Goal: Task Accomplishment & Management: Manage account settings

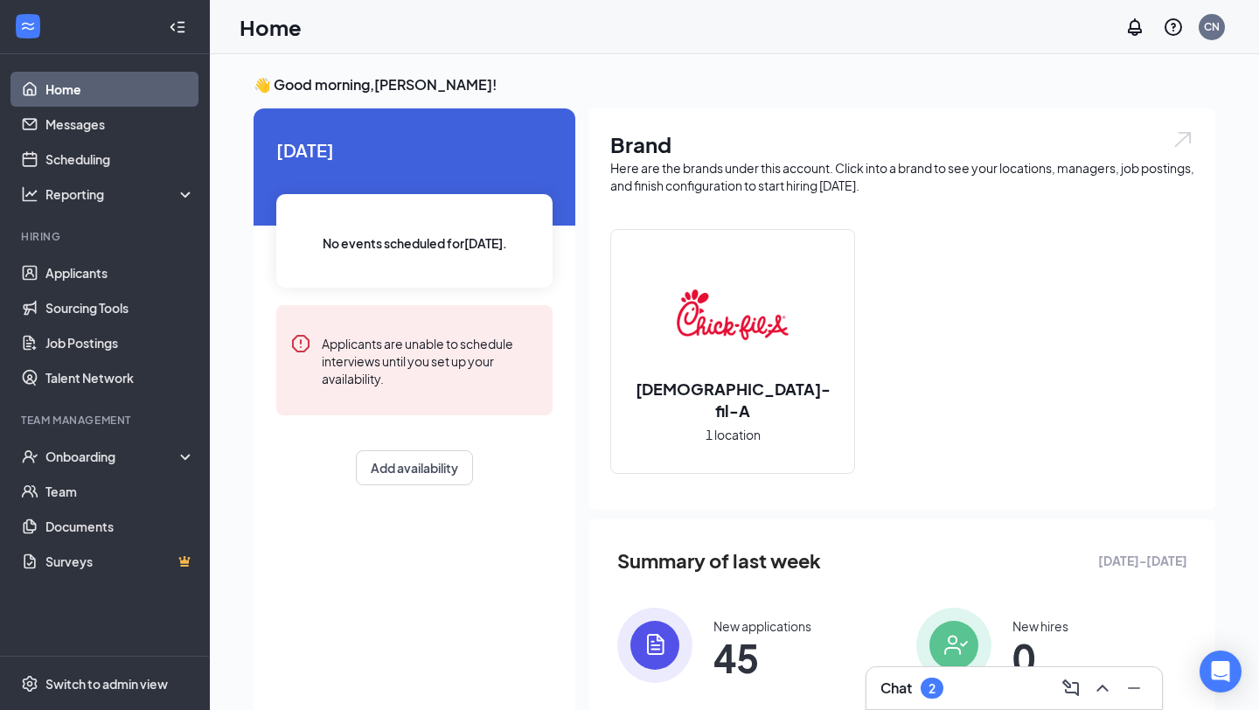
click at [981, 693] on div "Chat 2" at bounding box center [1015, 688] width 268 height 28
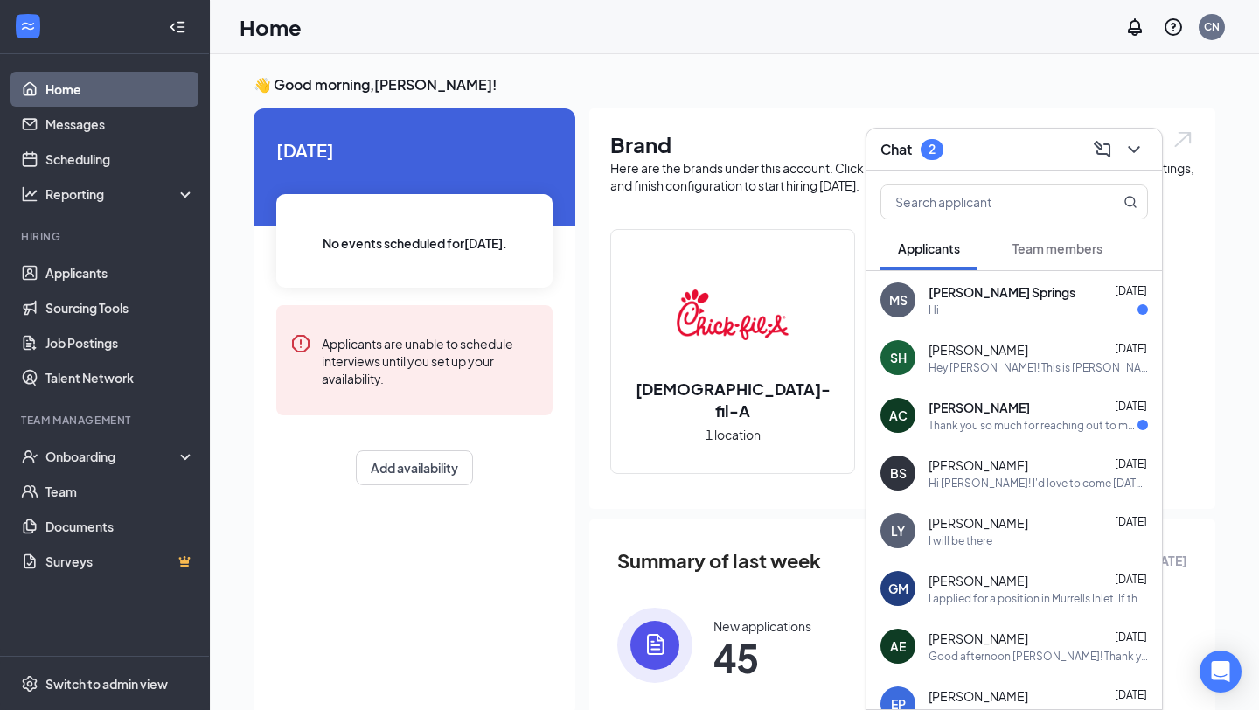
click at [991, 296] on span "[PERSON_NAME] Springs" at bounding box center [1002, 291] width 147 height 17
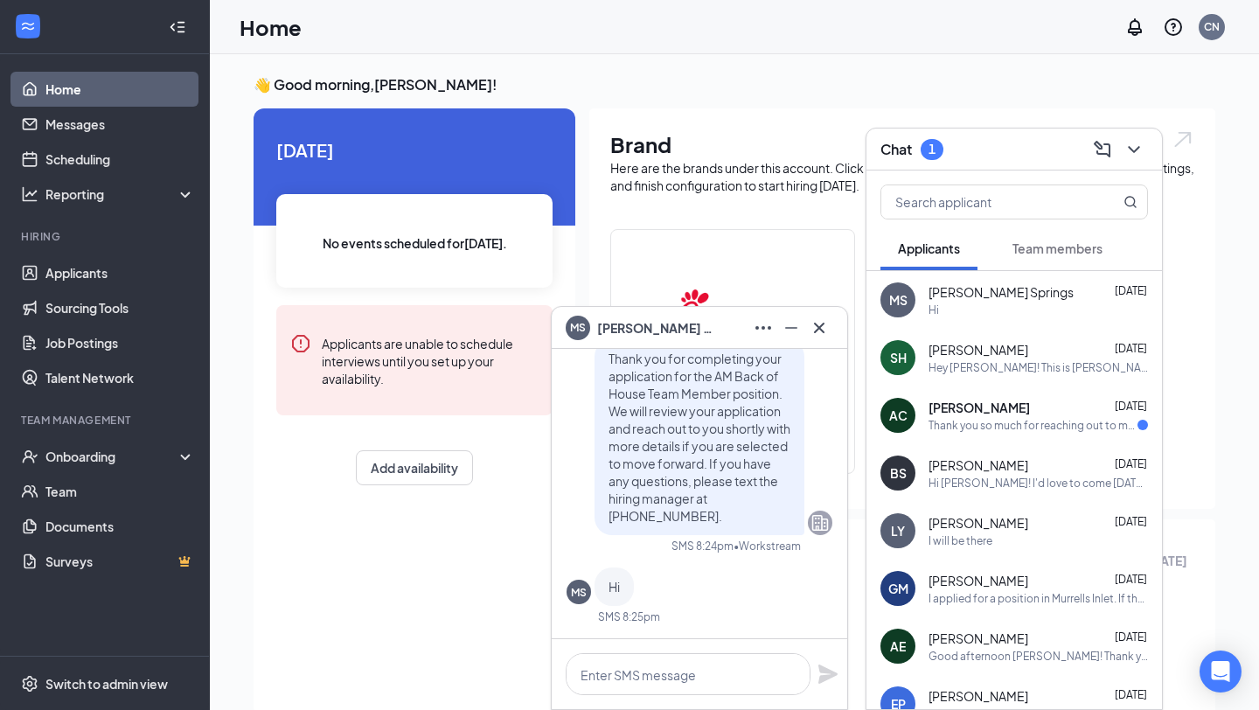
click at [994, 428] on div "Thank you so much for reaching out to me about the interview. I will be there f…" at bounding box center [1033, 425] width 209 height 15
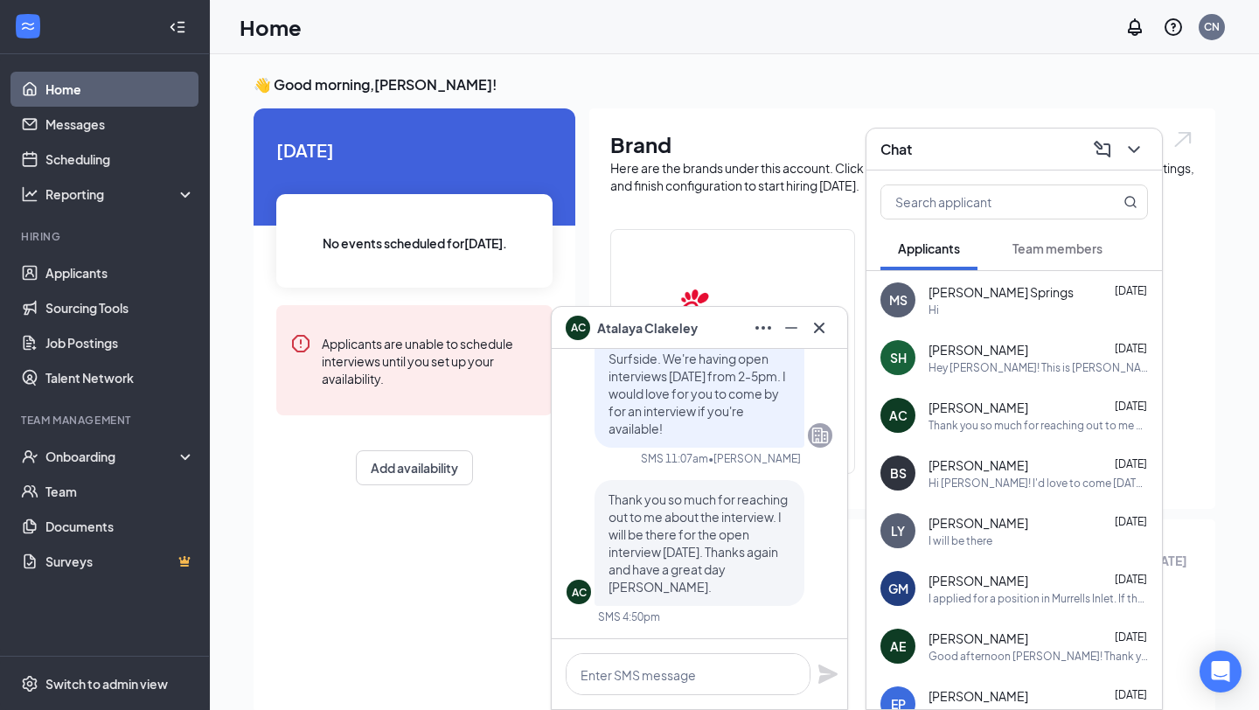
click at [999, 304] on div "Hi" at bounding box center [1039, 310] width 220 height 15
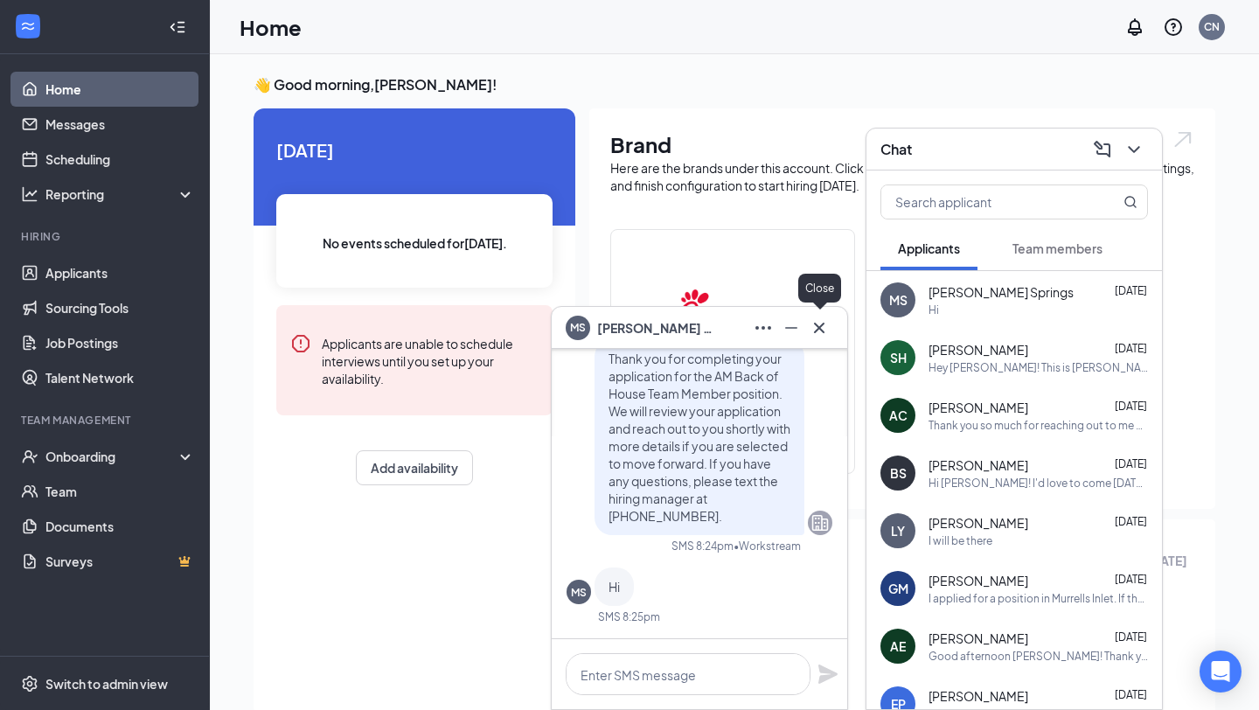
click at [829, 320] on icon "Cross" at bounding box center [819, 327] width 21 height 21
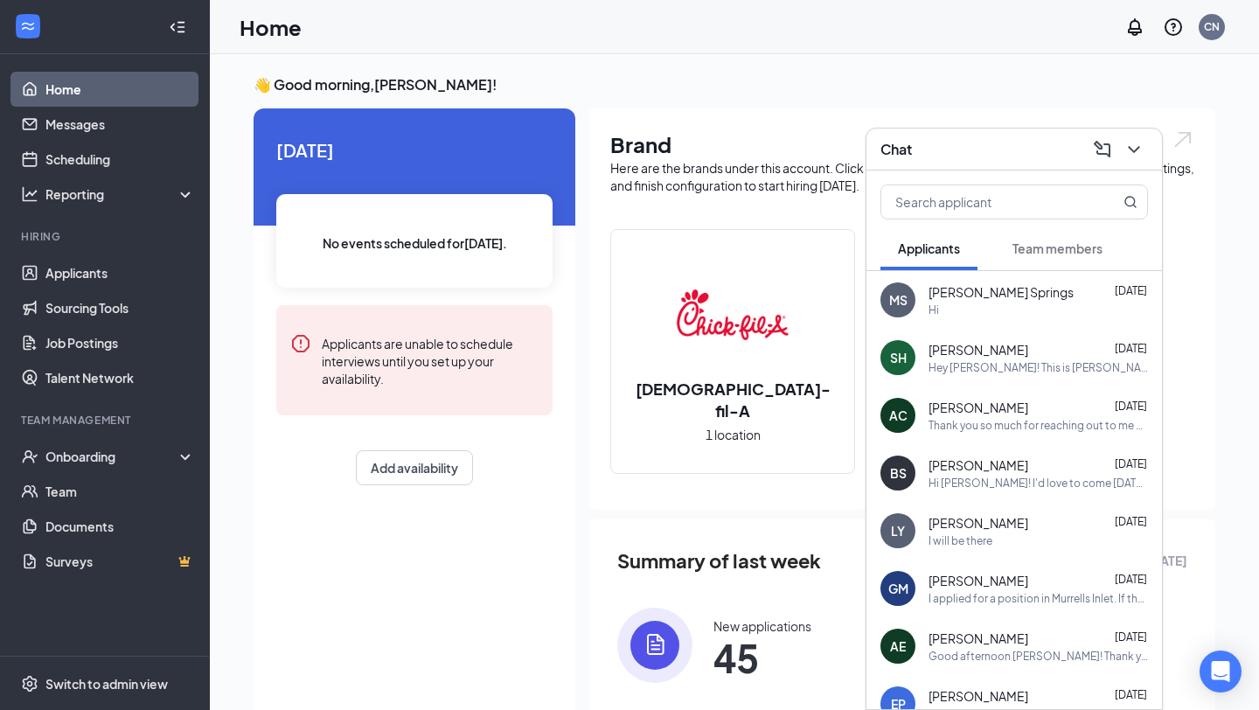
click at [1138, 146] on icon "ChevronDown" at bounding box center [1133, 149] width 11 height 7
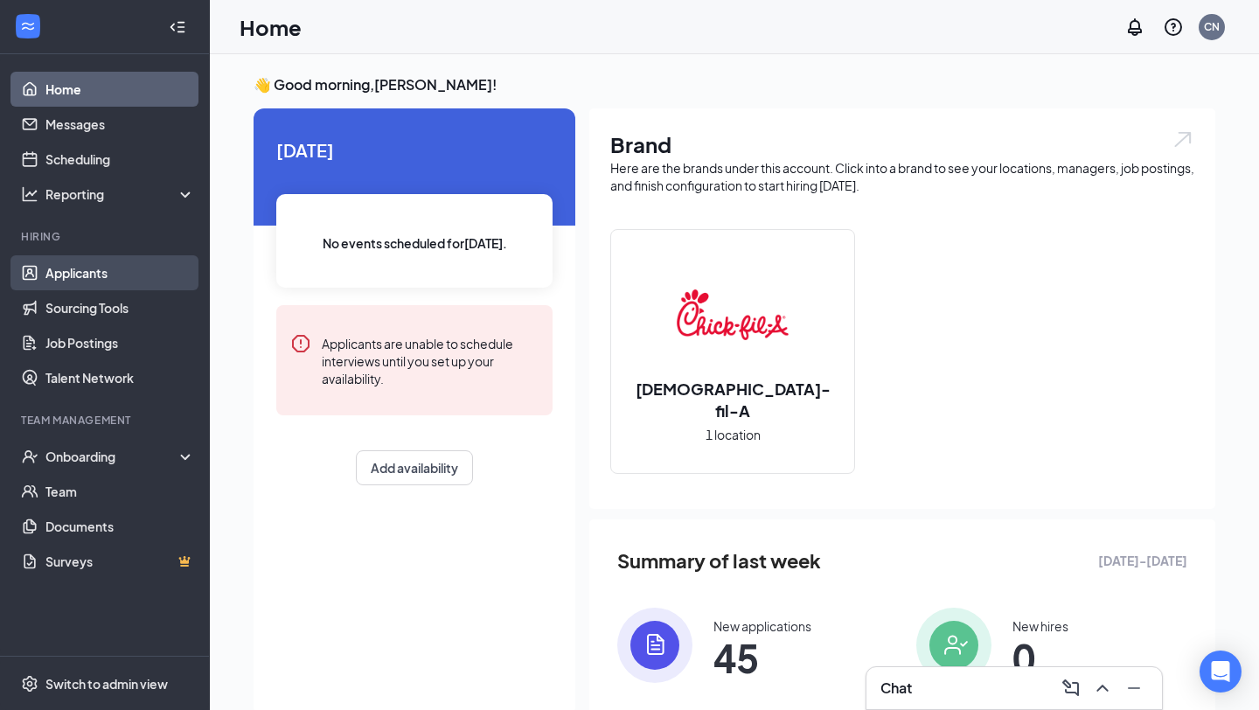
click at [131, 274] on link "Applicants" at bounding box center [120, 272] width 150 height 35
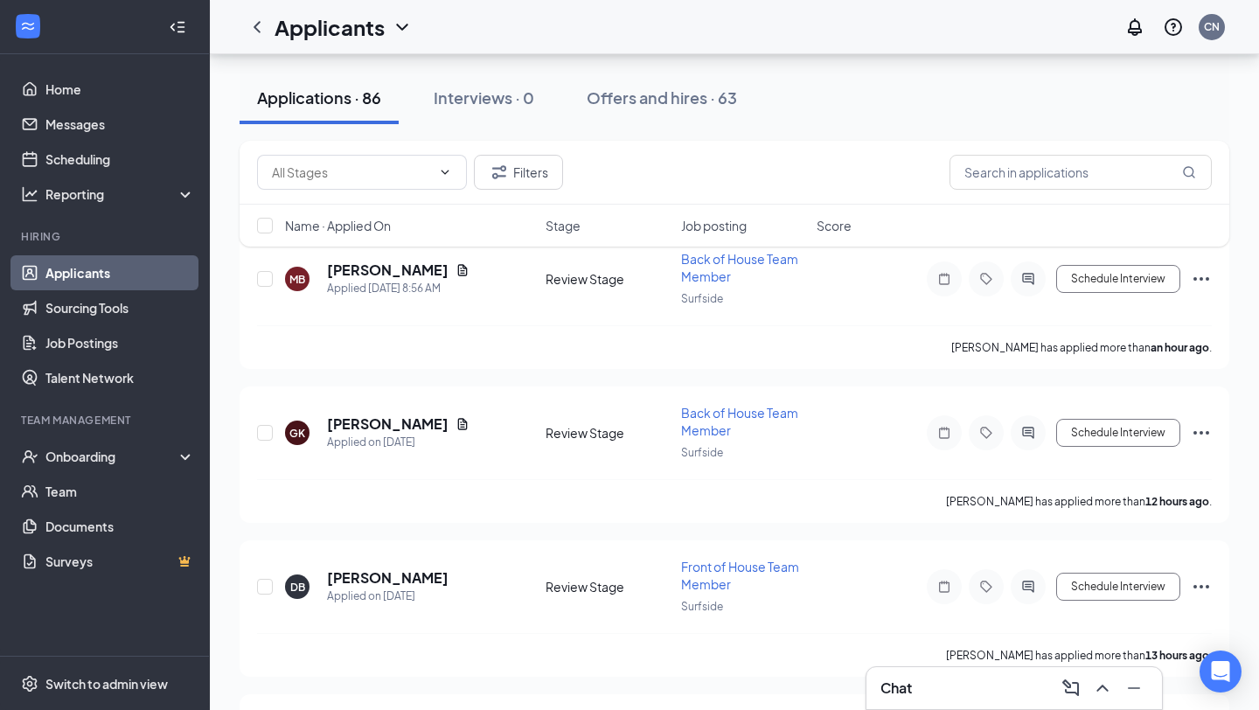
scroll to position [185, 0]
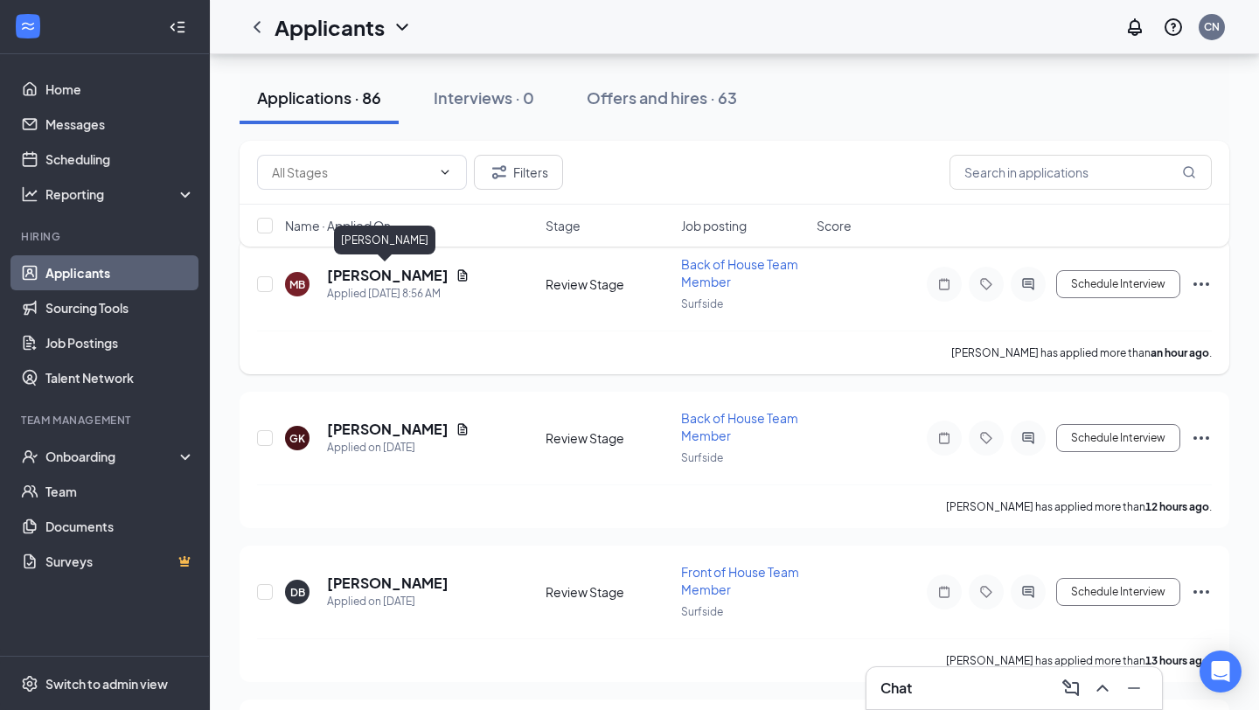
click at [410, 275] on h5 "[PERSON_NAME]" at bounding box center [388, 275] width 122 height 19
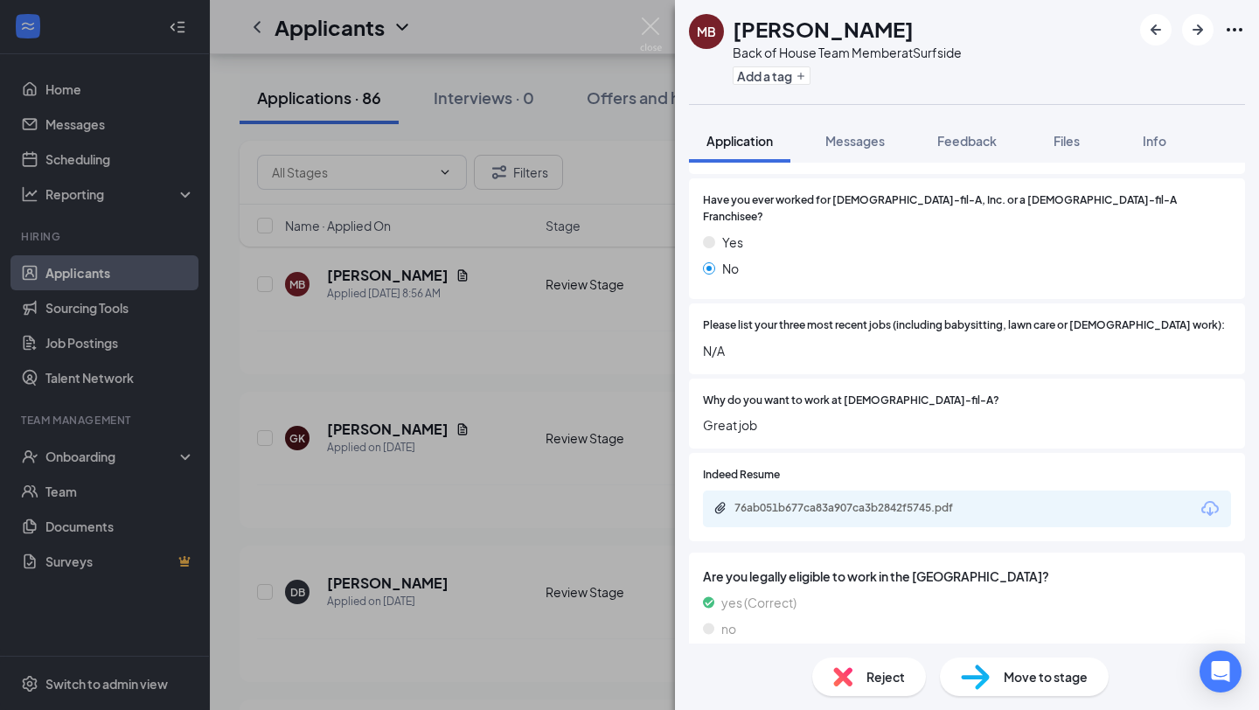
scroll to position [234, 0]
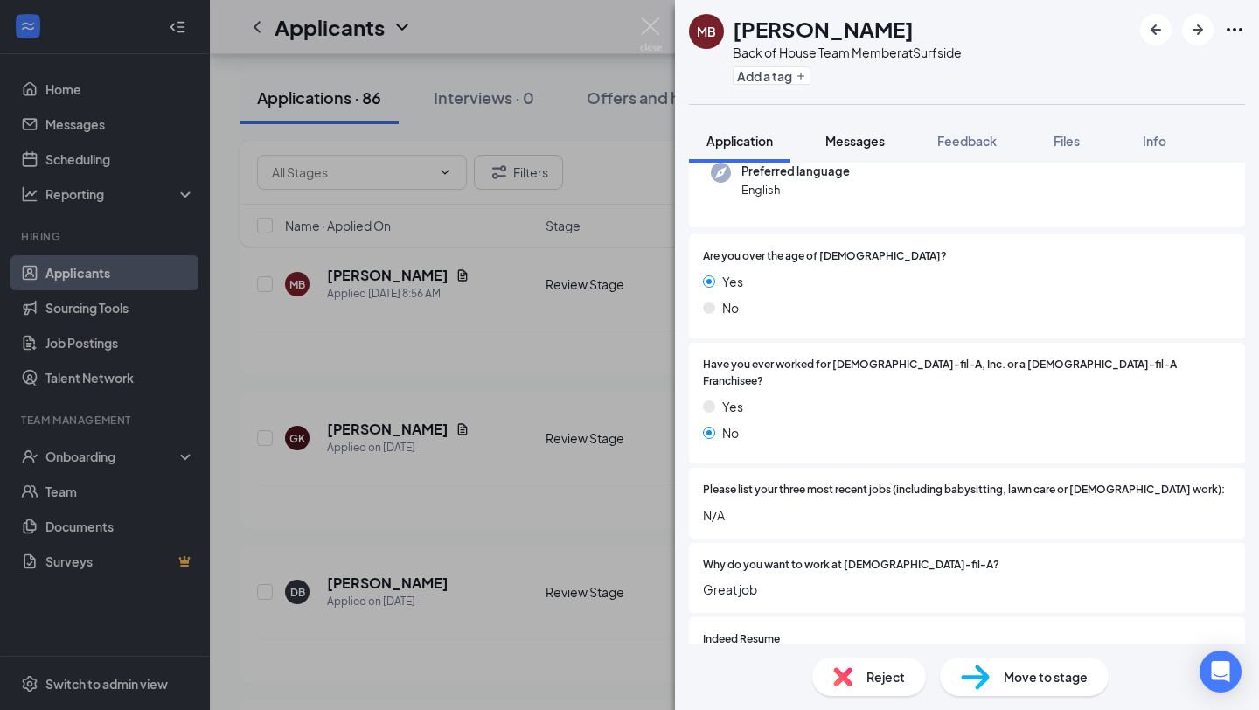
click at [871, 138] on span "Messages" at bounding box center [855, 141] width 59 height 16
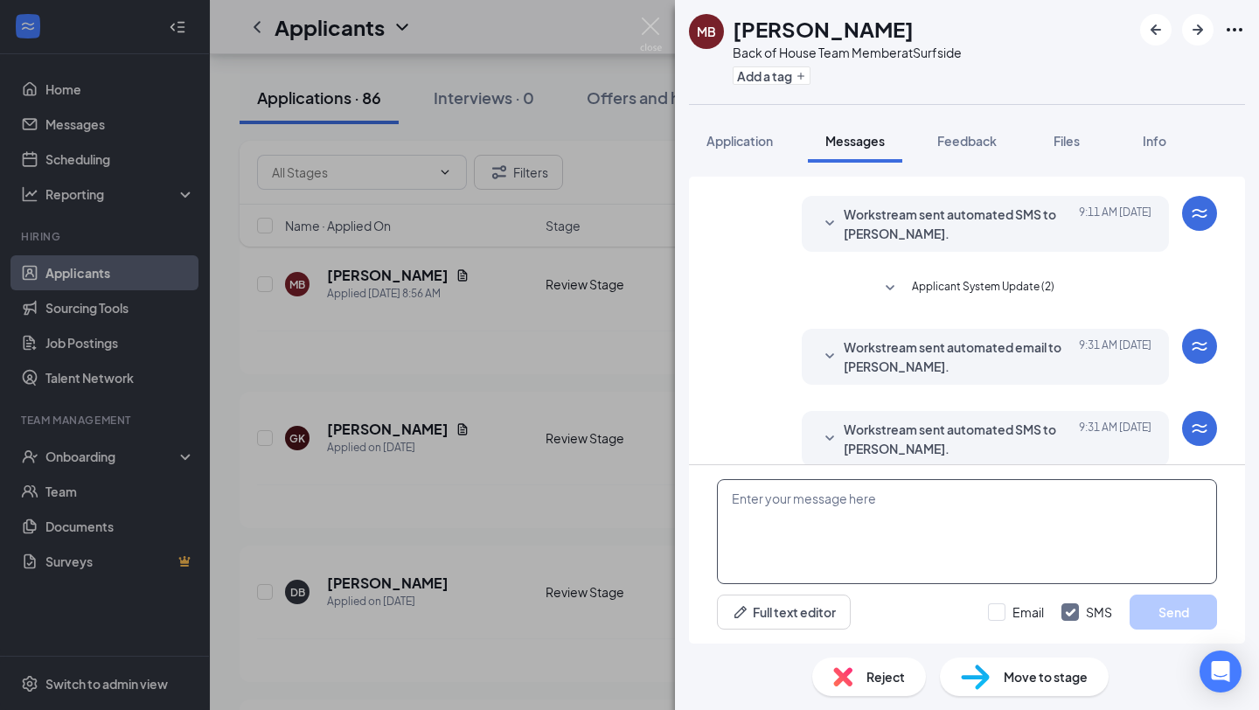
scroll to position [225, 0]
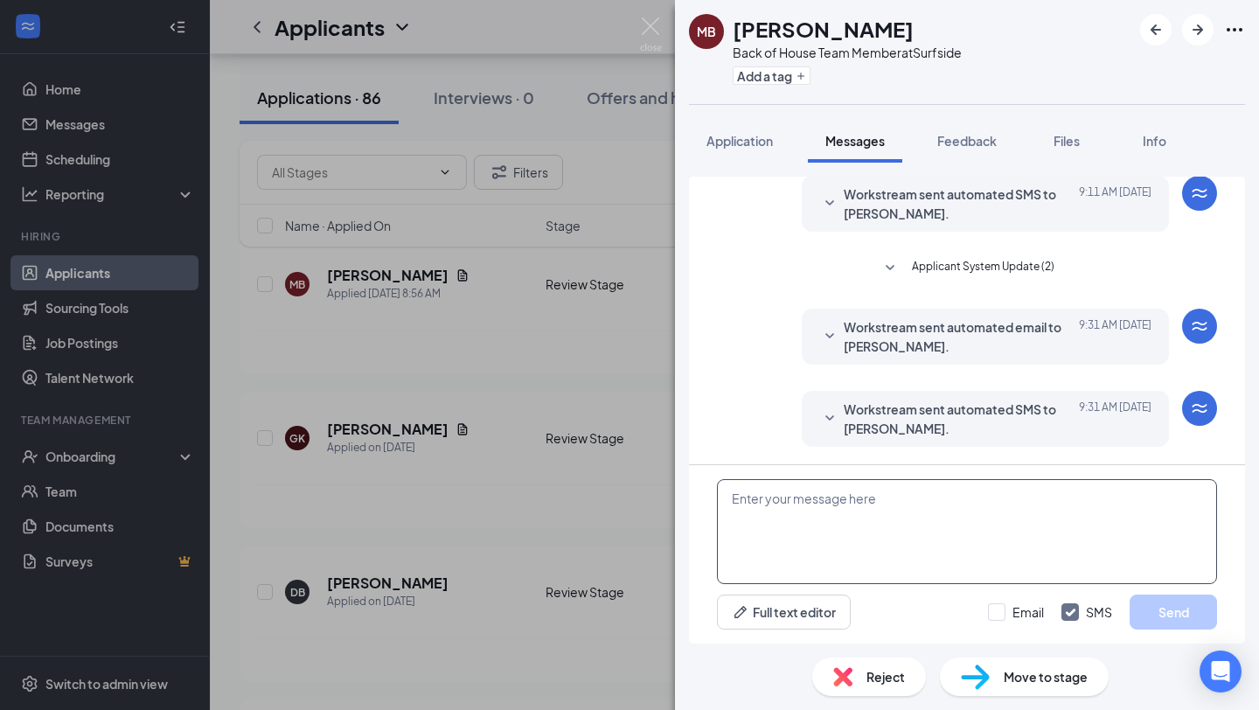
click at [829, 515] on textarea at bounding box center [967, 531] width 500 height 105
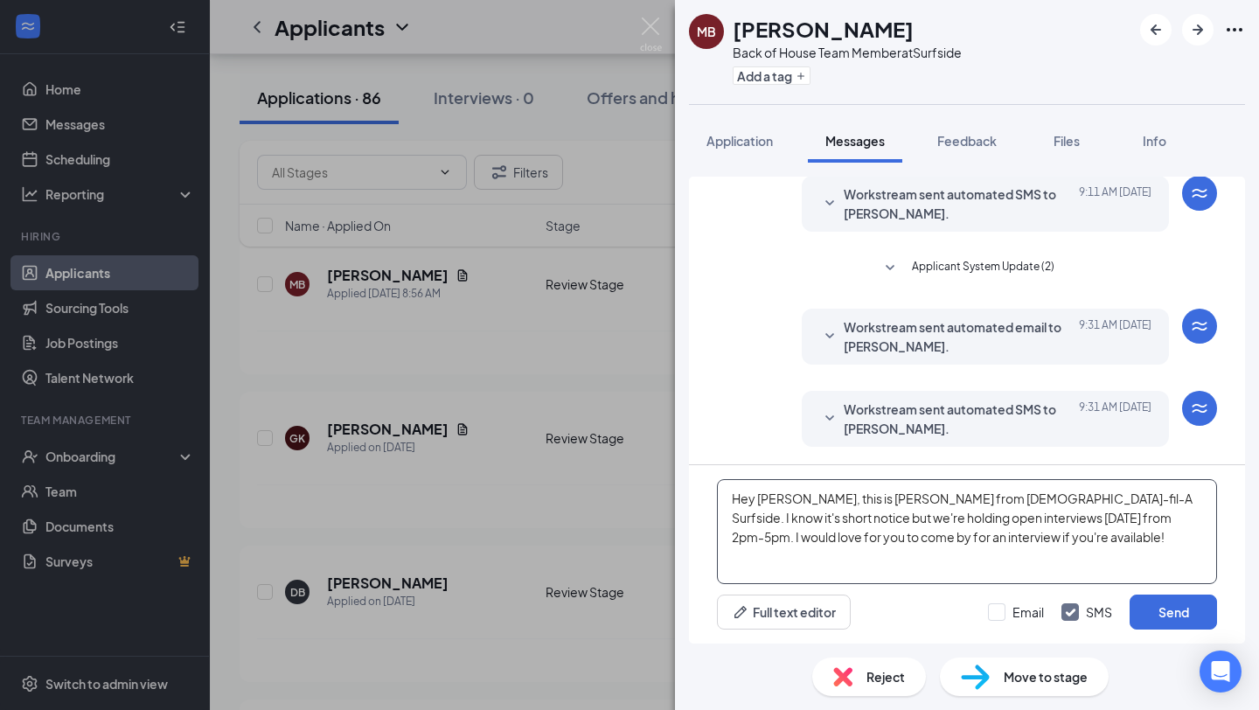
drag, startPoint x: 1031, startPoint y: 540, endPoint x: 712, endPoint y: 487, distance: 323.5
click at [712, 487] on div "Hey [PERSON_NAME], this is [PERSON_NAME] from [DEMOGRAPHIC_DATA]-fil-A Surfside…" at bounding box center [967, 554] width 556 height 178
click at [1044, 533] on textarea "Hey [PERSON_NAME], this is [PERSON_NAME] from [DEMOGRAPHIC_DATA]-fil-A Surfside…" at bounding box center [967, 531] width 500 height 105
type textarea "Hey [PERSON_NAME], this is [PERSON_NAME] from [DEMOGRAPHIC_DATA]-fil-A Surfside…"
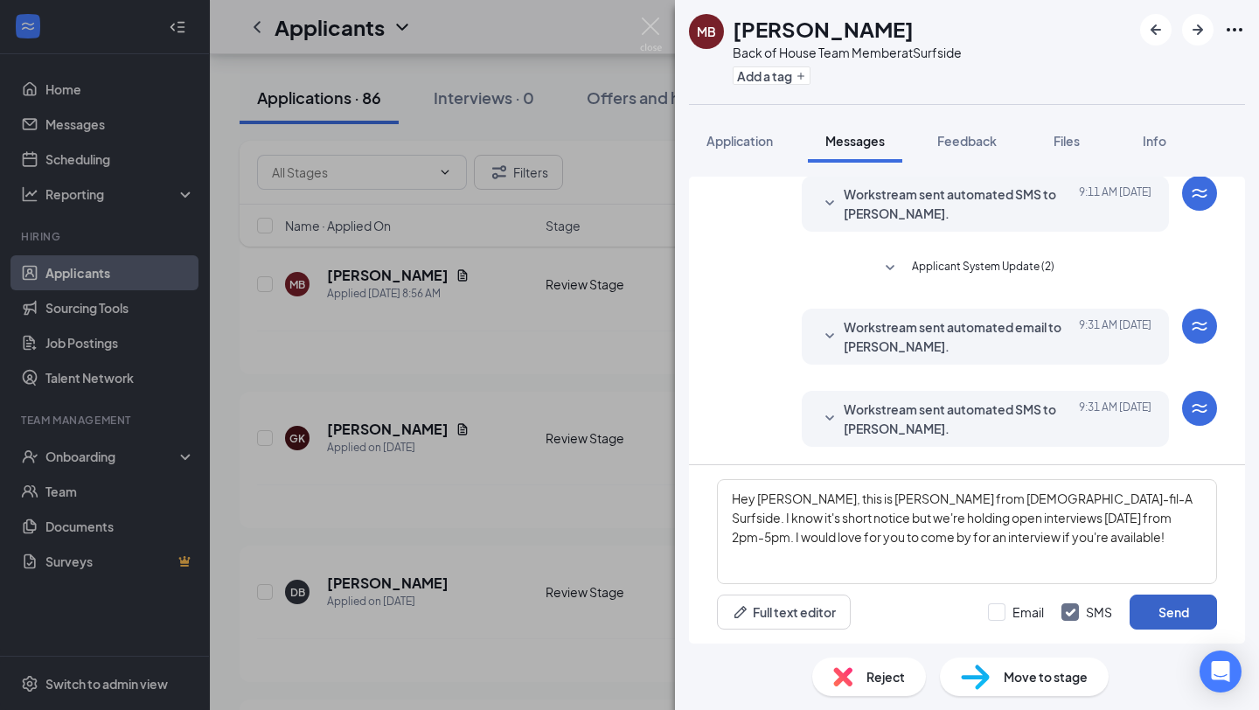
click at [1142, 609] on button "Send" at bounding box center [1173, 612] width 87 height 35
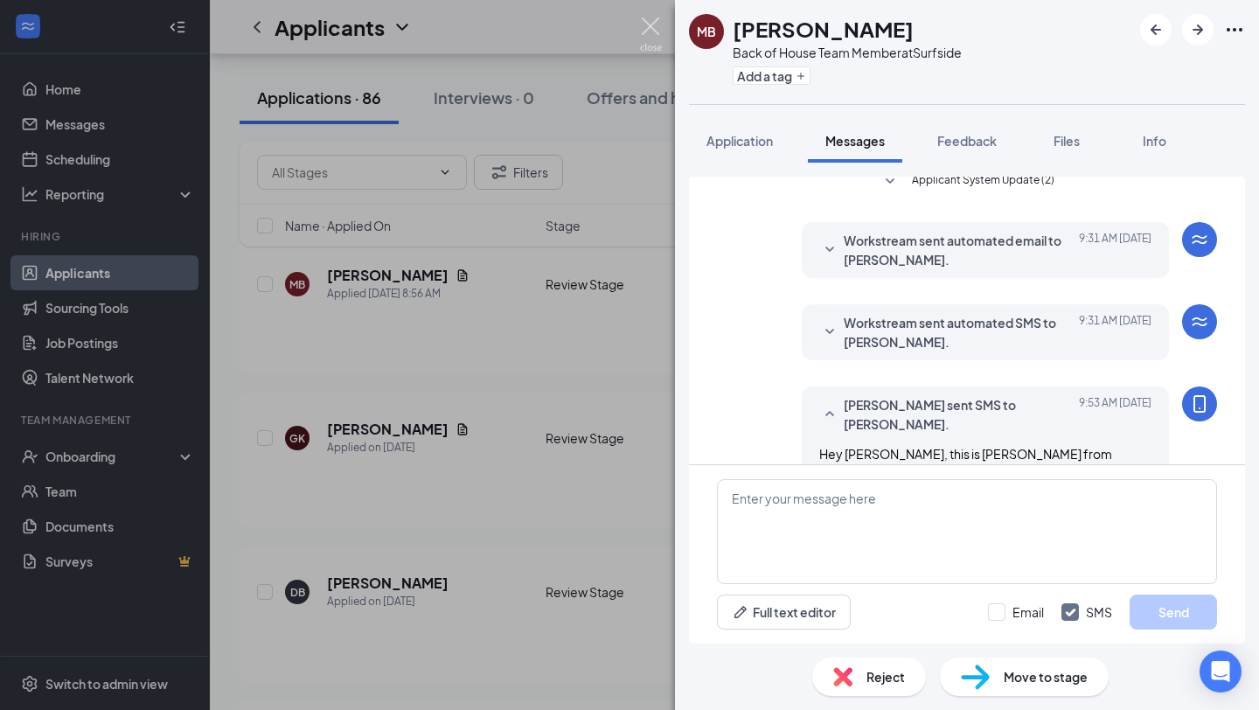
scroll to position [394, 0]
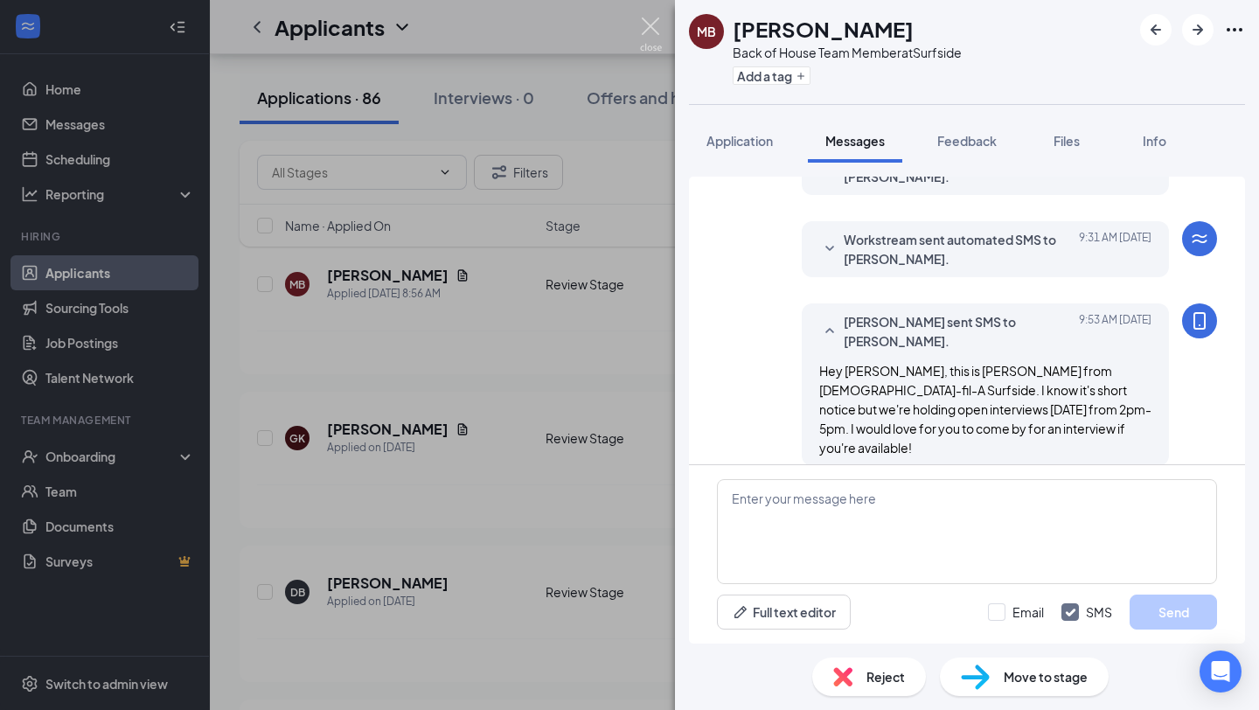
click at [651, 35] on img at bounding box center [651, 34] width 22 height 34
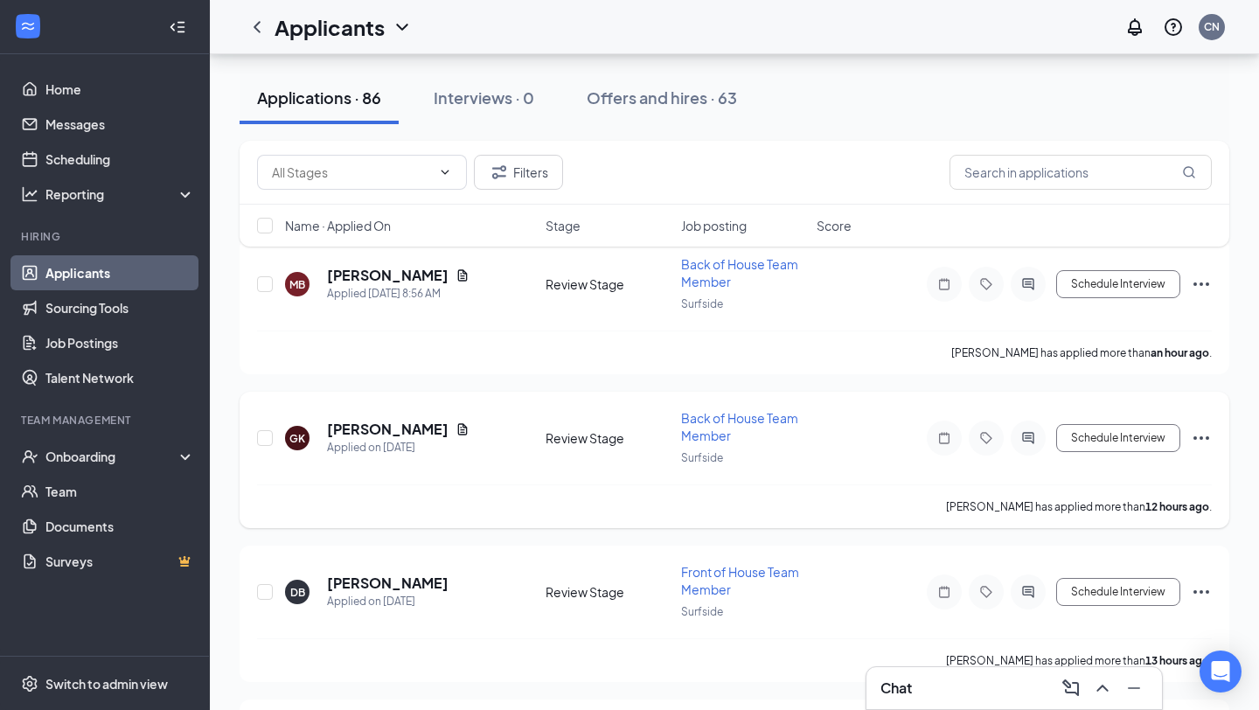
click at [364, 422] on h5 "[PERSON_NAME]" at bounding box center [388, 429] width 122 height 19
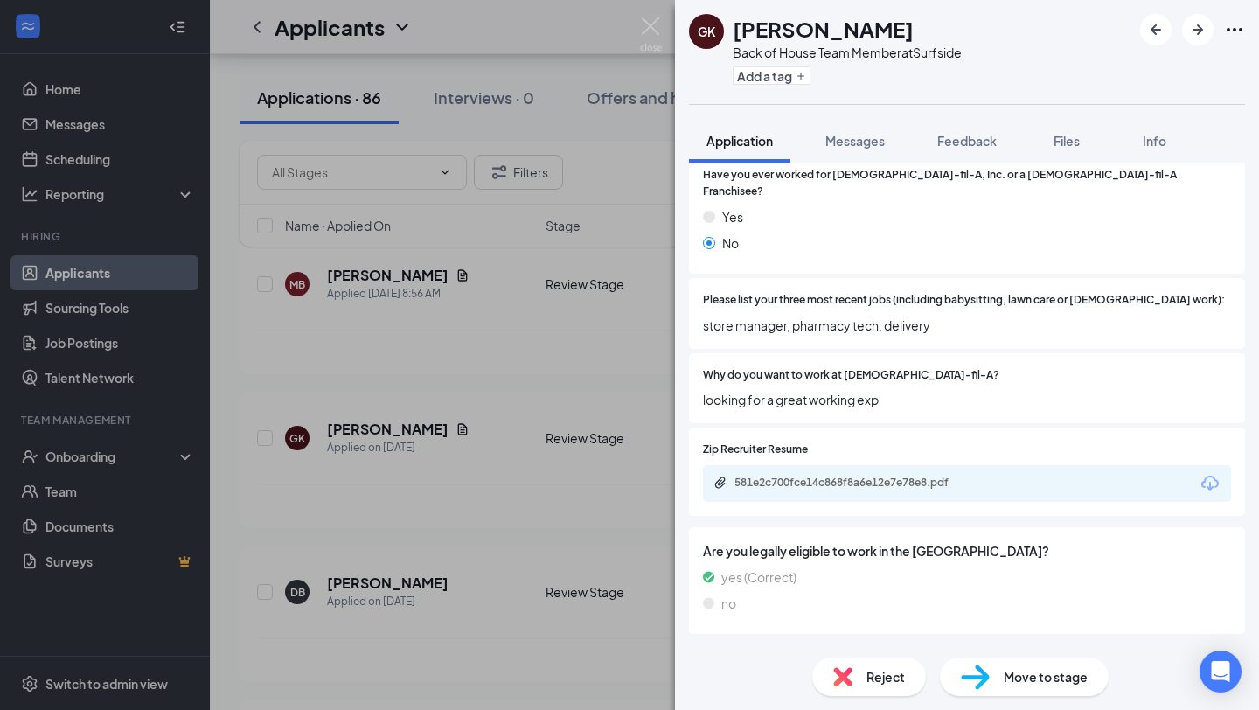
scroll to position [403, 0]
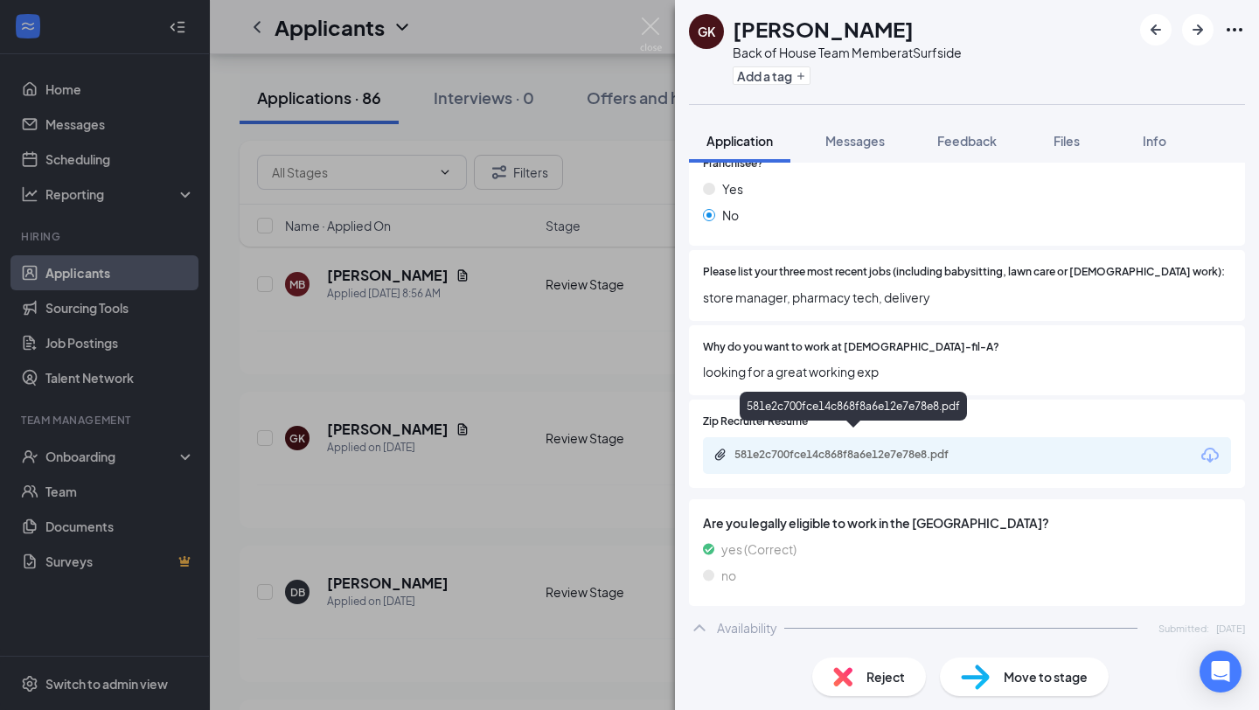
click at [854, 448] on div "581e2c700fce14c868f8a6e12e7e78e8.pdf" at bounding box center [857, 455] width 245 height 14
click at [560, 380] on div "GK [PERSON_NAME] Back of House Team Member at [GEOGRAPHIC_DATA] Add a tag Appli…" at bounding box center [629, 355] width 1259 height 710
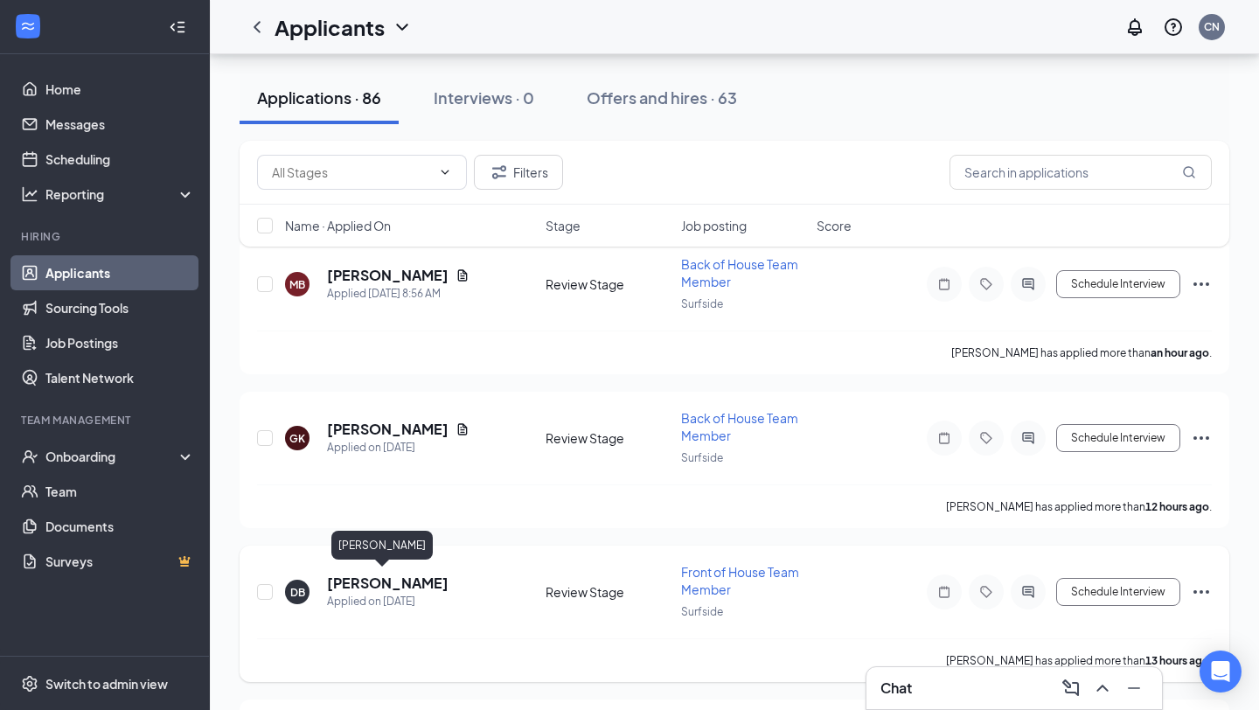
click at [379, 583] on h5 "[PERSON_NAME]" at bounding box center [388, 583] width 122 height 19
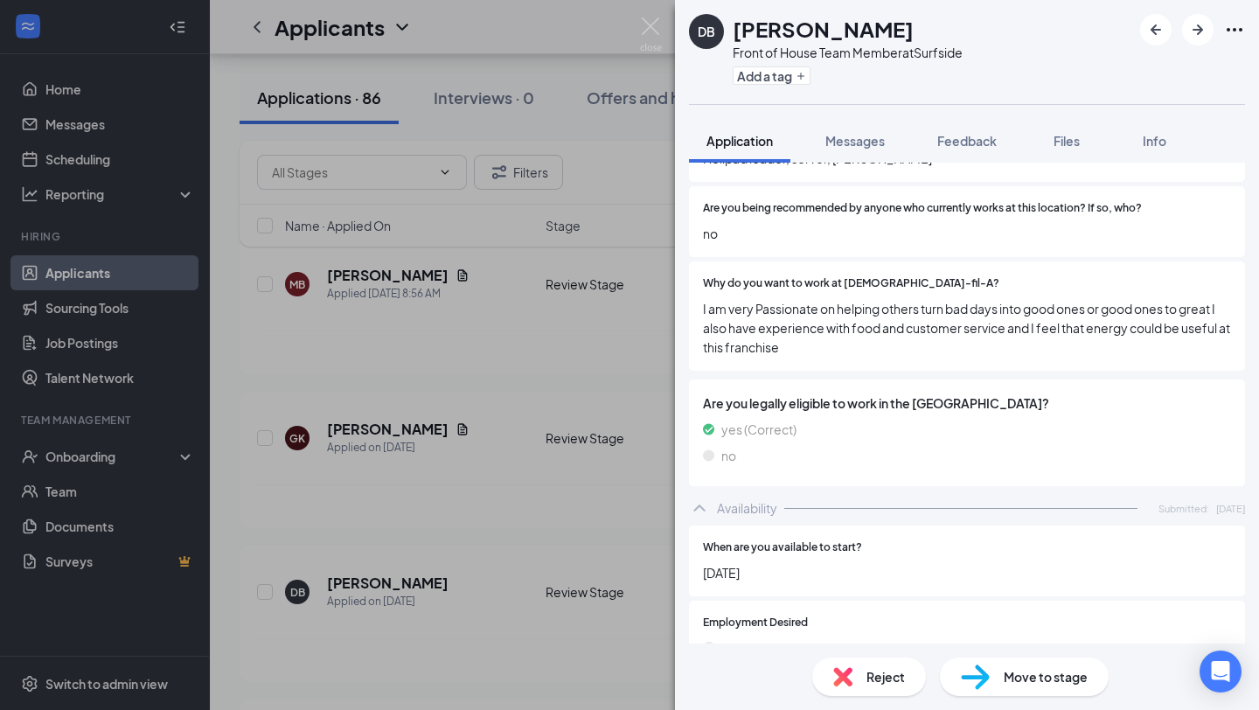
scroll to position [653, 0]
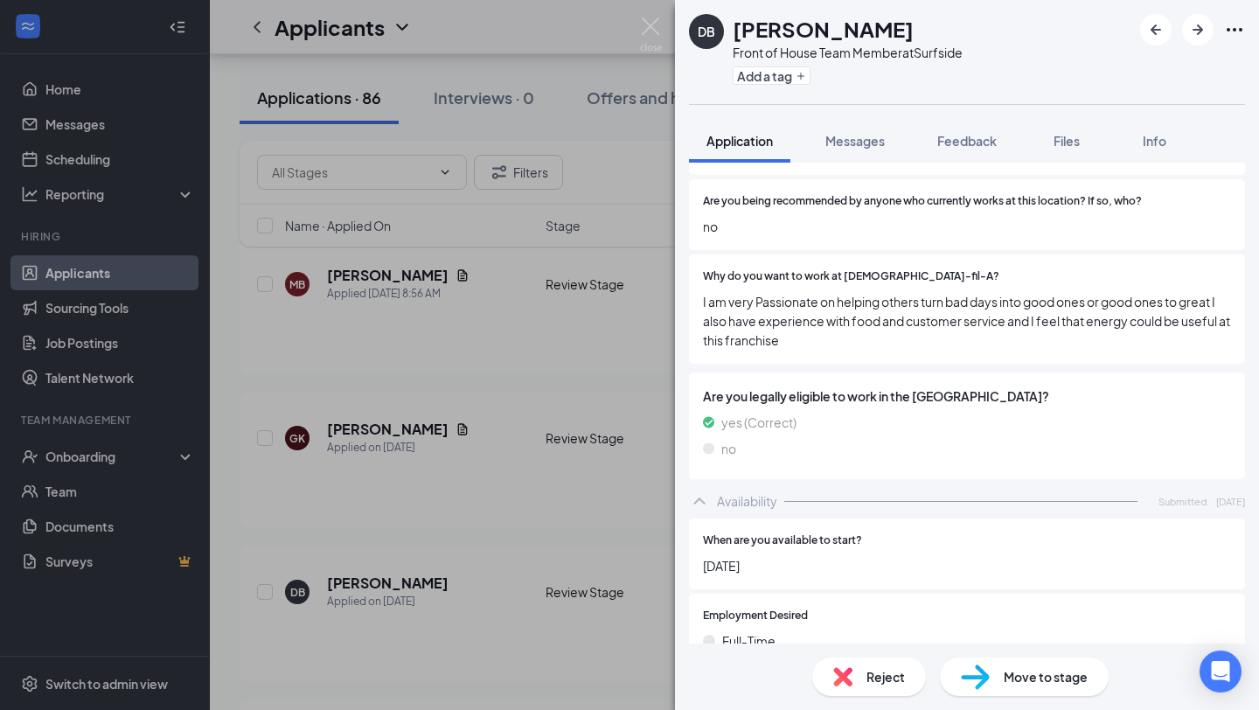
click at [438, 523] on div "DB [PERSON_NAME] Front of House Team Member at Surfside Add a tag Application M…" at bounding box center [629, 355] width 1259 height 710
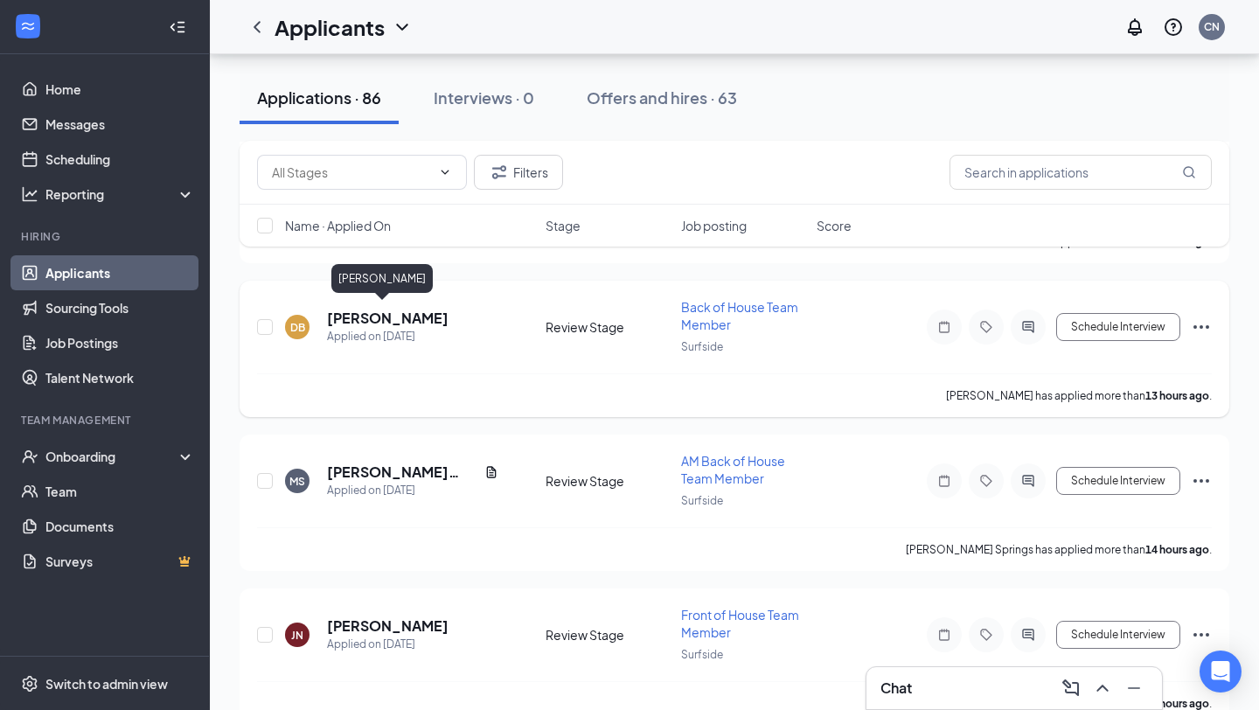
scroll to position [634, 0]
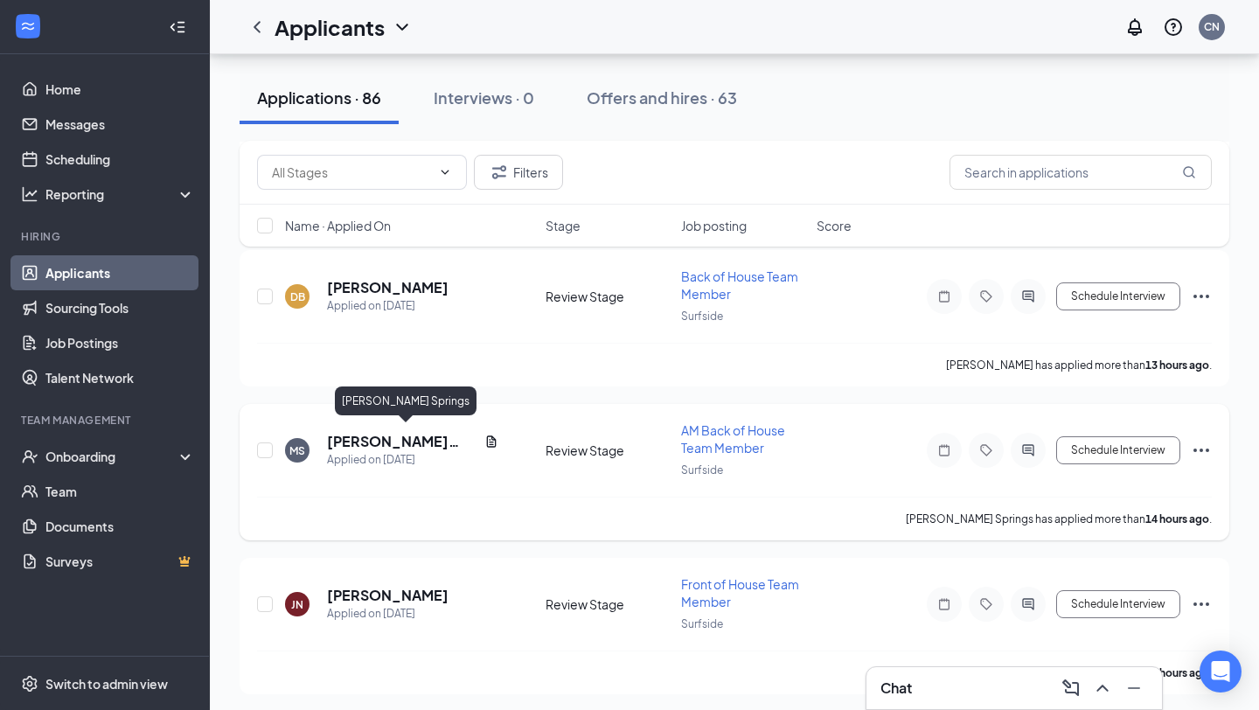
click at [398, 441] on h5 "[PERSON_NAME] Springs" at bounding box center [402, 441] width 150 height 19
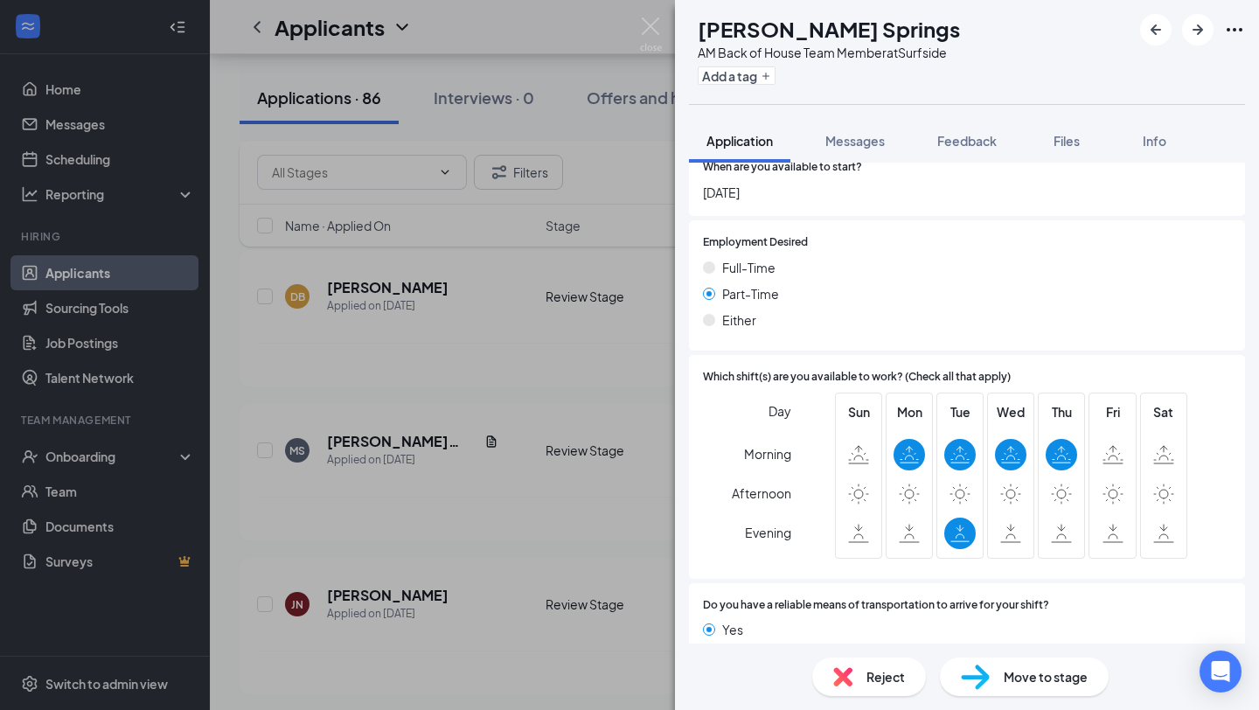
scroll to position [1178, 0]
click at [521, 503] on div "[PERSON_NAME] AM Back of House Team Member at Surfside Add a tag Application Me…" at bounding box center [629, 355] width 1259 height 710
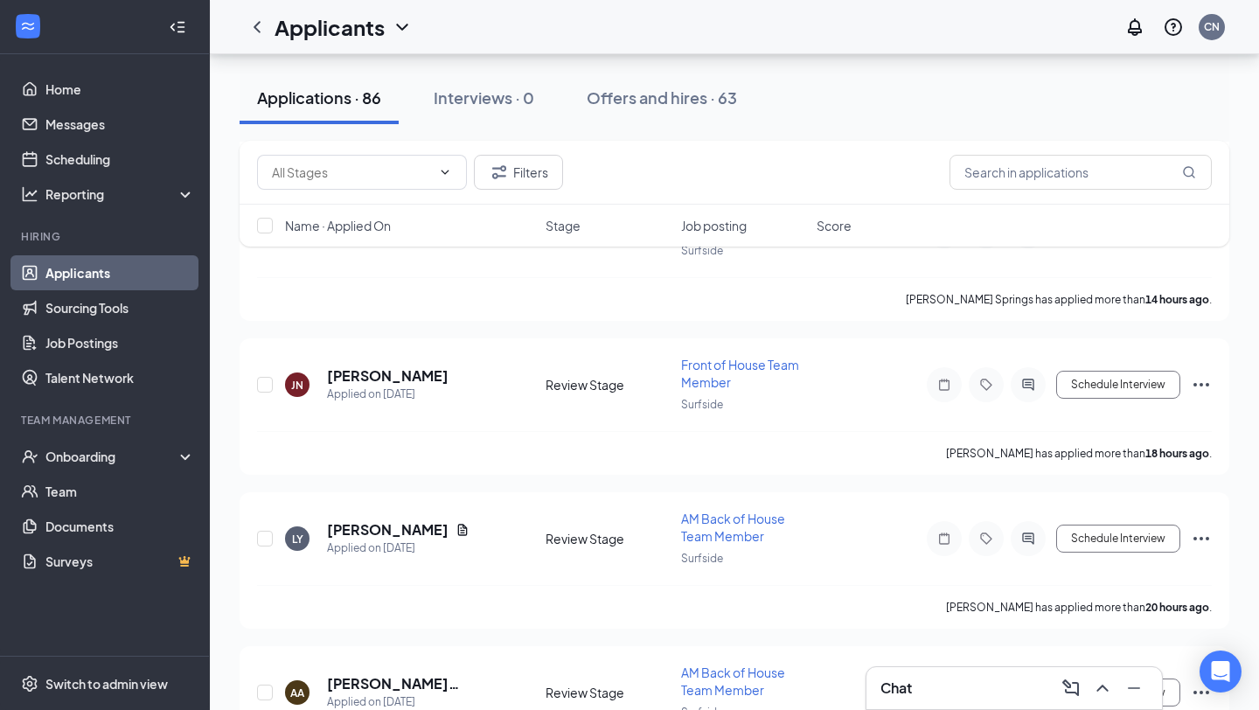
scroll to position [859, 0]
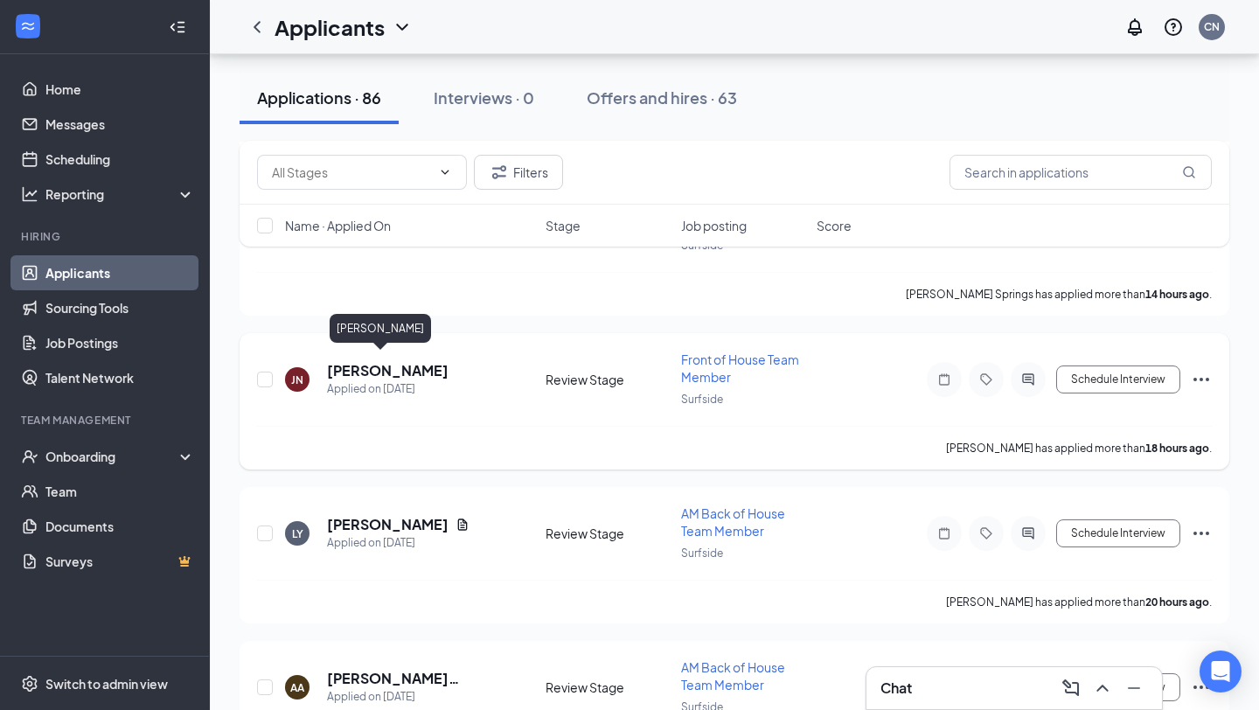
click at [372, 361] on h5 "[PERSON_NAME]" at bounding box center [388, 370] width 122 height 19
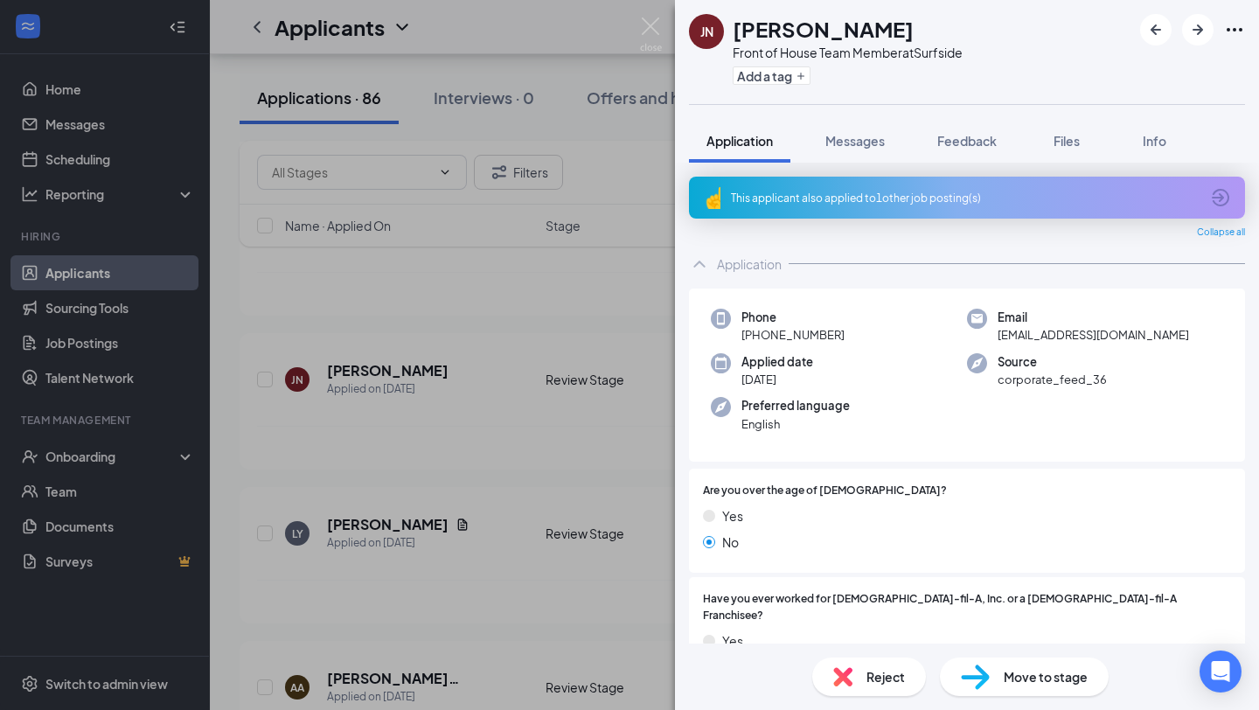
click at [477, 570] on div "JN [PERSON_NAME] Front of House Team Member at Surfside Add a tag Application M…" at bounding box center [629, 355] width 1259 height 710
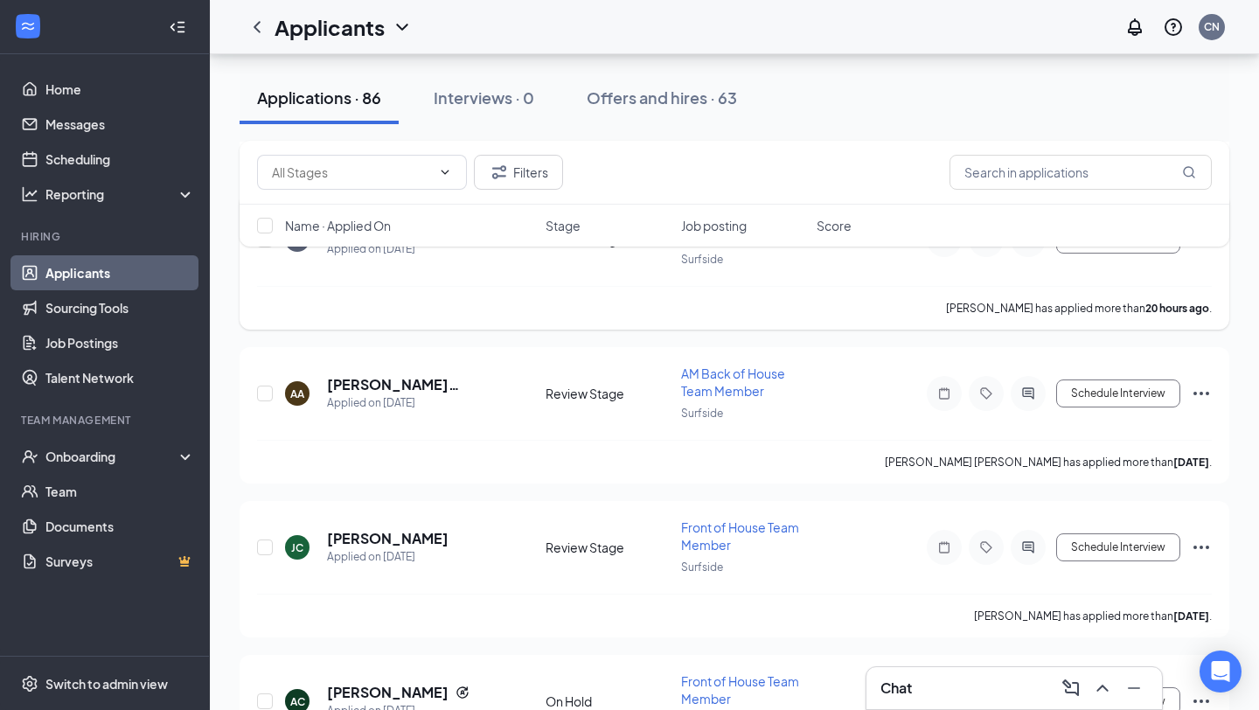
scroll to position [1200, 0]
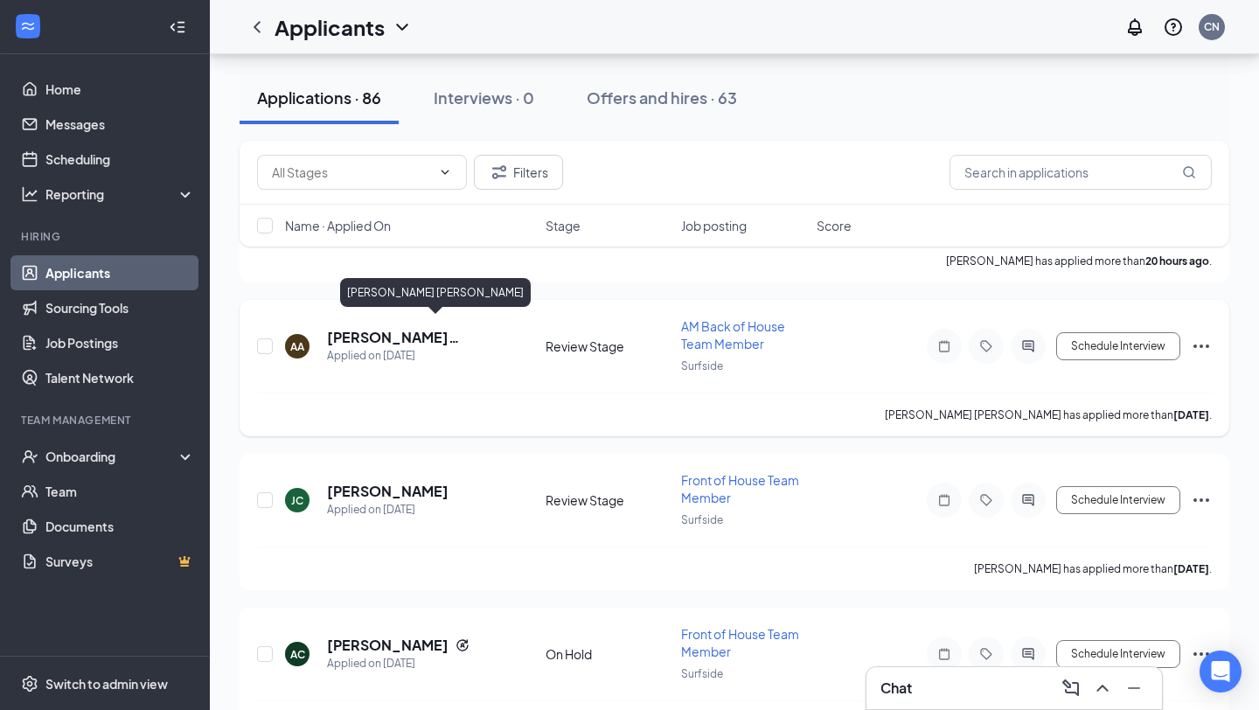
click at [417, 328] on h5 "[PERSON_NAME] [PERSON_NAME]" at bounding box center [412, 337] width 171 height 19
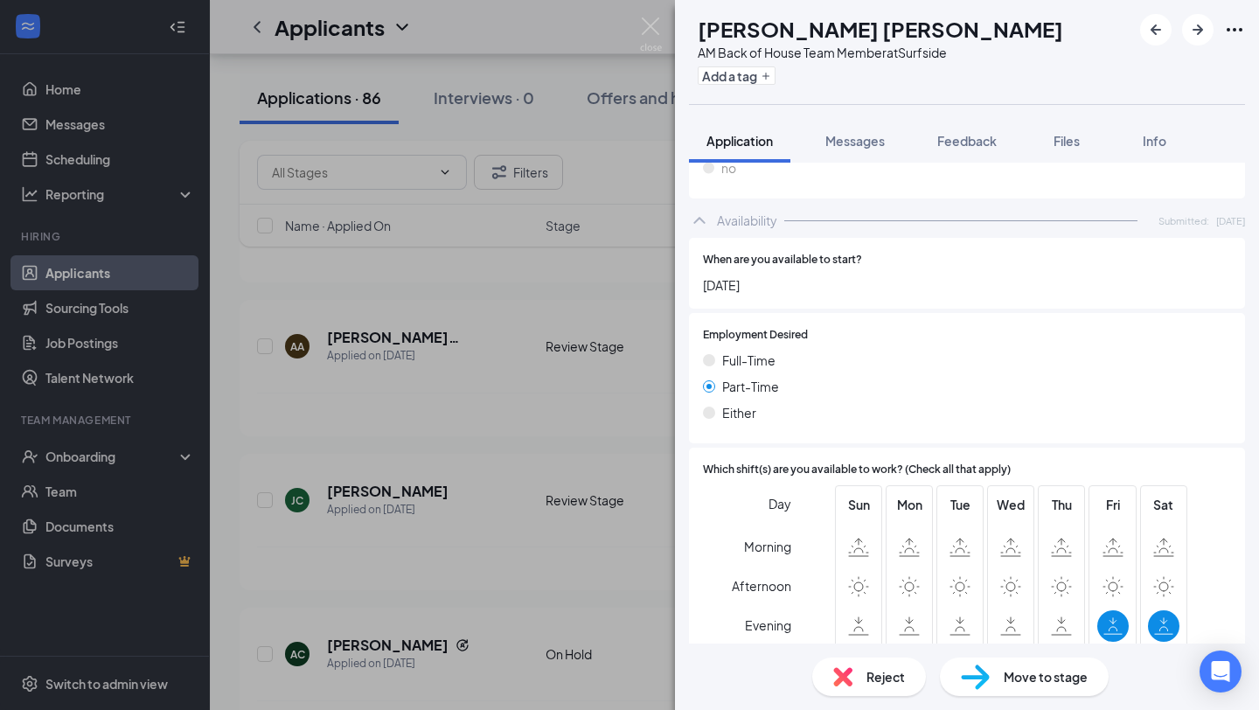
scroll to position [885, 0]
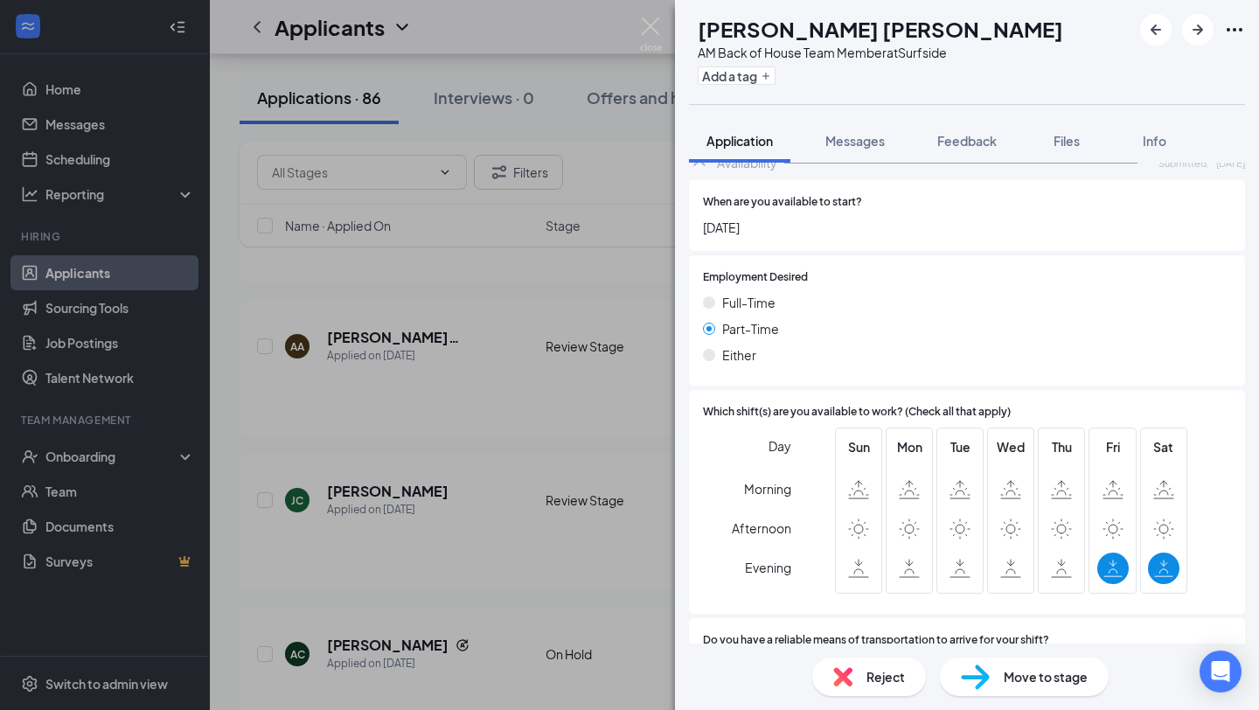
click at [878, 659] on div "Reject" at bounding box center [869, 677] width 114 height 38
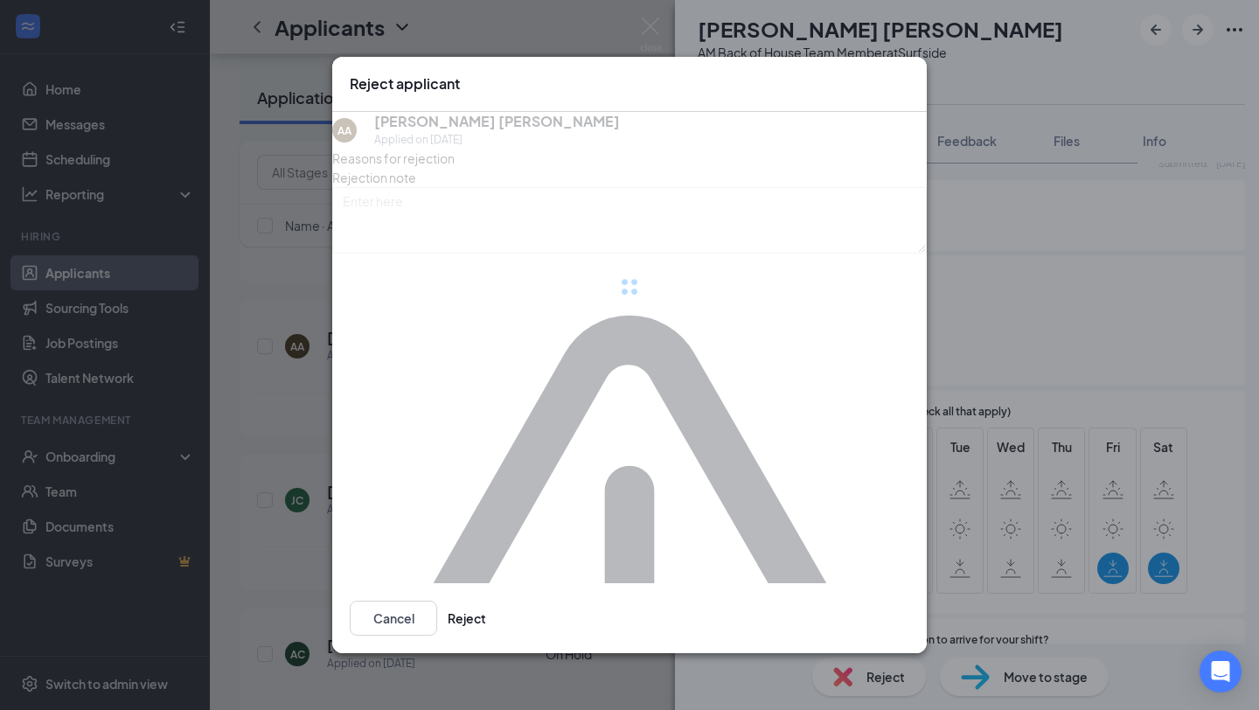
click at [860, 684] on div "Reject applicant AA [PERSON_NAME] [PERSON_NAME] Applied on [DATE] Reasons for r…" at bounding box center [629, 355] width 1259 height 710
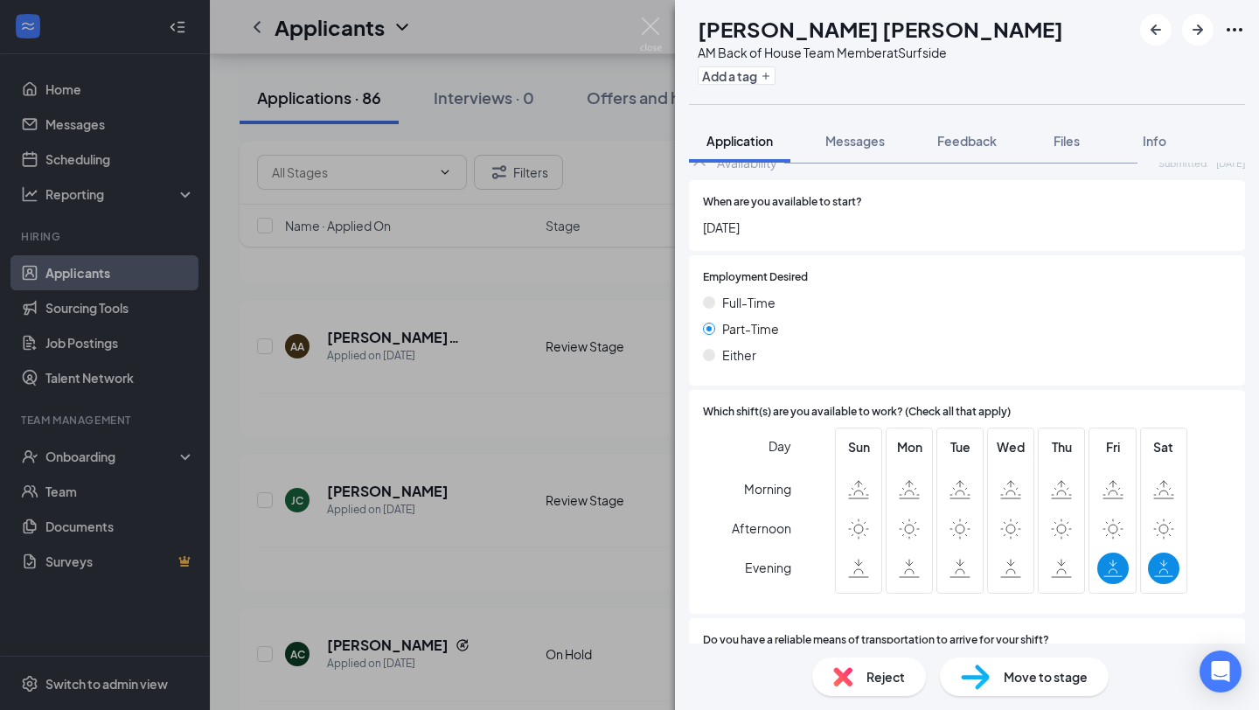
click at [860, 684] on div "Reject" at bounding box center [869, 677] width 114 height 38
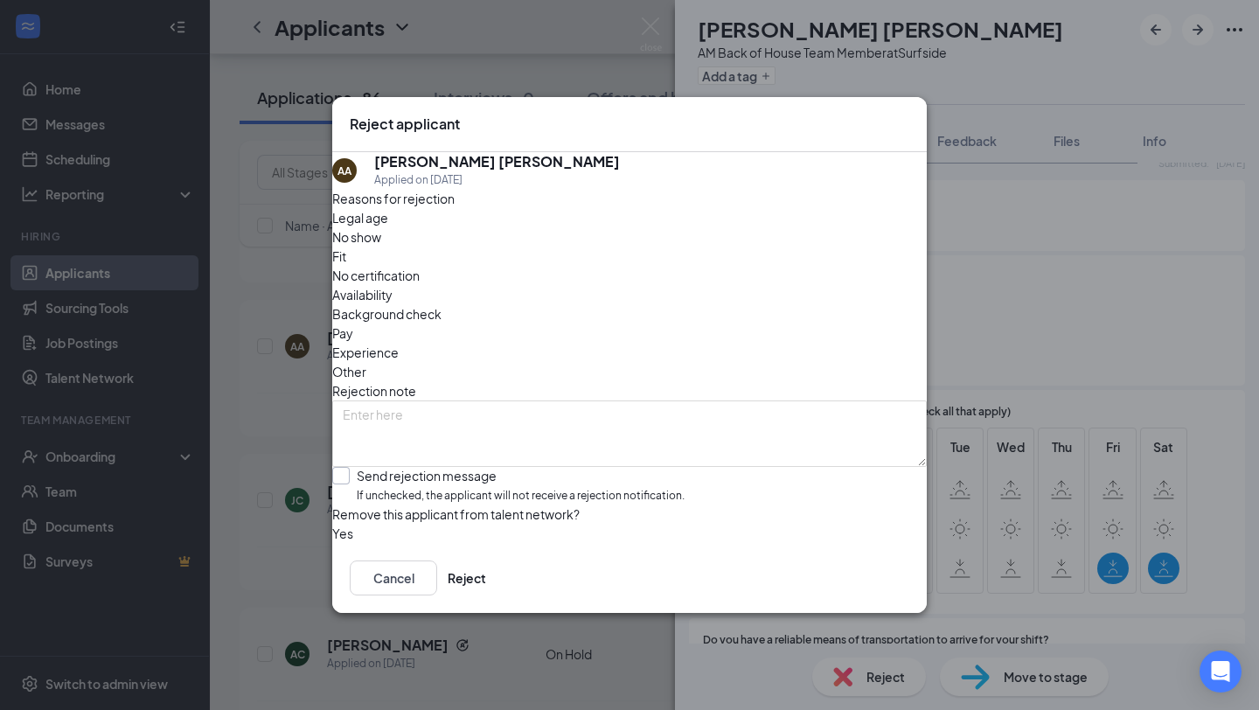
click at [424, 467] on input "Send rejection message If unchecked, the applicant will not receive a rejection…" at bounding box center [508, 486] width 352 height 38
checkbox input "true"
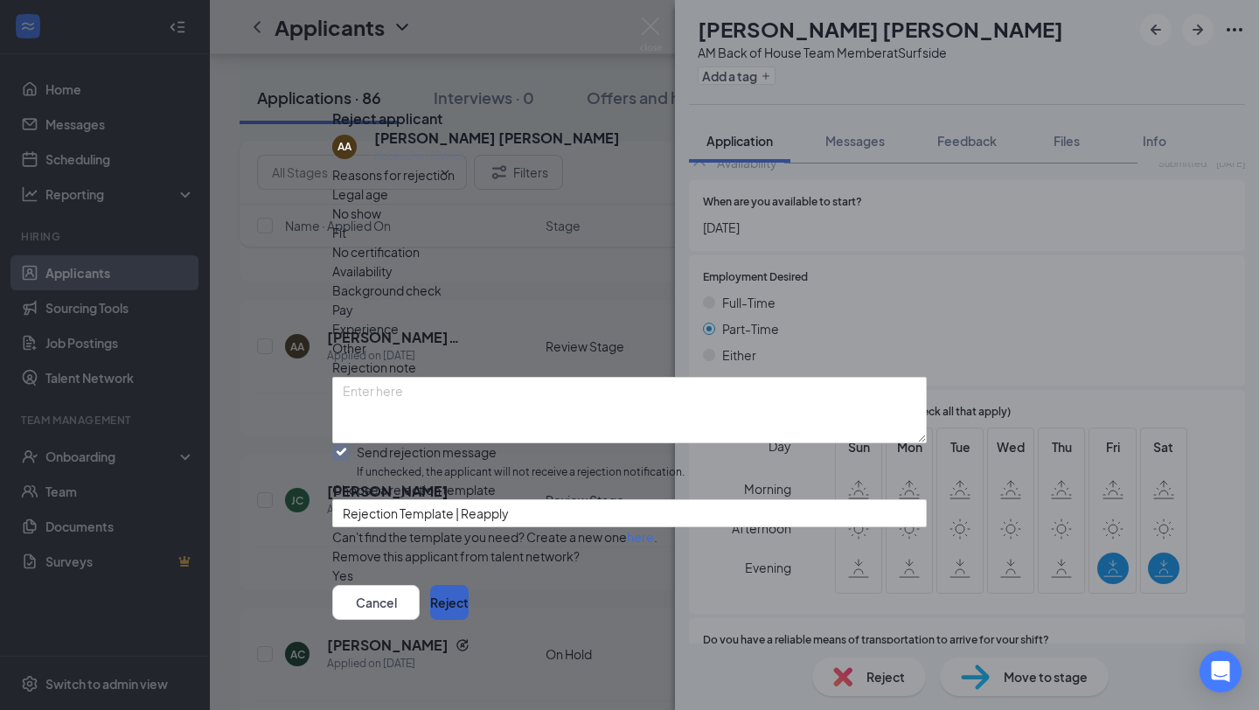
click at [469, 608] on button "Reject" at bounding box center [449, 602] width 38 height 35
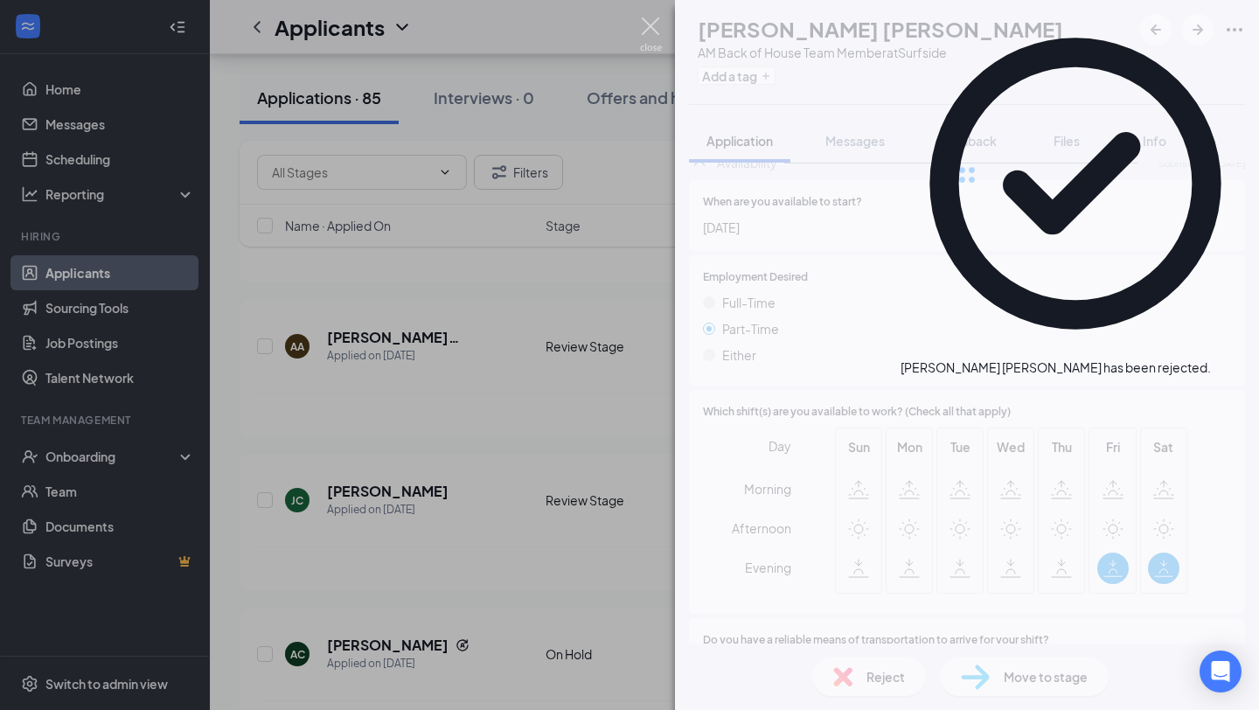
click at [647, 29] on img at bounding box center [651, 34] width 22 height 34
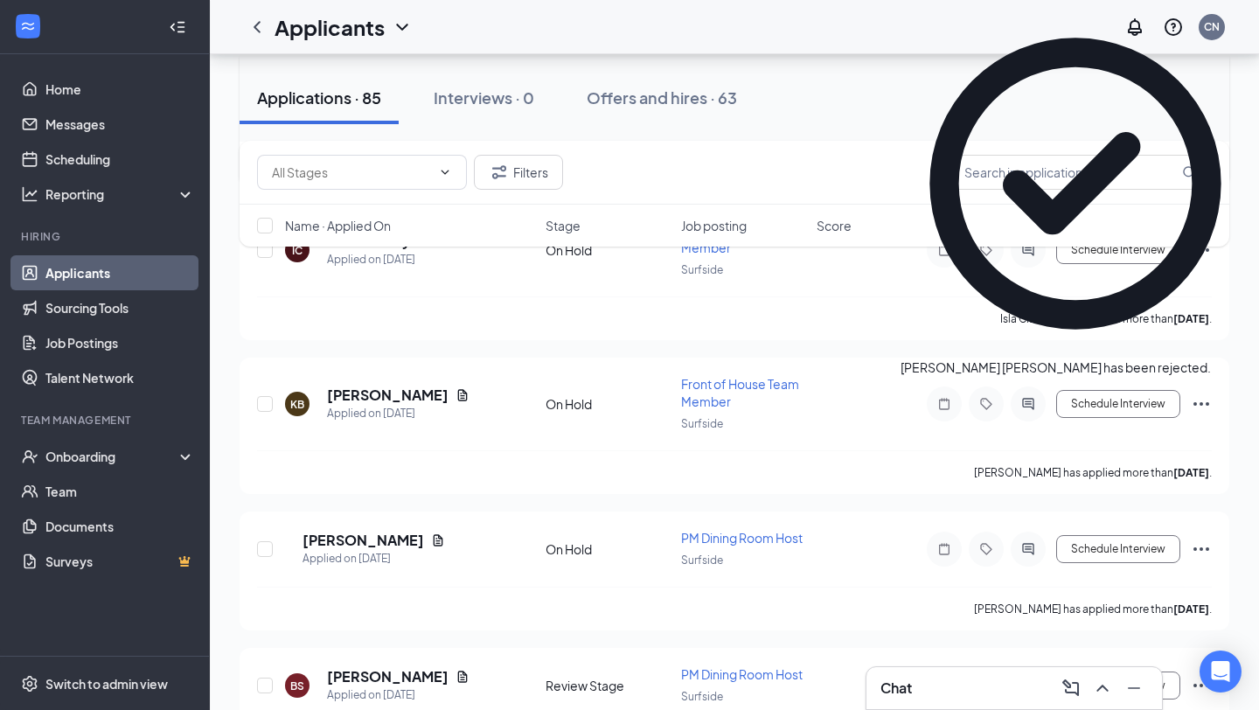
scroll to position [1608, 0]
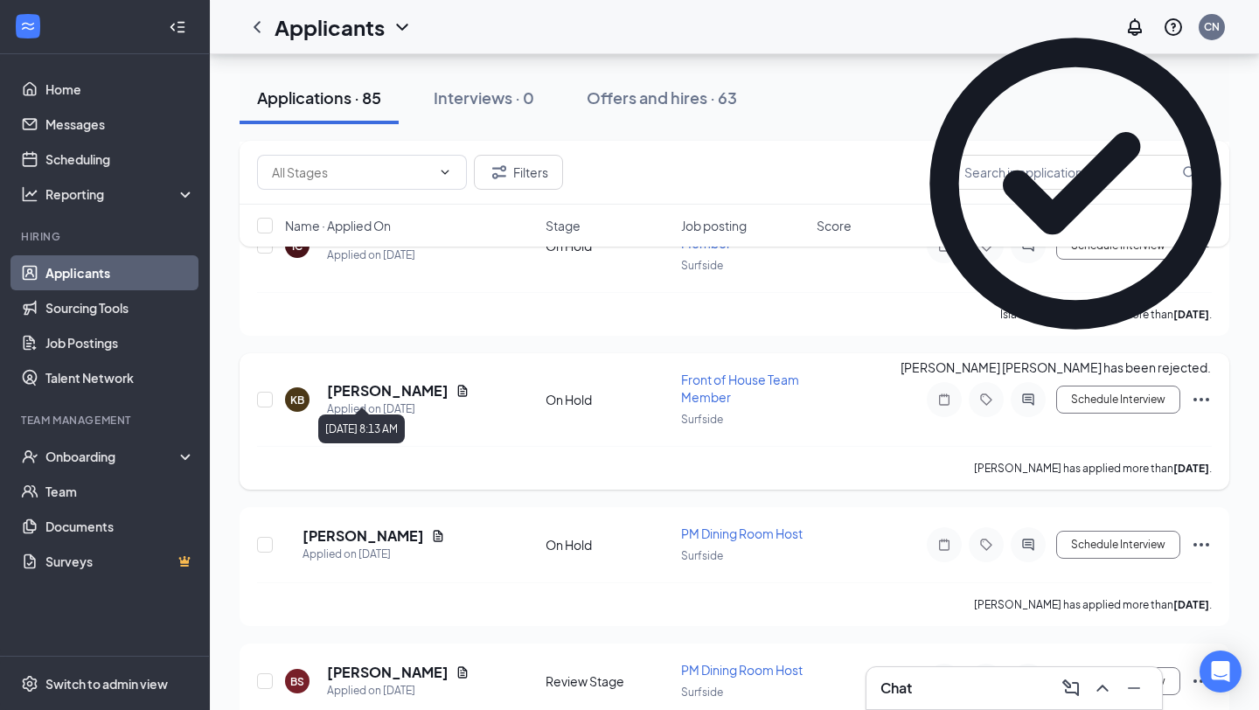
click at [339, 381] on h5 "[PERSON_NAME]" at bounding box center [388, 390] width 122 height 19
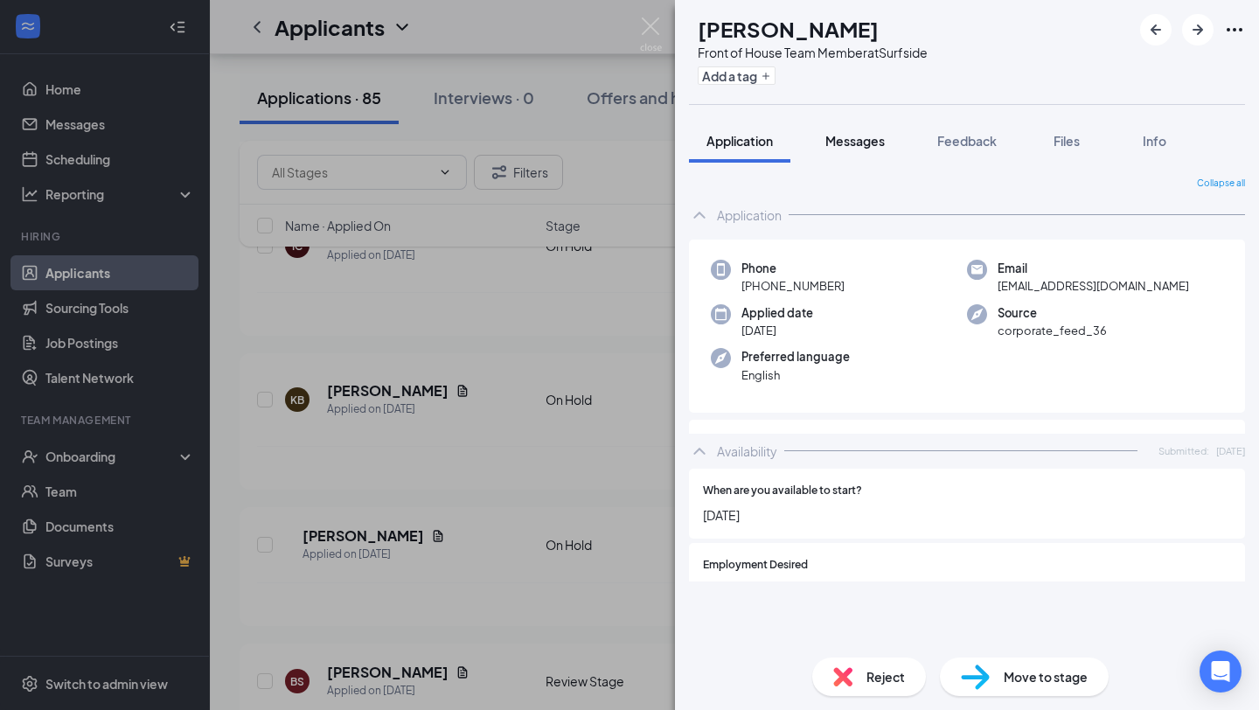
click at [867, 140] on span "Messages" at bounding box center [855, 141] width 59 height 16
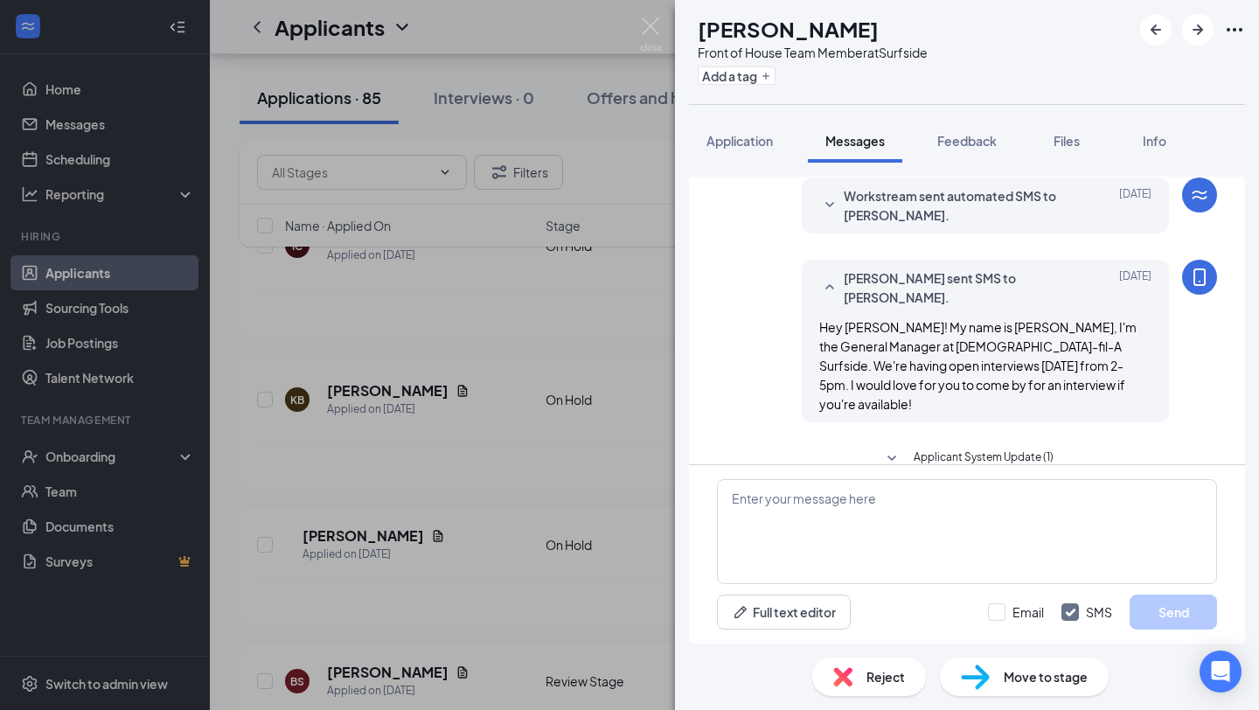
scroll to position [363, 0]
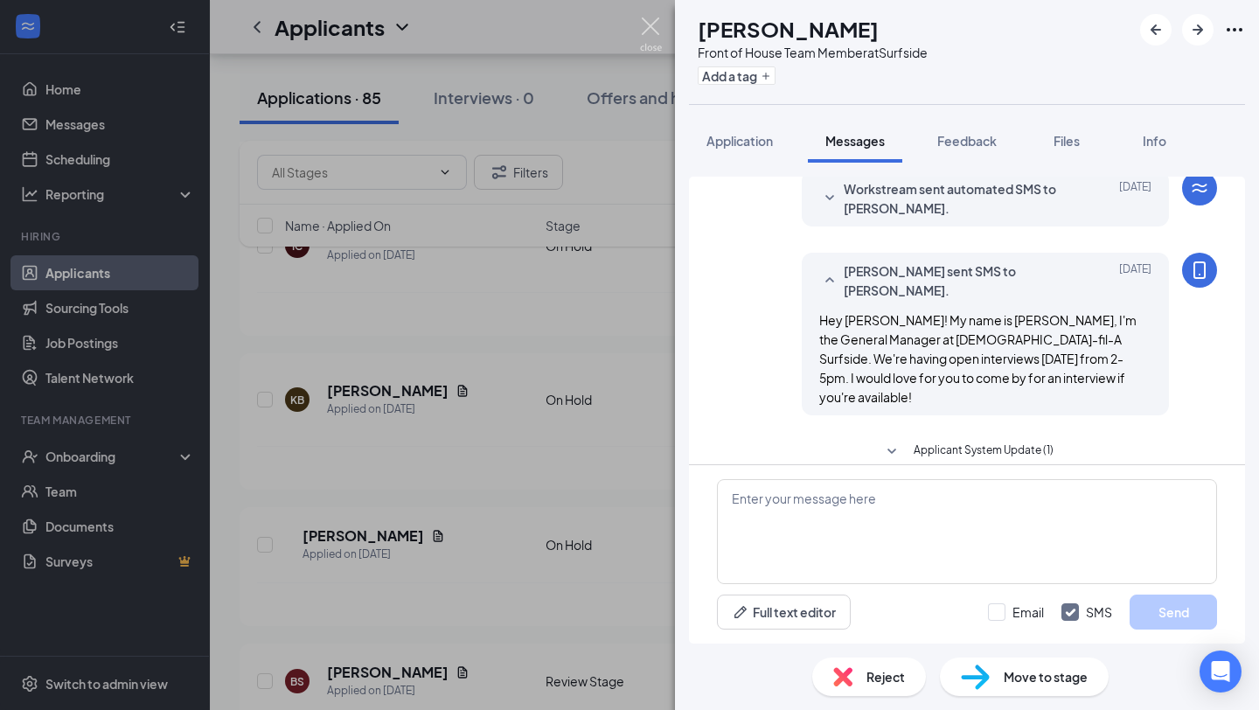
click at [656, 35] on img at bounding box center [651, 34] width 22 height 34
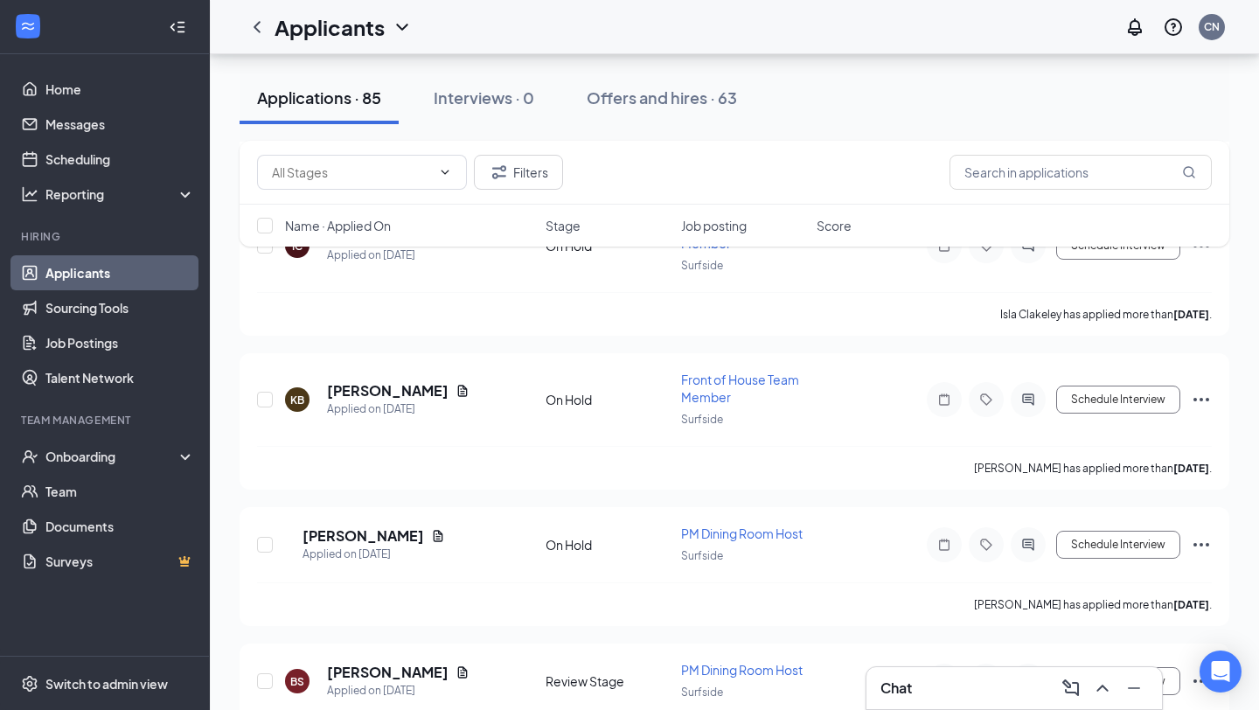
click at [898, 700] on div "Chat" at bounding box center [1015, 688] width 268 height 28
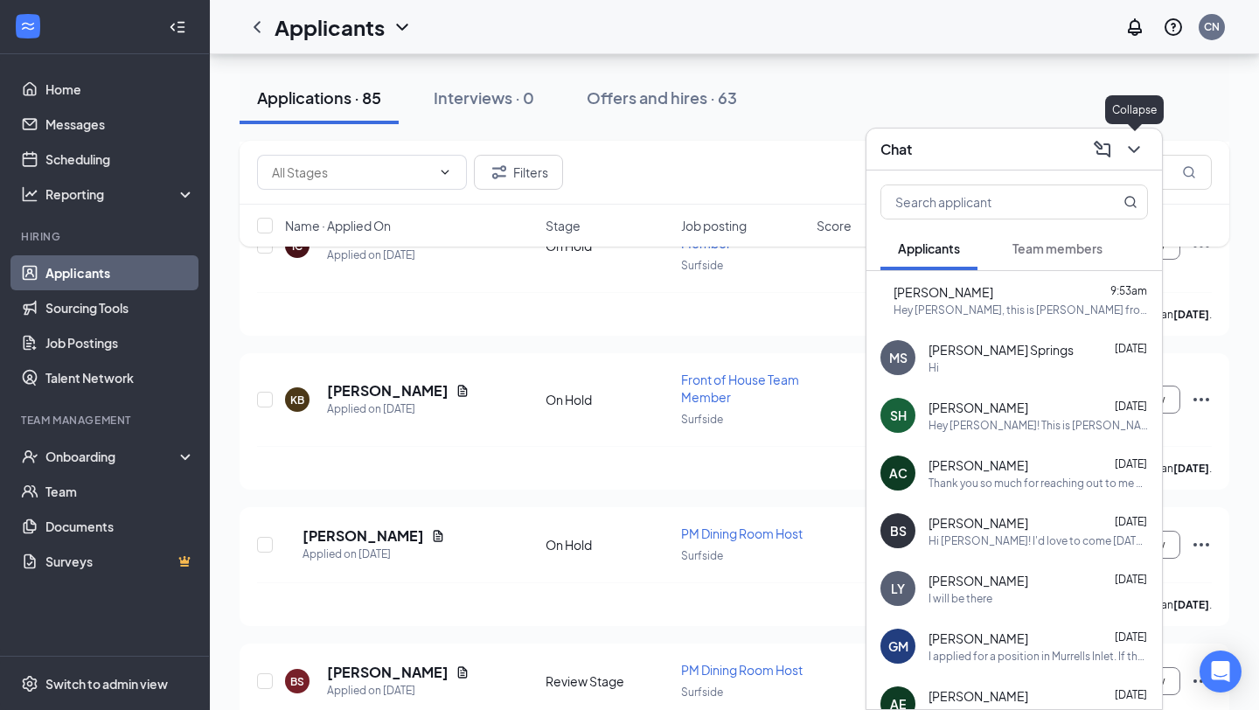
click at [1142, 154] on icon "ChevronDown" at bounding box center [1134, 149] width 21 height 21
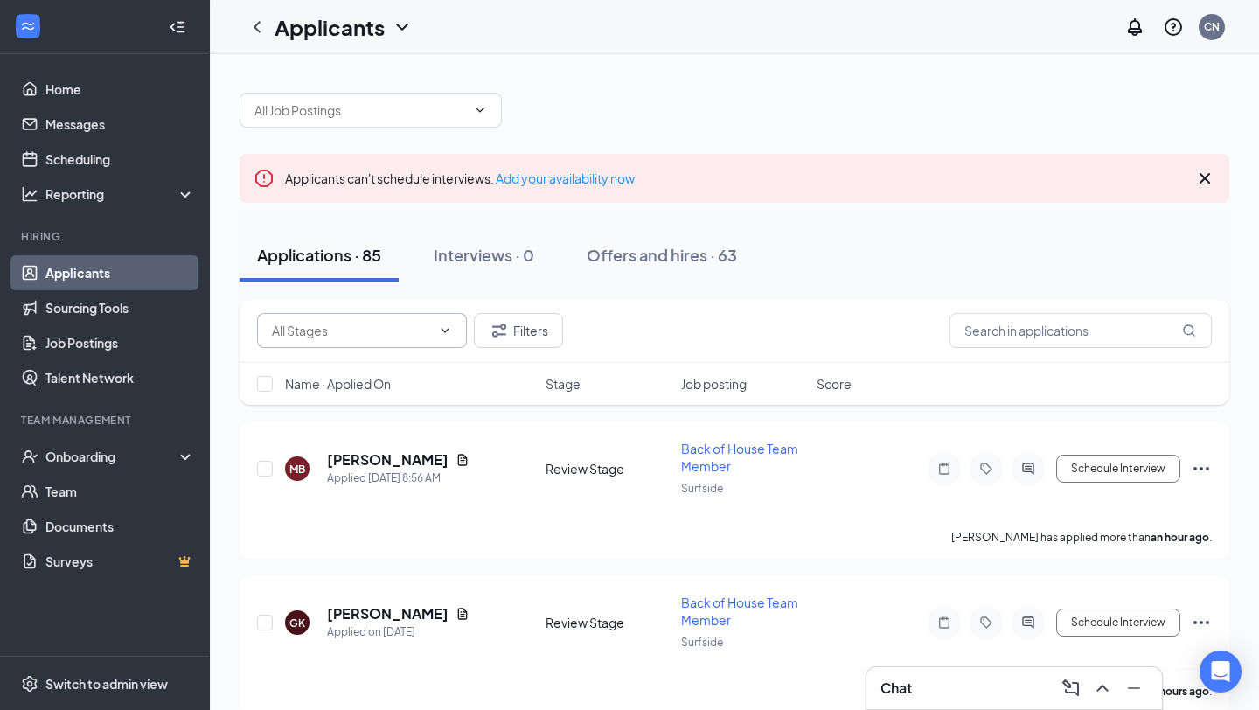
click at [436, 330] on span at bounding box center [443, 331] width 17 height 14
click at [733, 383] on span "Job posting" at bounding box center [714, 383] width 66 height 17
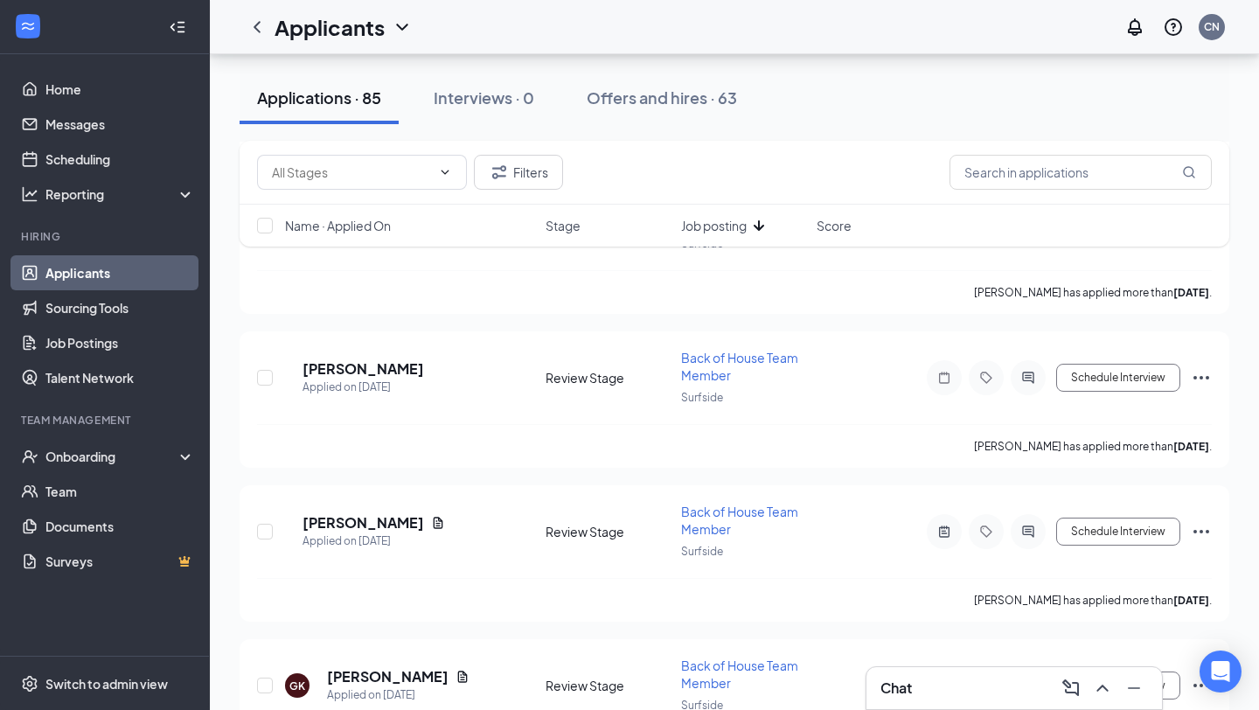
scroll to position [7278, 0]
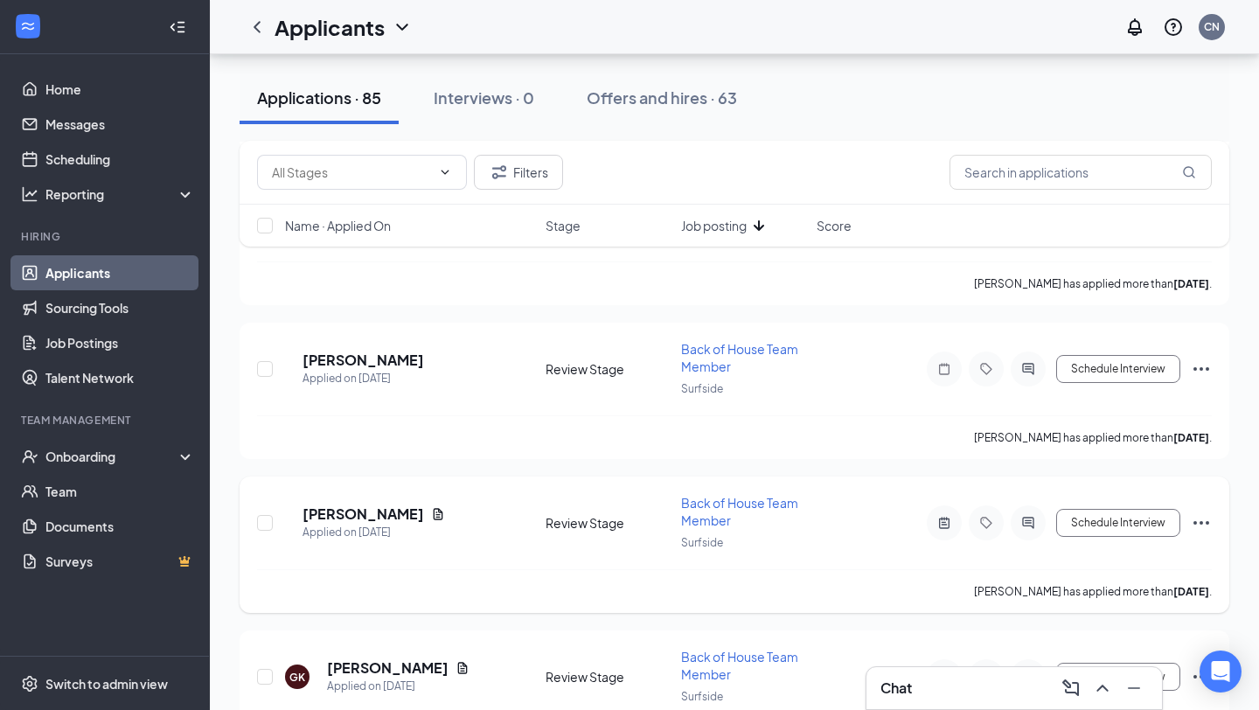
click at [709, 495] on span "Back of House Team Member" at bounding box center [739, 511] width 117 height 33
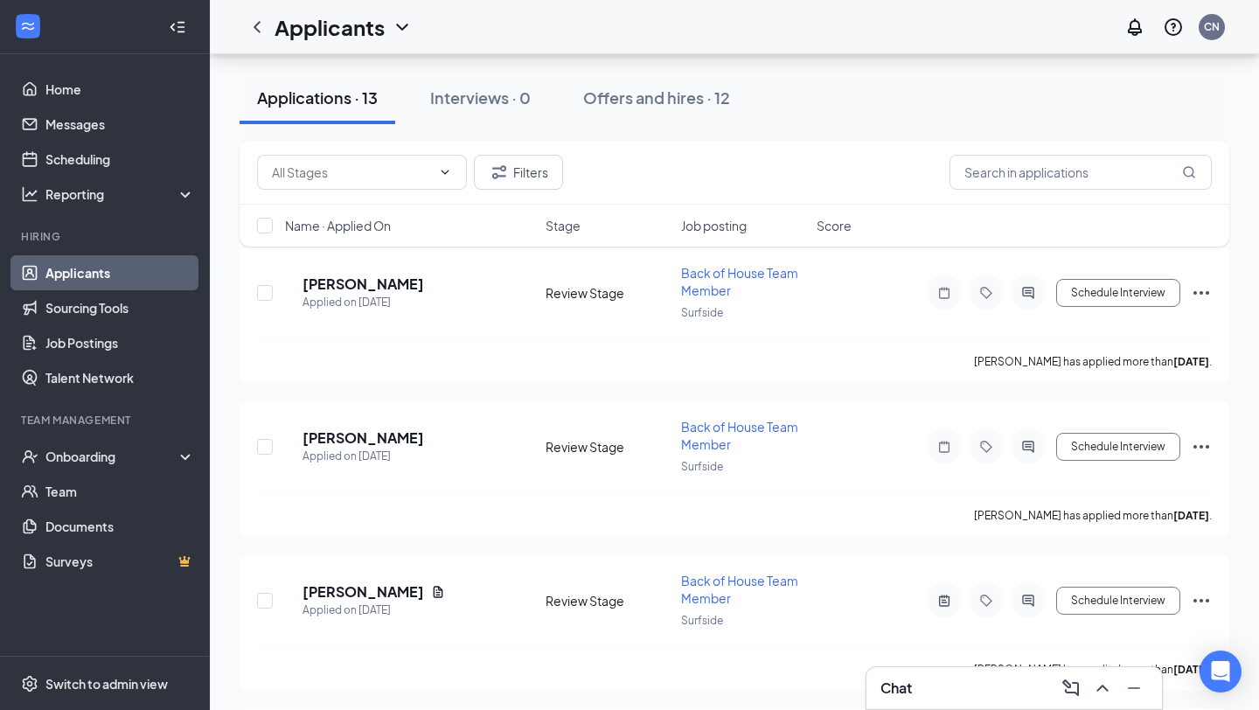
scroll to position [1745, 0]
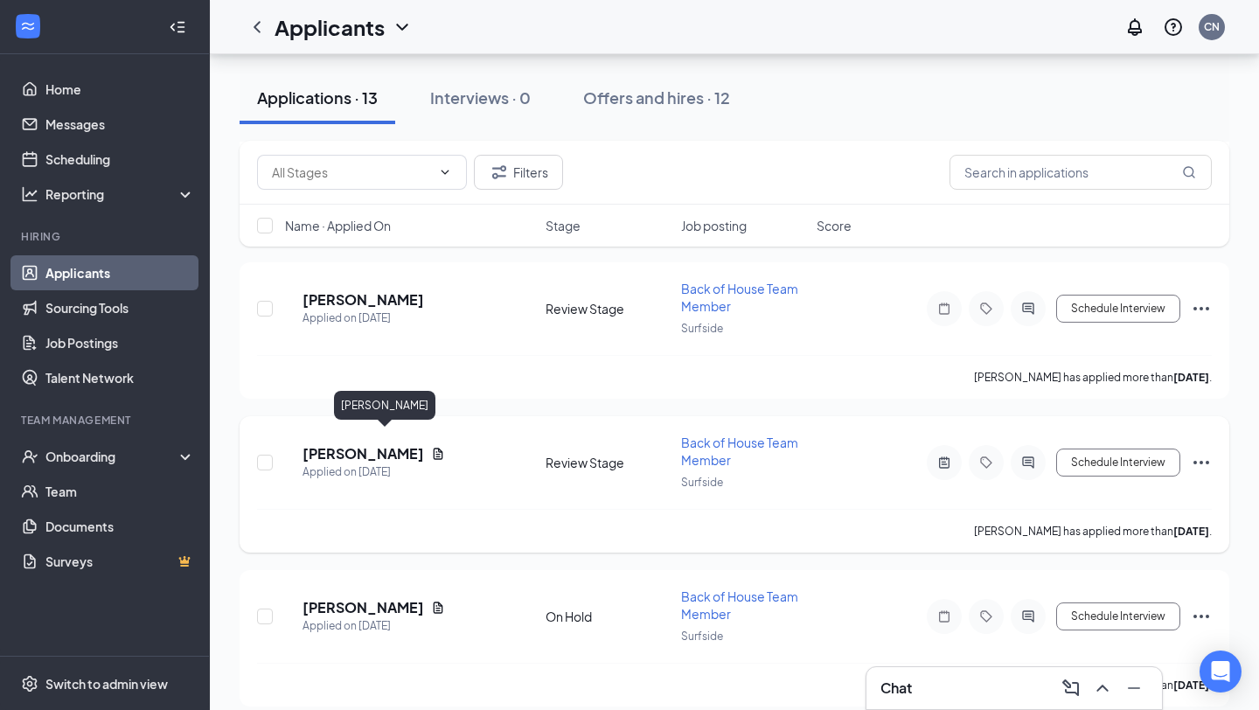
click at [394, 445] on h5 "[PERSON_NAME]" at bounding box center [364, 453] width 122 height 19
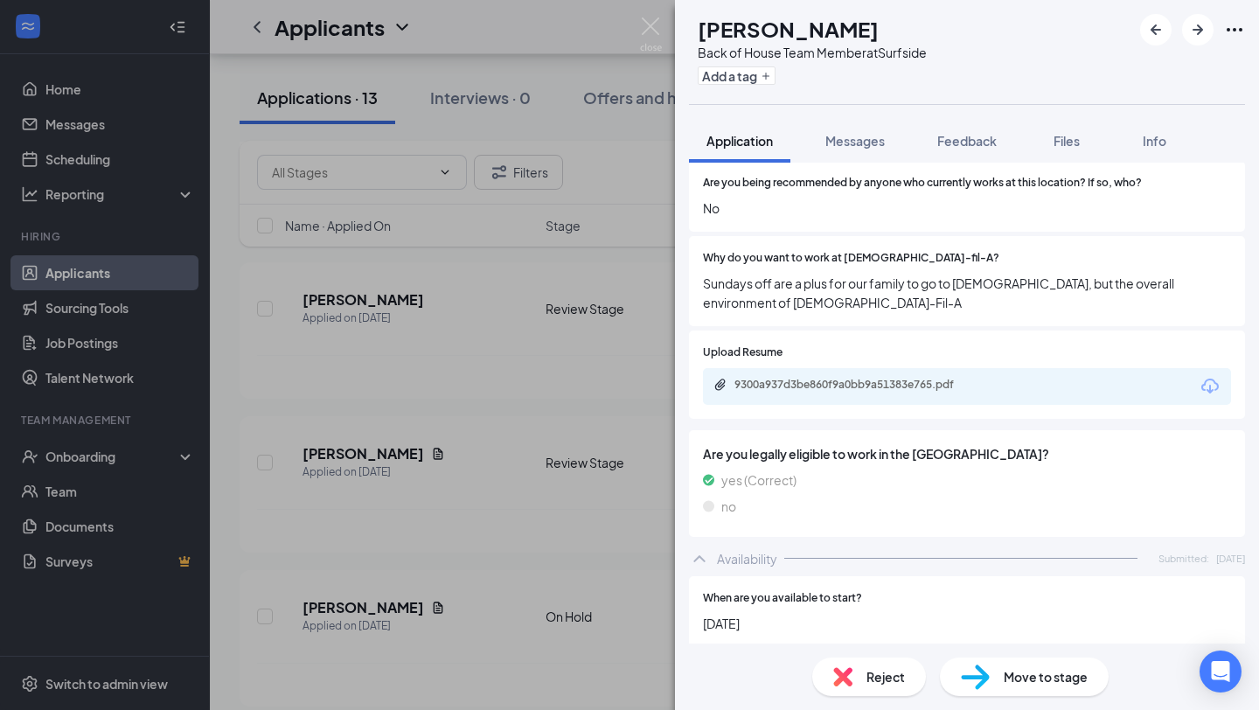
scroll to position [608, 0]
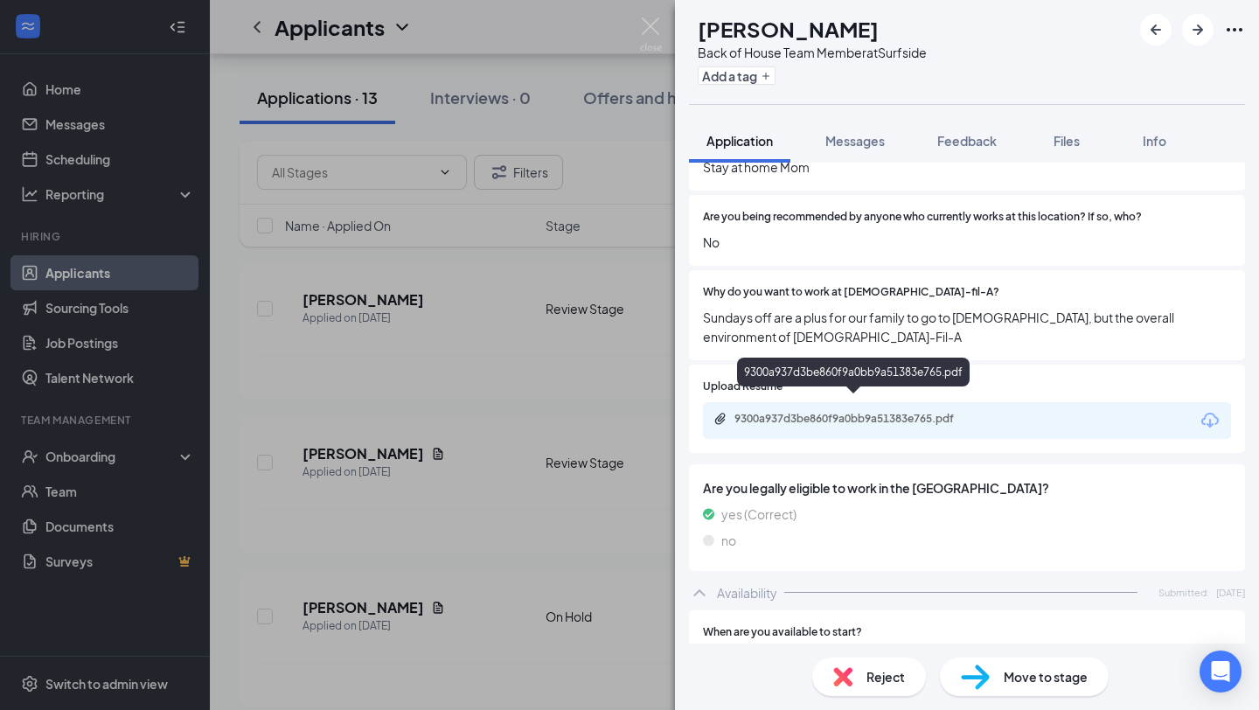
click at [836, 412] on div "9300a937d3be860f9a0bb9a51383e765.pdf" at bounding box center [857, 419] width 245 height 14
click at [495, 500] on div "EW [PERSON_NAME] Back of House Team Member at Surfside Add a tag Application Me…" at bounding box center [629, 355] width 1259 height 710
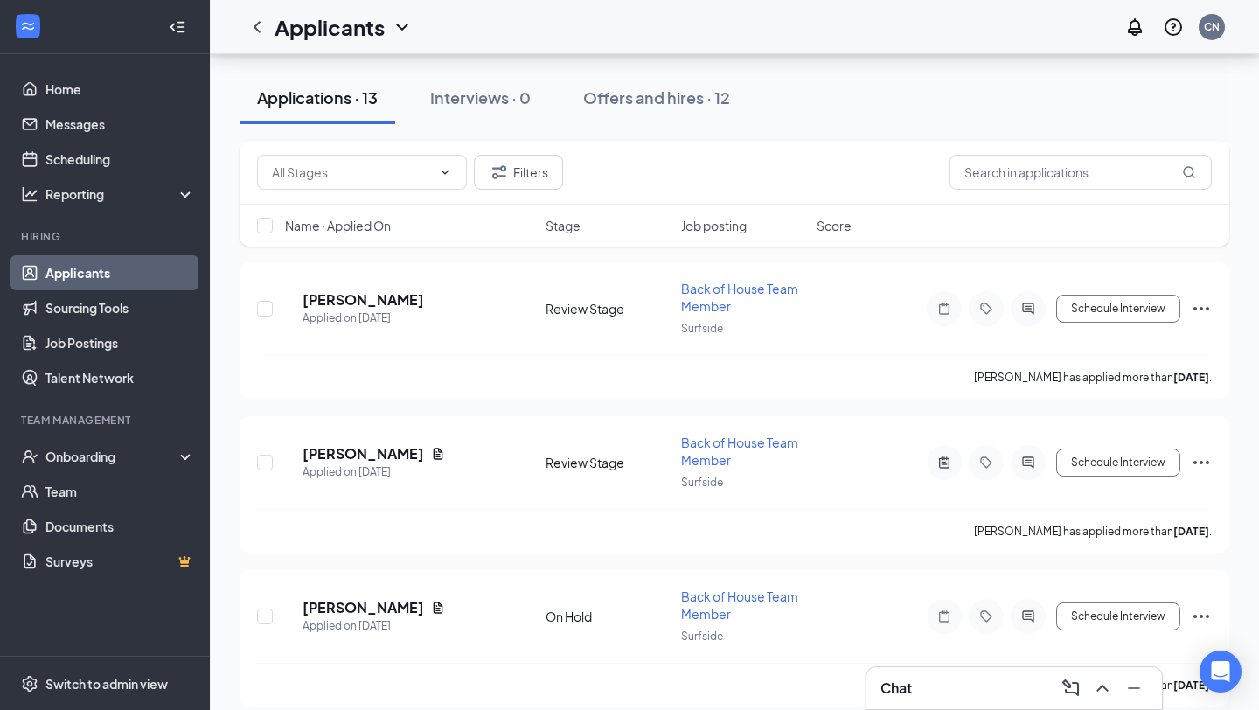
click at [912, 682] on h3 "Chat" at bounding box center [896, 688] width 31 height 19
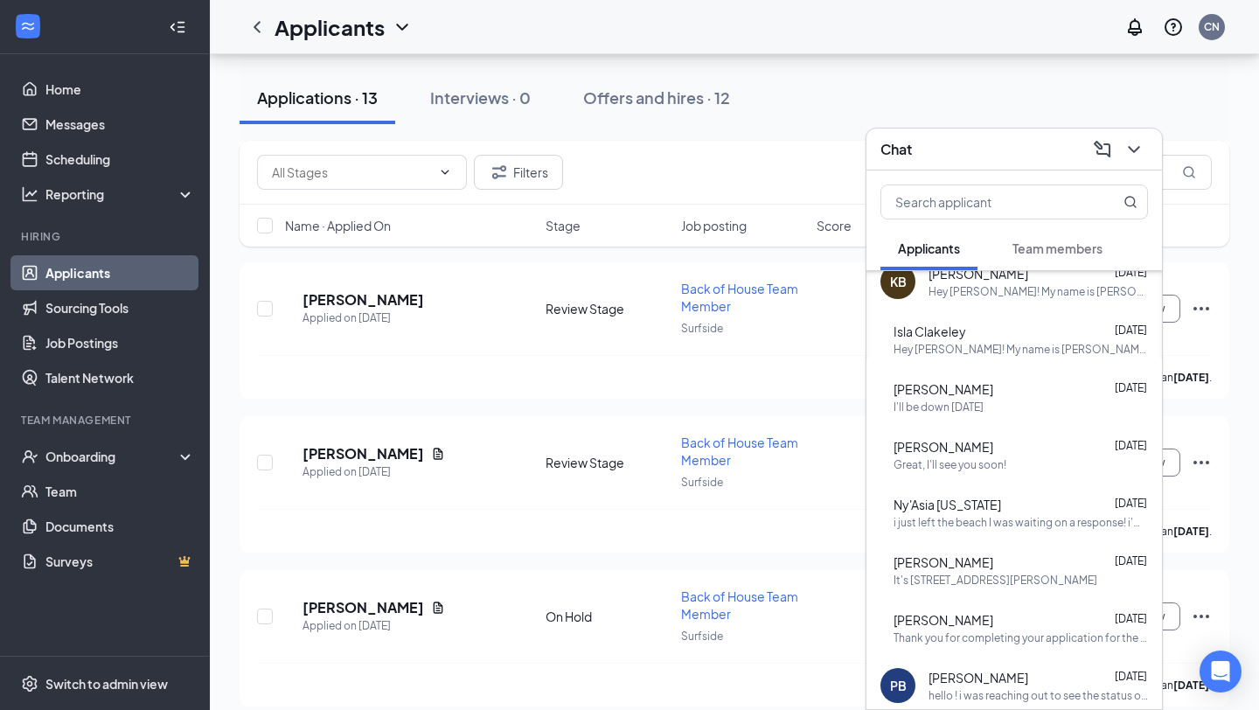
scroll to position [696, 0]
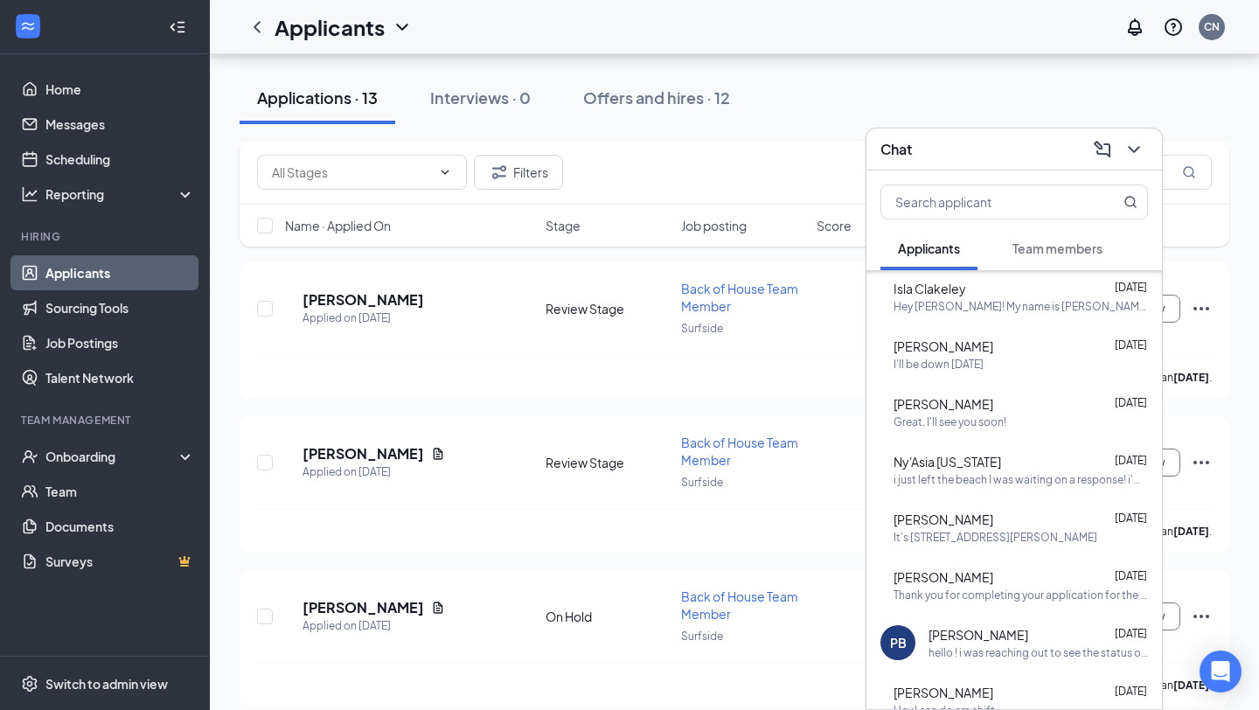
click at [984, 357] on div "I'll be down [DATE]" at bounding box center [939, 364] width 90 height 15
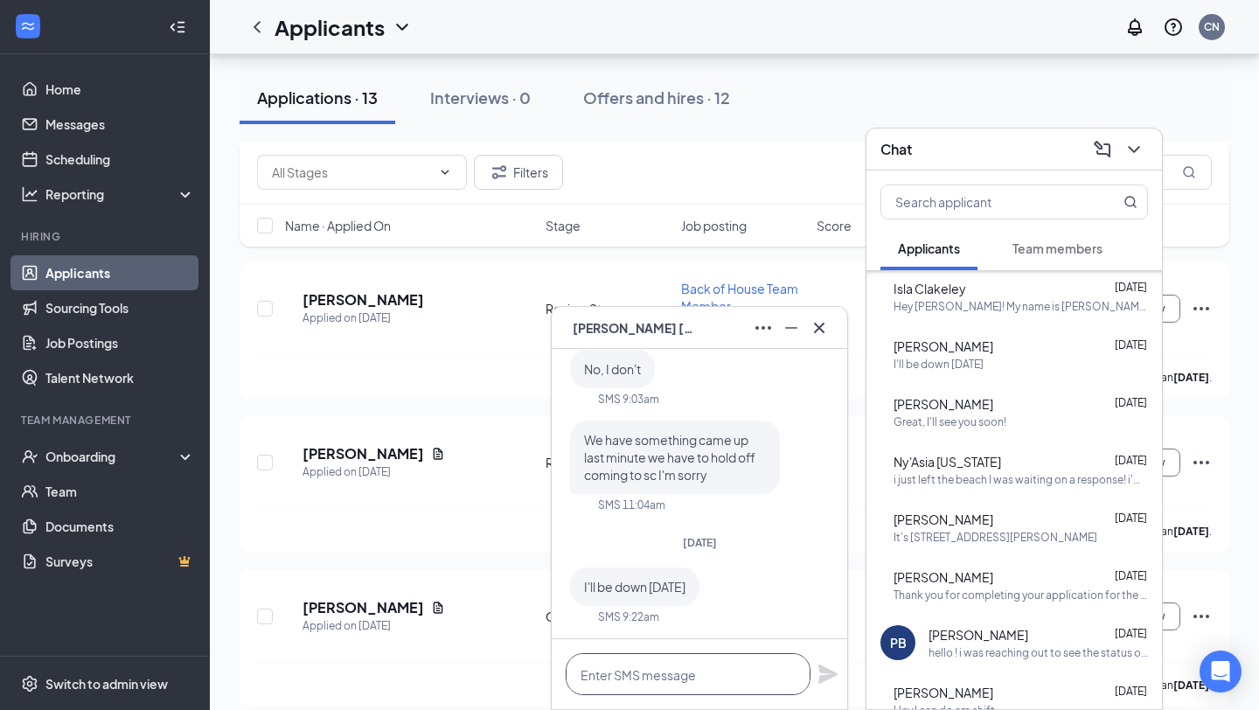
click at [673, 671] on textarea at bounding box center [688, 674] width 245 height 42
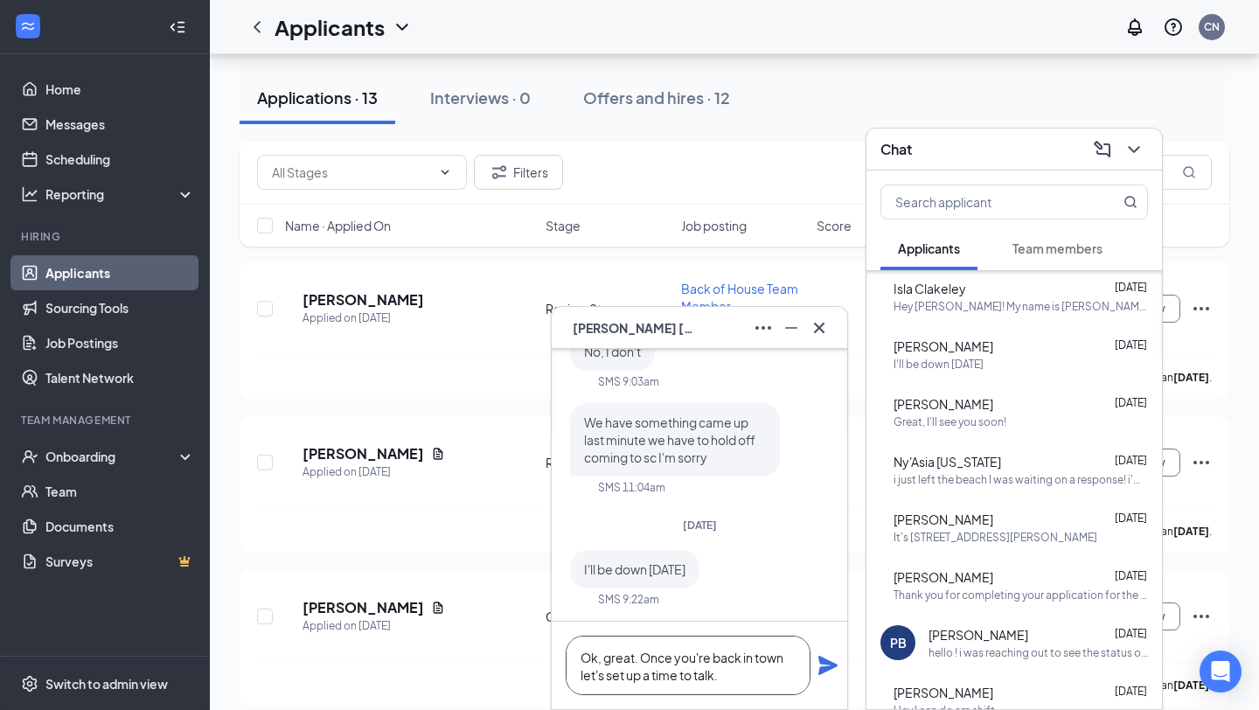
type textarea "Ok, great. Once you're back in town let's set up a time to talk."
click at [826, 666] on icon "Plane" at bounding box center [828, 665] width 19 height 19
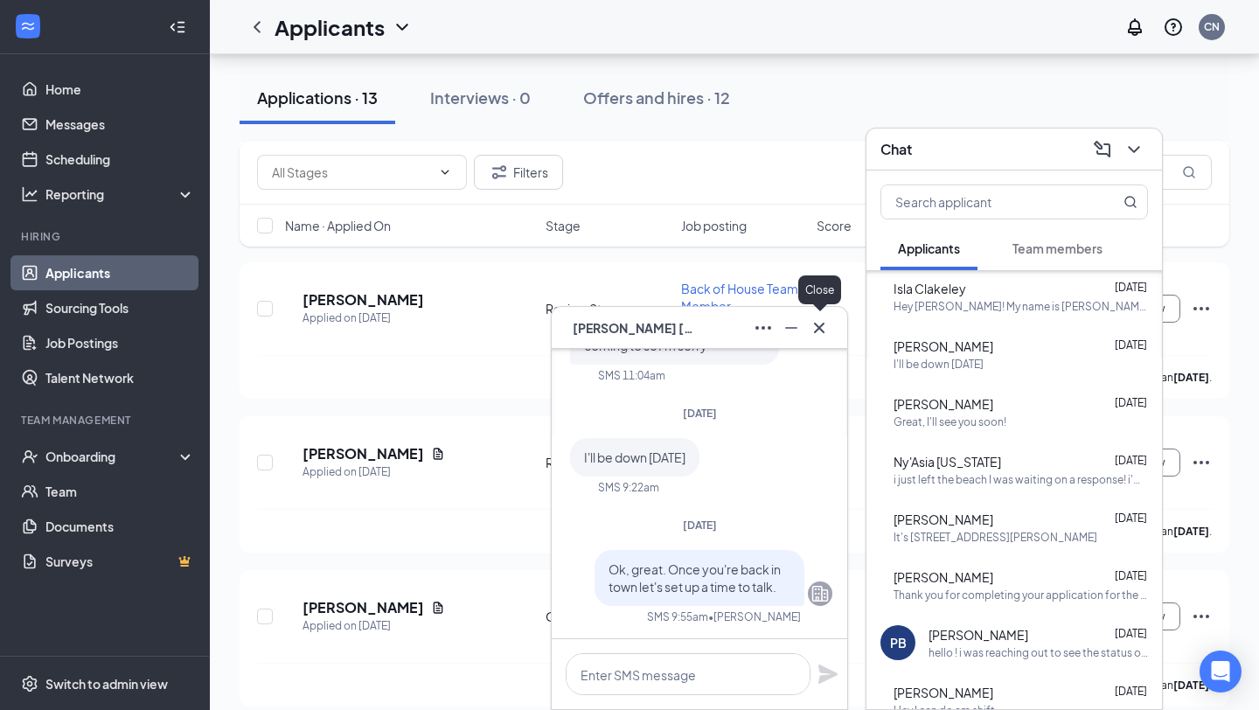
click at [828, 325] on icon "Cross" at bounding box center [819, 327] width 21 height 21
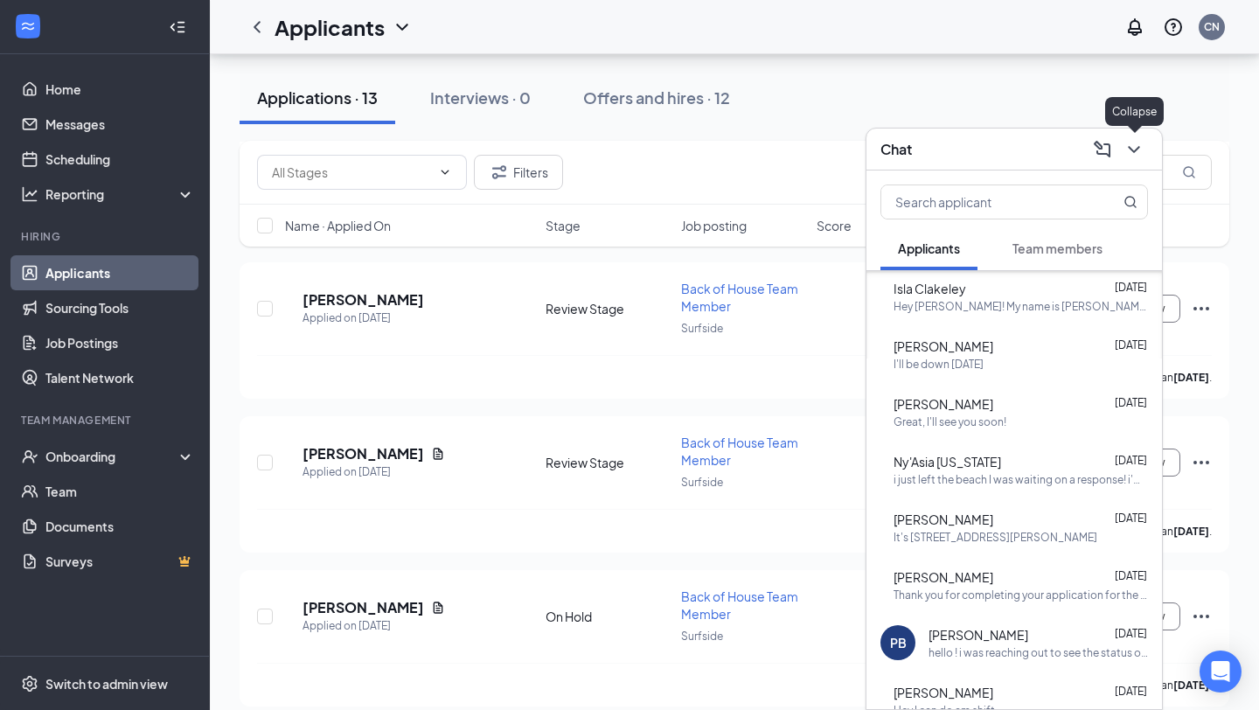
click at [1140, 151] on icon "ChevronDown" at bounding box center [1134, 149] width 21 height 21
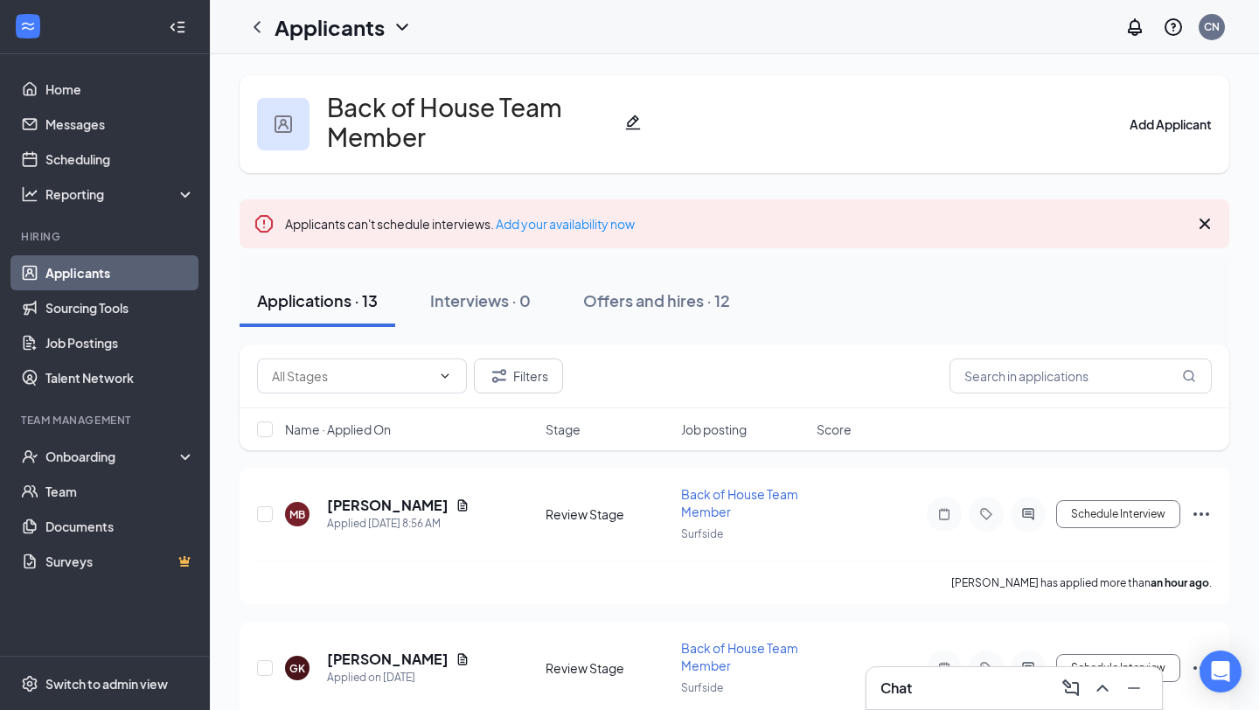
click at [108, 268] on link "Applicants" at bounding box center [120, 272] width 150 height 35
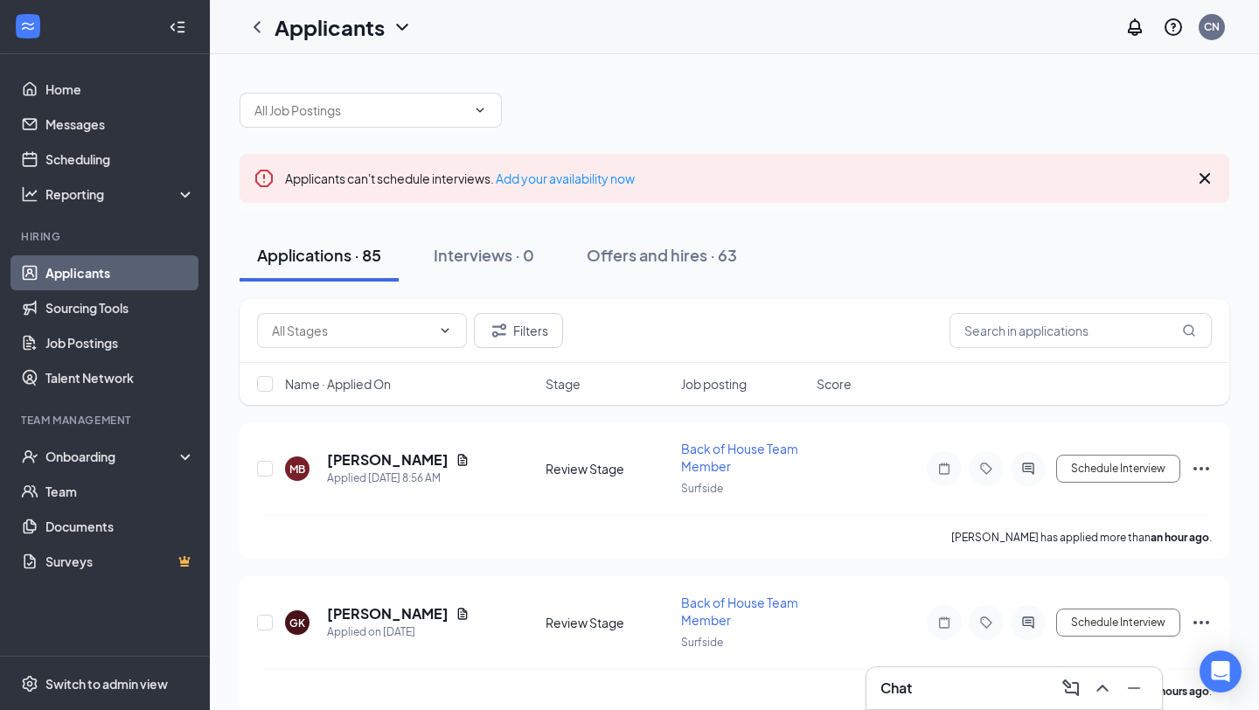
click at [1204, 176] on icon "Cross" at bounding box center [1205, 178] width 21 height 21
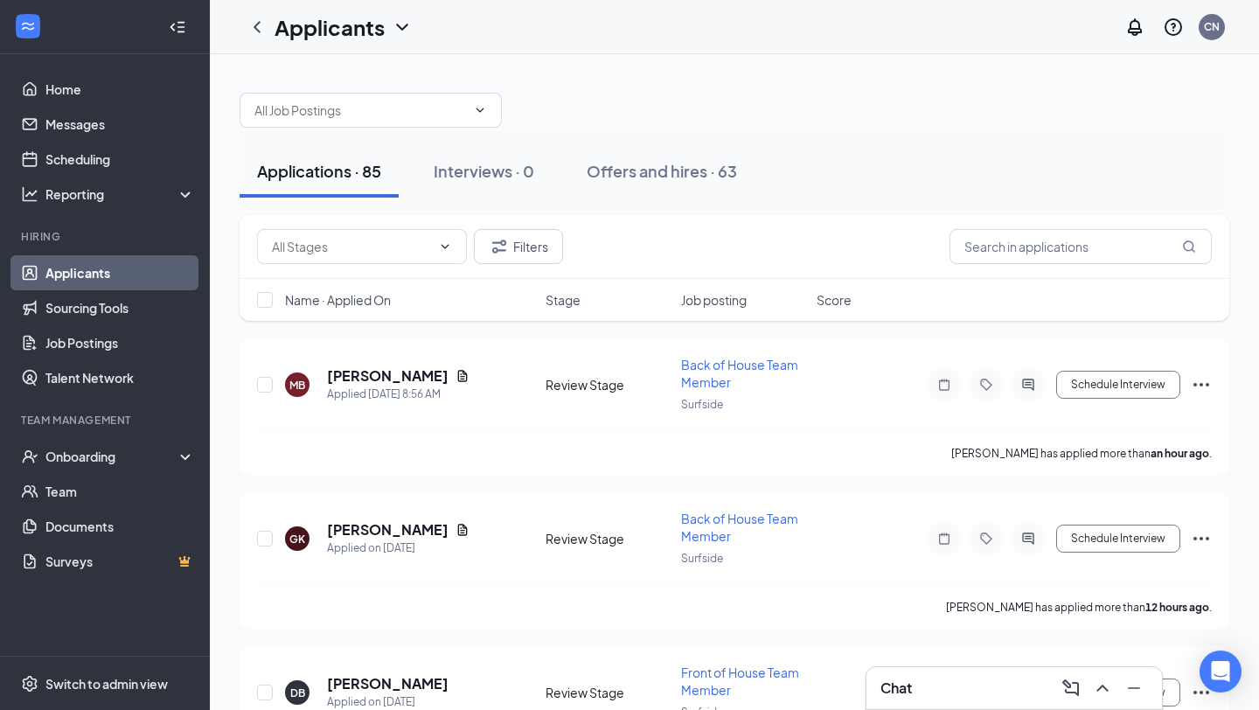
click at [866, 101] on div at bounding box center [735, 101] width 990 height 52
click at [379, 525] on h5 "[PERSON_NAME]" at bounding box center [388, 529] width 122 height 19
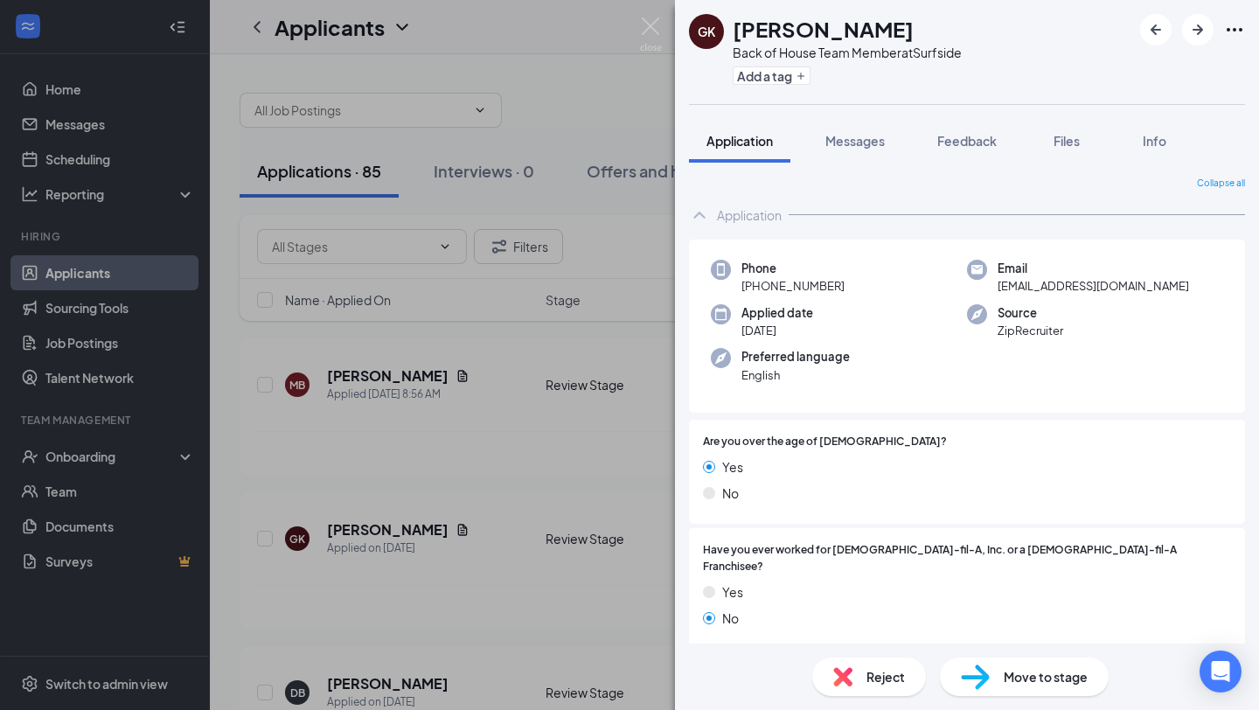
click at [649, 17] on div "GK [PERSON_NAME] Back of House Team Member at [GEOGRAPHIC_DATA] Add a tag Appli…" at bounding box center [629, 355] width 1259 height 710
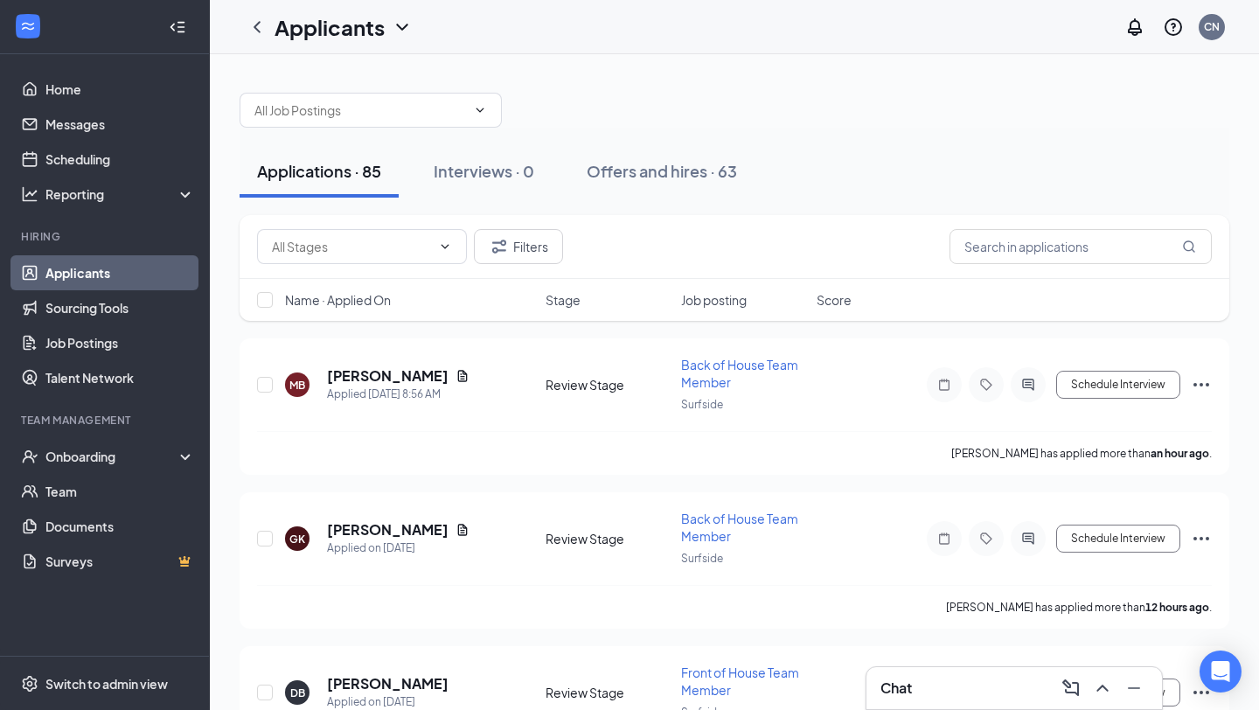
click at [943, 703] on div "Chat" at bounding box center [1015, 688] width 296 height 42
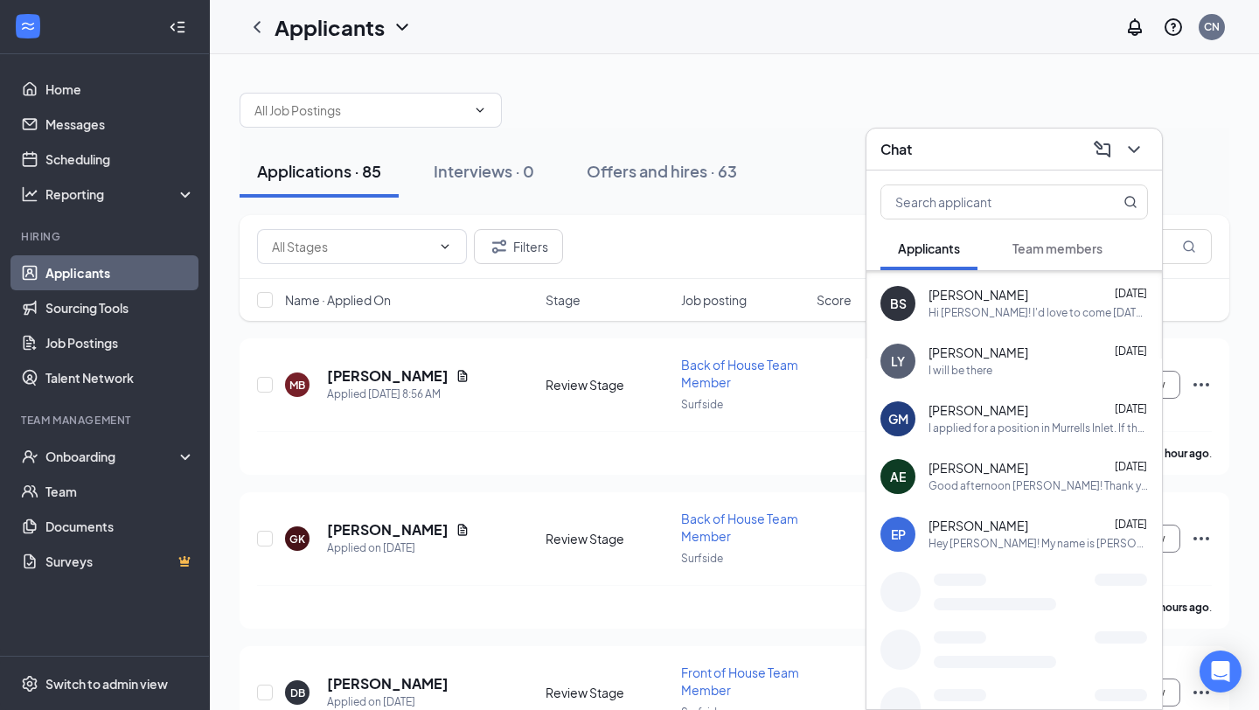
scroll to position [290, 0]
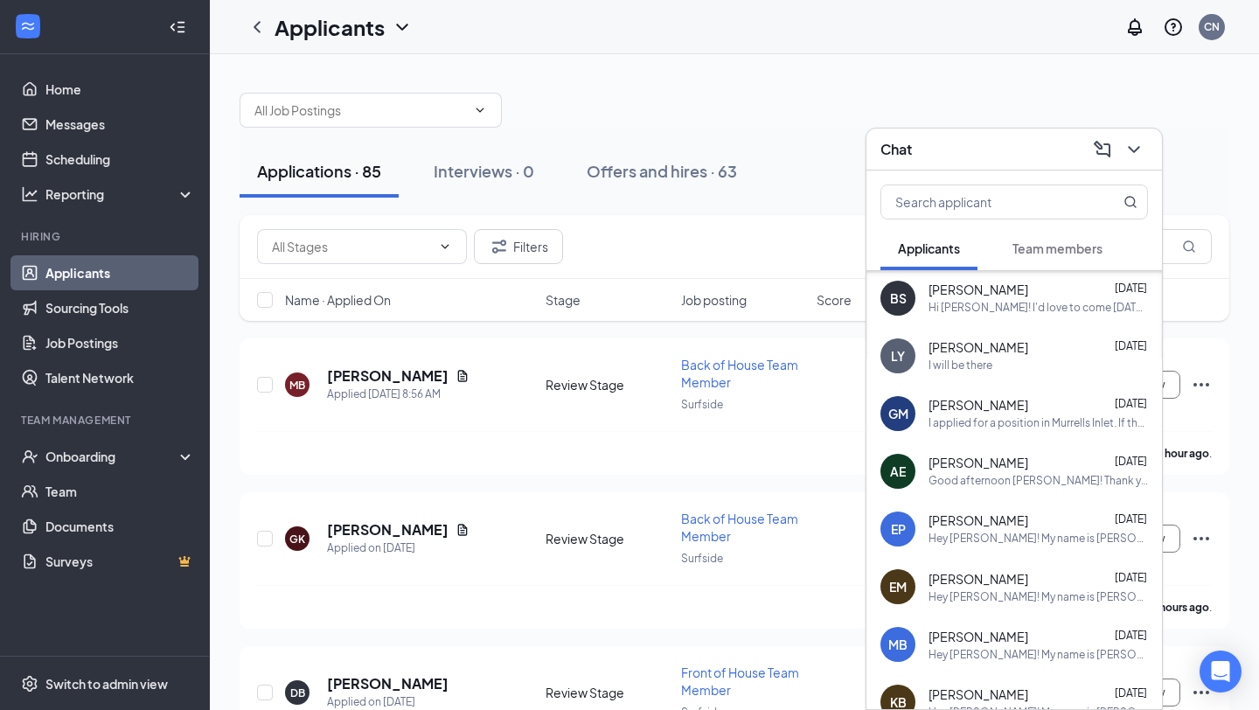
click at [977, 421] on div "I applied for a position in Murrells Inlet. If there is any assistance you can …" at bounding box center [1039, 423] width 220 height 15
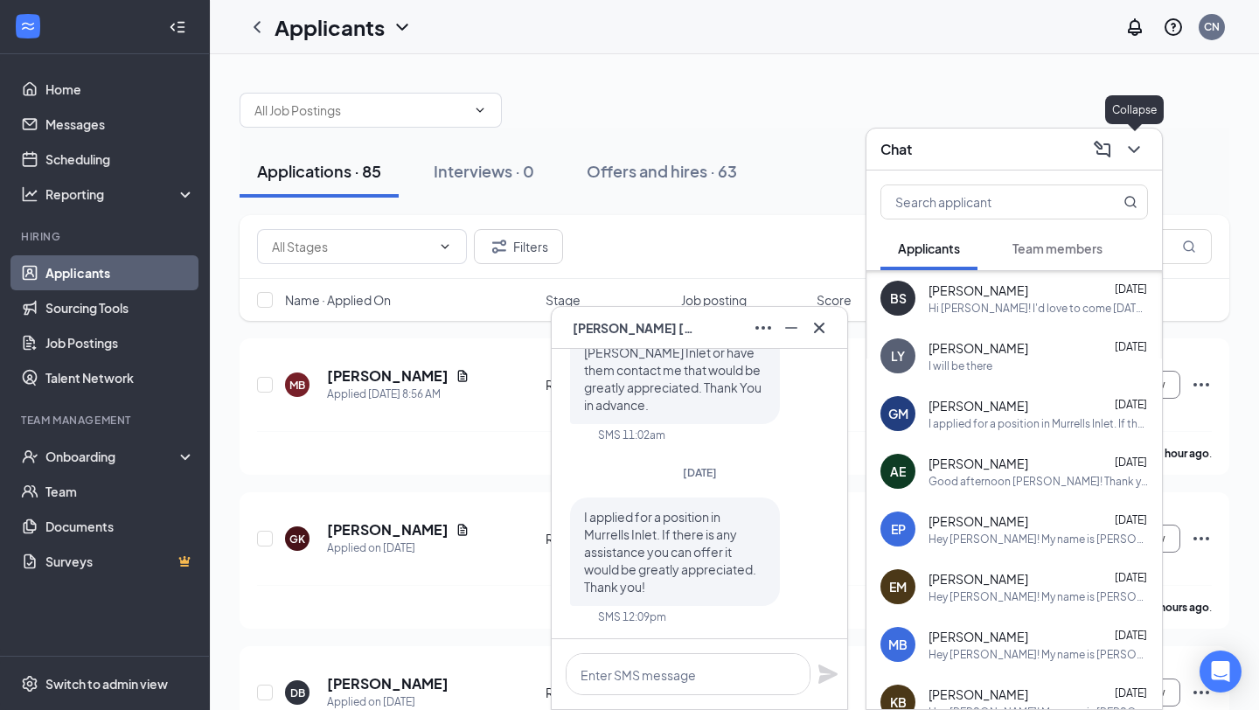
click at [1142, 158] on icon "ChevronDown" at bounding box center [1134, 149] width 21 height 21
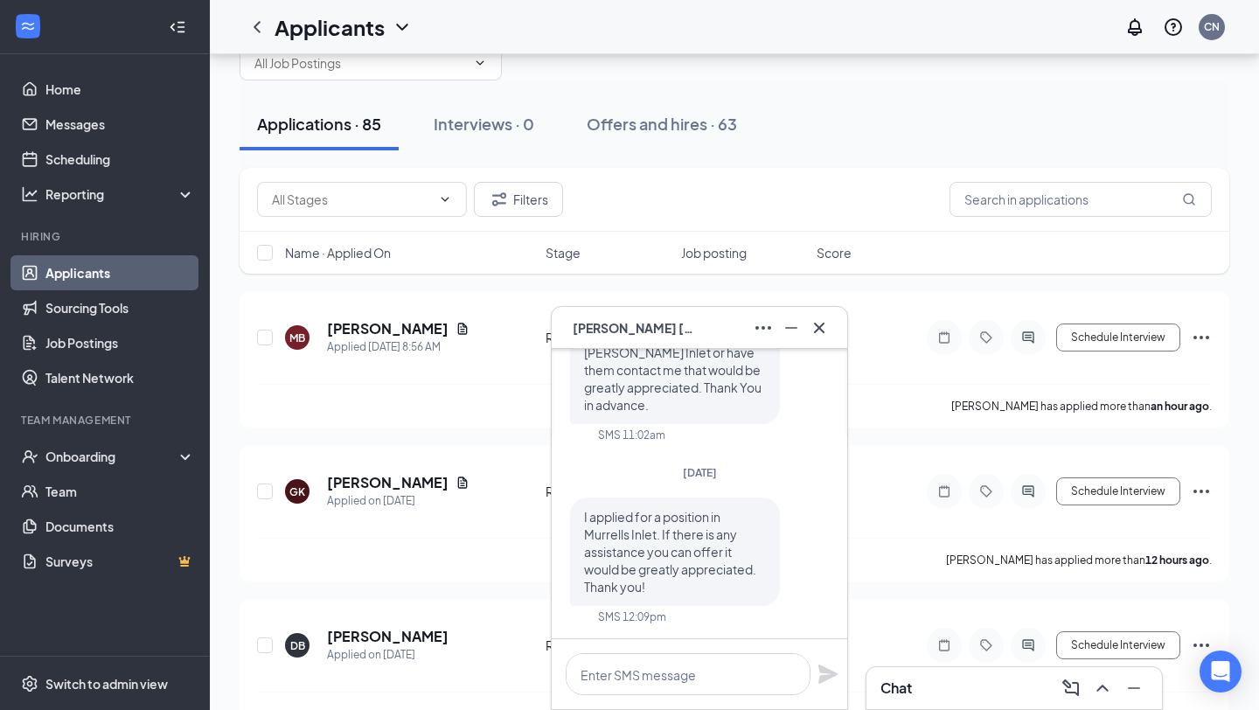
scroll to position [52, 0]
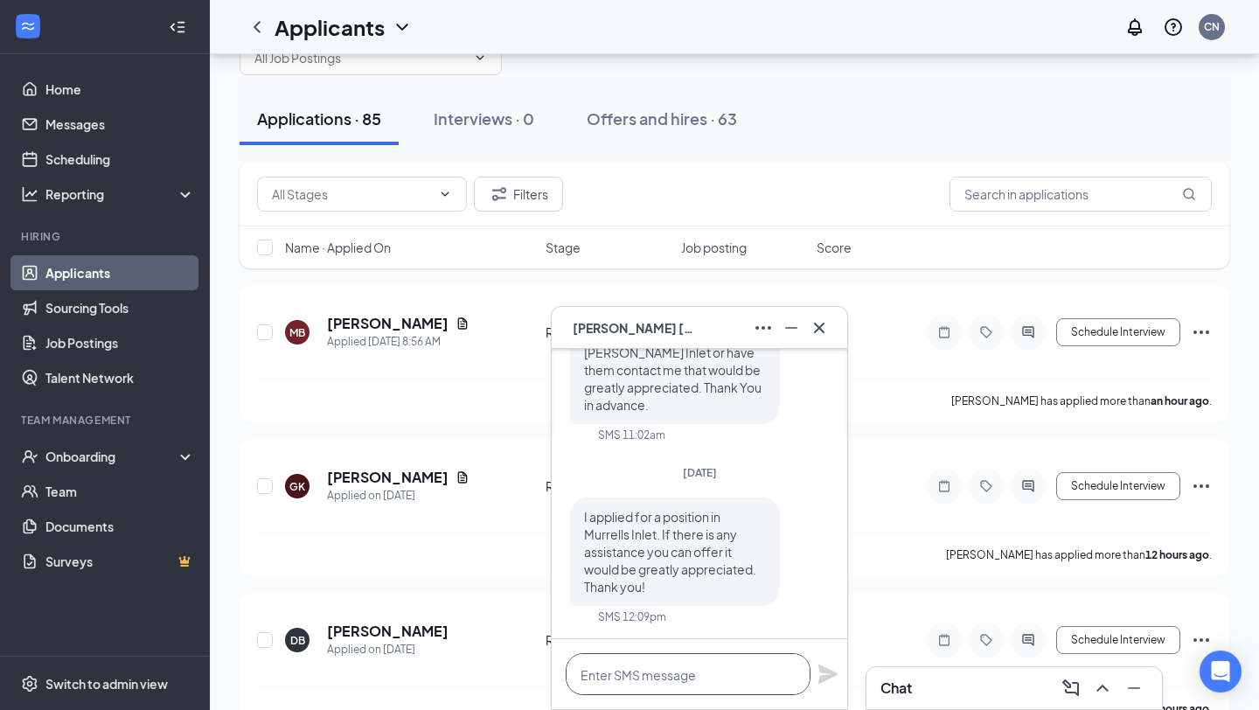
click at [686, 673] on textarea at bounding box center [688, 674] width 245 height 42
click at [636, 327] on span "[PERSON_NAME]" at bounding box center [634, 327] width 122 height 19
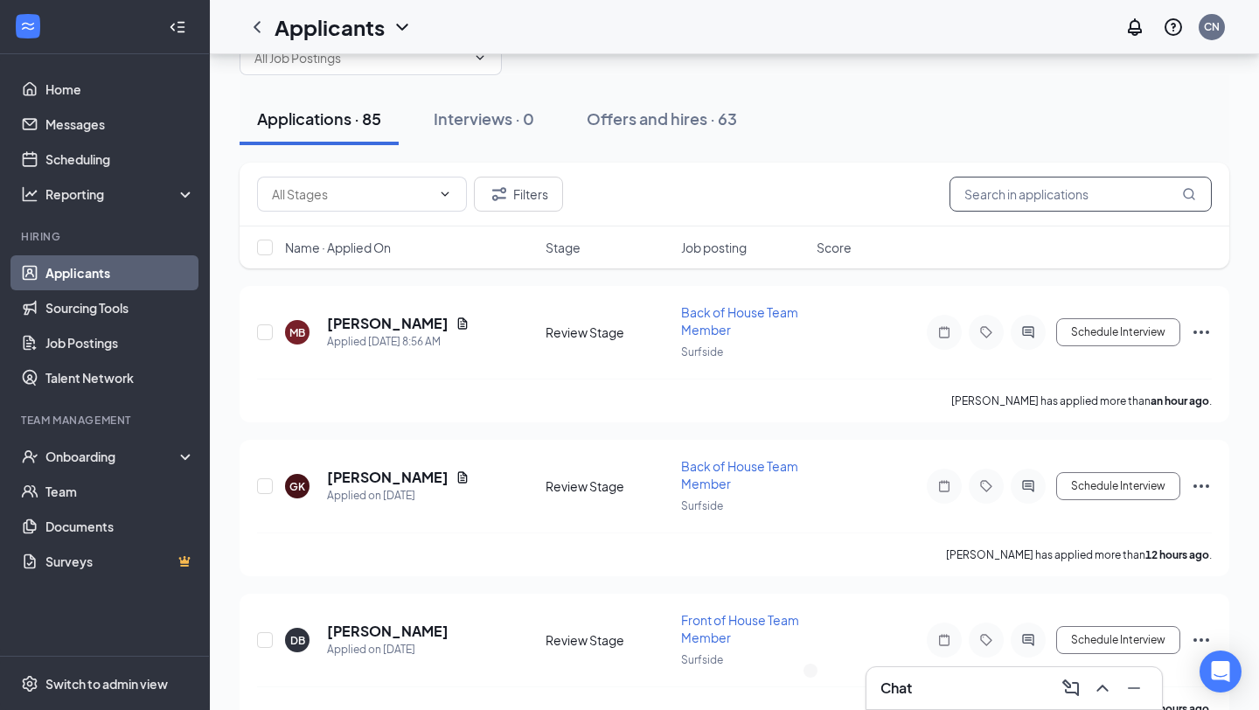
click at [1057, 201] on input "text" at bounding box center [1081, 194] width 262 height 35
type input "[PERSON_NAME]"
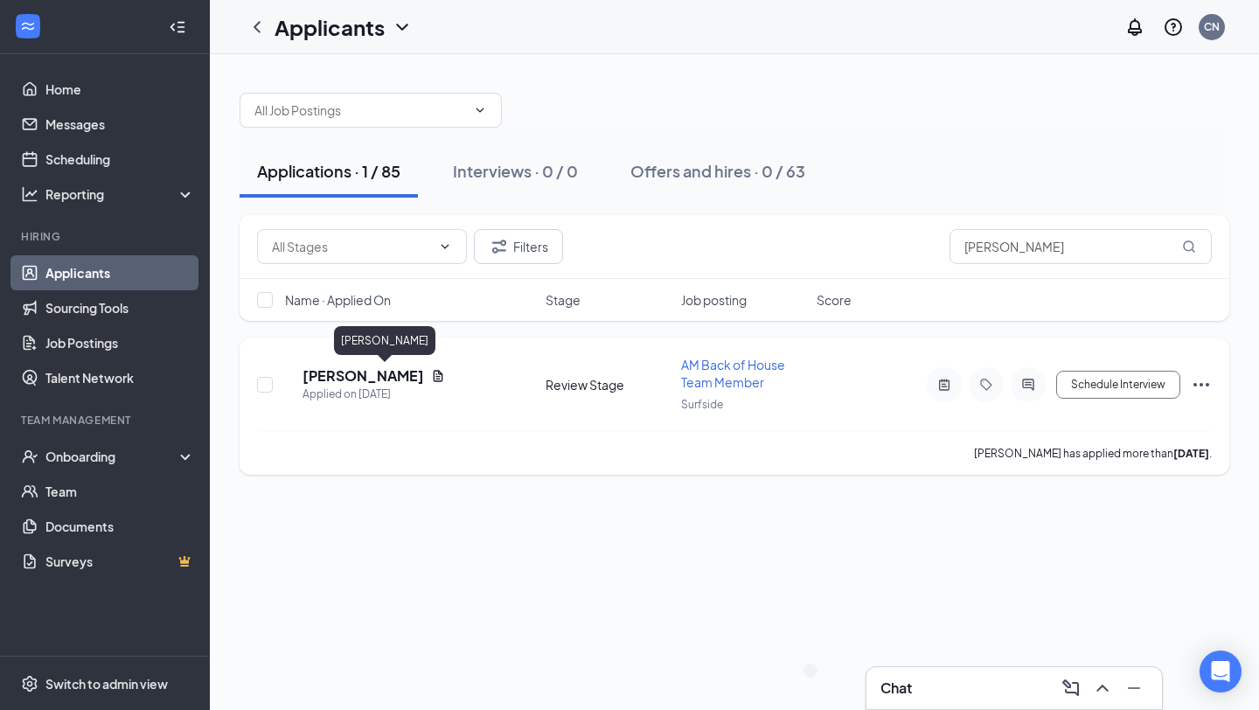
click at [366, 375] on h5 "[PERSON_NAME]" at bounding box center [364, 375] width 122 height 19
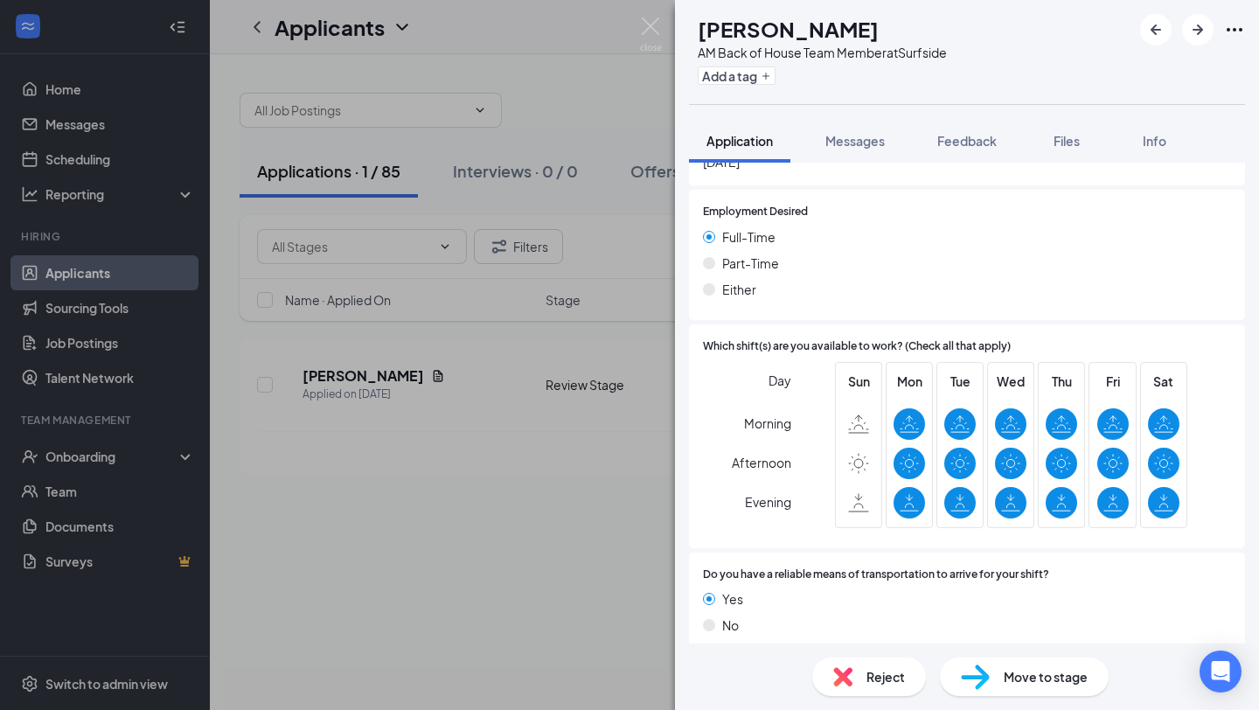
scroll to position [1134, 0]
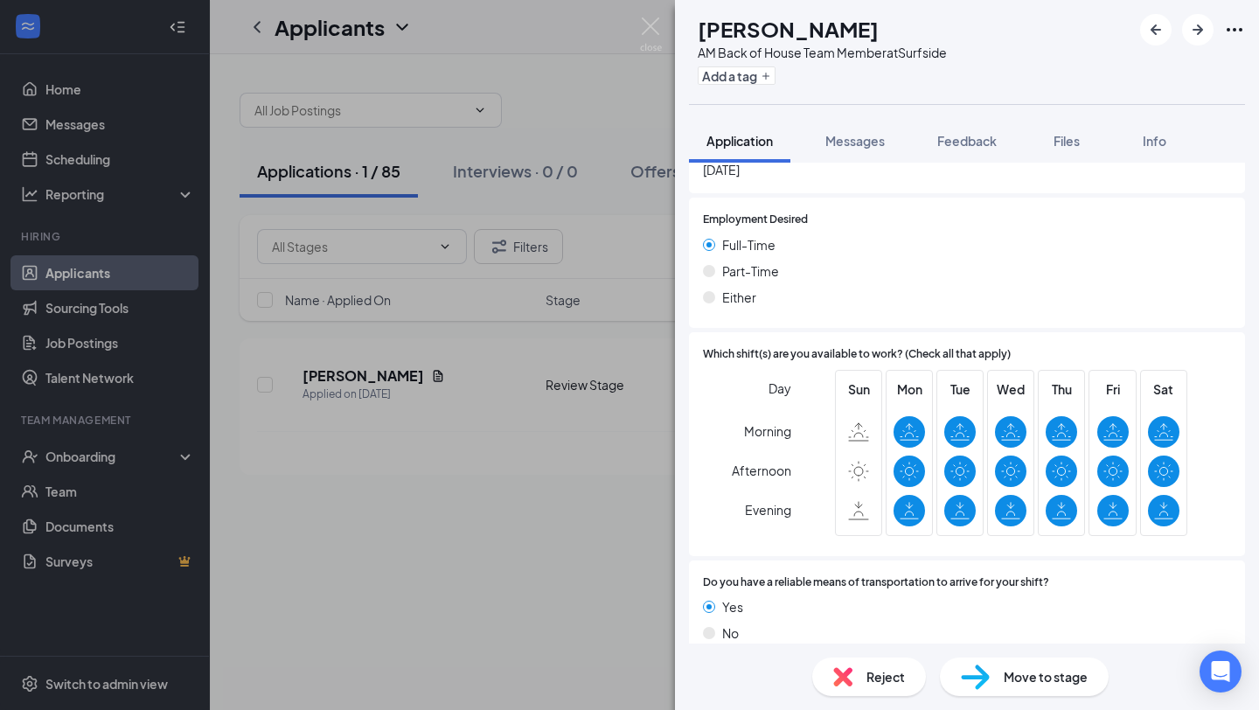
click at [567, 607] on div "GM [PERSON_NAME] AM Back of House Team Member at Surfside Add a tag Application…" at bounding box center [629, 355] width 1259 height 710
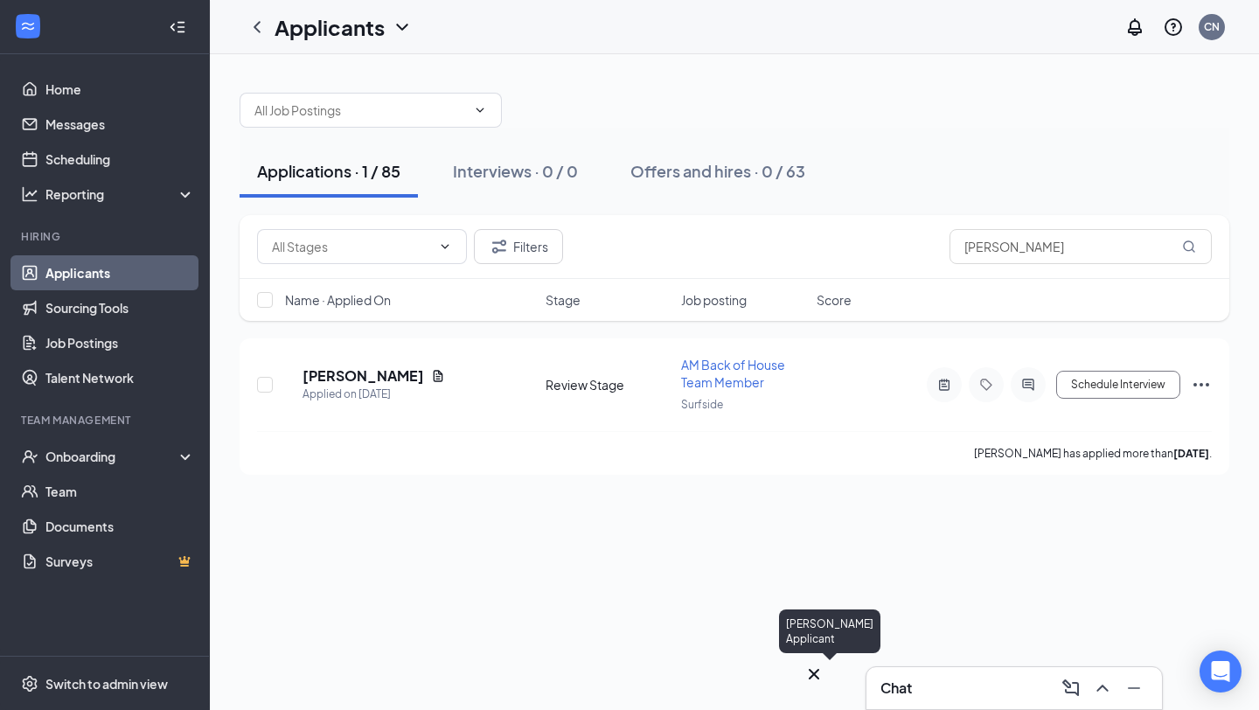
click at [825, 669] on icon "Cross" at bounding box center [814, 674] width 21 height 21
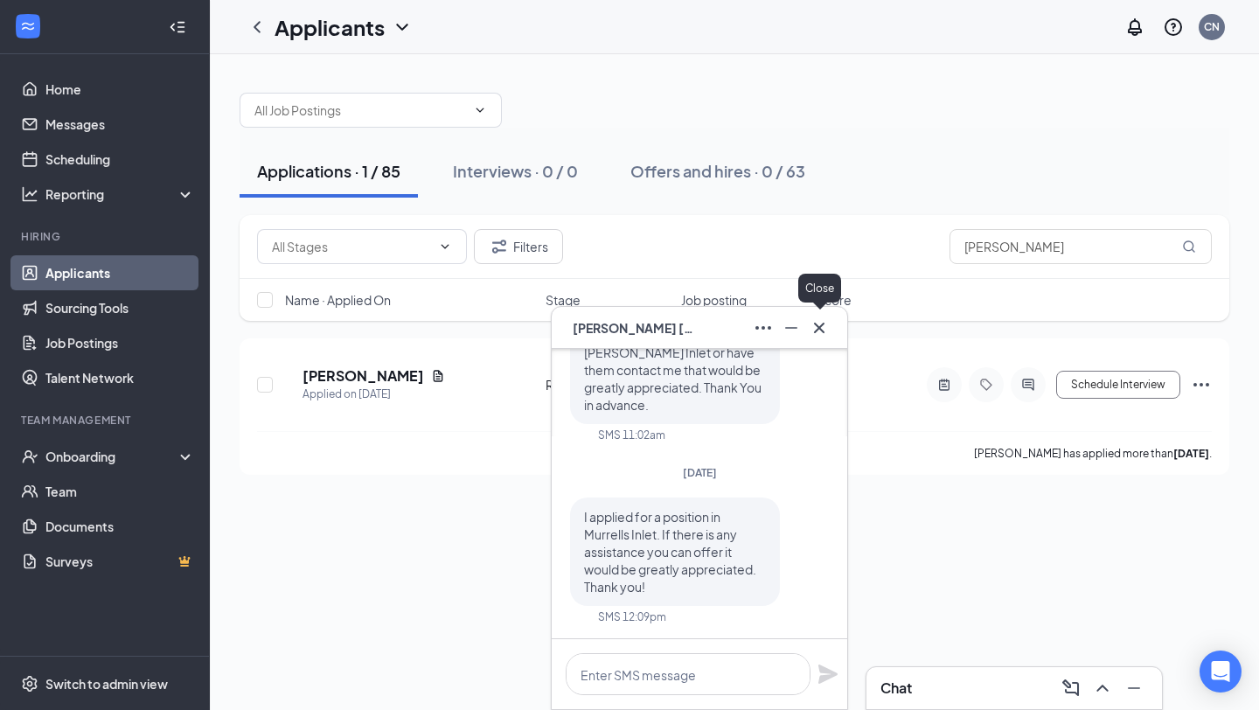
click at [813, 324] on icon "Cross" at bounding box center [819, 327] width 21 height 21
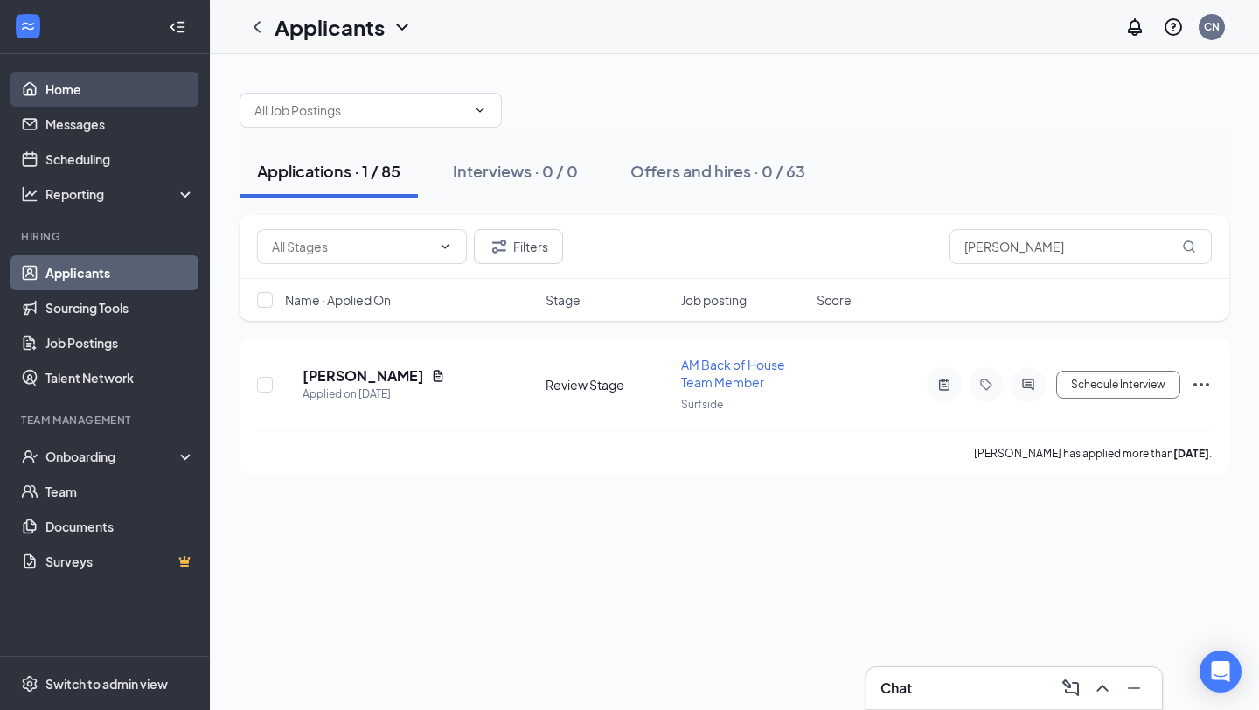
click at [121, 87] on link "Home" at bounding box center [120, 89] width 150 height 35
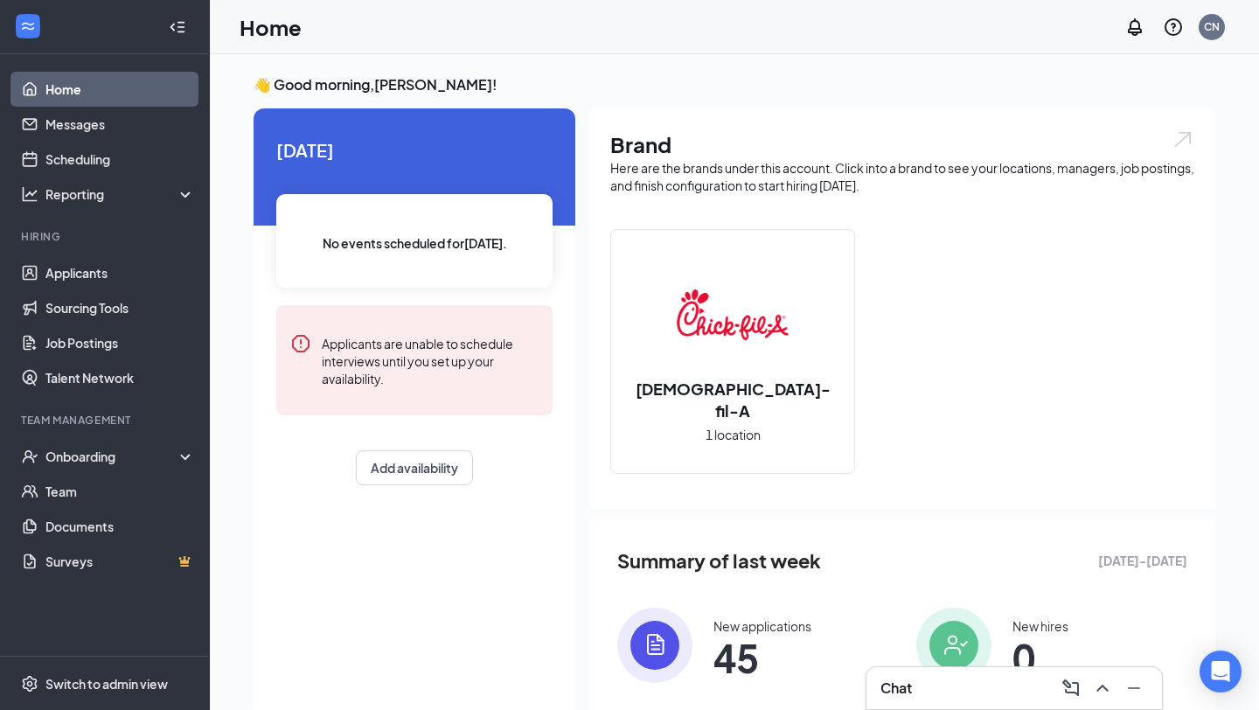
click at [951, 694] on div "Chat" at bounding box center [1015, 688] width 268 height 28
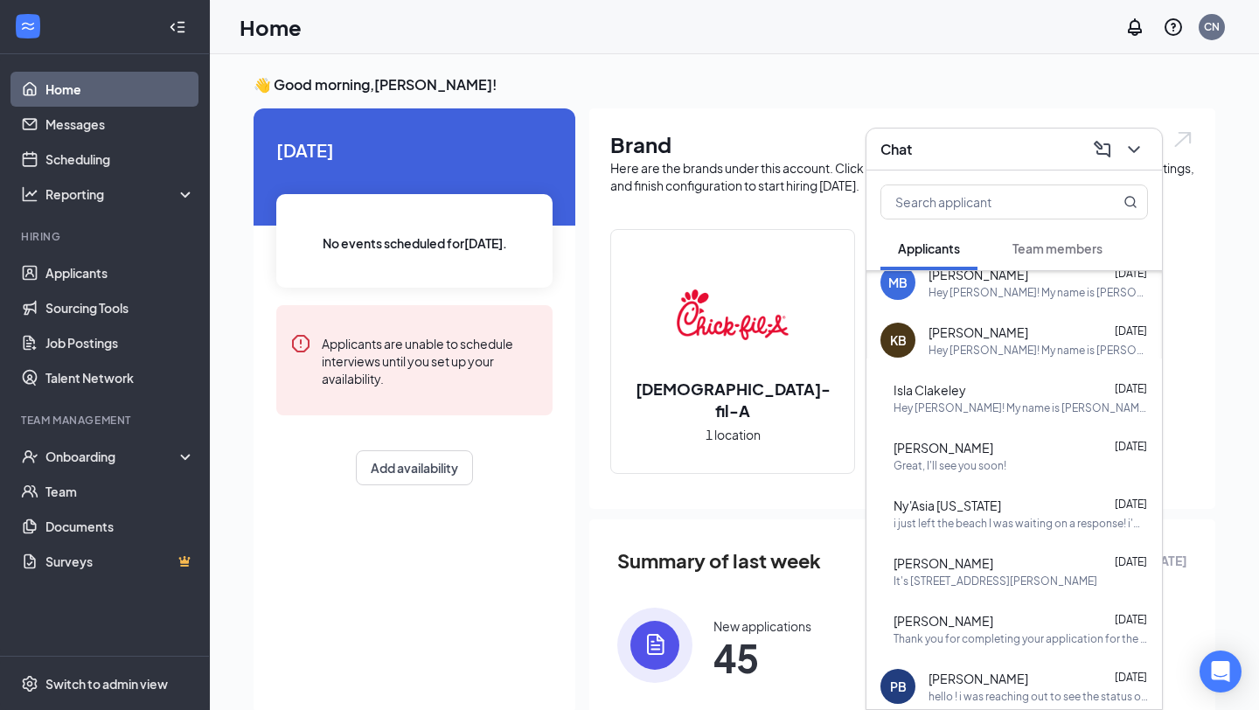
scroll to position [661, 0]
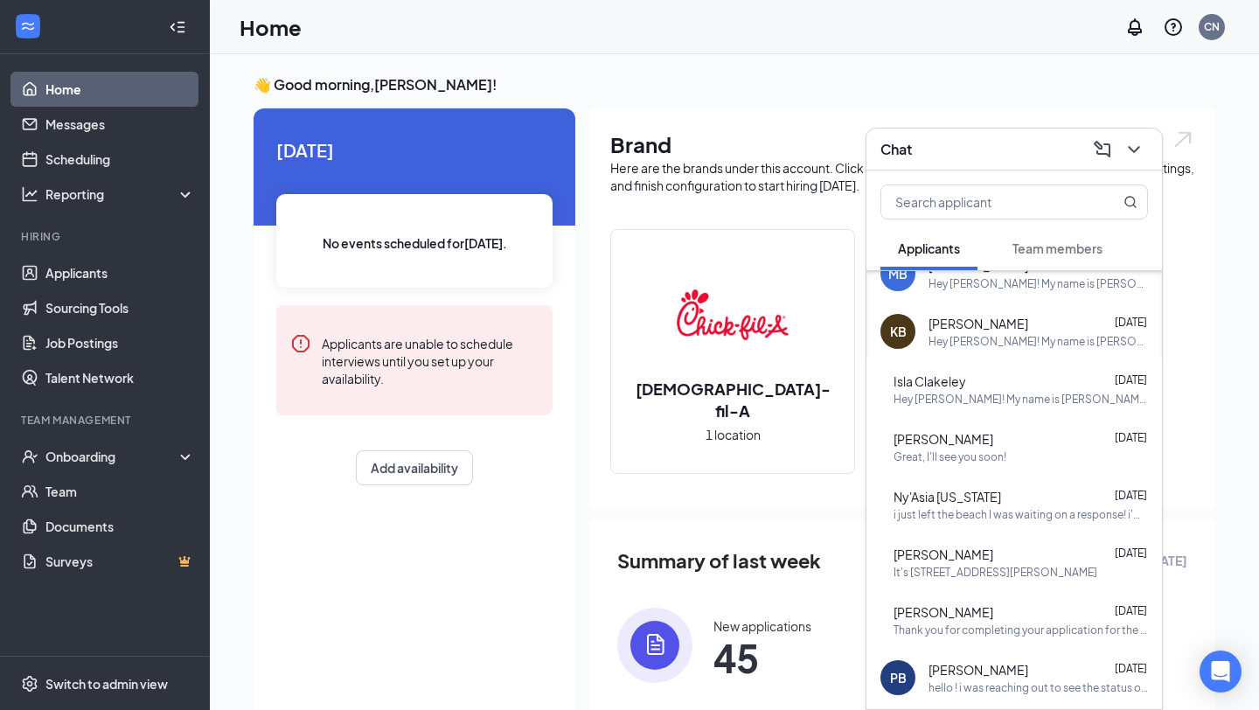
click at [986, 442] on span "[PERSON_NAME]" at bounding box center [944, 438] width 100 height 17
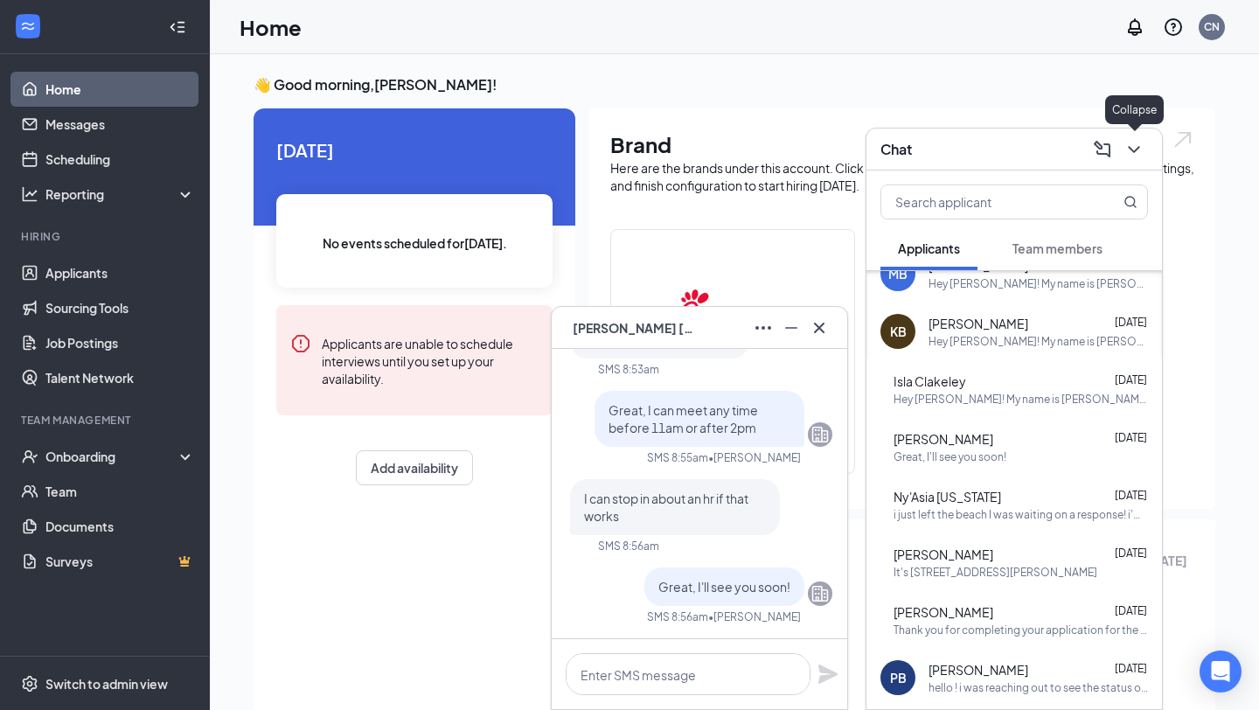
click at [1134, 143] on icon "ChevronDown" at bounding box center [1134, 149] width 21 height 21
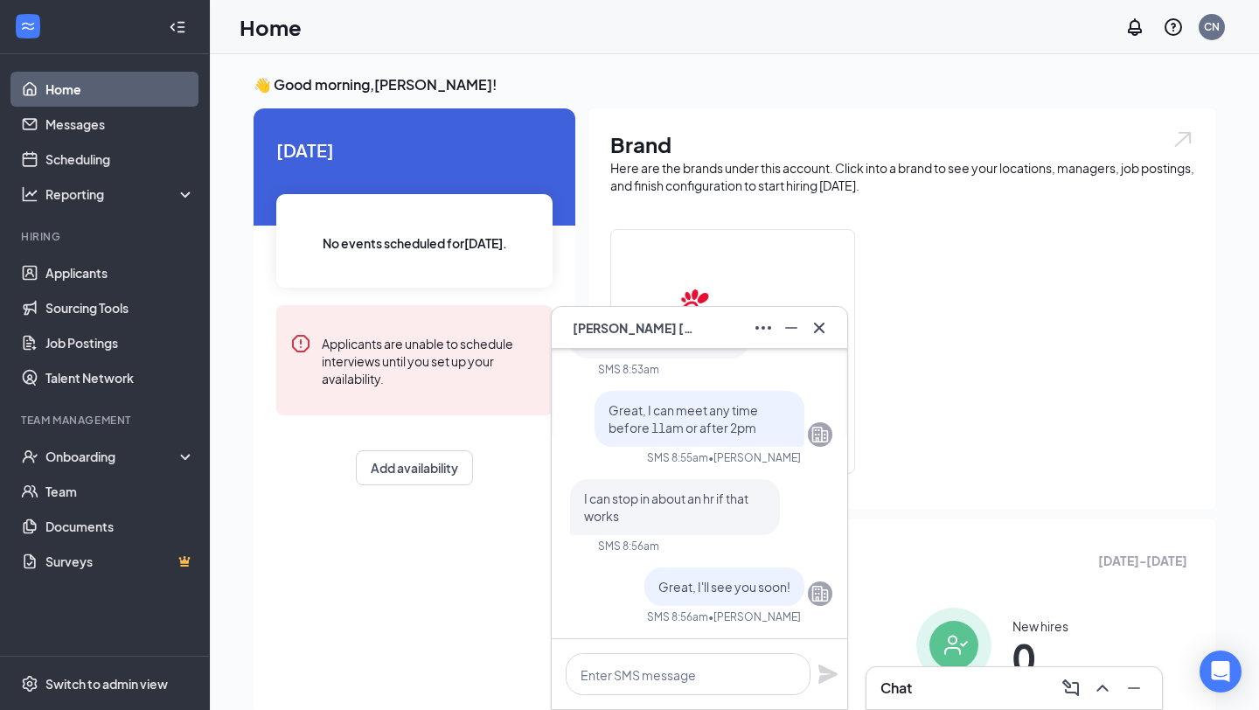
scroll to position [0, 0]
click at [784, 328] on icon "Minimize" at bounding box center [791, 327] width 21 height 21
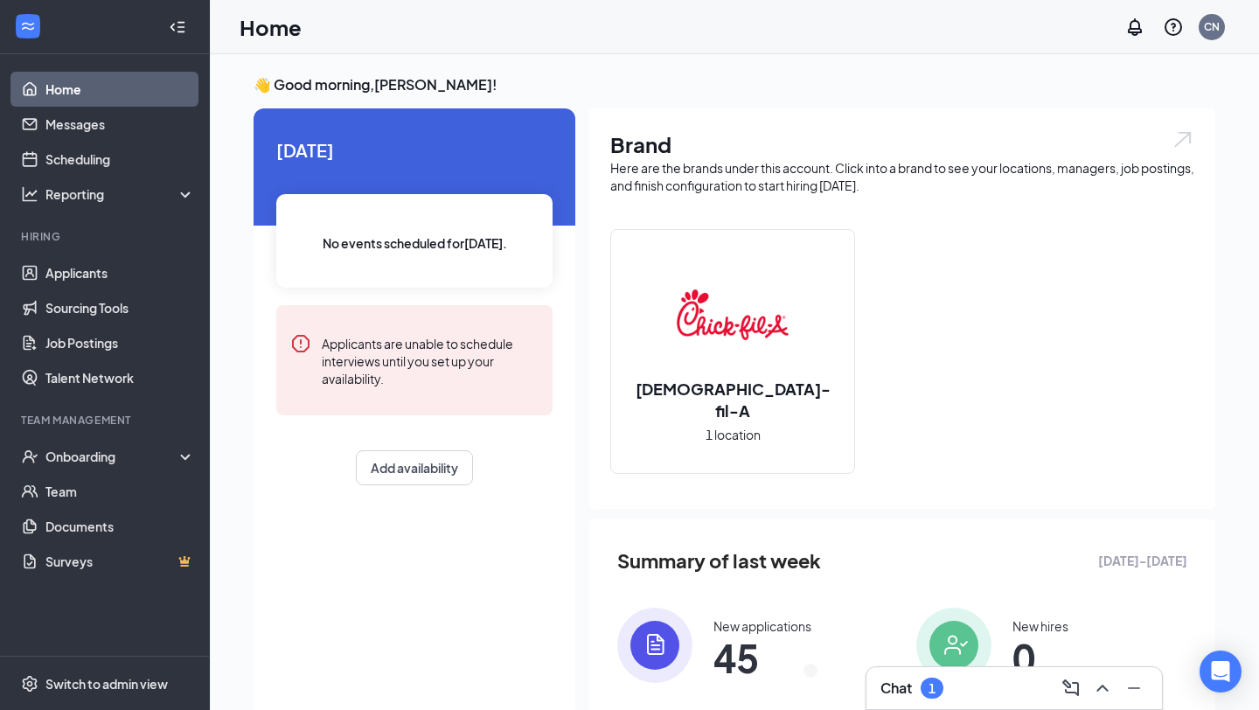
click at [1016, 702] on div "Chat 1" at bounding box center [1015, 688] width 296 height 42
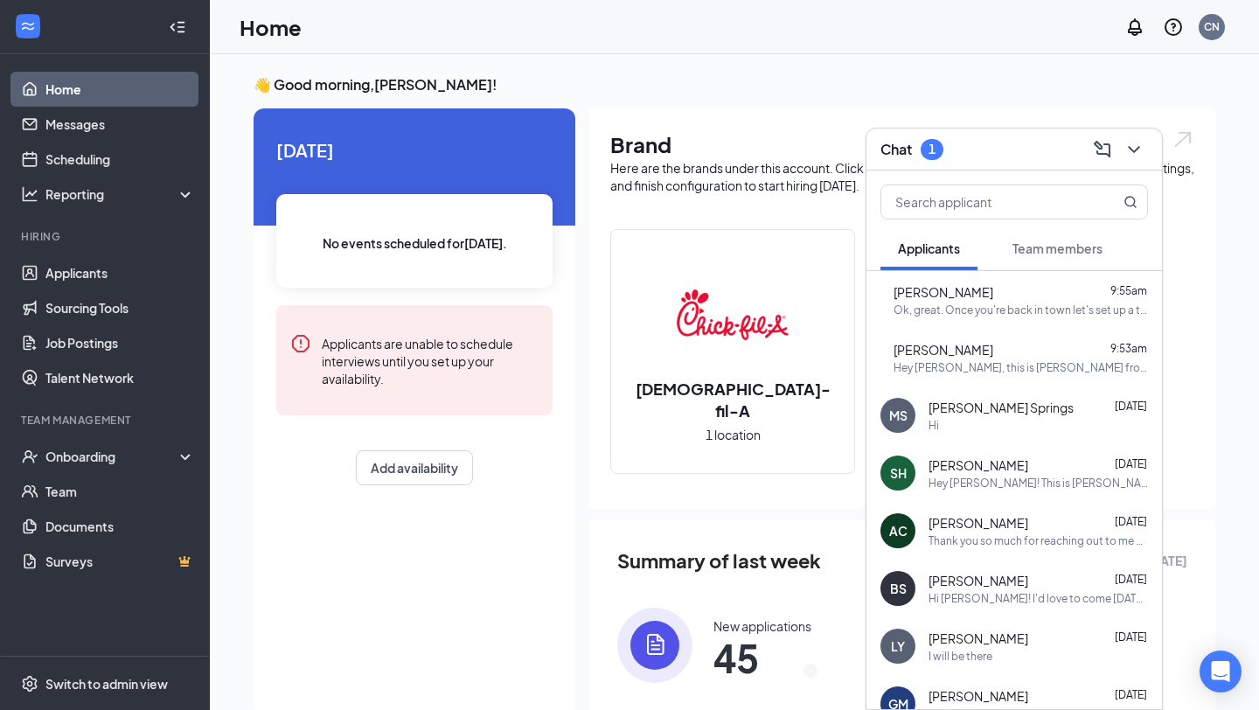
click at [1040, 254] on span "Team members" at bounding box center [1058, 248] width 90 height 16
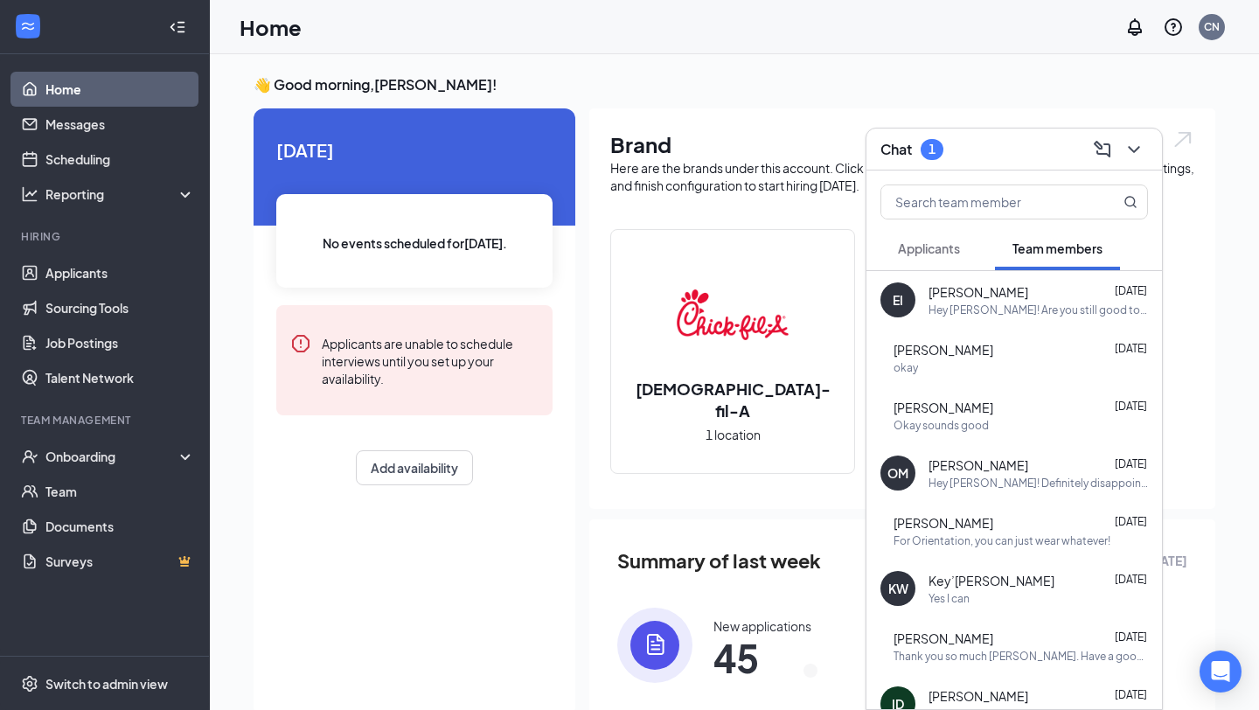
click at [930, 251] on span "Applicants" at bounding box center [929, 248] width 62 height 16
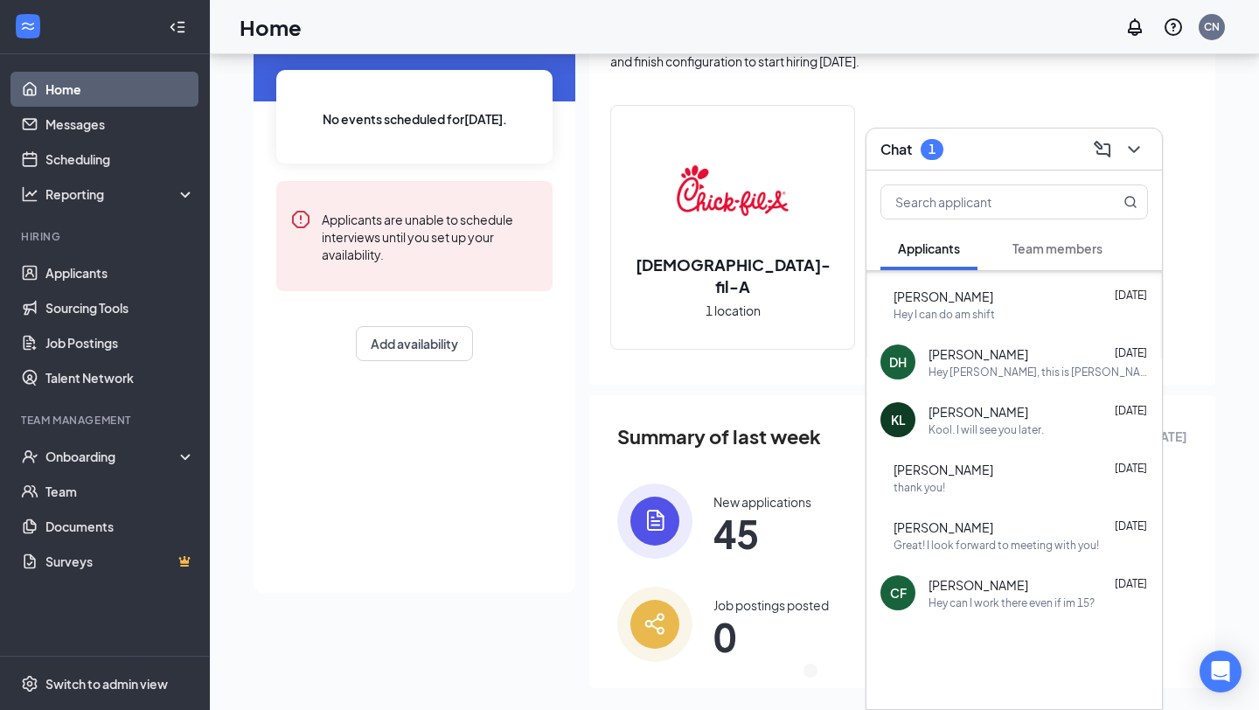
scroll to position [143, 0]
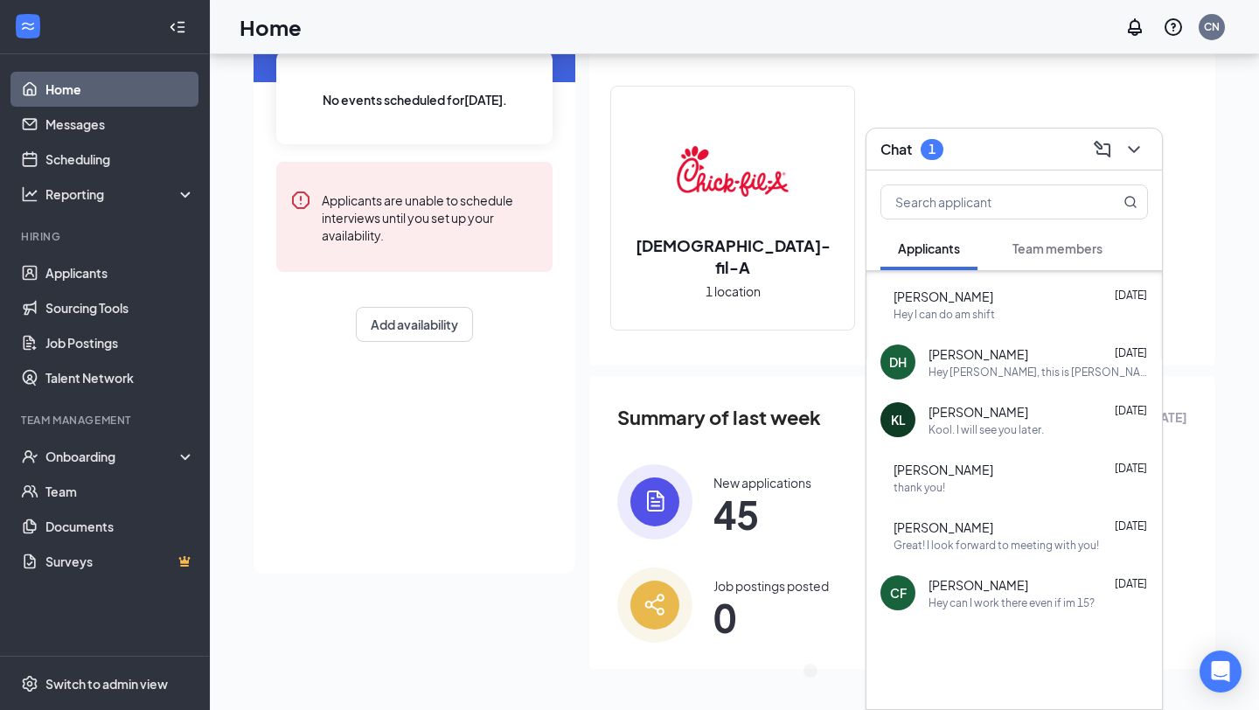
click at [1044, 235] on button "Team members" at bounding box center [1057, 249] width 125 height 44
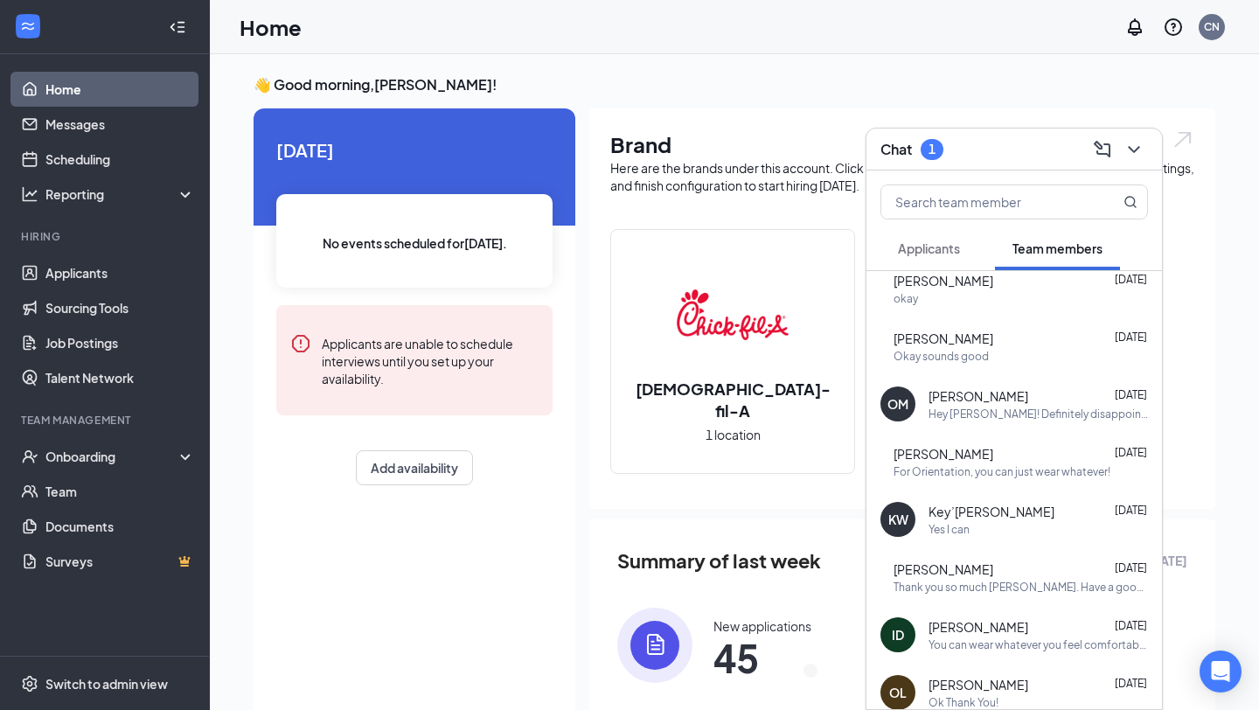
scroll to position [0, 0]
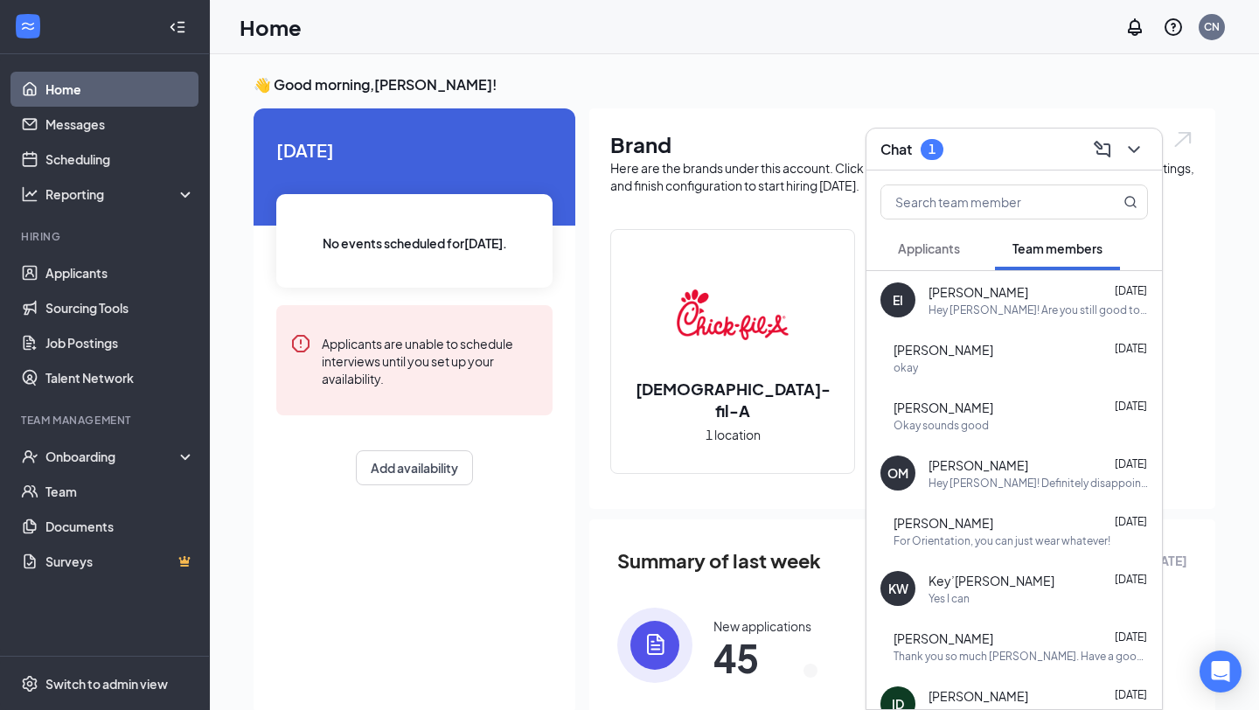
click at [958, 257] on button "Applicants" at bounding box center [929, 249] width 97 height 44
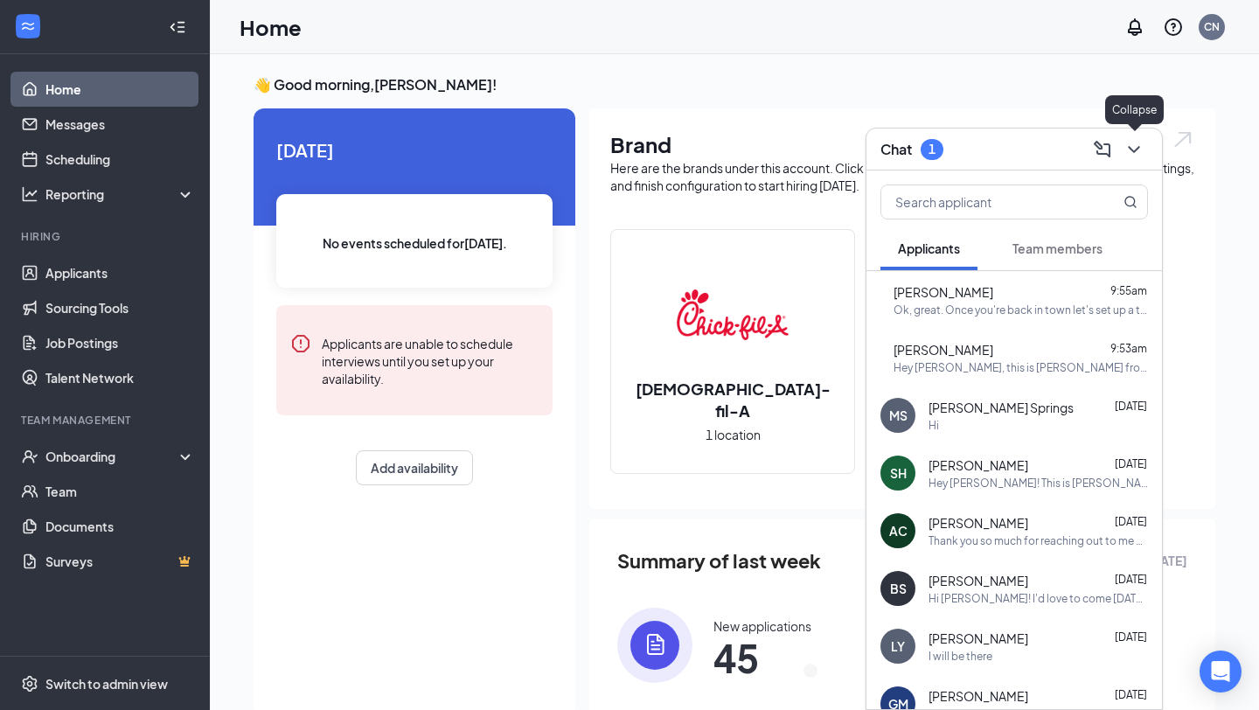
click at [1129, 151] on icon "ChevronDown" at bounding box center [1134, 149] width 21 height 21
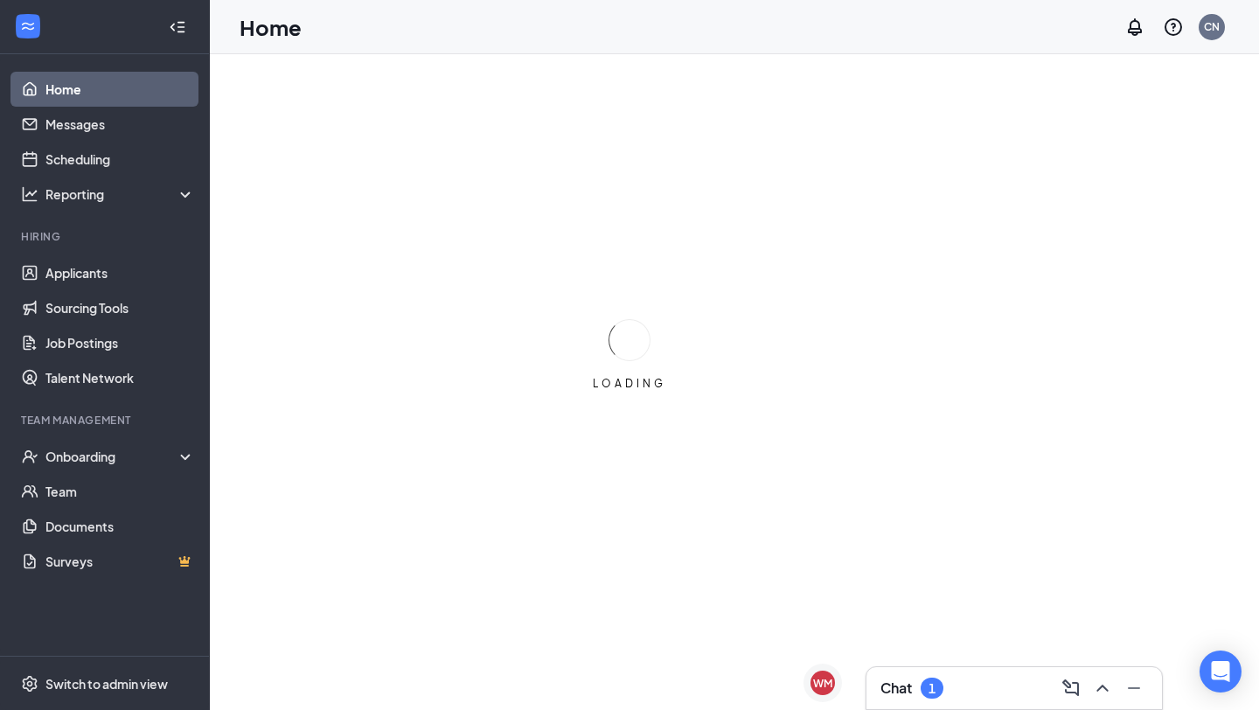
click at [968, 682] on div "Chat 1" at bounding box center [1015, 688] width 268 height 28
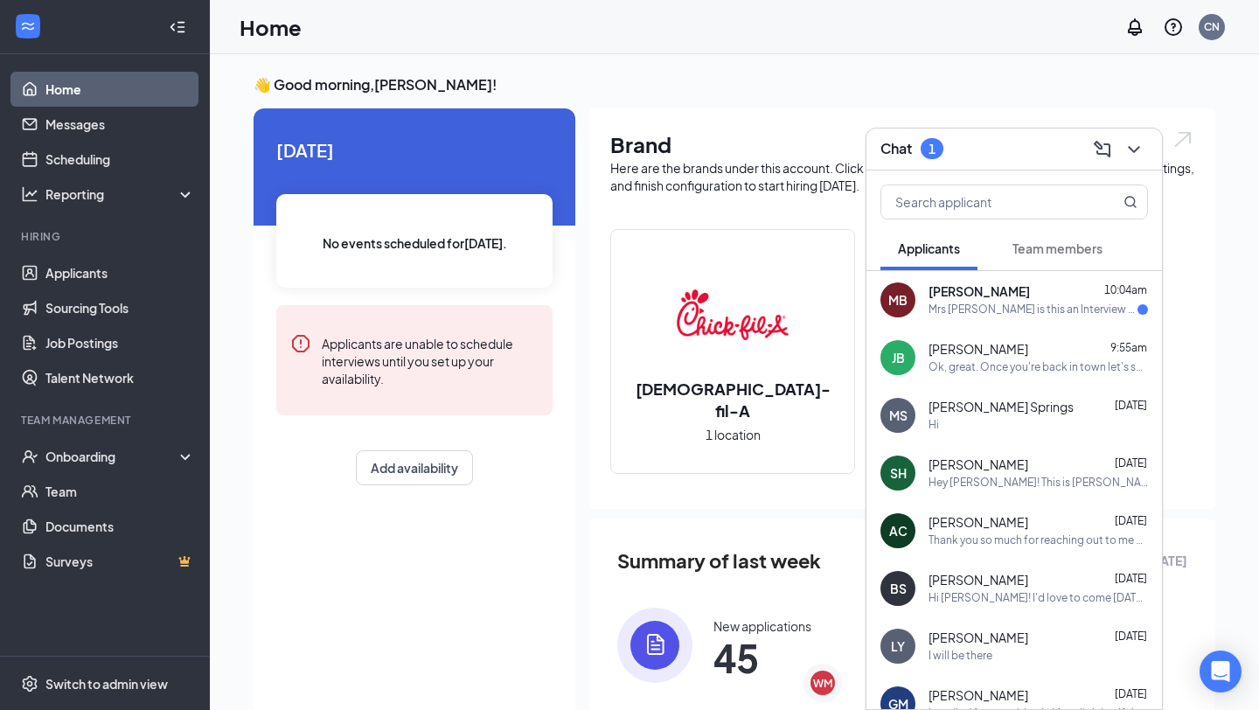
click at [1046, 316] on div "Mrs Callie is this an Interview for that Store or for Chick Fil A itself" at bounding box center [1033, 310] width 209 height 15
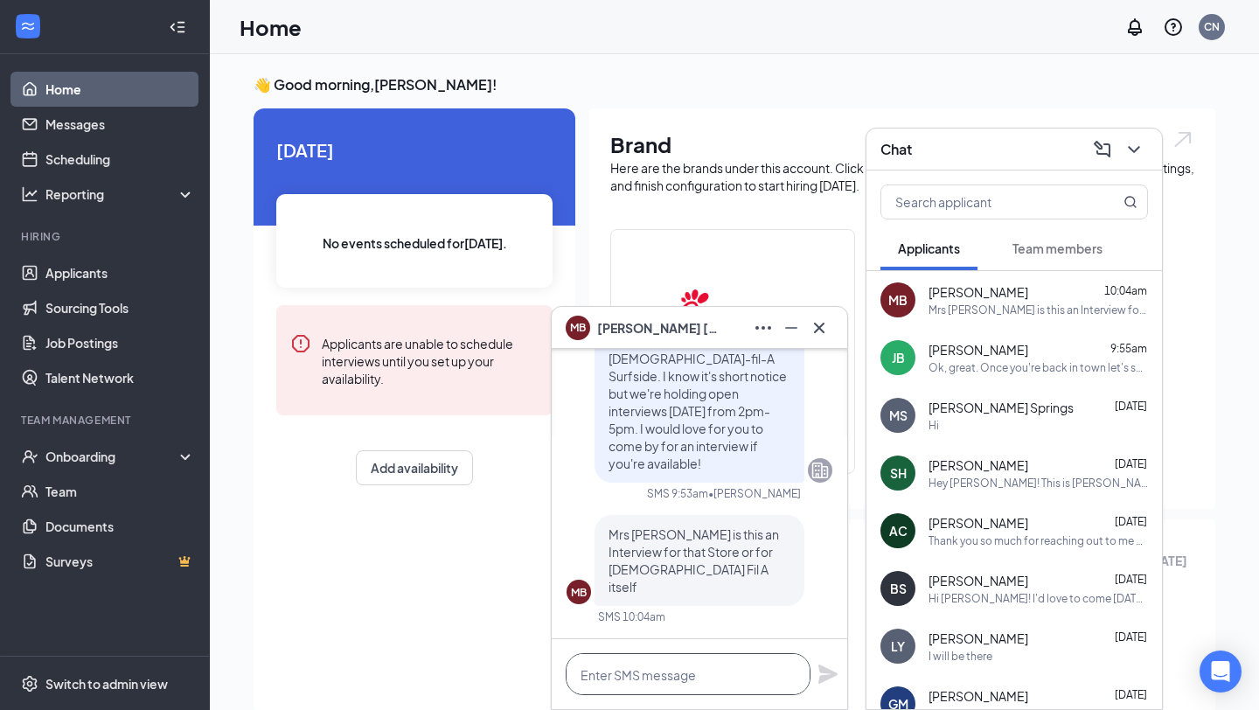
click at [728, 674] on textarea at bounding box center [688, 674] width 245 height 42
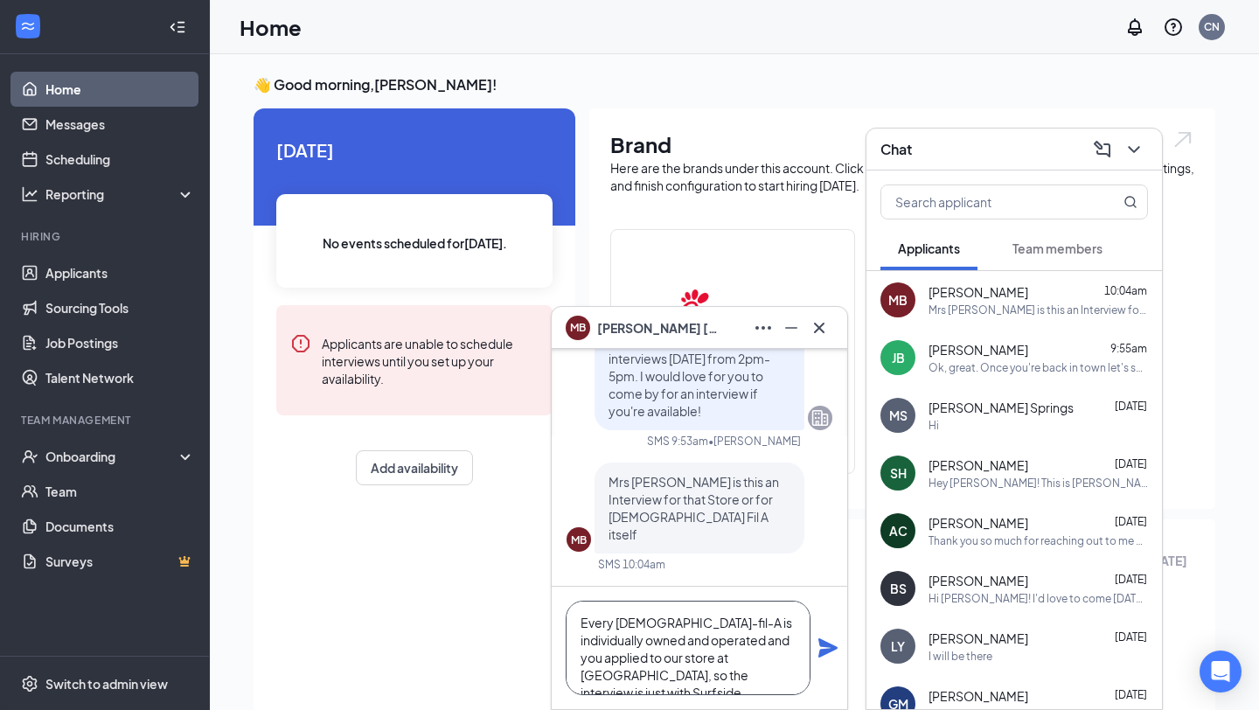
type textarea "Every Chick-fil-A is individually owned and operated and you applied to our sto…"
click at [824, 648] on icon "Plane" at bounding box center [828, 648] width 21 height 21
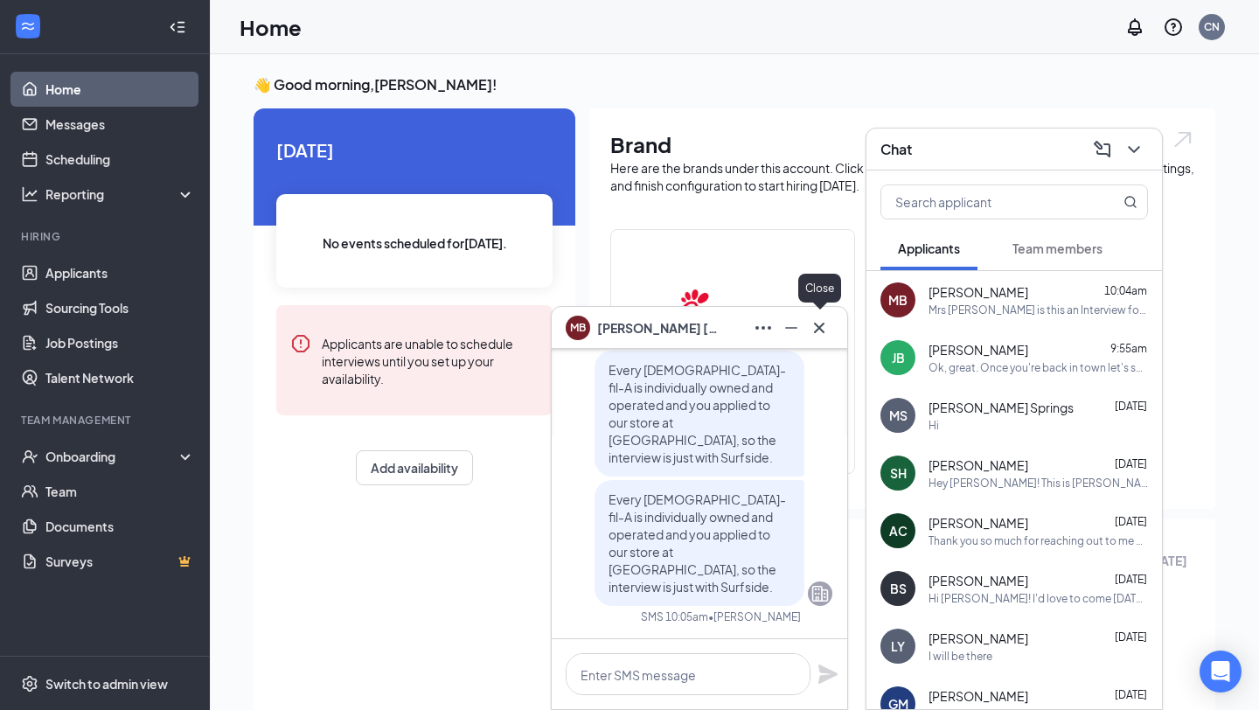
click at [823, 330] on icon "Cross" at bounding box center [819, 327] width 21 height 21
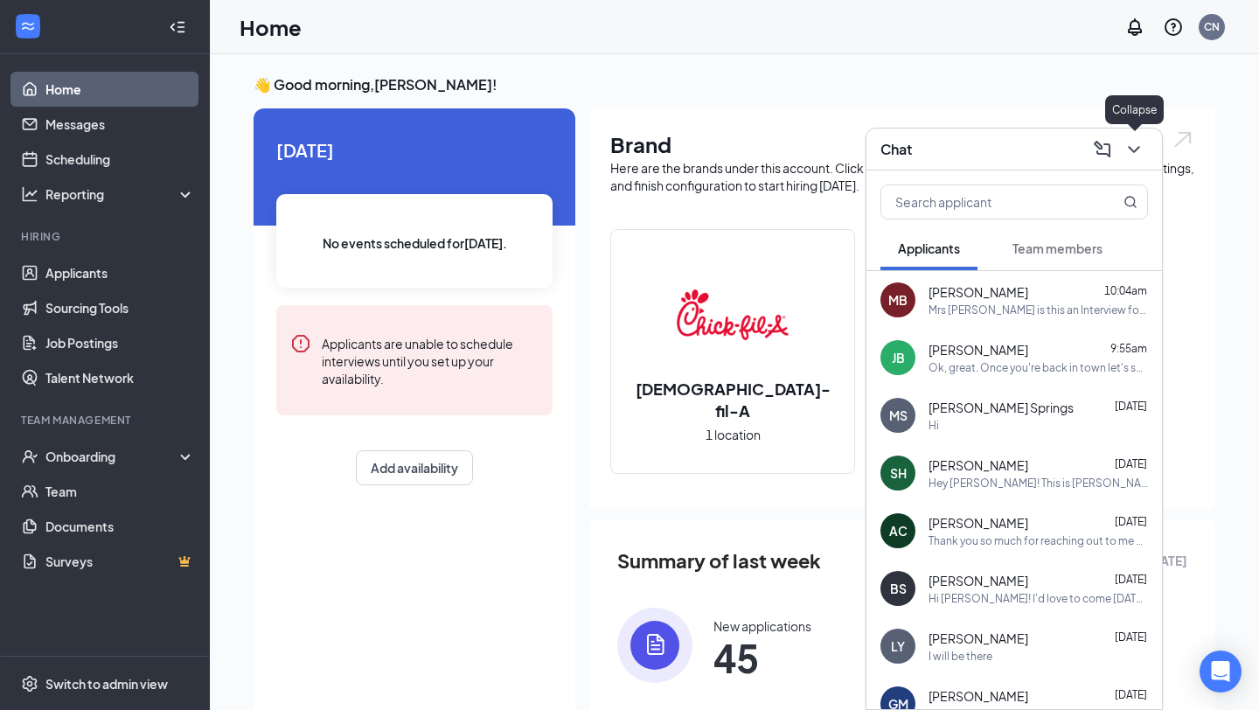
click at [1144, 145] on icon "ChevronDown" at bounding box center [1134, 149] width 21 height 21
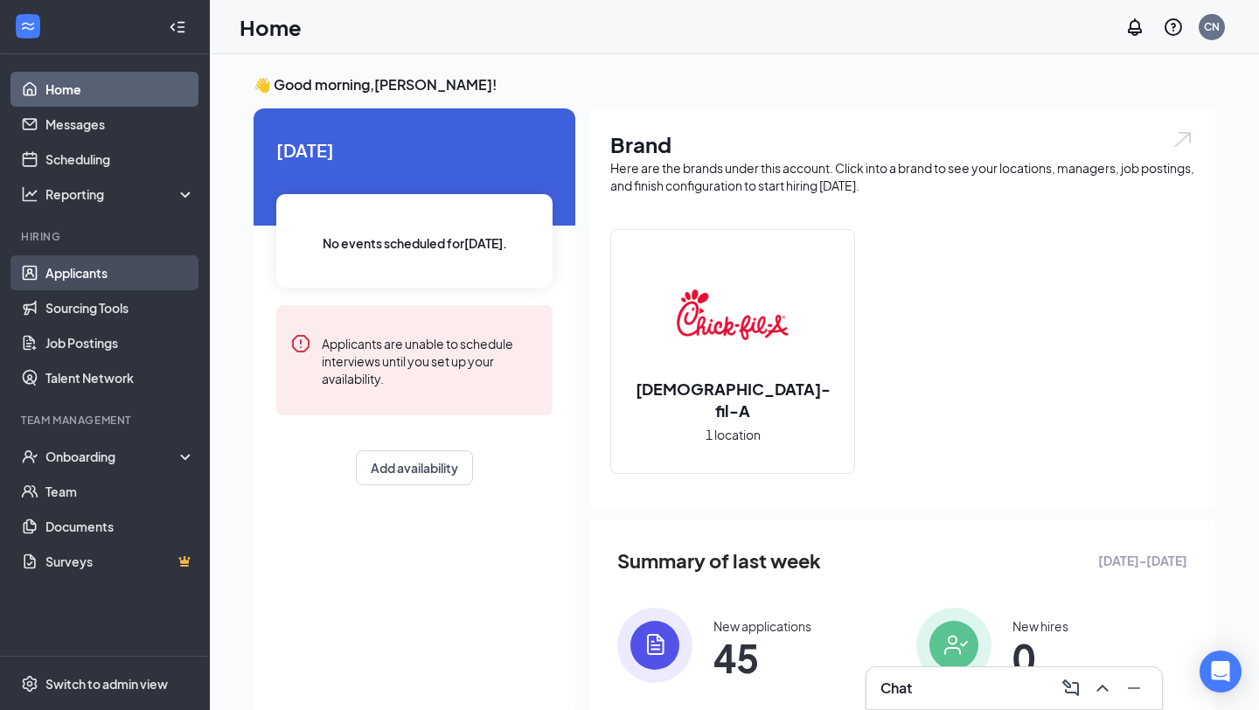
click at [115, 268] on link "Applicants" at bounding box center [120, 272] width 150 height 35
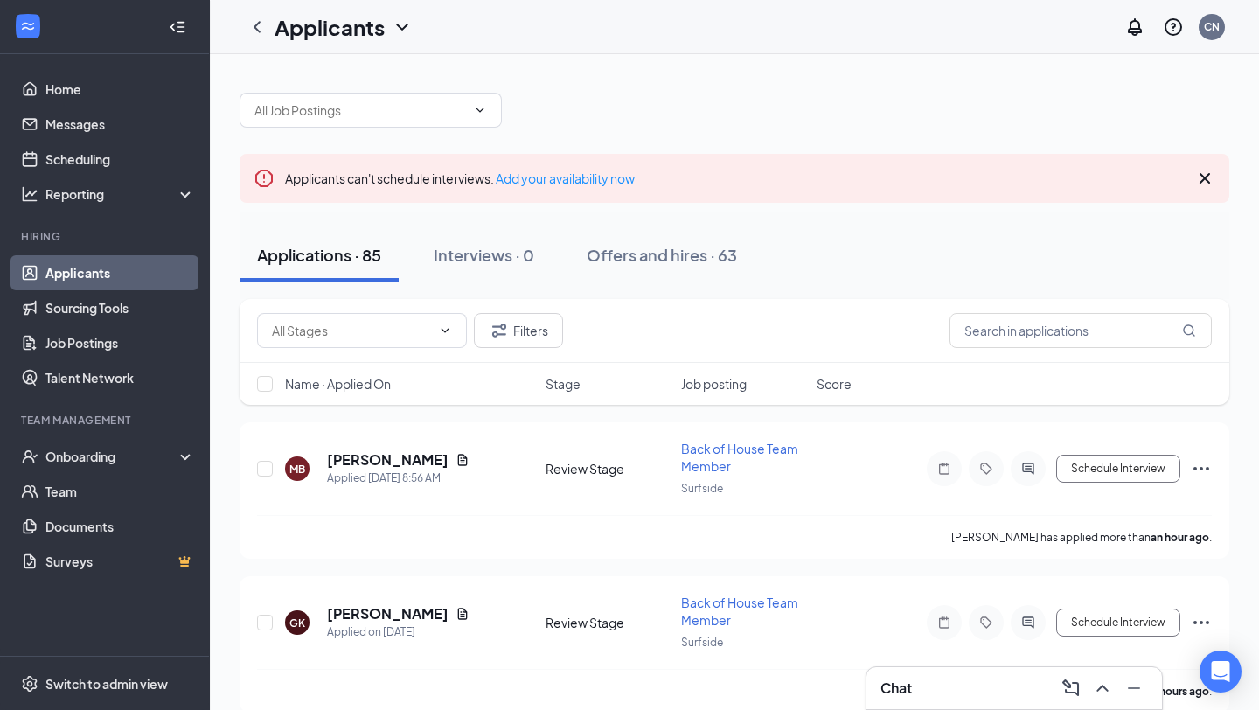
click at [1211, 181] on icon "Cross" at bounding box center [1205, 178] width 21 height 21
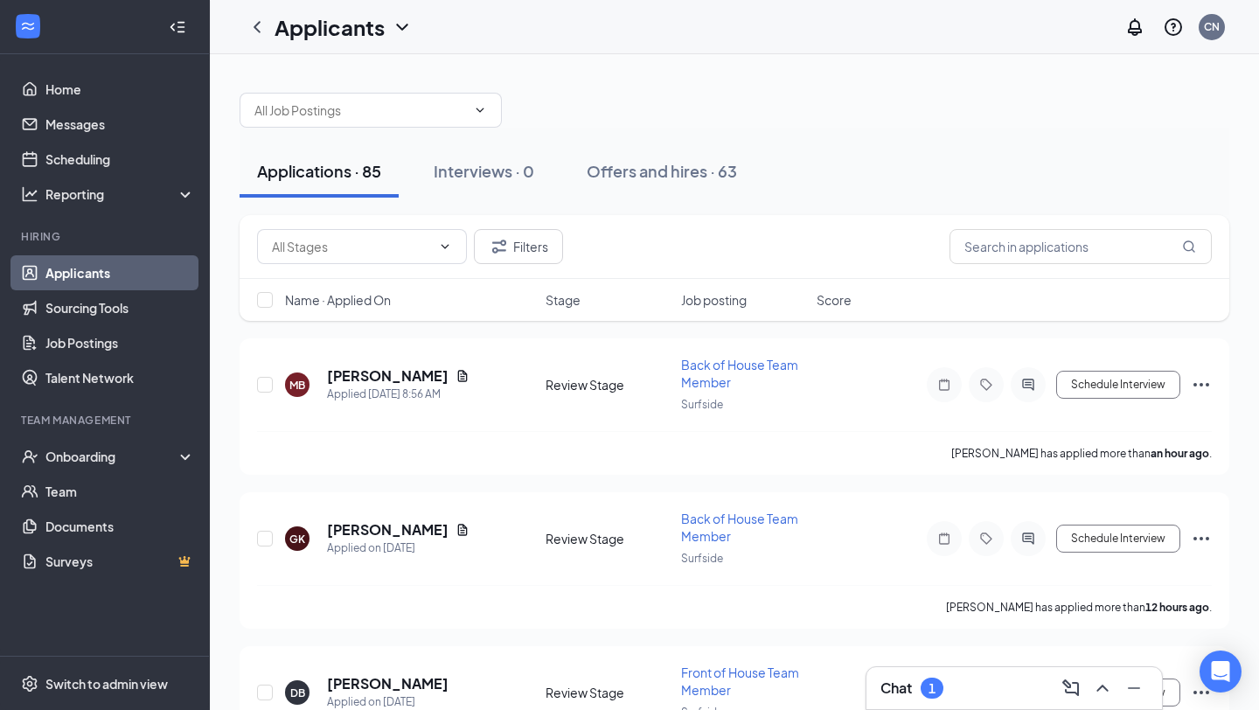
click at [969, 709] on div "Chat 1" at bounding box center [1014, 688] width 297 height 44
click at [947, 690] on div "Chat 1" at bounding box center [1015, 688] width 268 height 28
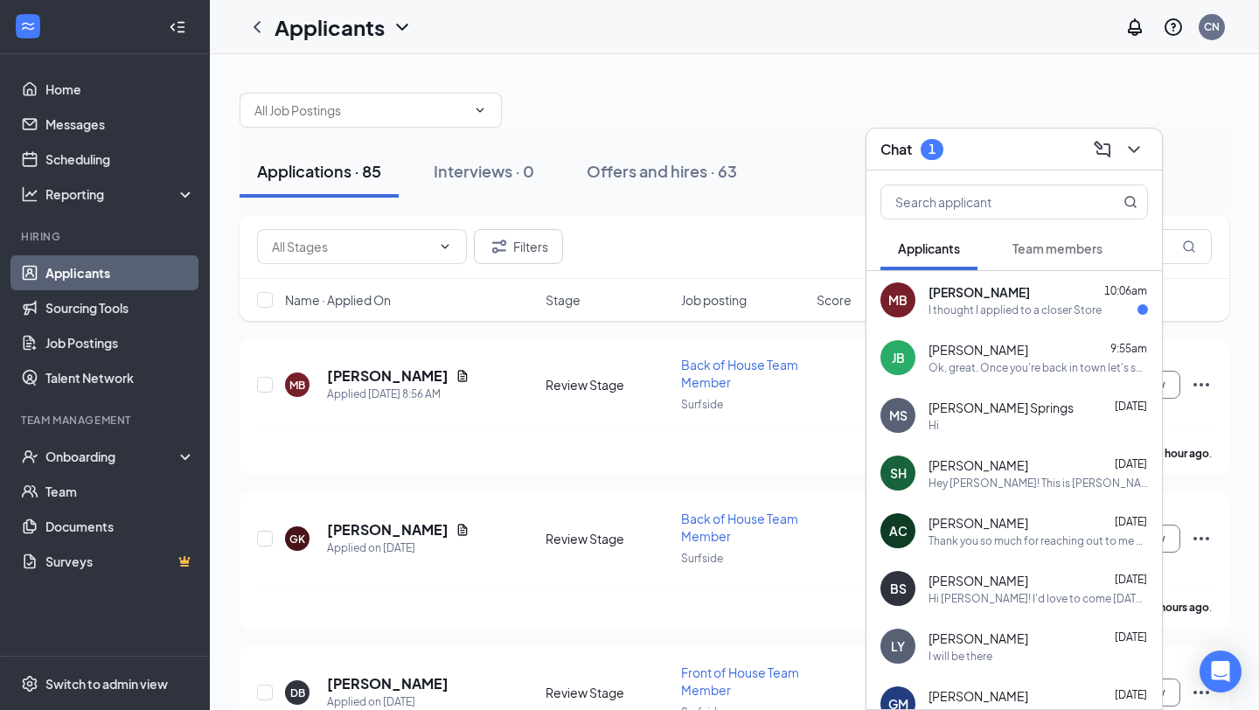
click at [999, 291] on span "[PERSON_NAME]" at bounding box center [979, 291] width 101 height 17
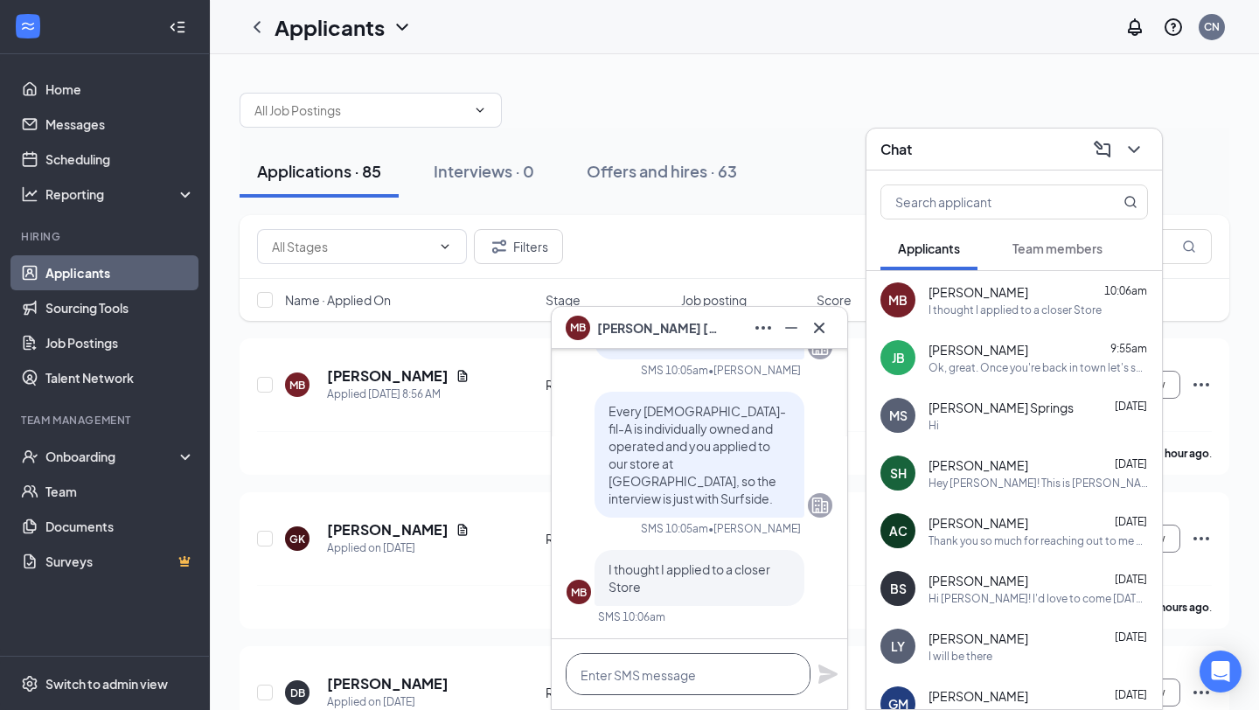
click at [666, 679] on textarea at bounding box center [688, 674] width 245 height 42
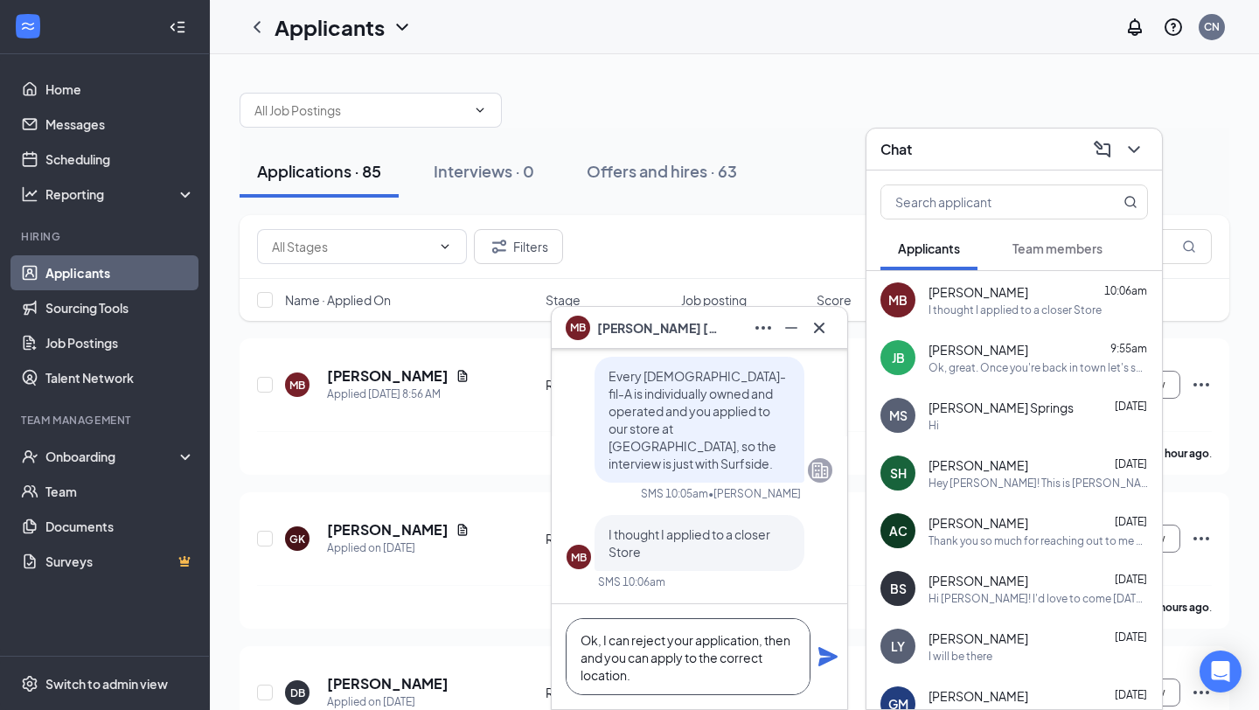
type textarea "Ok, I can reject your application, then and you can apply to the correct locati…"
click at [833, 655] on icon "Plane" at bounding box center [828, 656] width 19 height 19
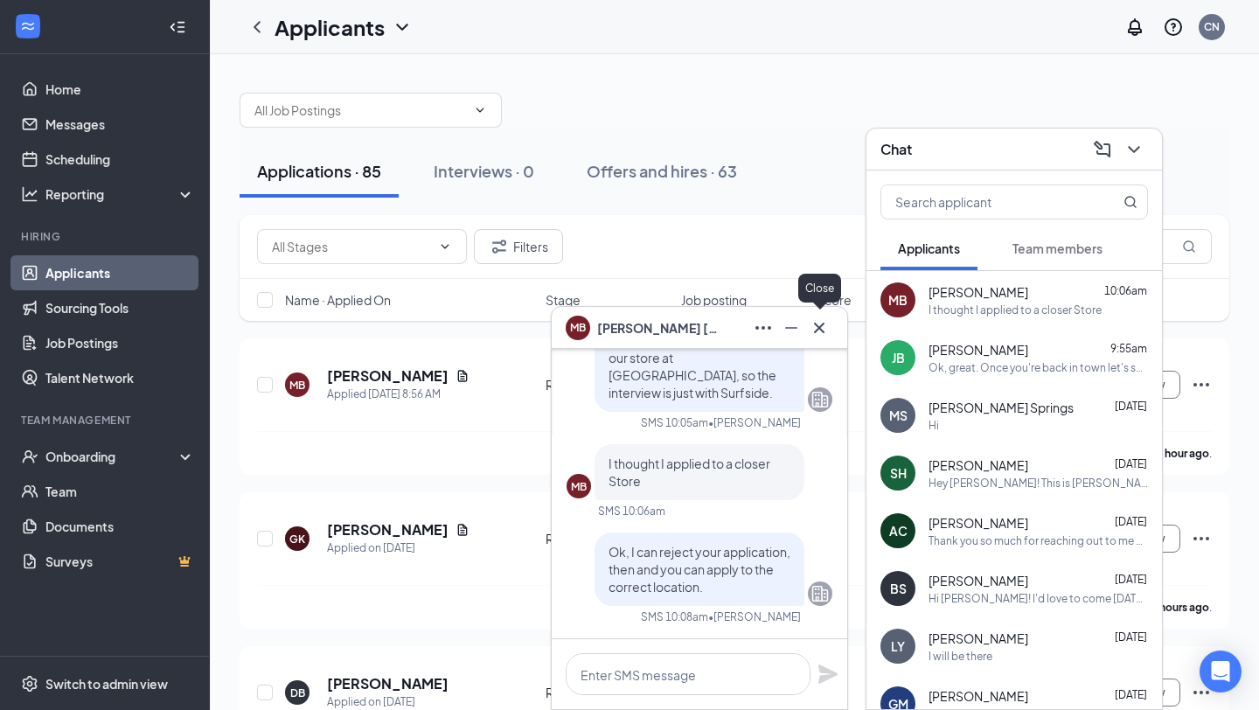
click at [830, 331] on button at bounding box center [819, 328] width 28 height 28
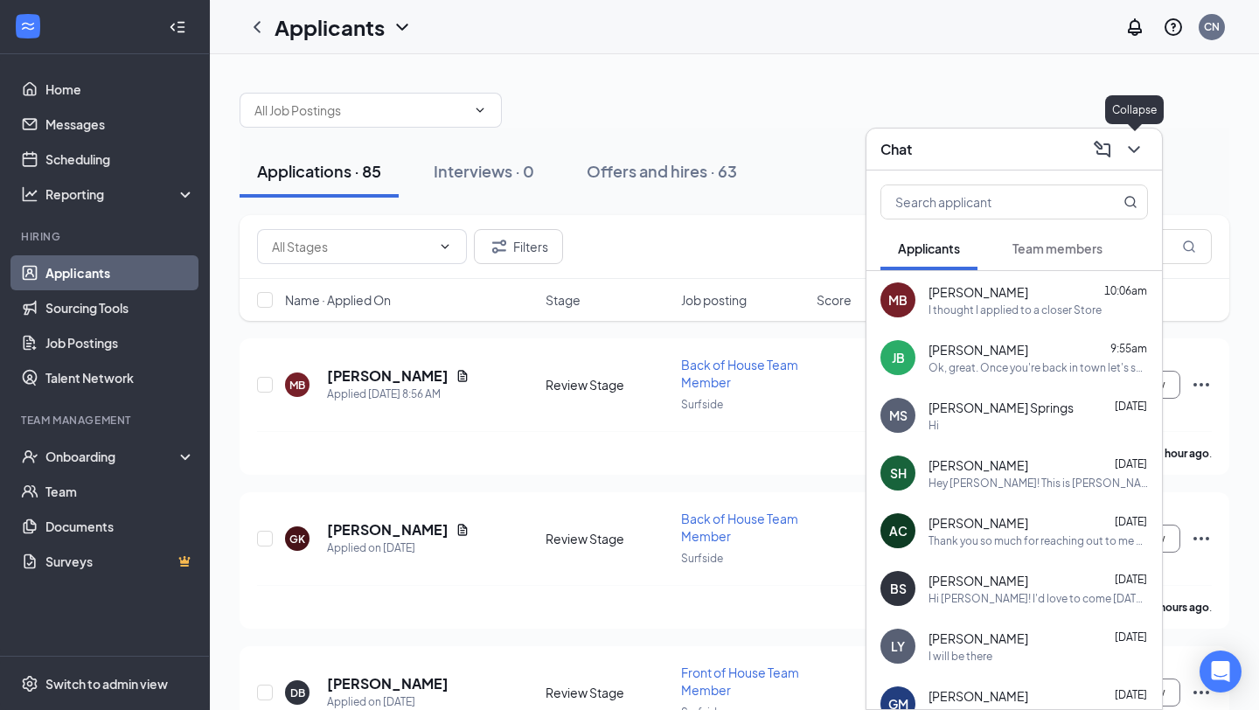
click at [1134, 145] on icon "ChevronDown" at bounding box center [1134, 149] width 21 height 21
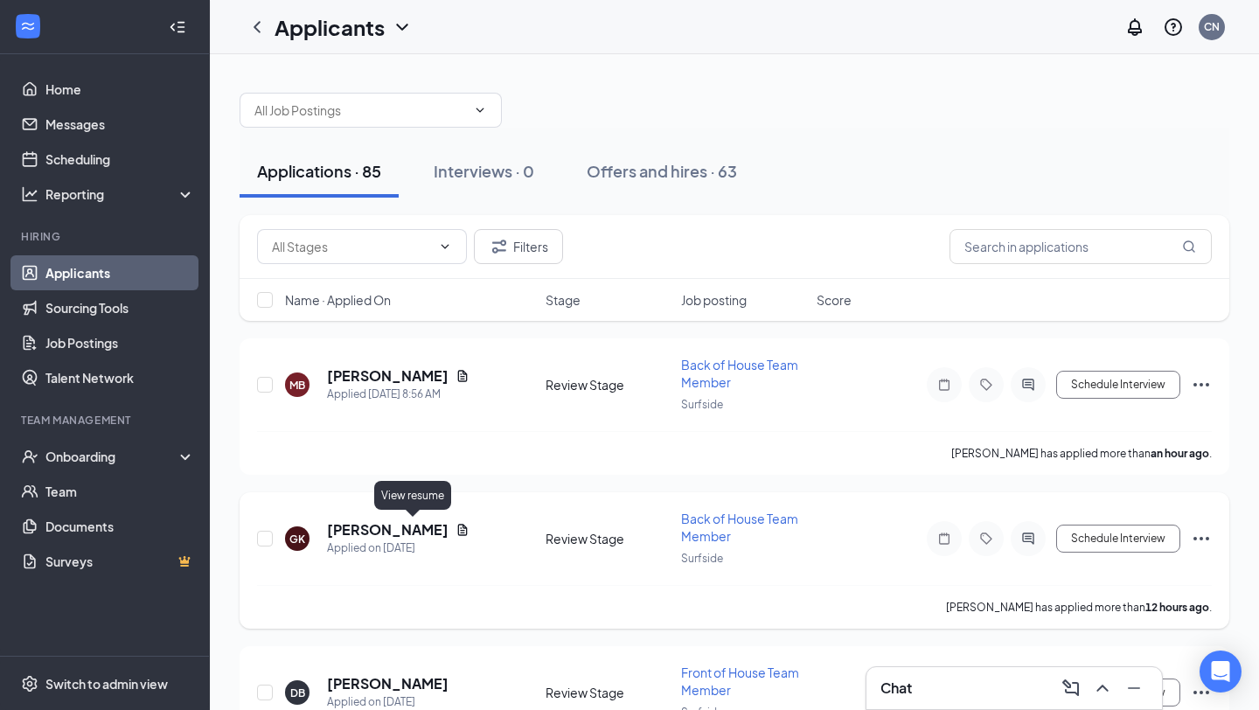
click at [456, 529] on icon "Document" at bounding box center [463, 530] width 14 height 14
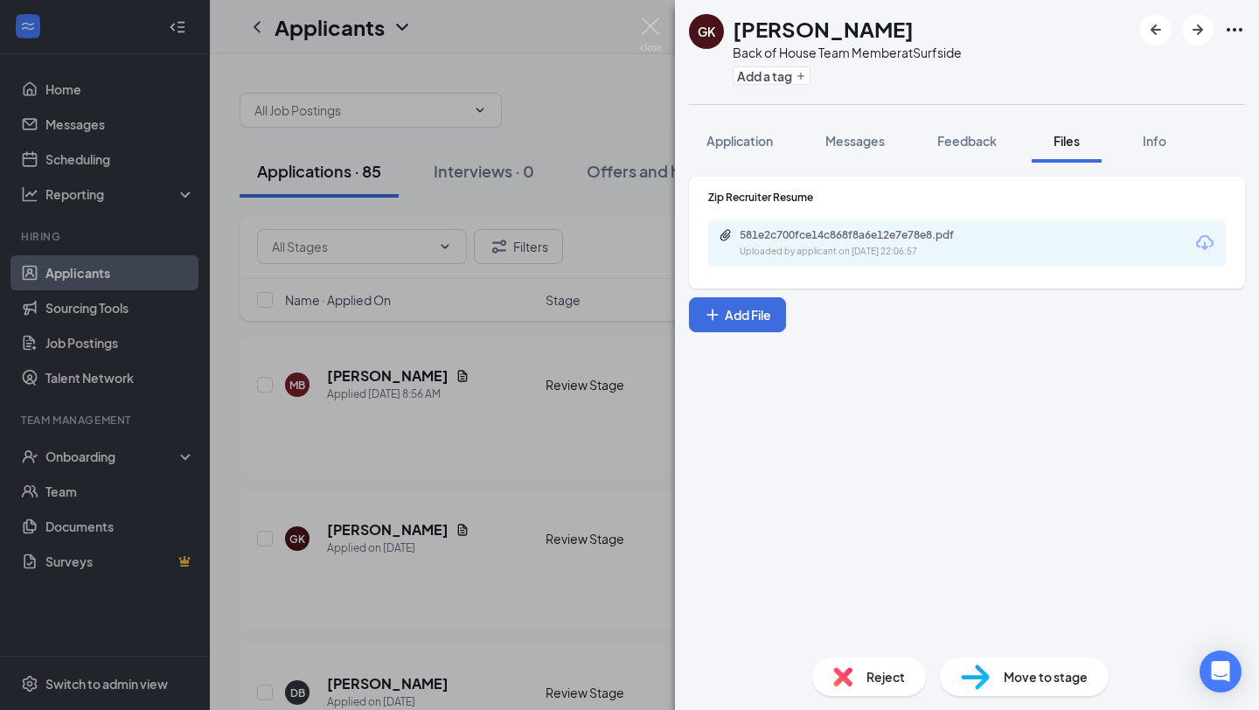
click at [843, 247] on div "Uploaded by applicant on Aug 25, 2025 at 22:06:57" at bounding box center [871, 252] width 262 height 14
click at [946, 481] on div "Zip Recruiter Resume 581e2c700fce14c868f8a6e12e7e78e8.pdf Uploaded by applicant…" at bounding box center [967, 403] width 584 height 481
click at [651, 24] on img at bounding box center [651, 34] width 22 height 34
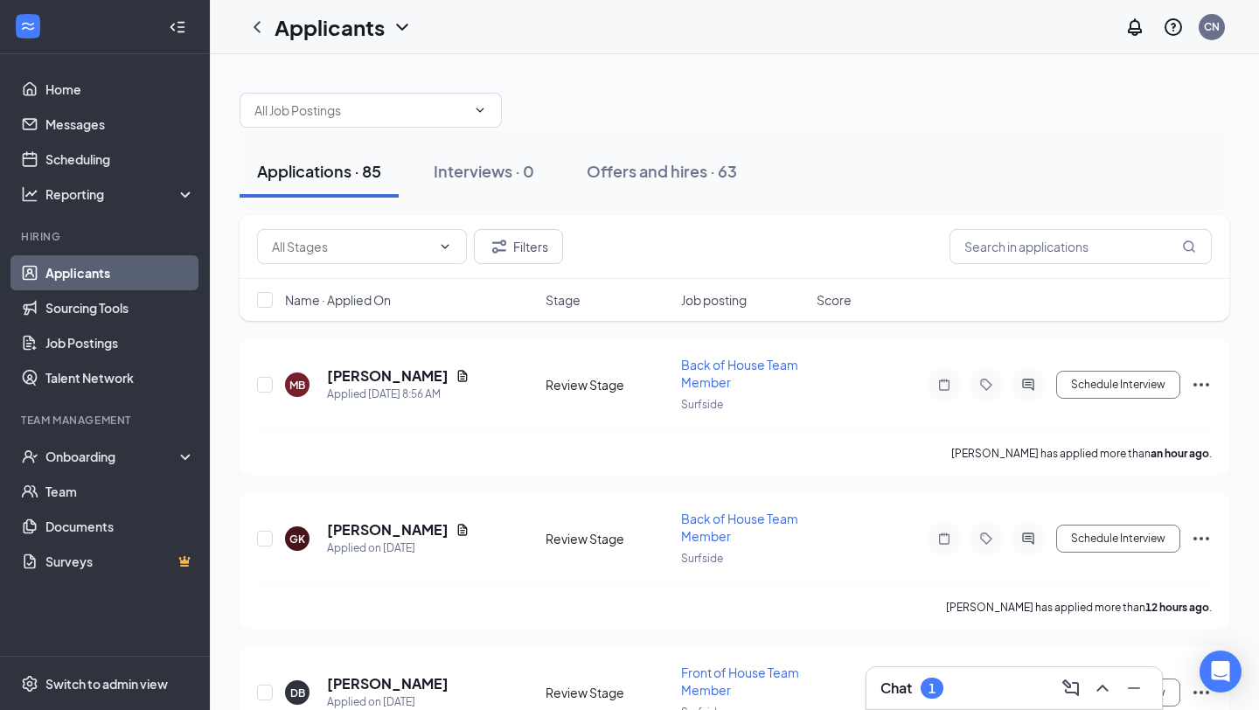
click at [930, 683] on div "1" at bounding box center [932, 688] width 7 height 15
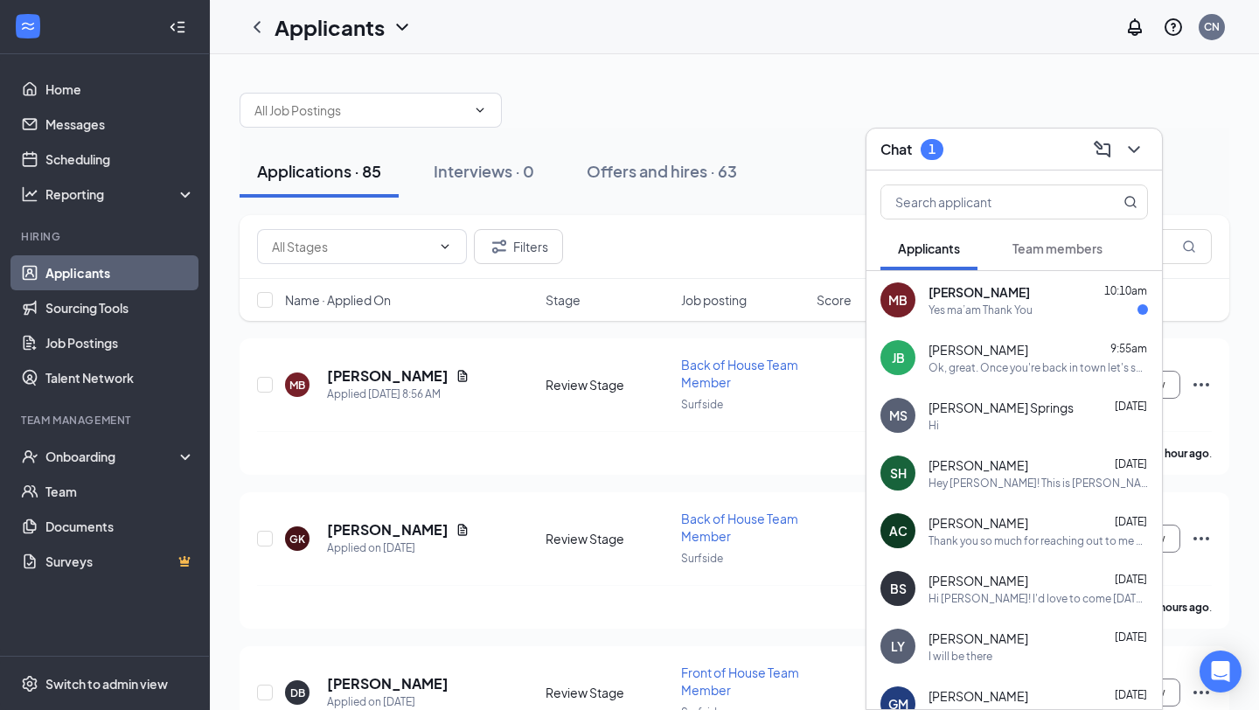
click at [1012, 317] on div "Yes ma’am Thank You" at bounding box center [981, 310] width 104 height 15
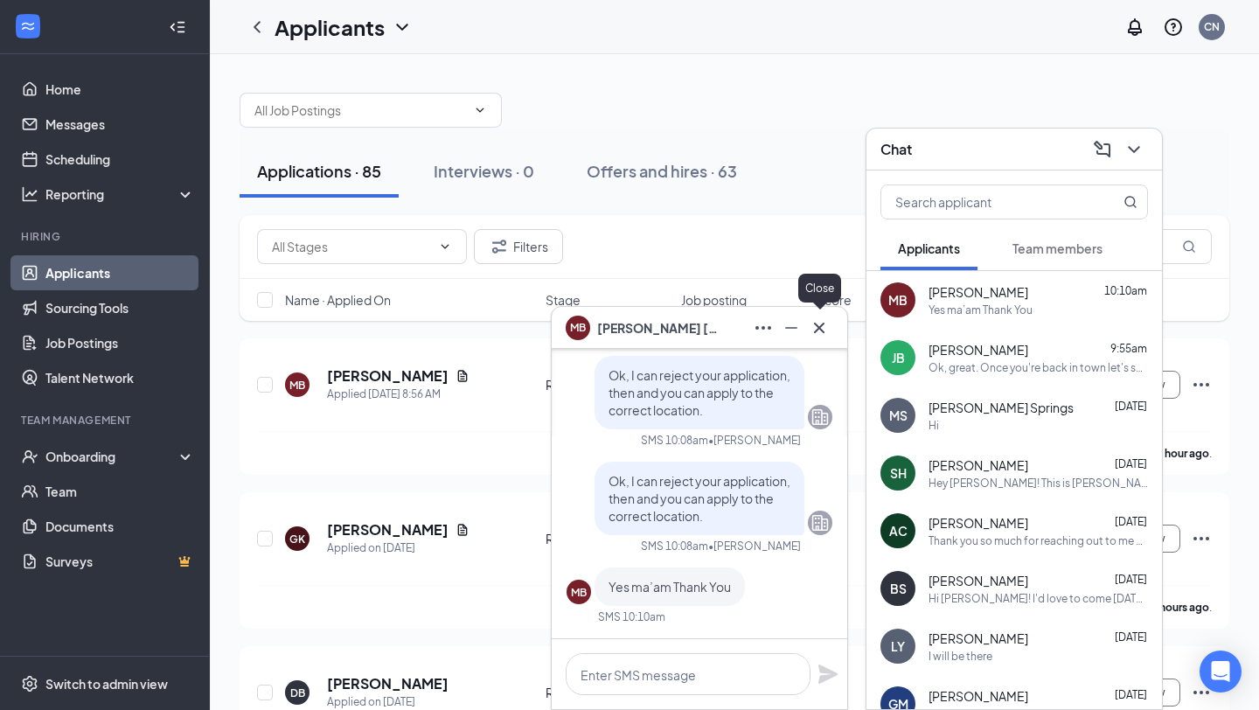
click at [826, 327] on icon "Cross" at bounding box center [819, 327] width 21 height 21
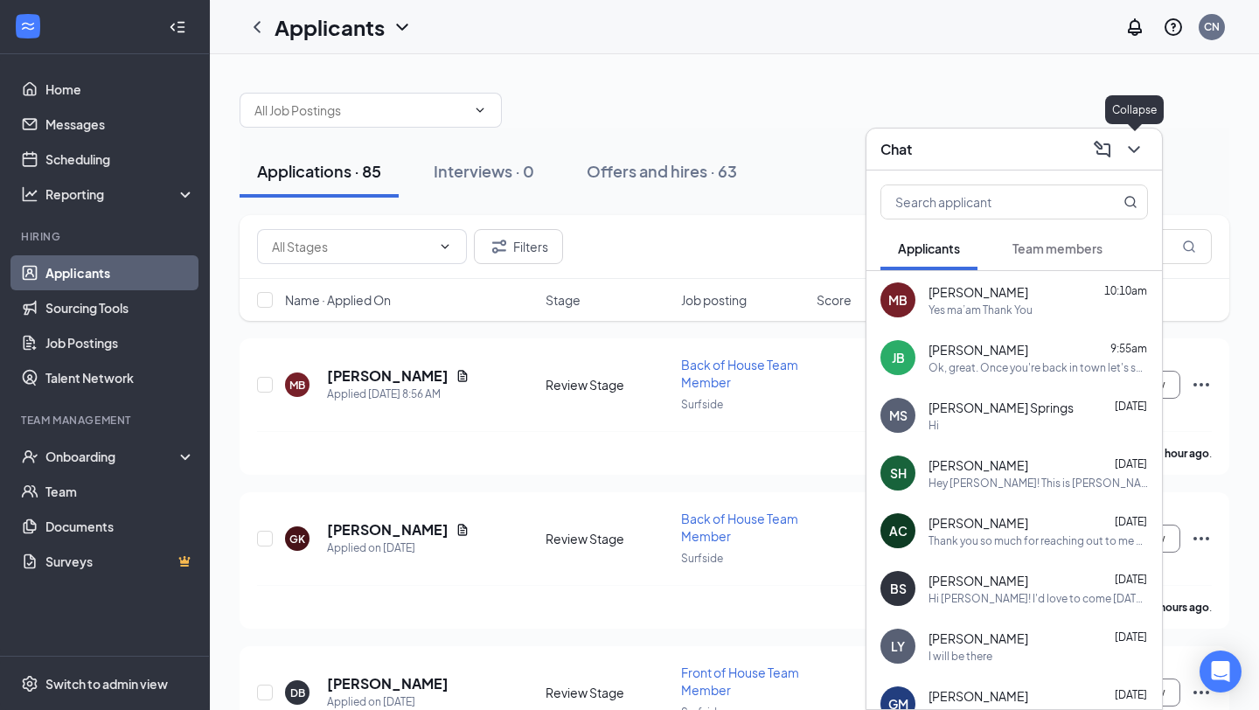
click at [1139, 154] on icon "ChevronDown" at bounding box center [1134, 149] width 21 height 21
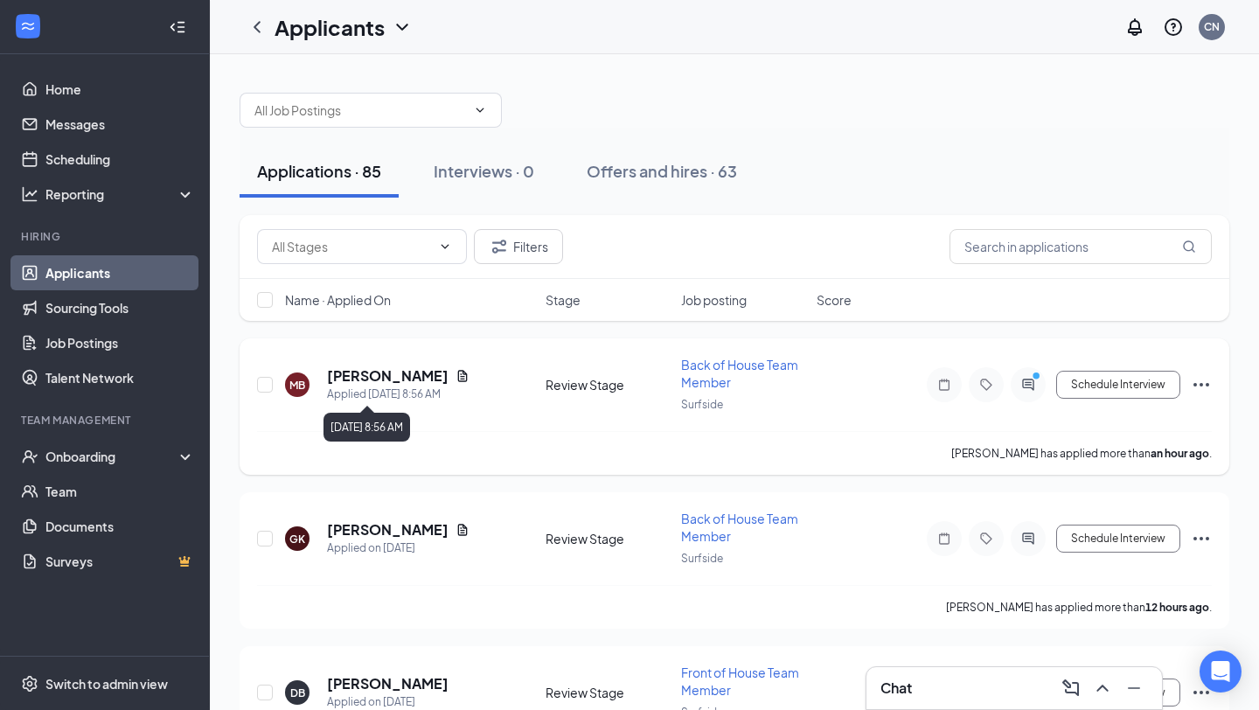
click at [410, 370] on h5 "[PERSON_NAME]" at bounding box center [388, 375] width 122 height 19
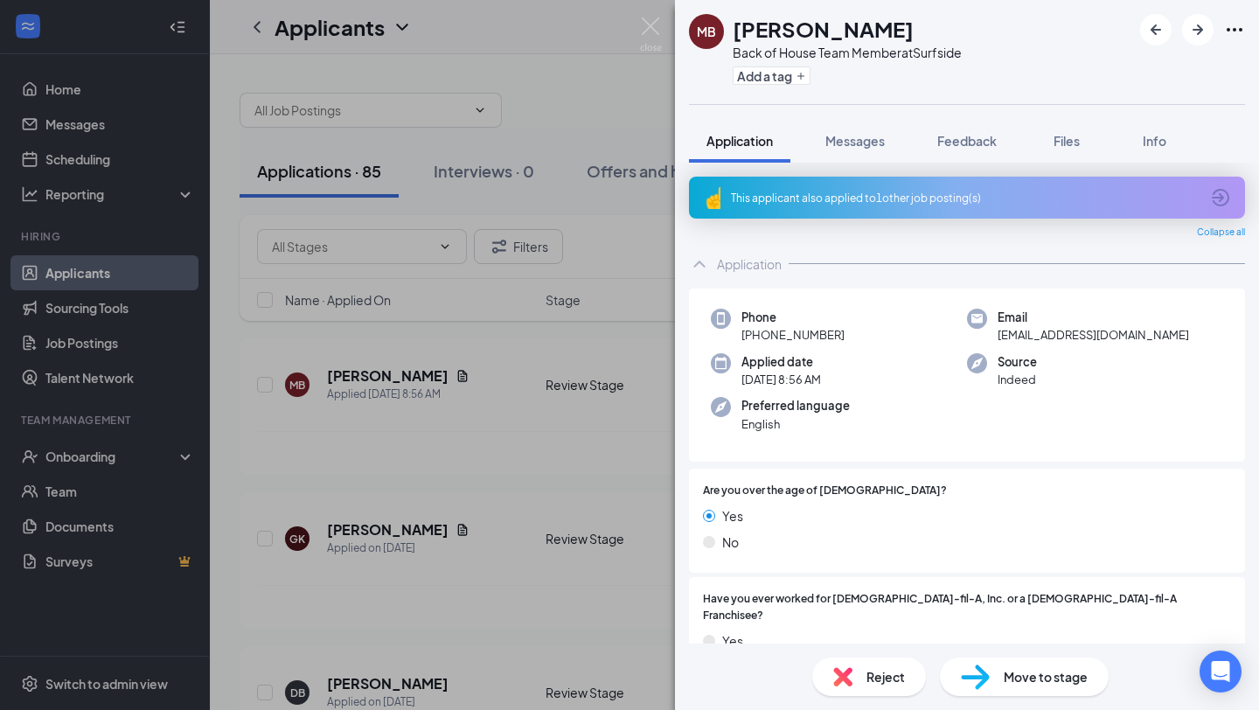
click at [832, 674] on div "Reject" at bounding box center [869, 677] width 114 height 38
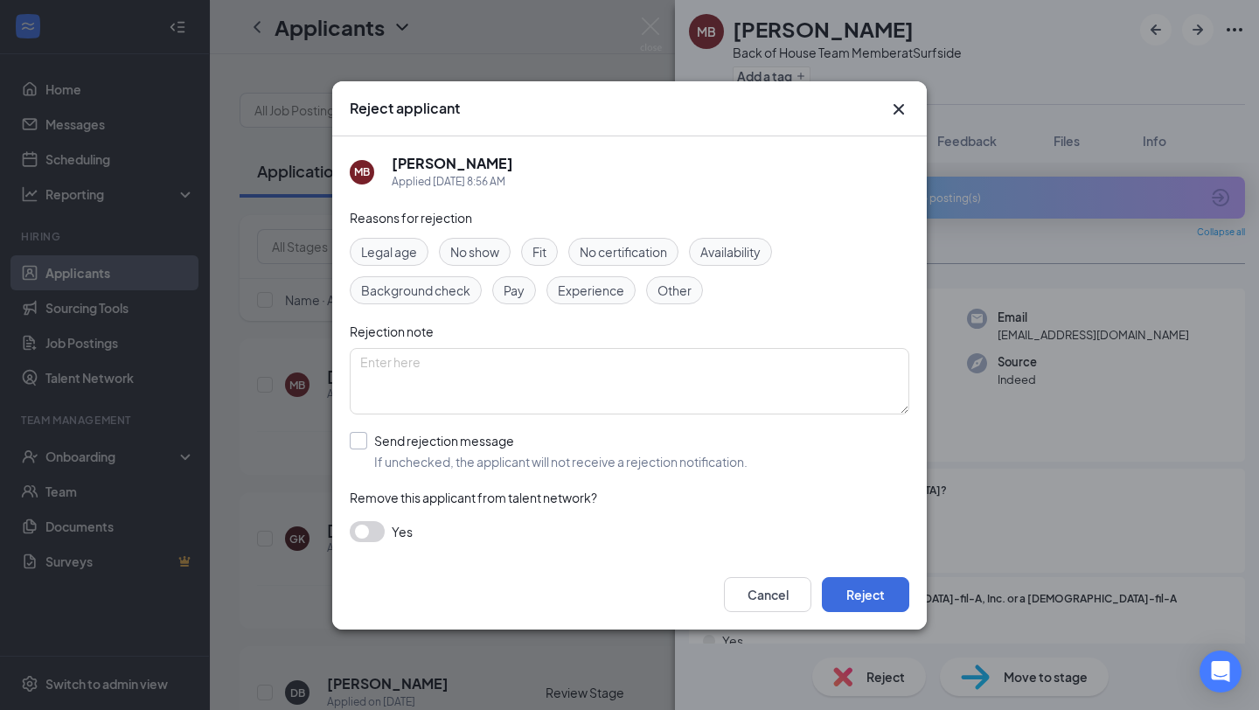
click at [369, 443] on input "Send rejection message If unchecked, the applicant will not receive a rejection…" at bounding box center [549, 451] width 398 height 38
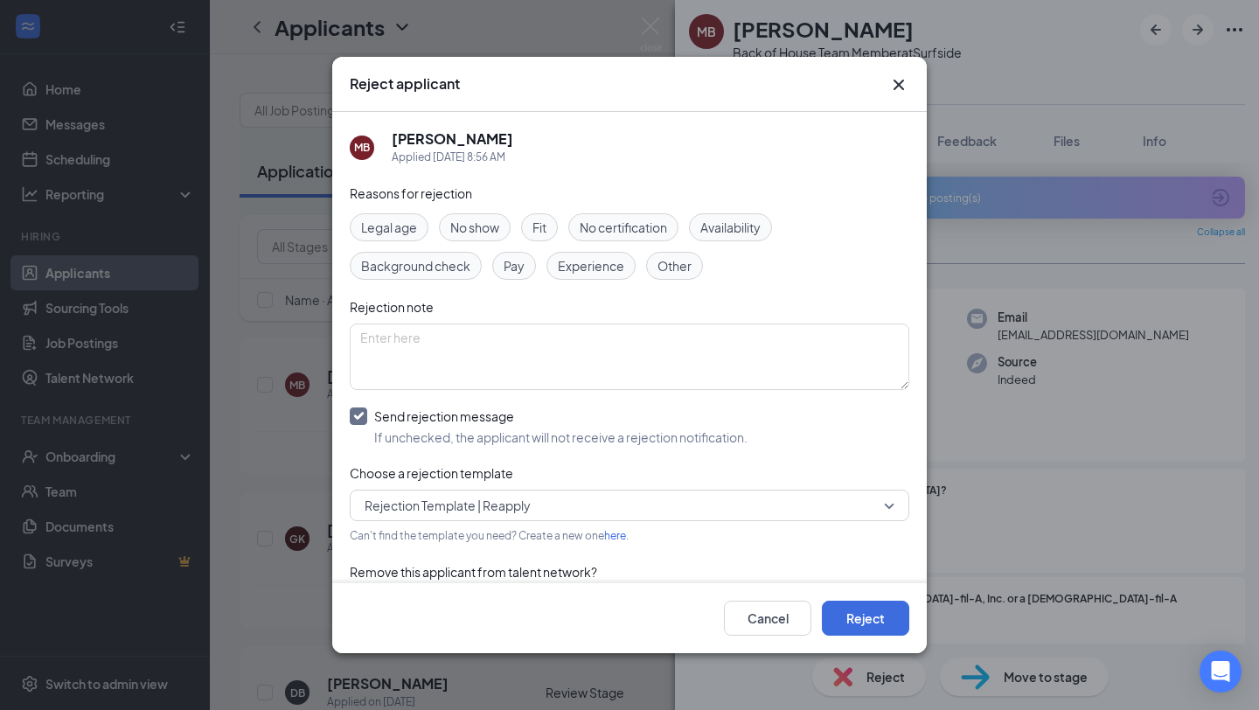
click at [480, 416] on input "Send rejection message If unchecked, the applicant will not receive a rejection…" at bounding box center [549, 427] width 398 height 38
checkbox input "false"
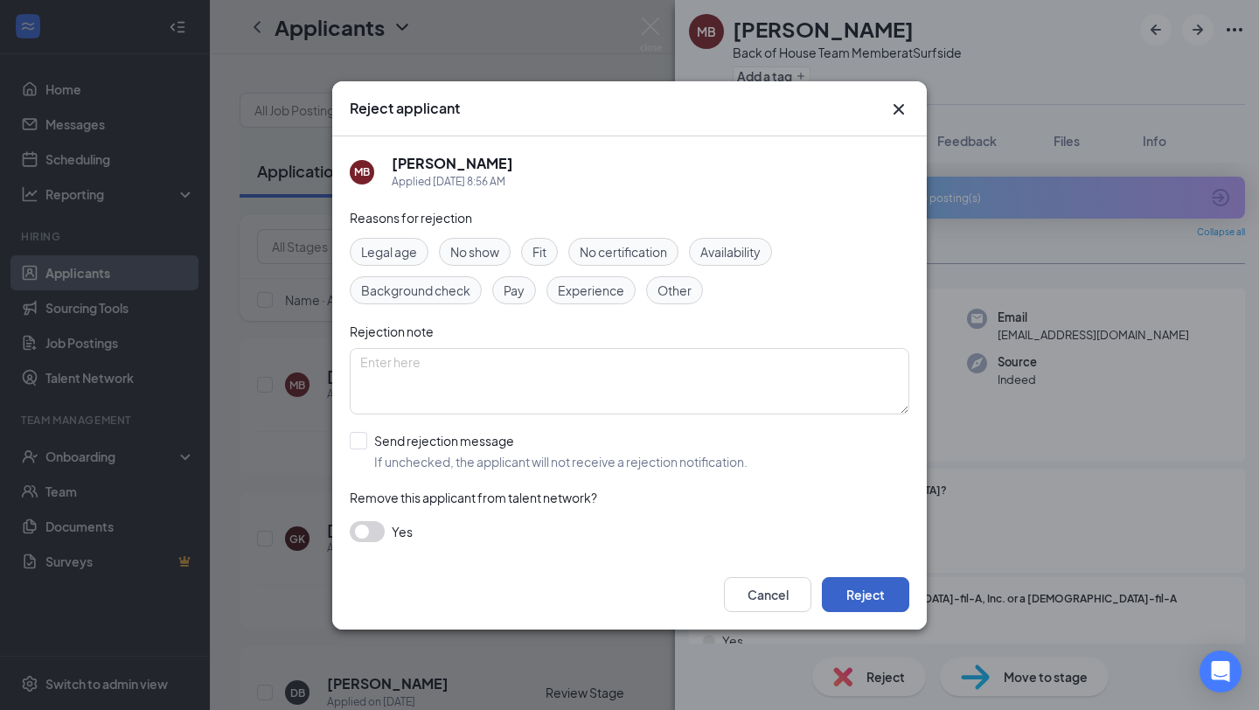
click at [868, 583] on button "Reject" at bounding box center [865, 594] width 87 height 35
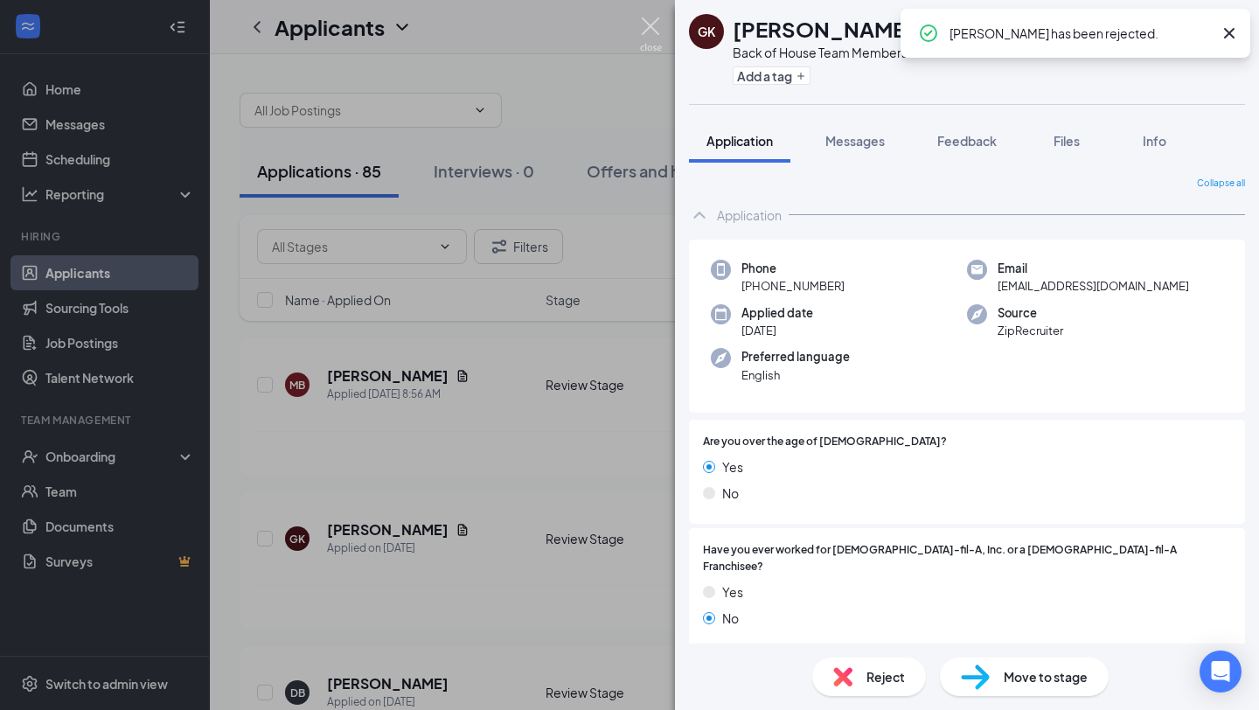
click at [651, 26] on img at bounding box center [651, 34] width 22 height 34
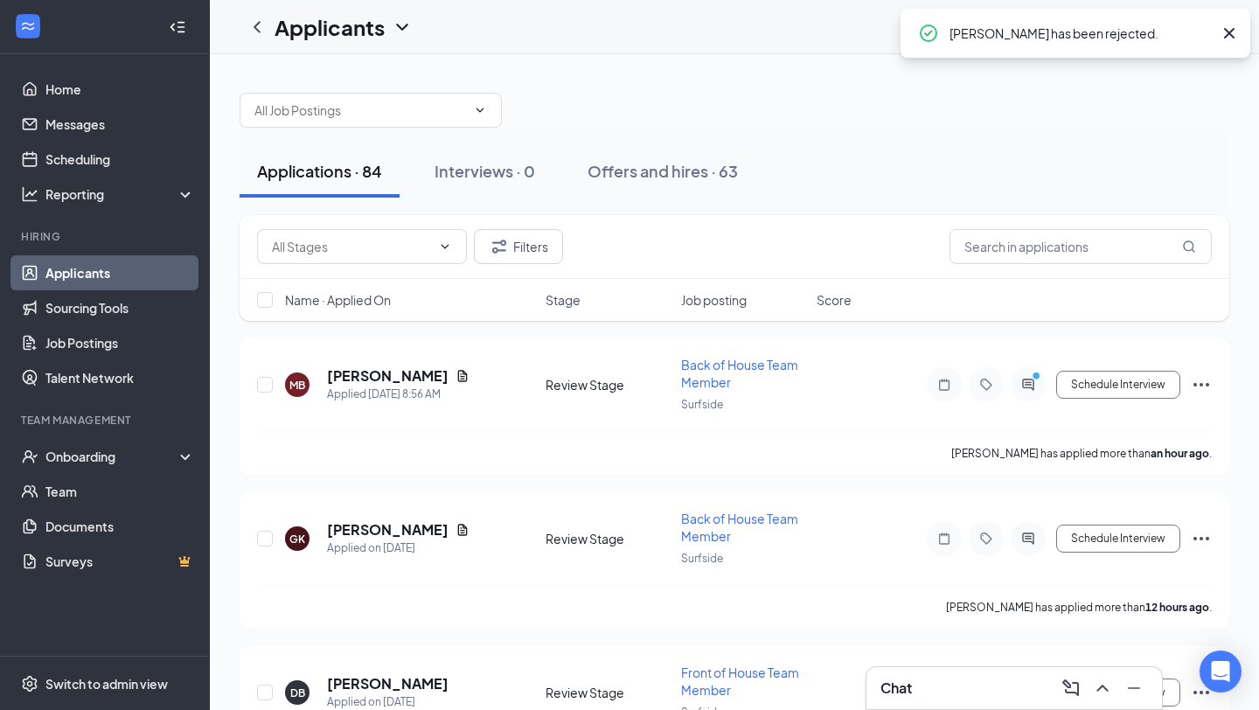
click at [1223, 33] on icon "Cross" at bounding box center [1229, 33] width 21 height 21
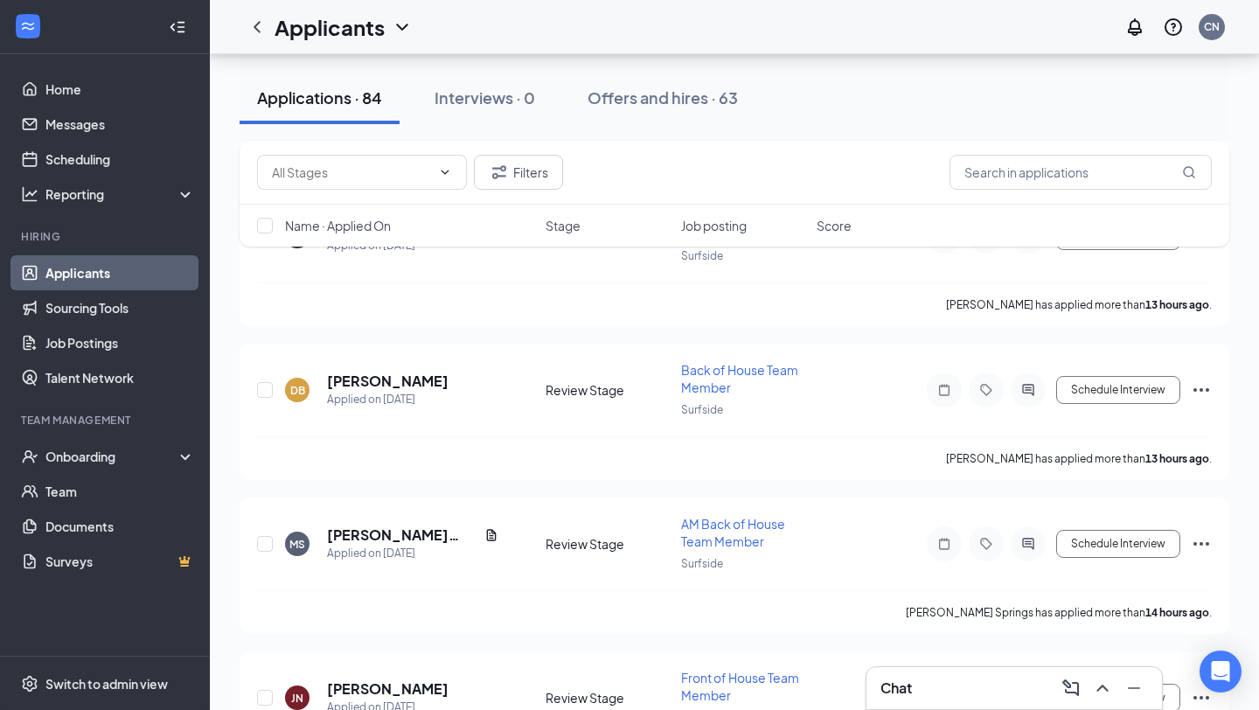
scroll to position [234, 0]
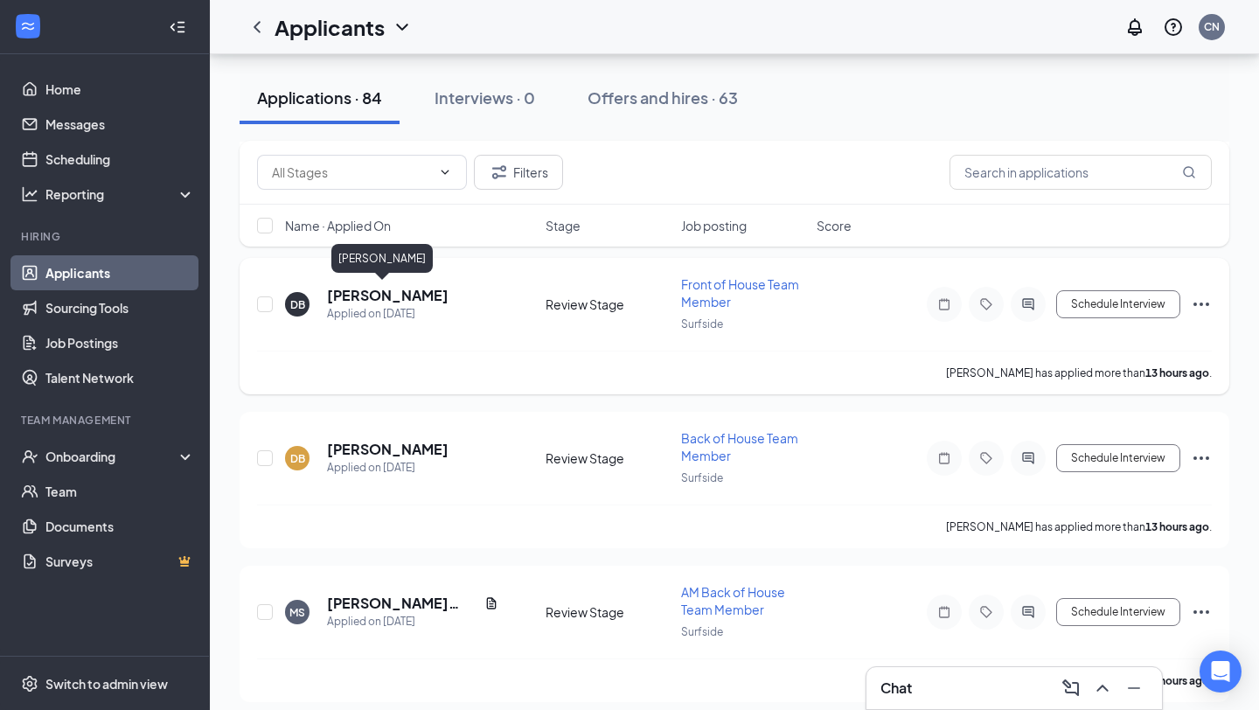
click at [368, 294] on h5 "[PERSON_NAME]" at bounding box center [388, 295] width 122 height 19
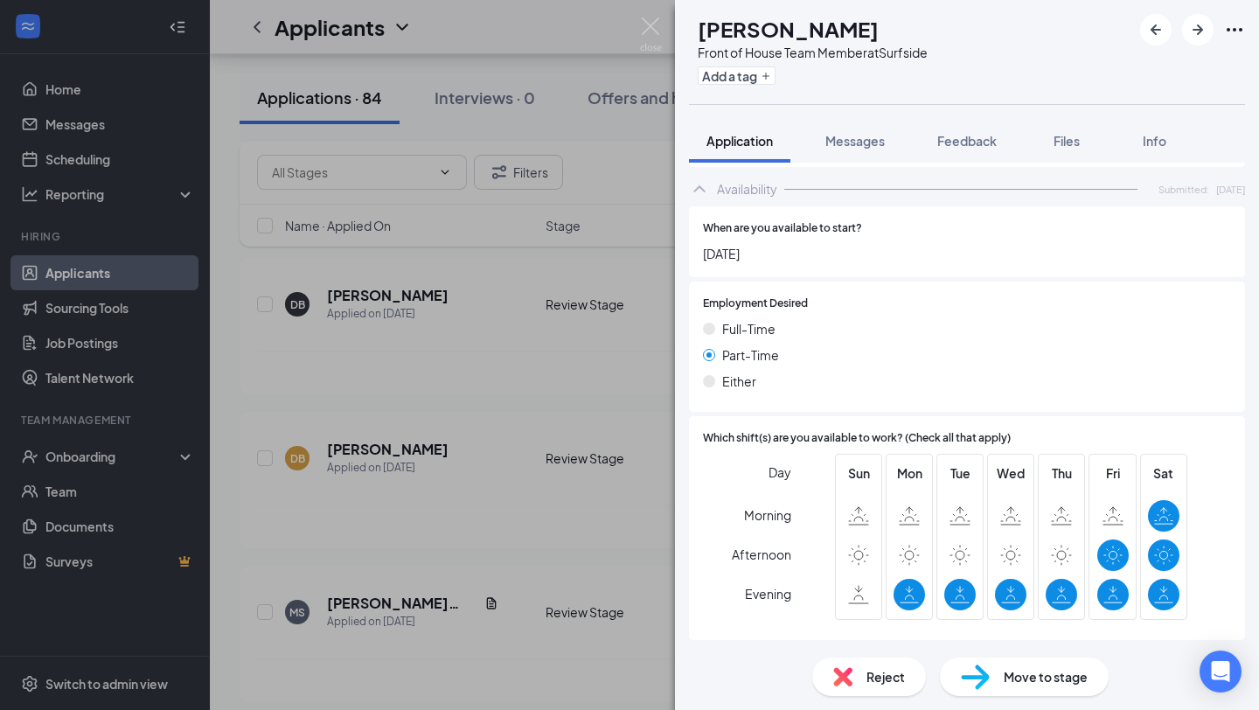
scroll to position [1058, 0]
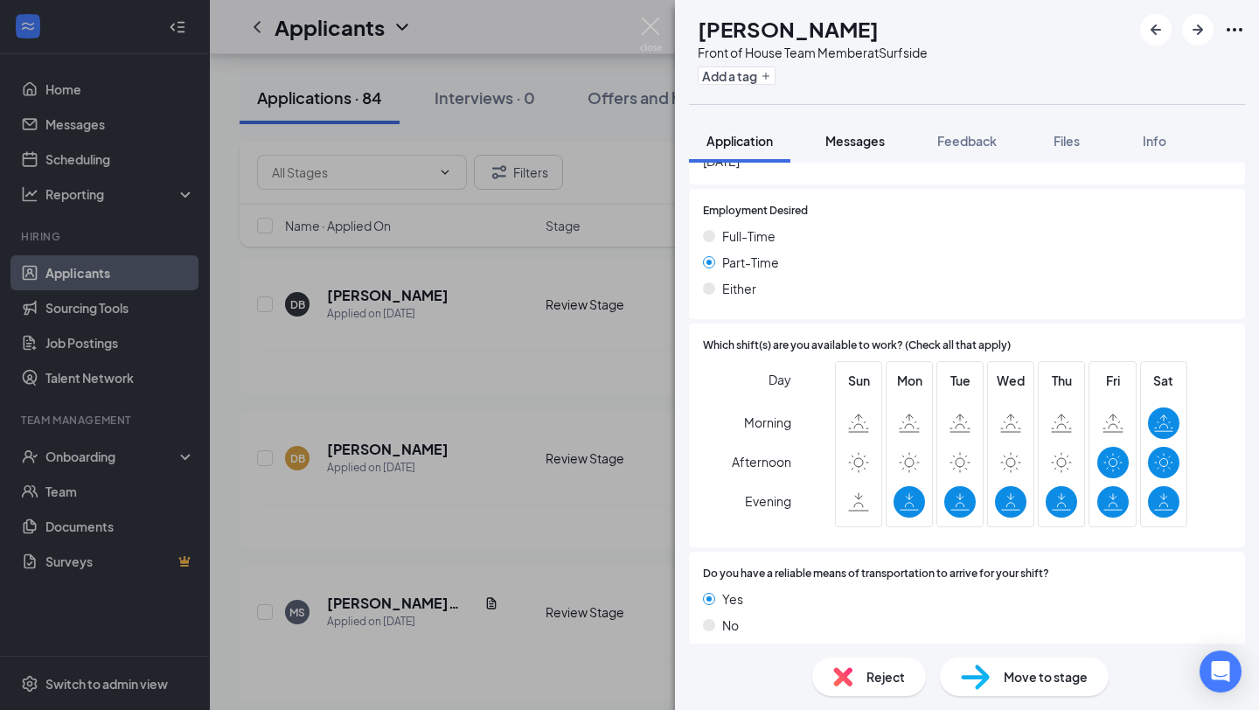
click at [845, 133] on div "Messages" at bounding box center [855, 140] width 59 height 17
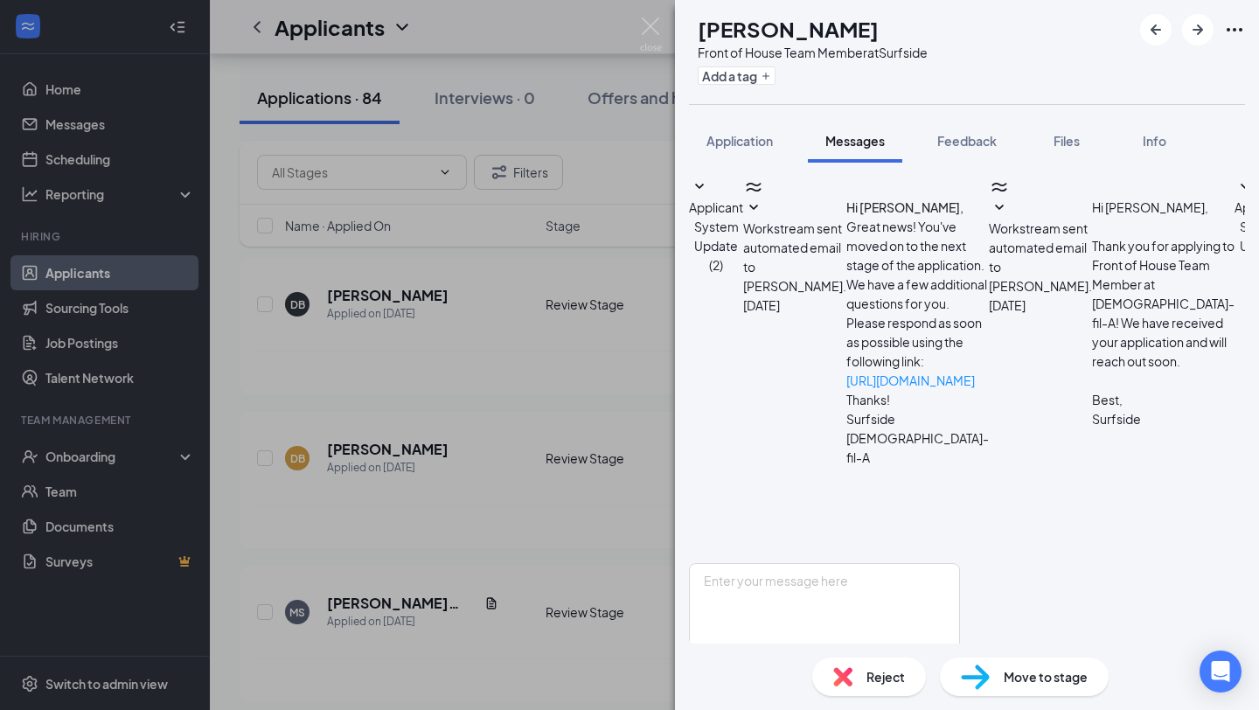
scroll to position [143, 0]
click at [875, 563] on textarea at bounding box center [824, 615] width 271 height 105
click at [490, 562] on div "DB Deon Bryant Front of House Team Member at Surfside Add a tag Application Mes…" at bounding box center [629, 355] width 1259 height 710
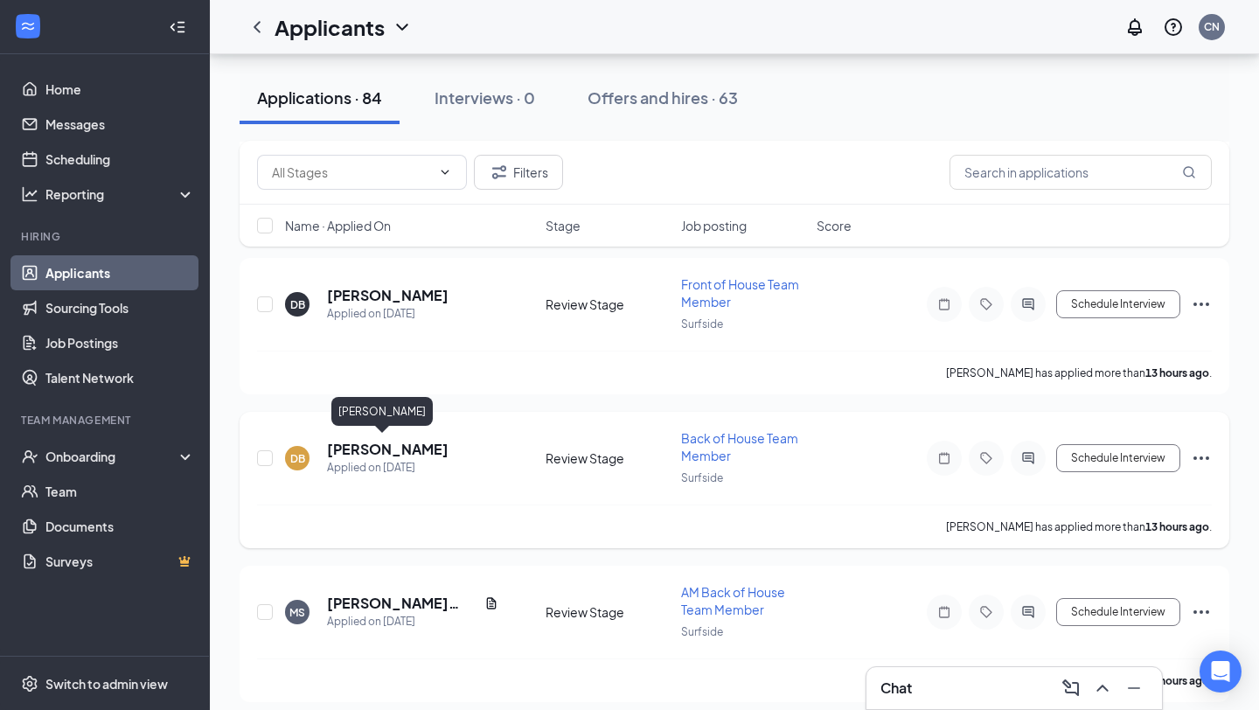
click at [389, 449] on h5 "[PERSON_NAME]" at bounding box center [388, 449] width 122 height 19
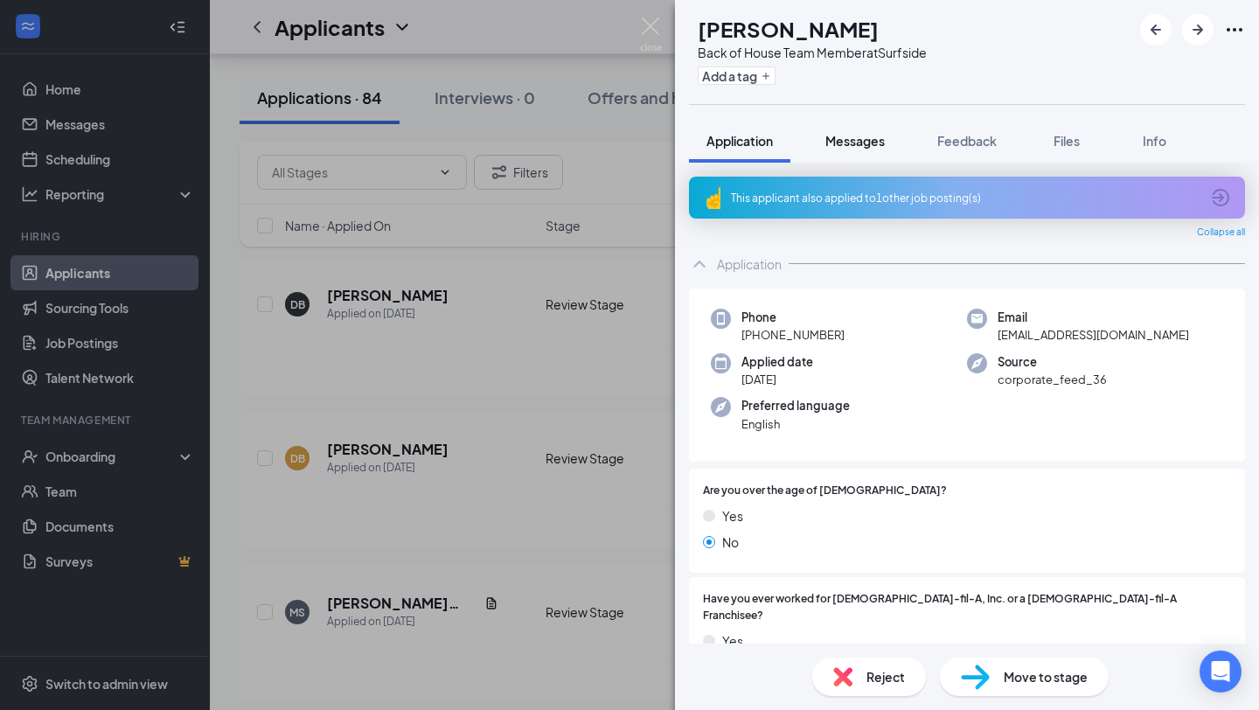
click at [864, 155] on button "Messages" at bounding box center [855, 141] width 94 height 44
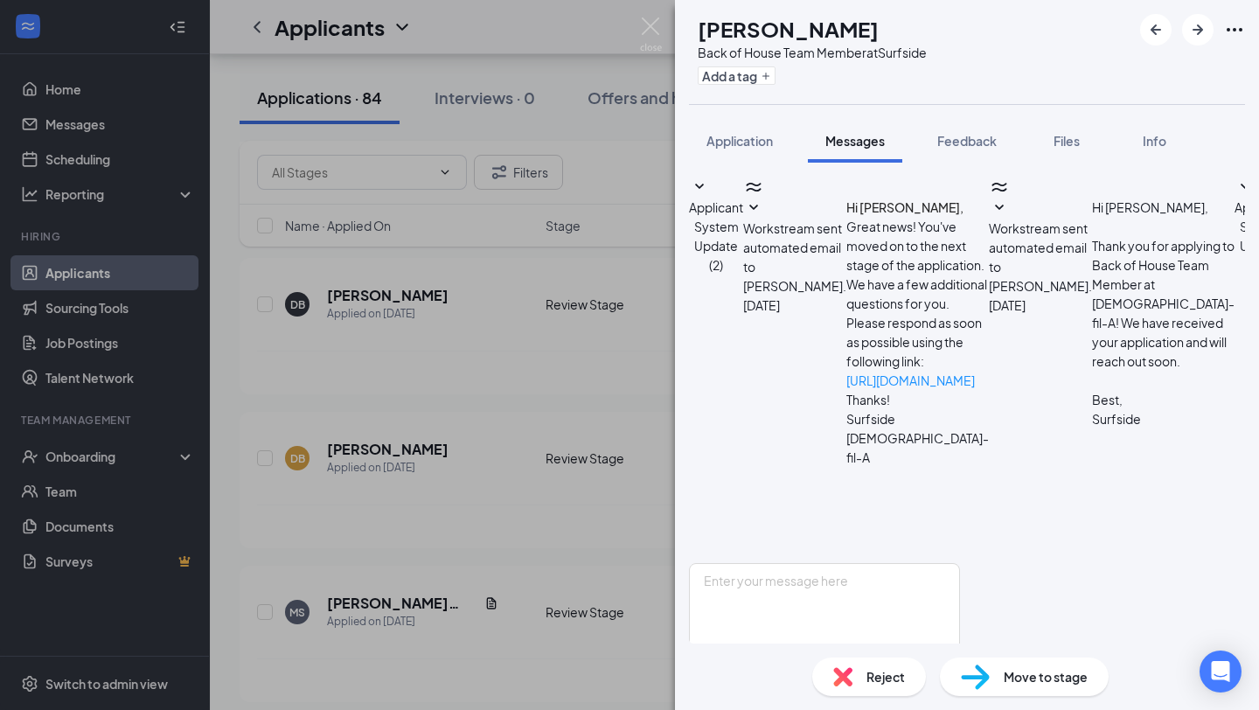
scroll to position [143, 0]
click at [655, 28] on img at bounding box center [651, 34] width 22 height 34
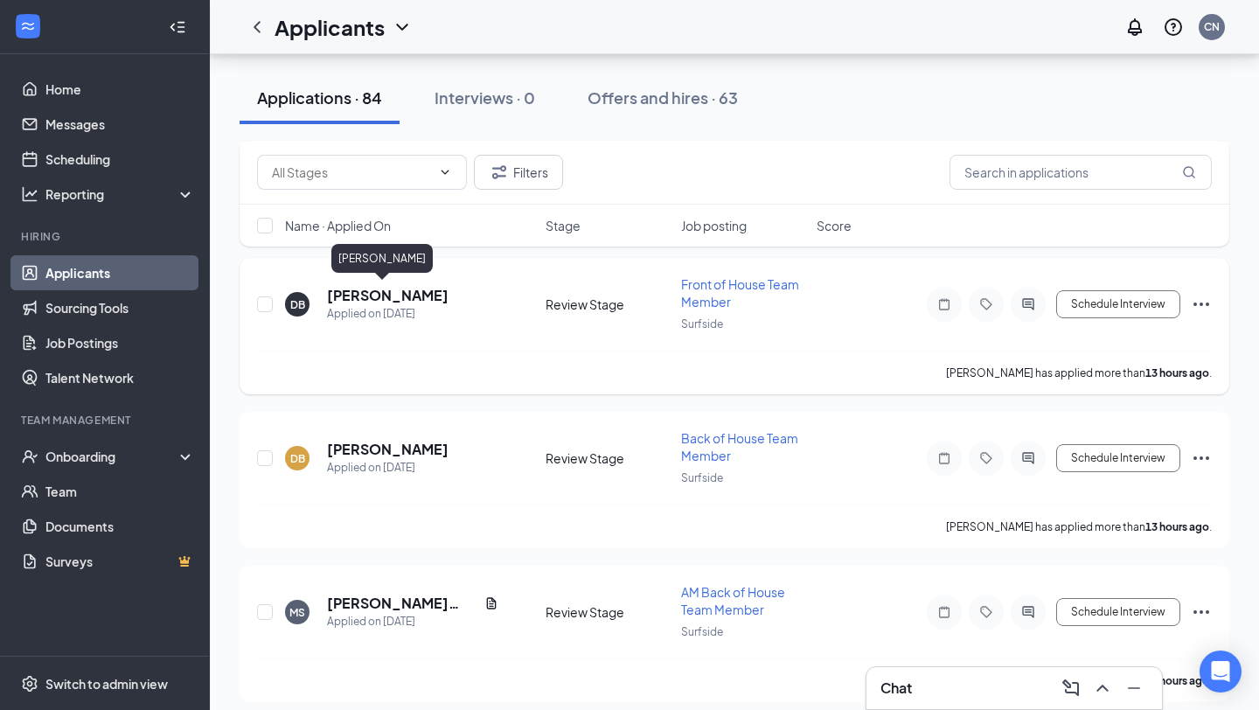
click at [381, 293] on h5 "[PERSON_NAME]" at bounding box center [388, 295] width 122 height 19
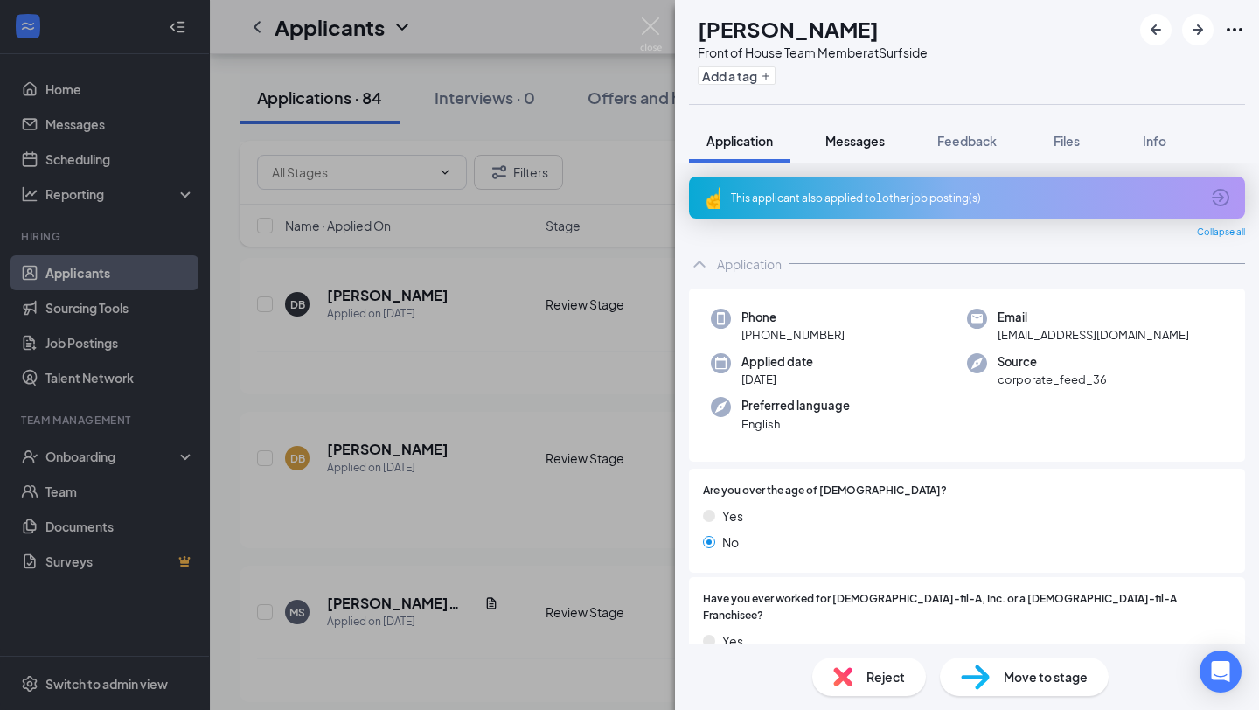
click at [870, 115] on div "DB [PERSON_NAME] Front of House Team Member at Surfside Add a tag Application M…" at bounding box center [967, 355] width 584 height 710
click at [861, 157] on button "Messages" at bounding box center [855, 141] width 94 height 44
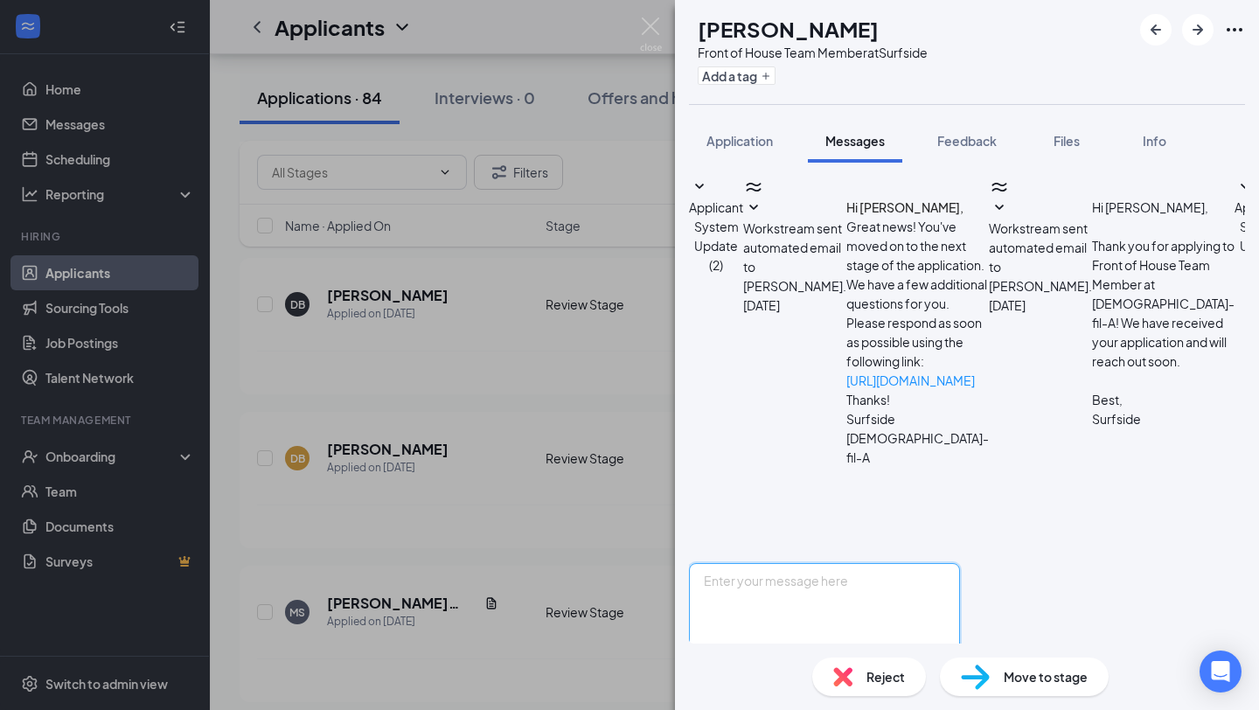
click at [943, 563] on textarea at bounding box center [824, 615] width 271 height 105
paste textarea "Hey [PERSON_NAME], this is [PERSON_NAME] from [DEMOGRAPHIC_DATA]-fil-A Surfside…"
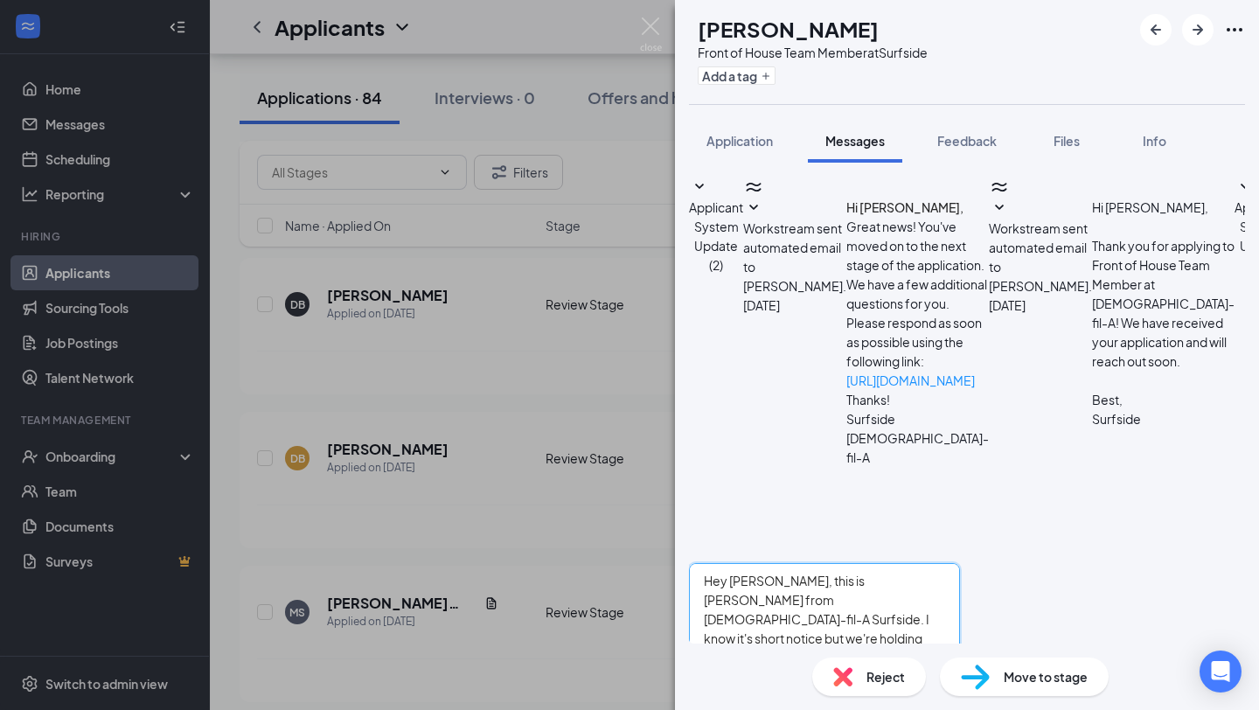
click at [774, 563] on textarea "Hey [PERSON_NAME], this is [PERSON_NAME] from [DEMOGRAPHIC_DATA]-fil-A Surfside…" at bounding box center [824, 615] width 271 height 105
type textarea "Hey Deon, this is Callie Epperson from Chick-fil-A Surfside. I know it's short …"
click at [960, 668] on button "Send" at bounding box center [945, 685] width 31 height 35
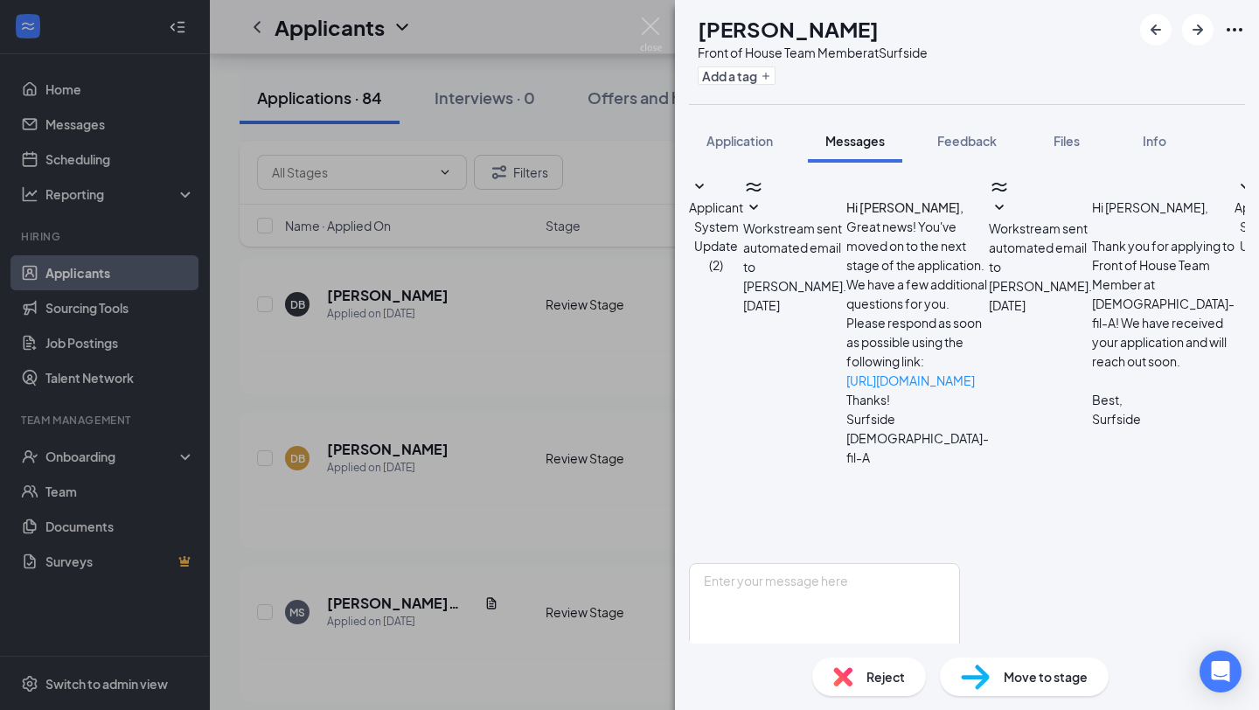
scroll to position [295, 0]
click at [657, 29] on img at bounding box center [651, 34] width 22 height 34
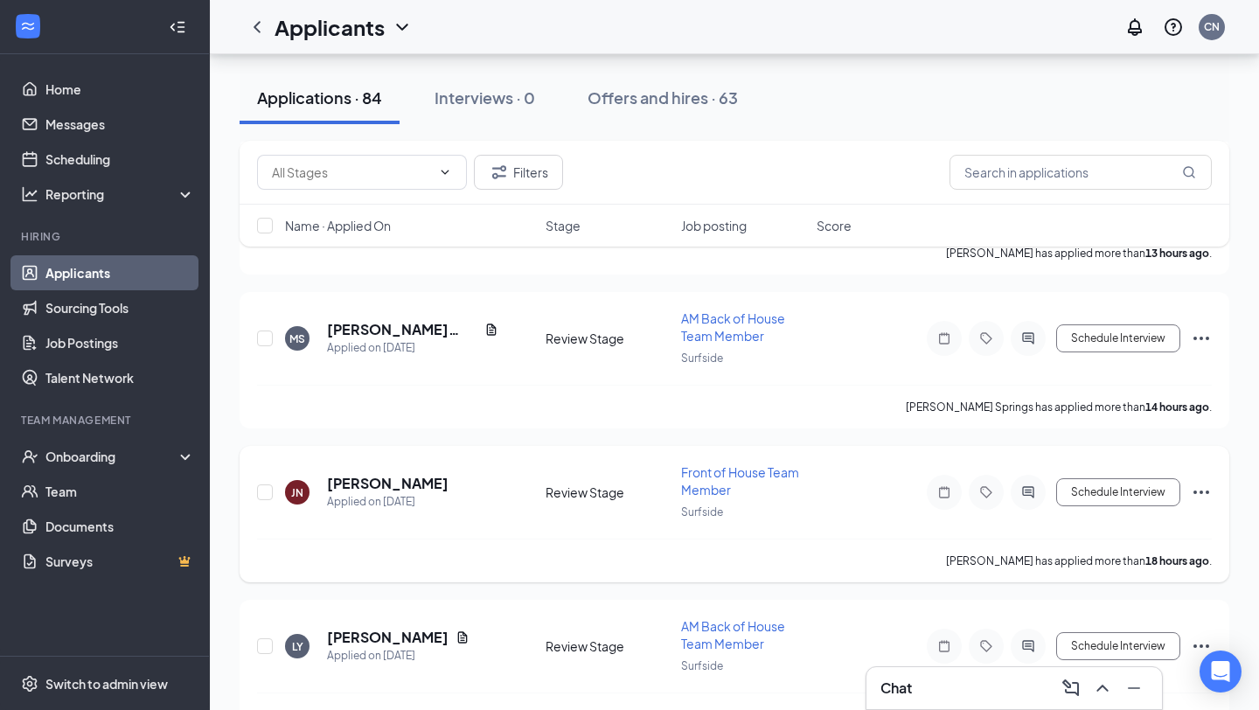
scroll to position [566, 0]
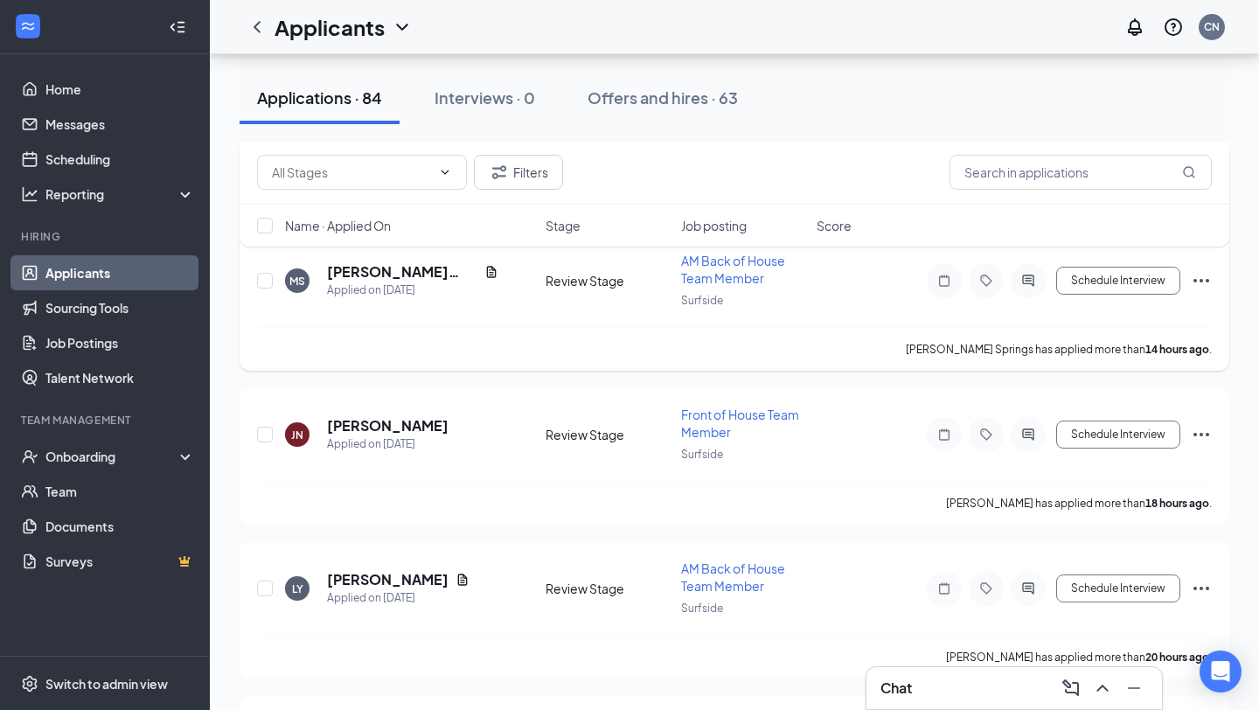
click at [385, 273] on h5 "[PERSON_NAME] Springs" at bounding box center [402, 271] width 150 height 19
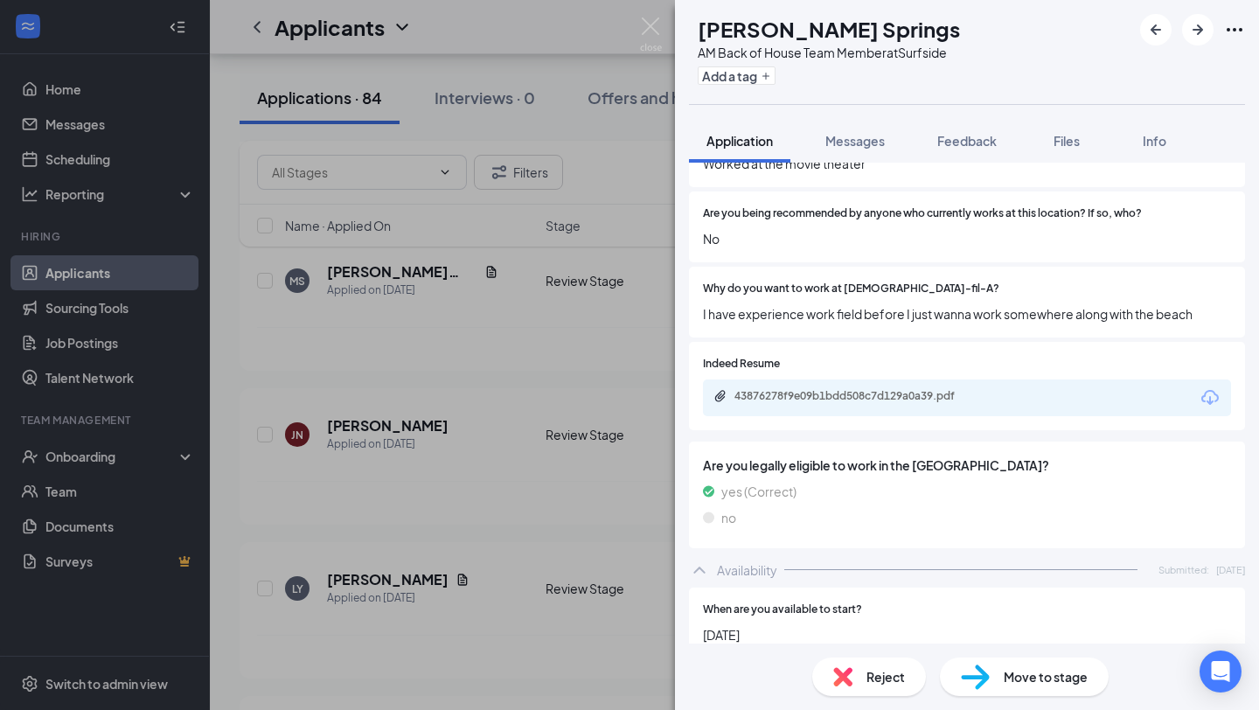
scroll to position [940, 0]
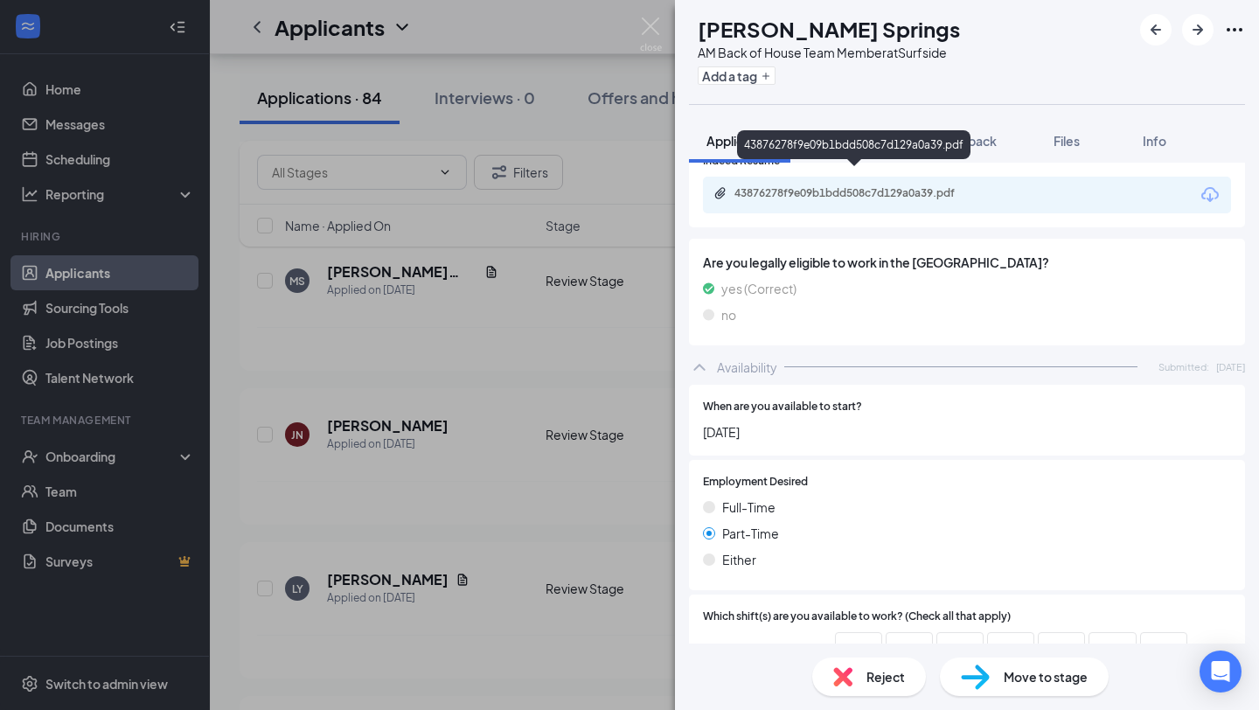
click at [870, 147] on div "43876278f9e09b1bdd508c7d129a0a39.pdf" at bounding box center [853, 144] width 233 height 29
click at [857, 140] on span "Messages" at bounding box center [855, 141] width 59 height 16
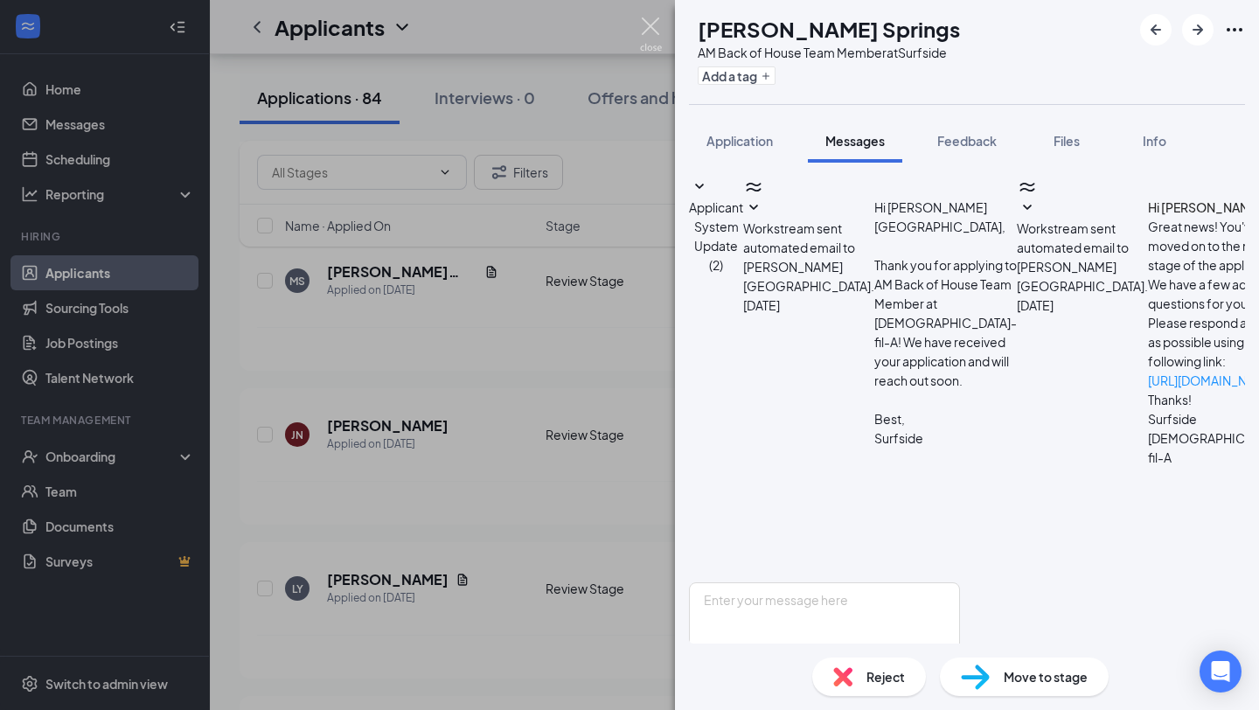
scroll to position [319, 0]
click at [856, 582] on textarea at bounding box center [824, 634] width 271 height 105
paste textarea "Hey [PERSON_NAME], this is [PERSON_NAME] from [DEMOGRAPHIC_DATA]-fil-A Surfside…"
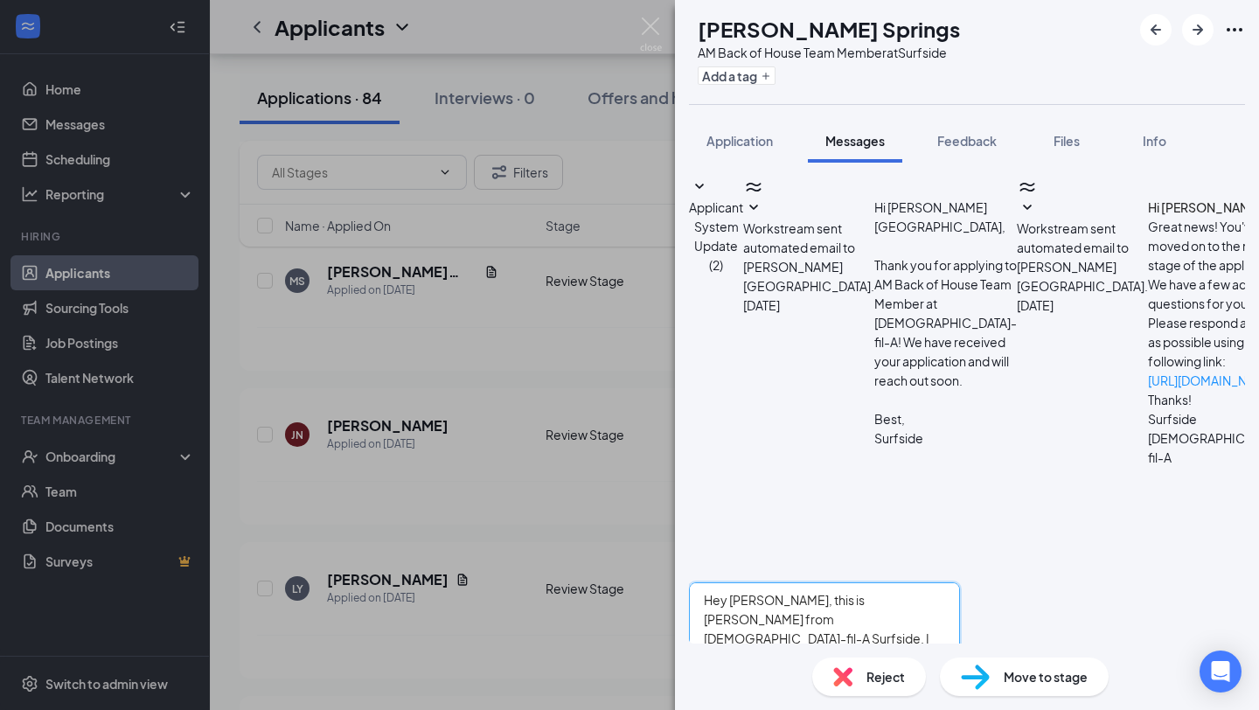
click at [772, 582] on textarea "Hey [PERSON_NAME], this is [PERSON_NAME] from [DEMOGRAPHIC_DATA]-fil-A Surfside…" at bounding box center [824, 634] width 271 height 105
type textarea "Hey Maurice, this is Callie Epperson from Chick-fil-A Surfside. I know it's sho…"
click at [960, 687] on button "Send" at bounding box center [945, 704] width 31 height 35
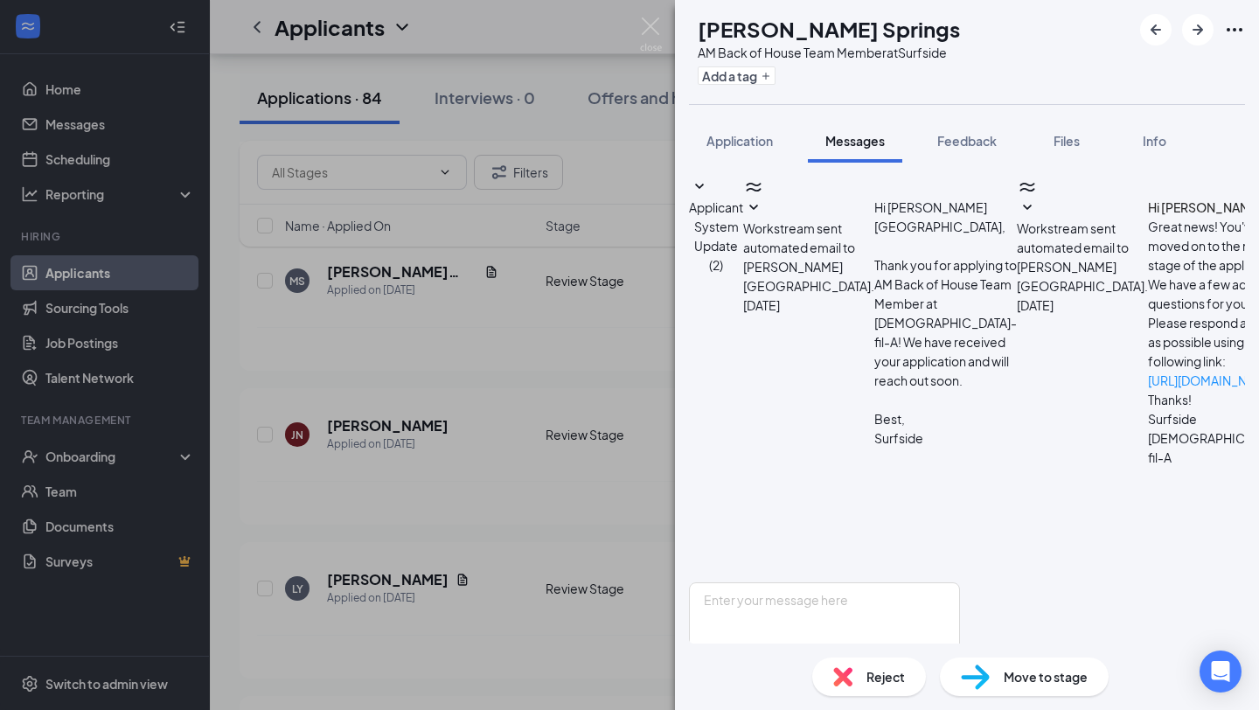
scroll to position [489, 0]
click at [652, 28] on img at bounding box center [651, 34] width 22 height 34
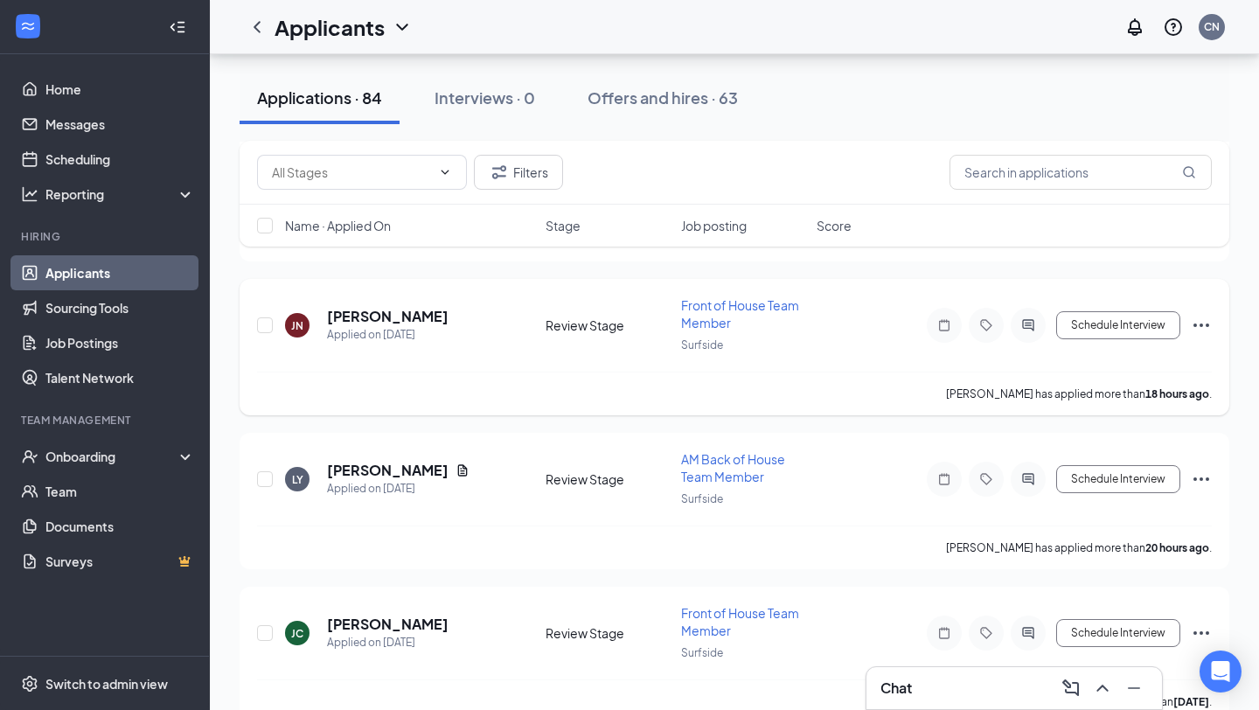
scroll to position [676, 0]
click at [350, 306] on h5 "[PERSON_NAME]" at bounding box center [388, 315] width 122 height 19
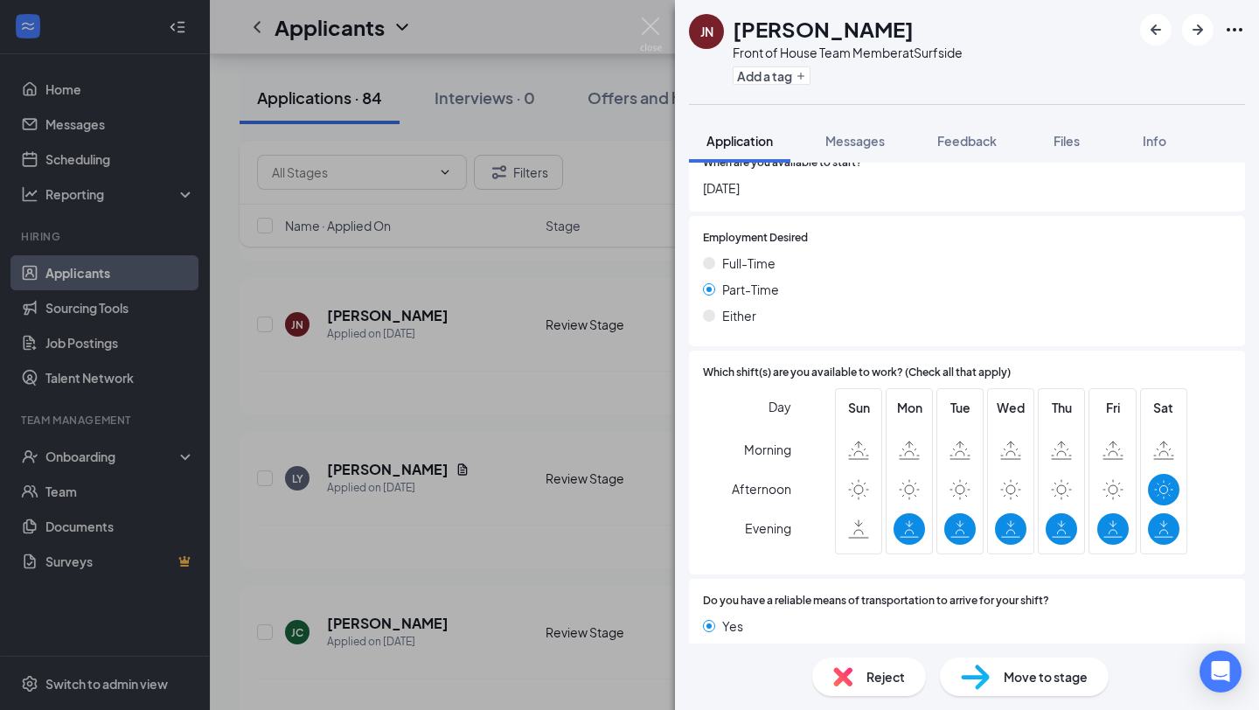
scroll to position [1020, 0]
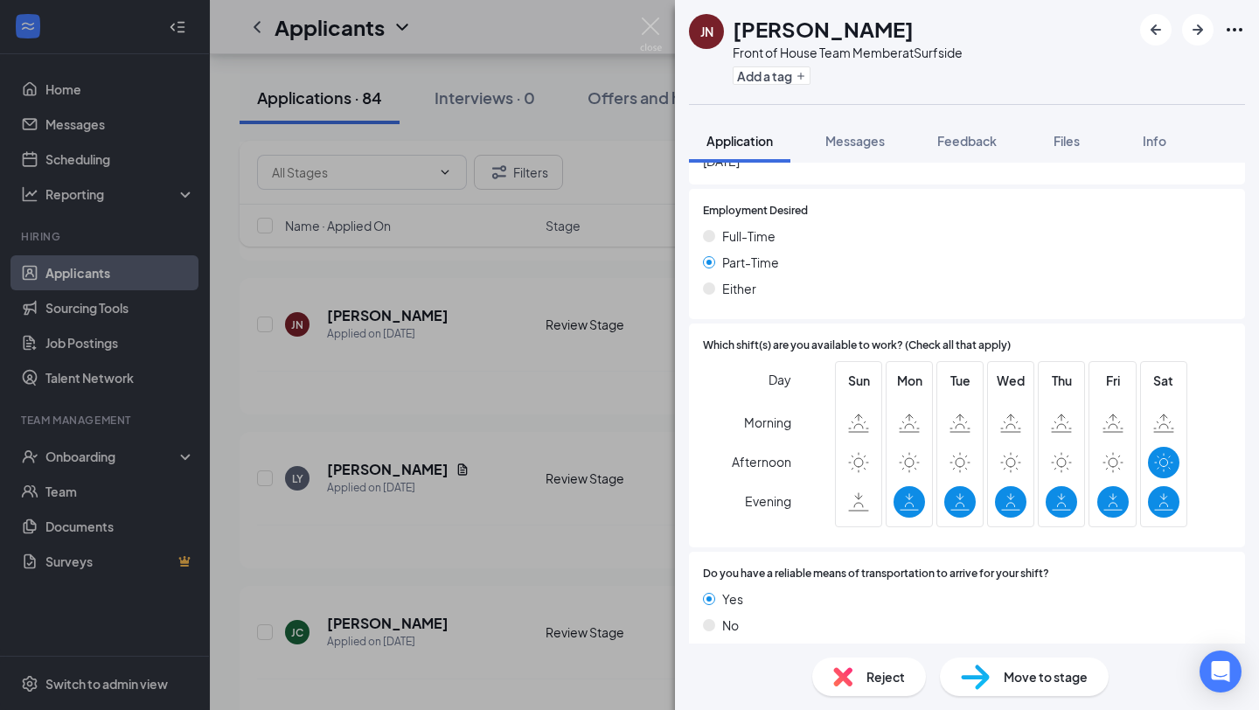
click at [450, 437] on div "JN [PERSON_NAME] Front of House Team Member at Surfside Add a tag Application M…" at bounding box center [629, 355] width 1259 height 710
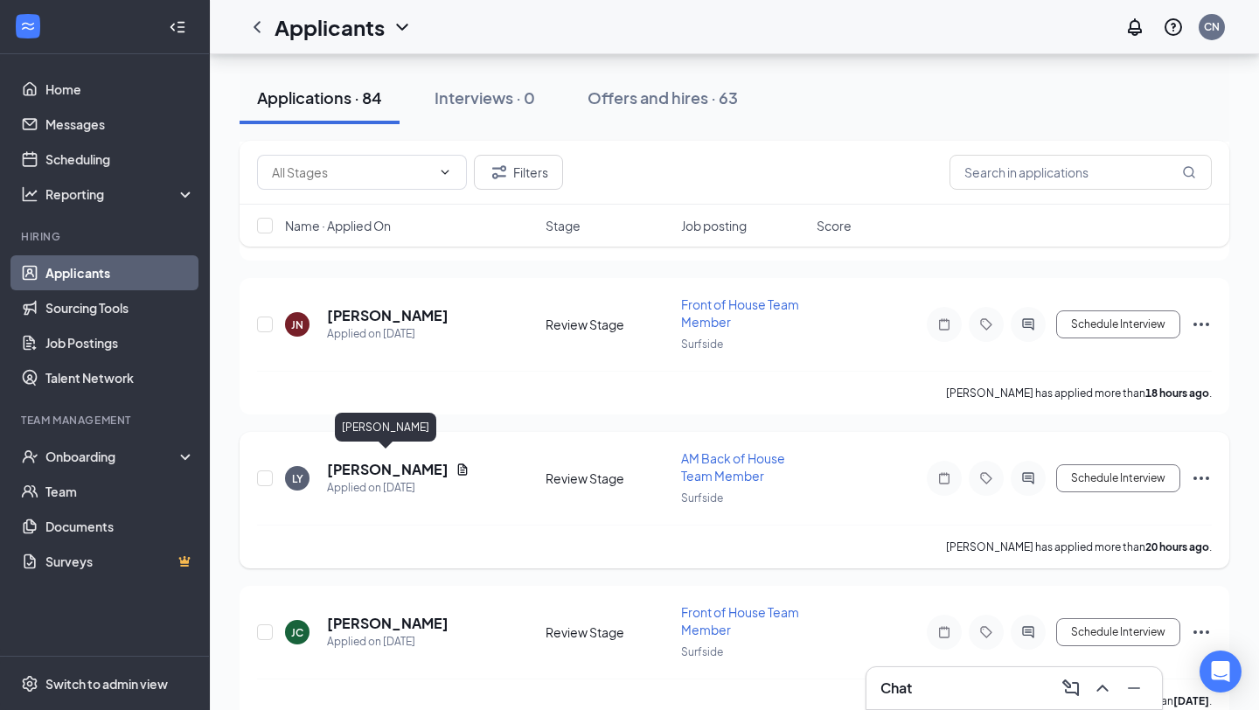
click at [372, 460] on h5 "[PERSON_NAME]" at bounding box center [388, 469] width 122 height 19
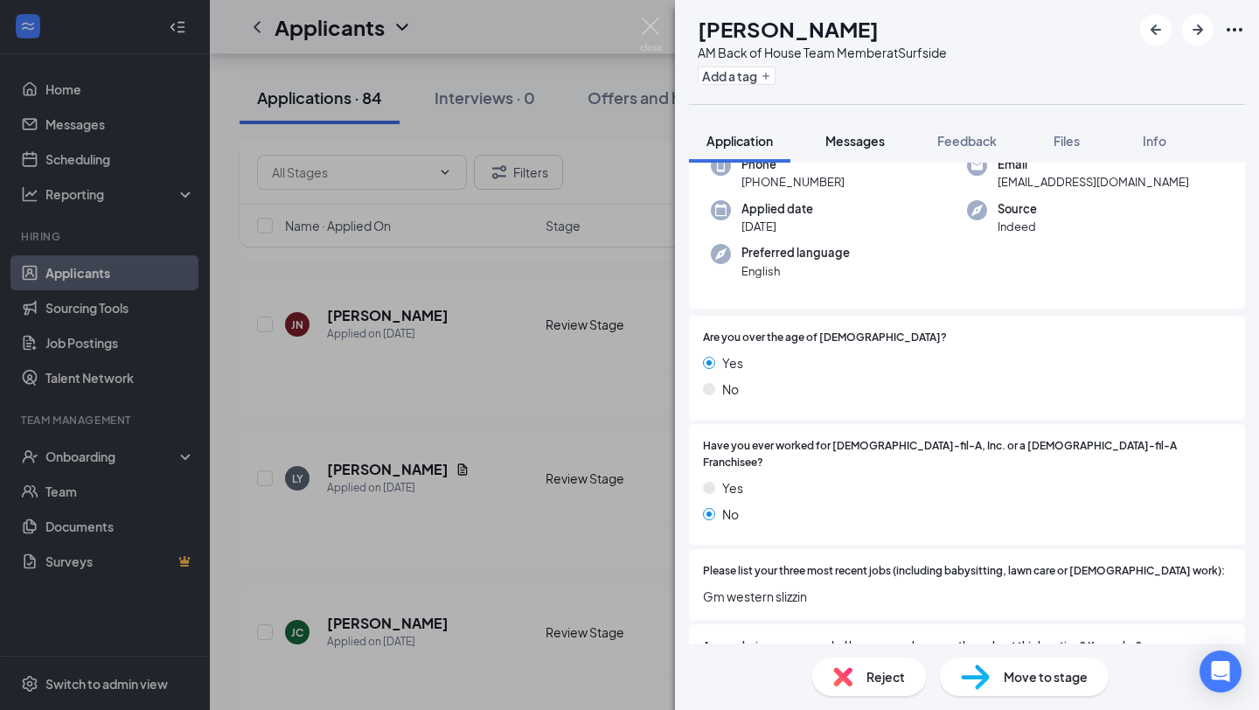
scroll to position [69, 0]
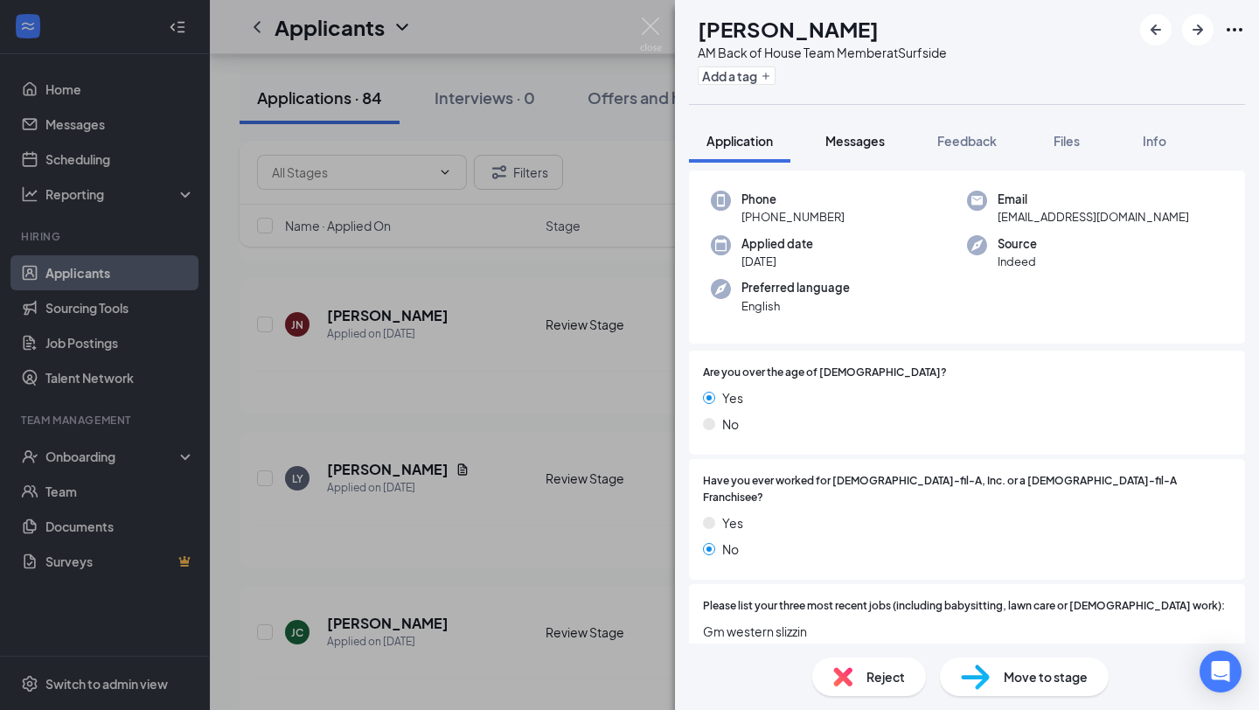
click at [853, 139] on span "Messages" at bounding box center [855, 141] width 59 height 16
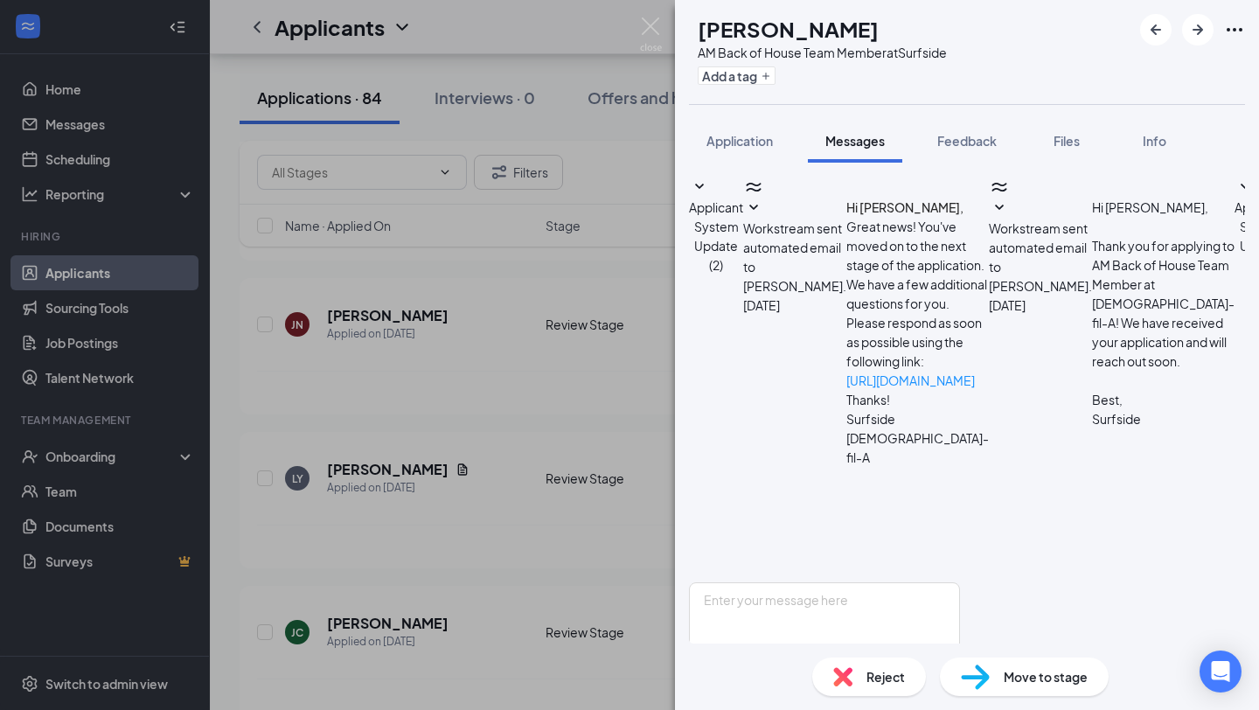
scroll to position [407, 0]
click at [653, 24] on img at bounding box center [651, 34] width 22 height 34
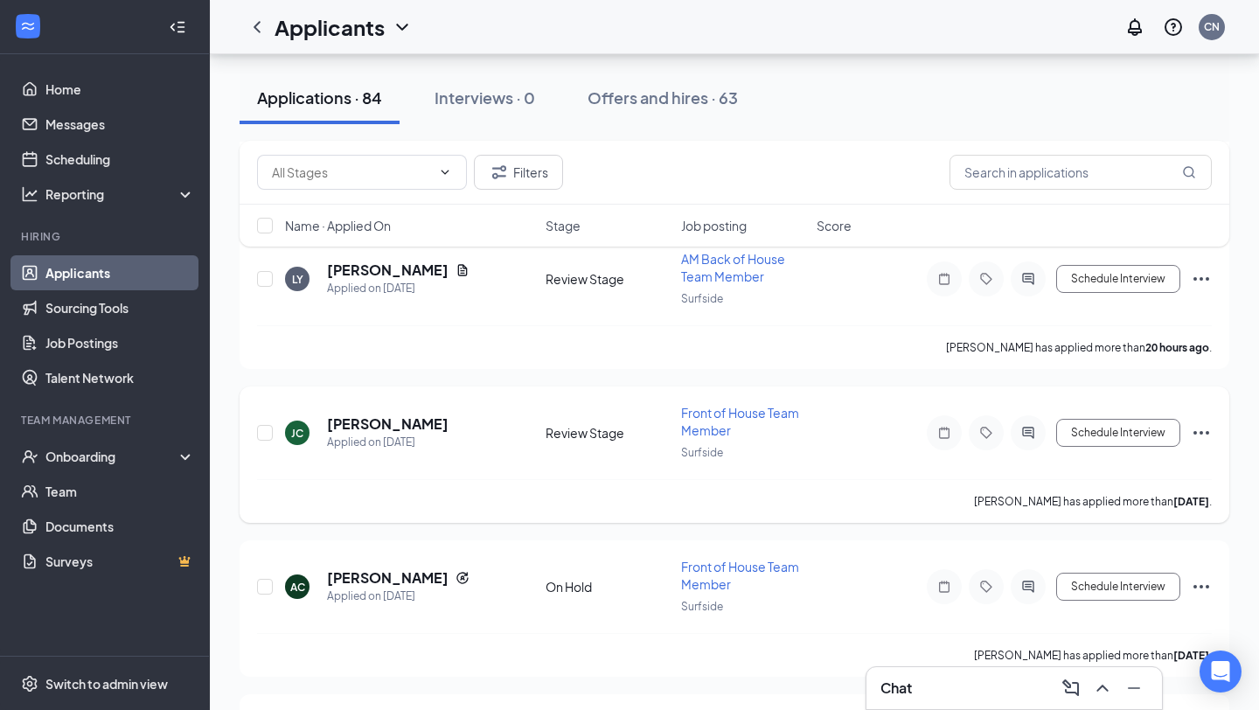
scroll to position [881, 0]
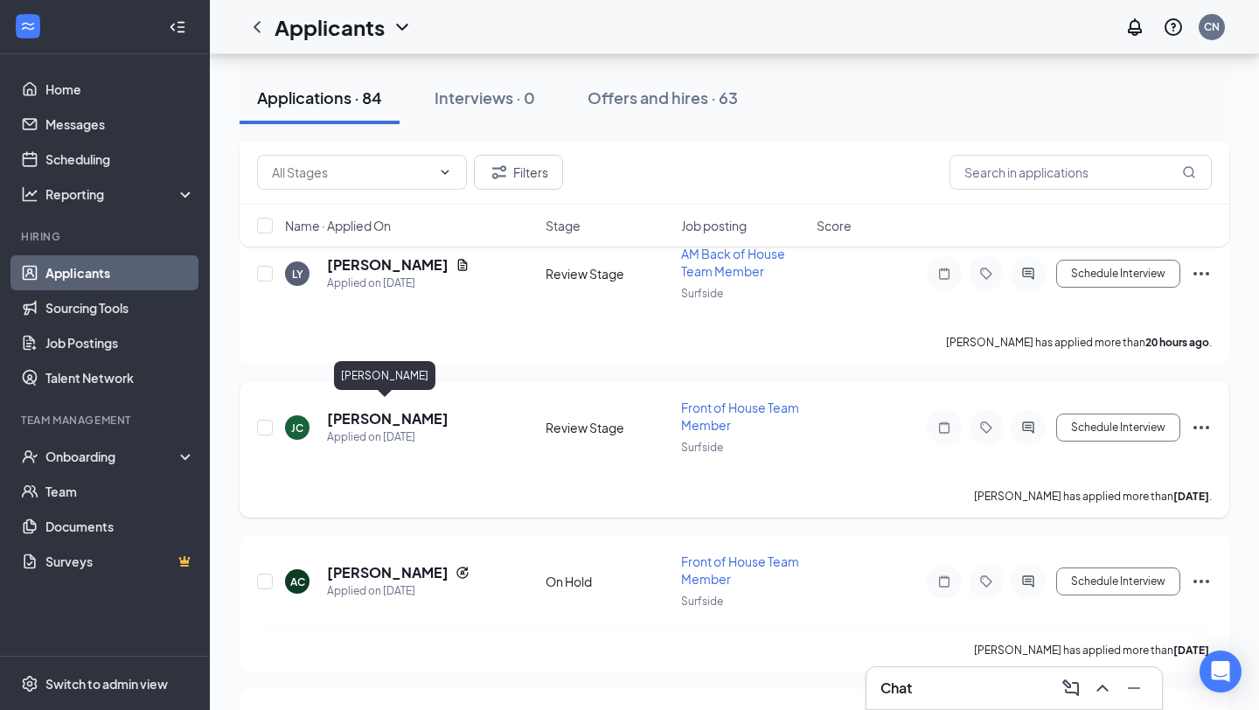
click at [395, 414] on h5 "[PERSON_NAME]" at bounding box center [388, 418] width 122 height 19
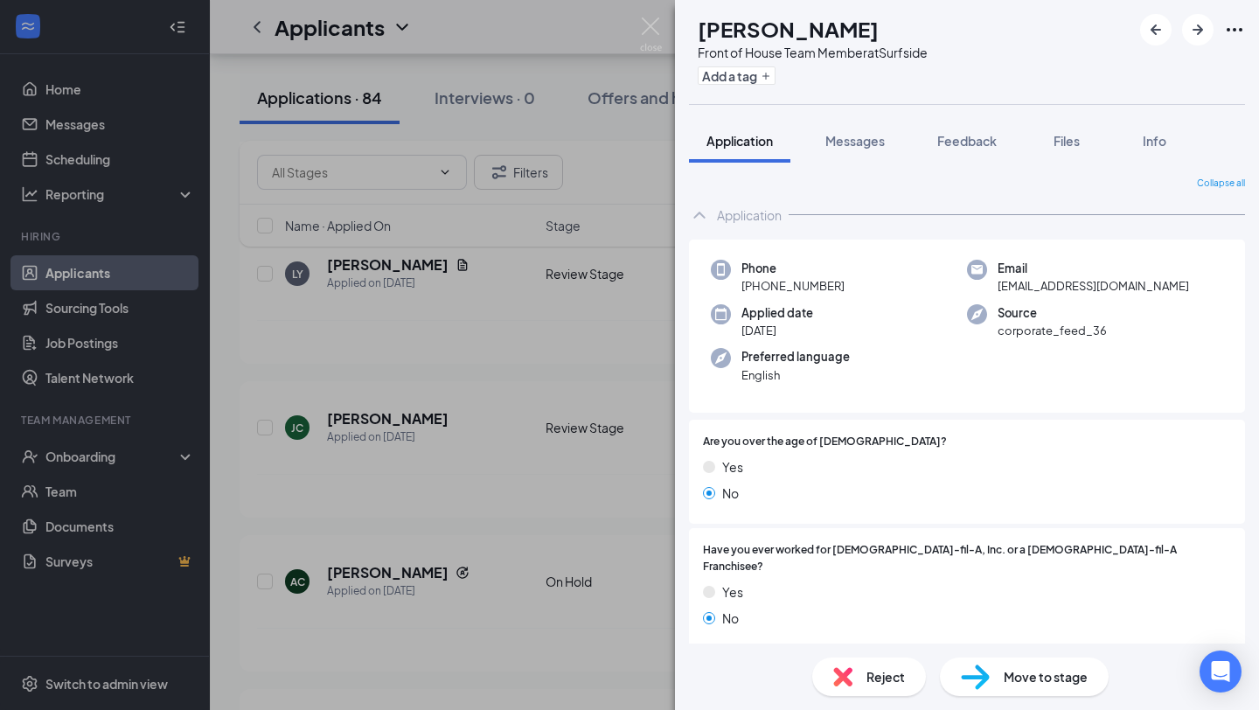
click at [510, 433] on div "JC Janiyah Crowe Front of House Team Member at Surfside Add a tag Application M…" at bounding box center [629, 355] width 1259 height 710
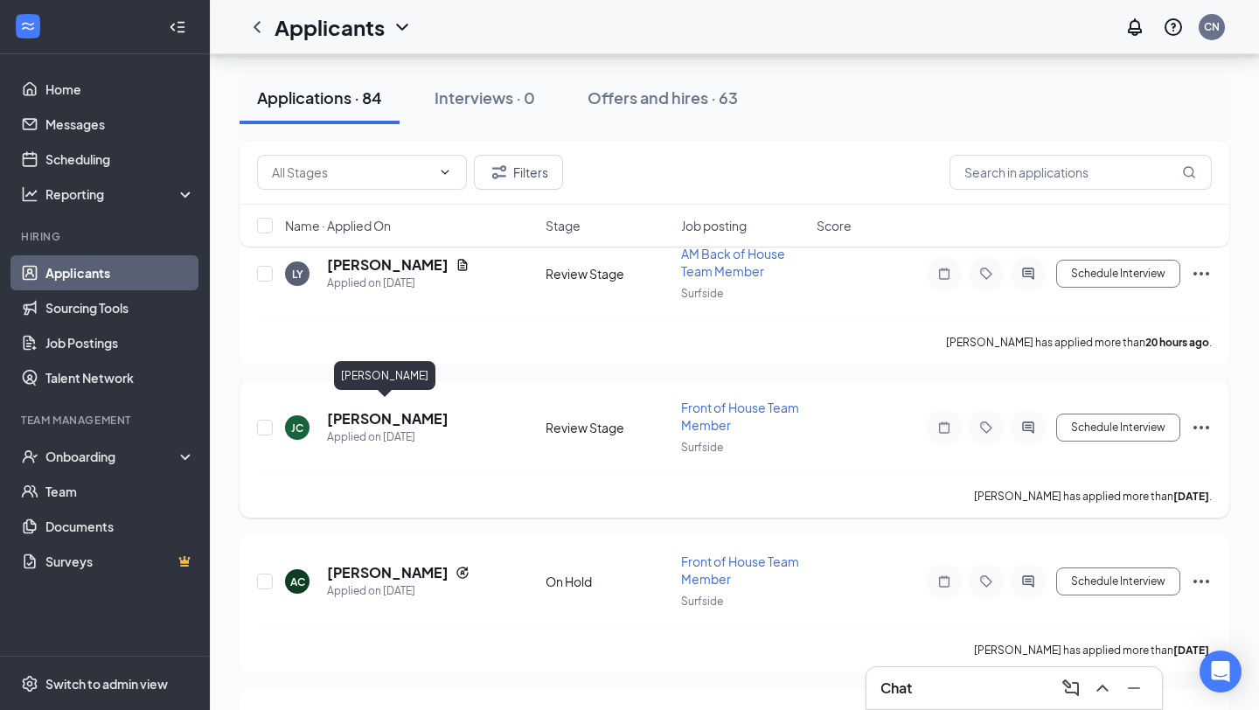
click at [399, 415] on h5 "[PERSON_NAME]" at bounding box center [388, 418] width 122 height 19
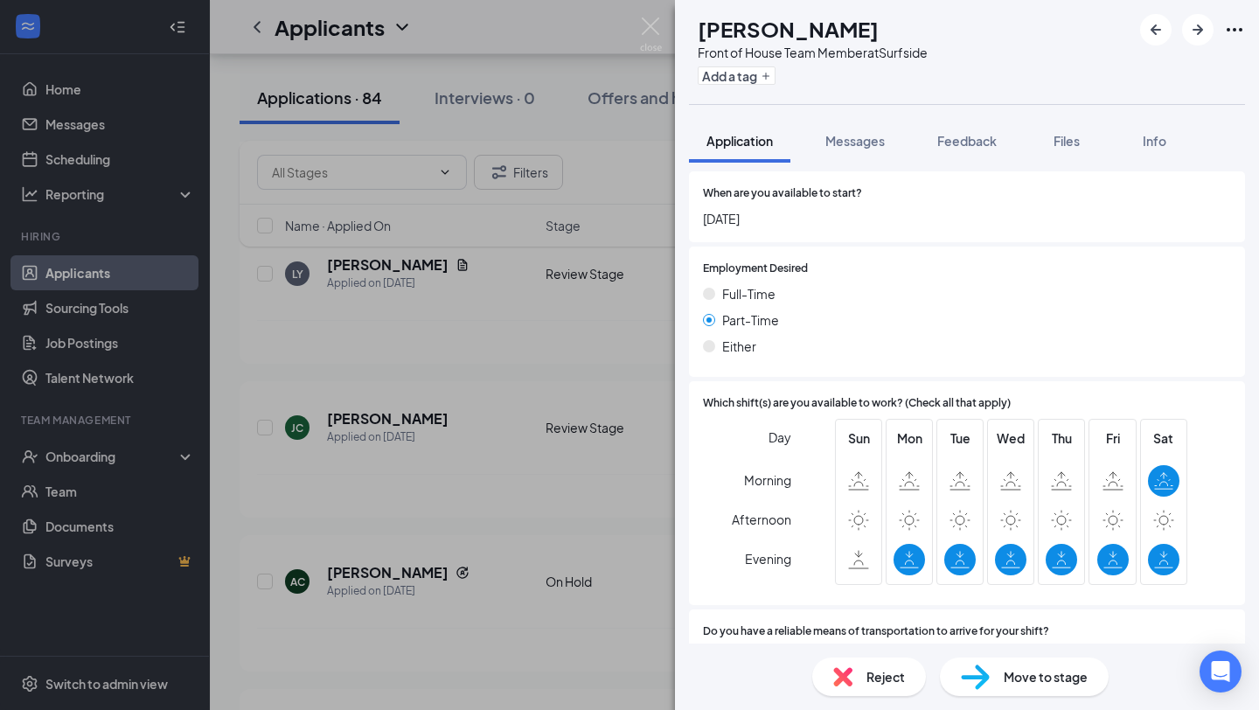
scroll to position [990, 0]
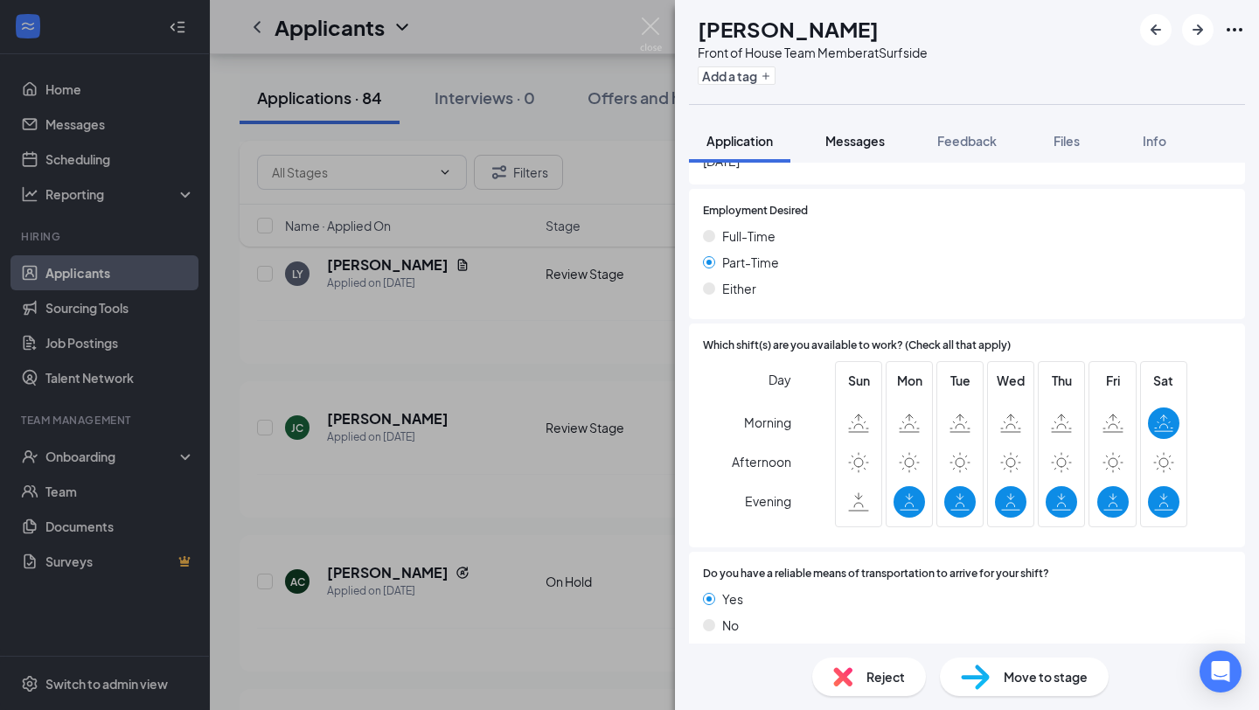
click at [838, 129] on button "Messages" at bounding box center [855, 141] width 94 height 44
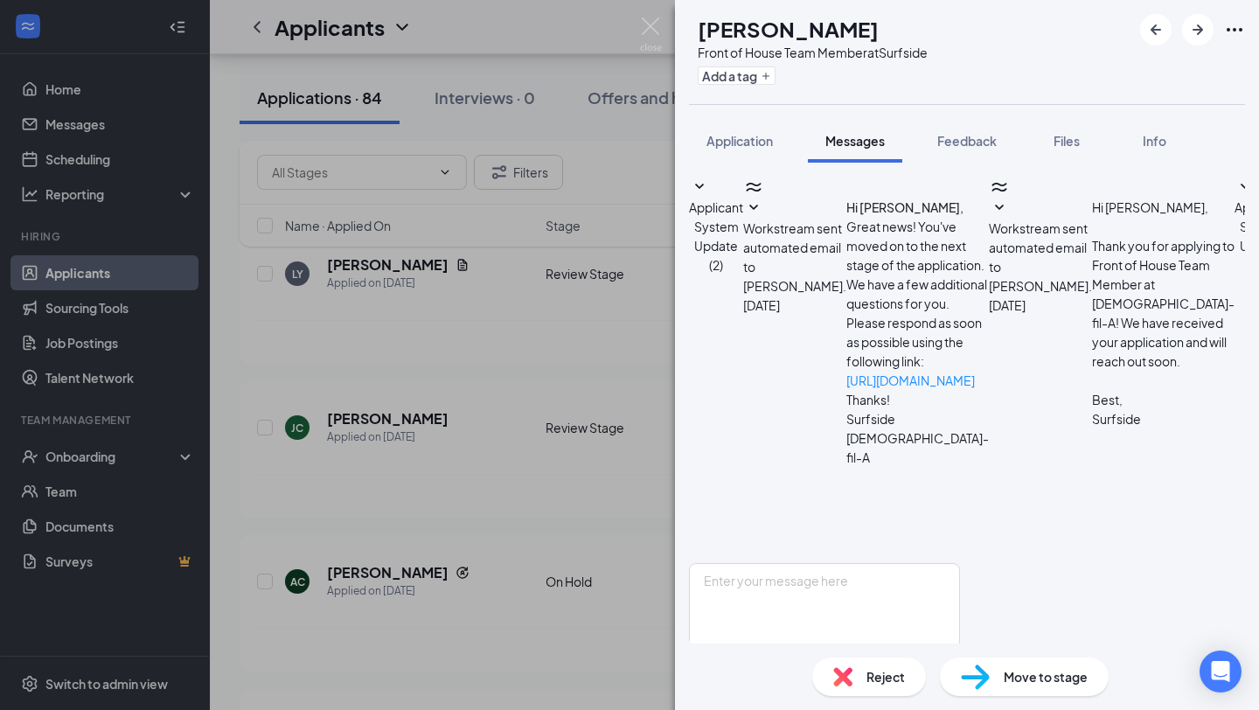
scroll to position [143, 0]
click at [836, 563] on textarea at bounding box center [824, 615] width 271 height 105
paste textarea "Hey [PERSON_NAME], this is [PERSON_NAME] from [DEMOGRAPHIC_DATA]-fil-A Surfside…"
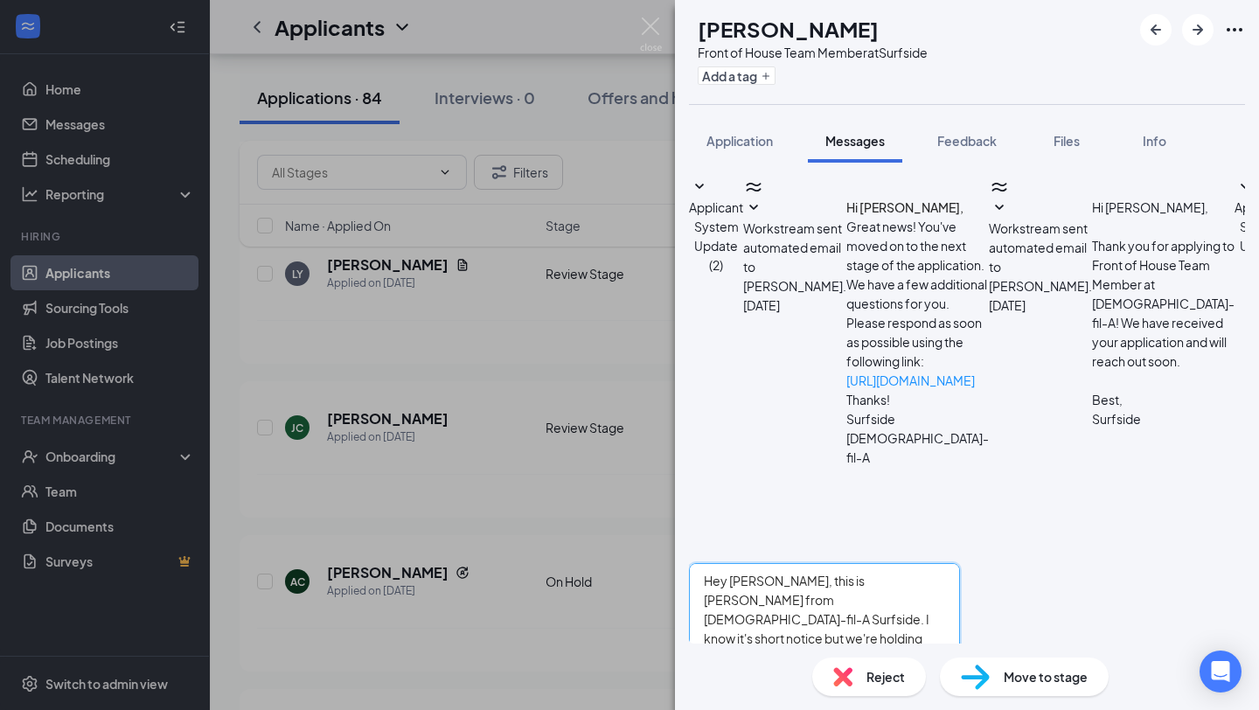
click at [780, 563] on textarea "Hey [PERSON_NAME], this is [PERSON_NAME] from [DEMOGRAPHIC_DATA]-fil-A Surfside…" at bounding box center [824, 615] width 271 height 105
click at [779, 563] on textarea "Hey [PERSON_NAME], this is [PERSON_NAME] from [DEMOGRAPHIC_DATA]-fil-A Surfside…" at bounding box center [824, 615] width 271 height 105
type textarea "Hey Janiyah, this is Callie Epperson from Chick-fil-A Surfside. I know it's sho…"
click at [960, 668] on button "Send" at bounding box center [945, 685] width 31 height 35
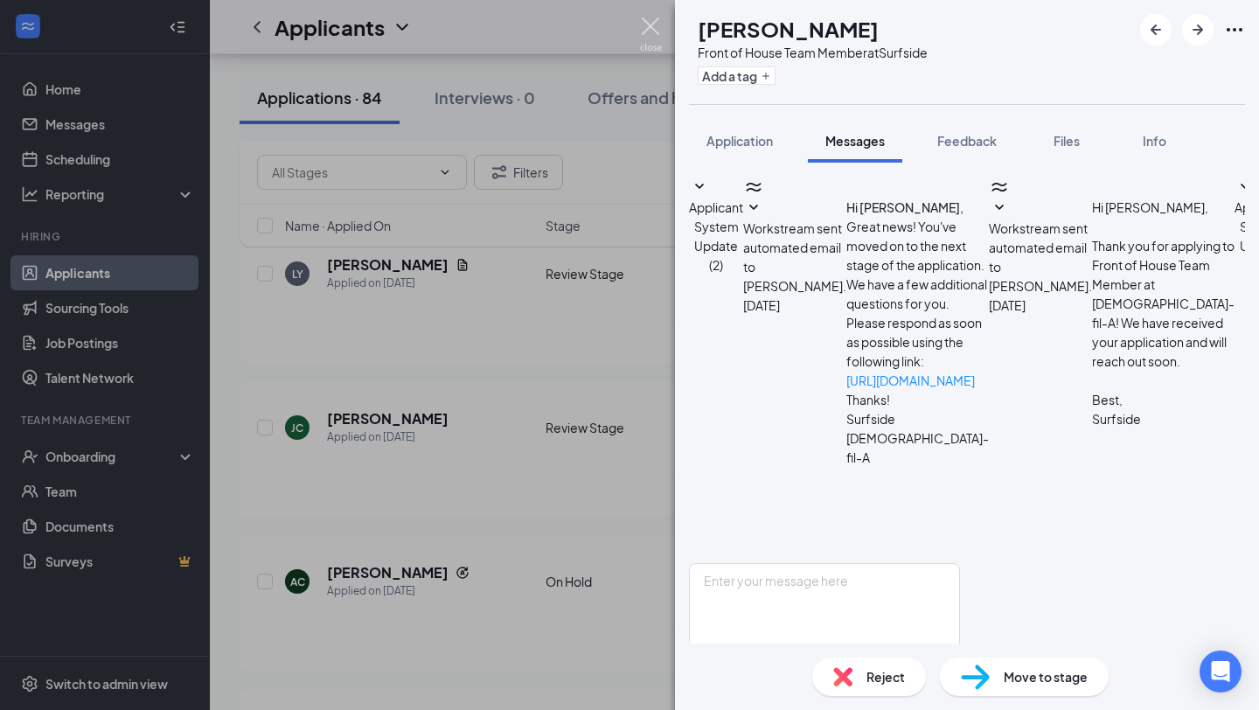
scroll to position [312, 0]
click at [653, 25] on img at bounding box center [651, 34] width 22 height 34
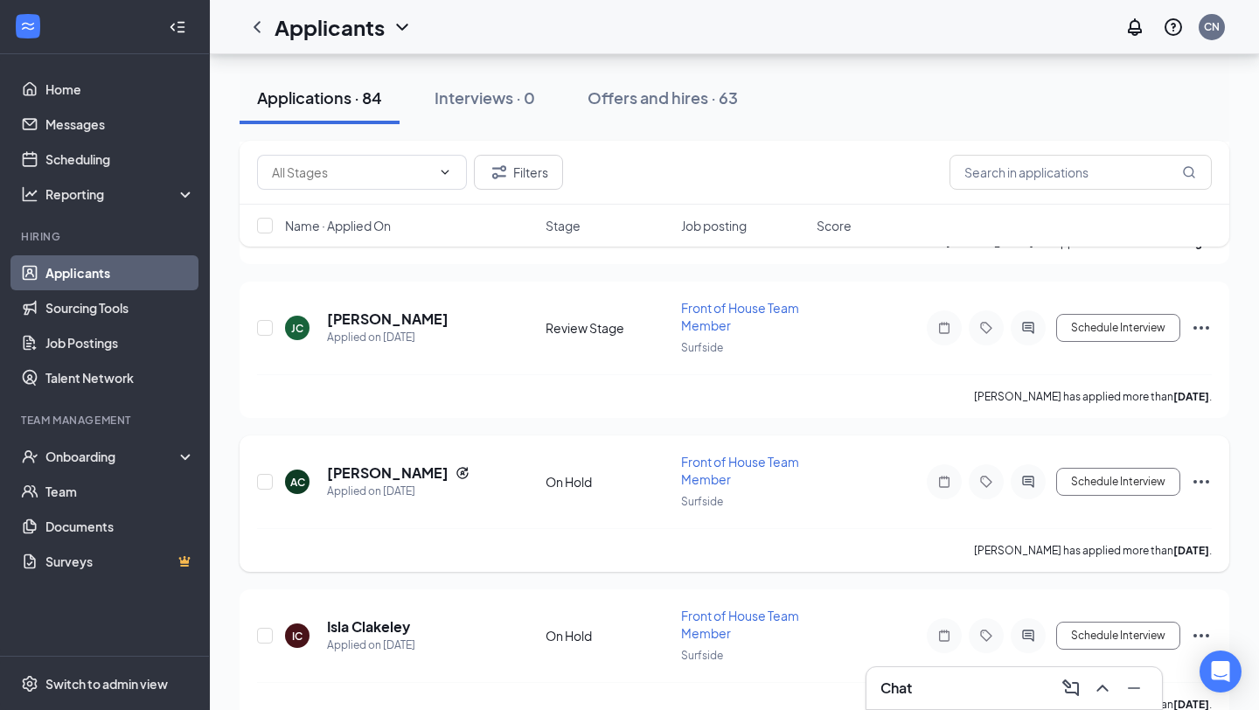
scroll to position [979, 0]
click at [392, 466] on h5 "[PERSON_NAME]" at bounding box center [388, 474] width 122 height 19
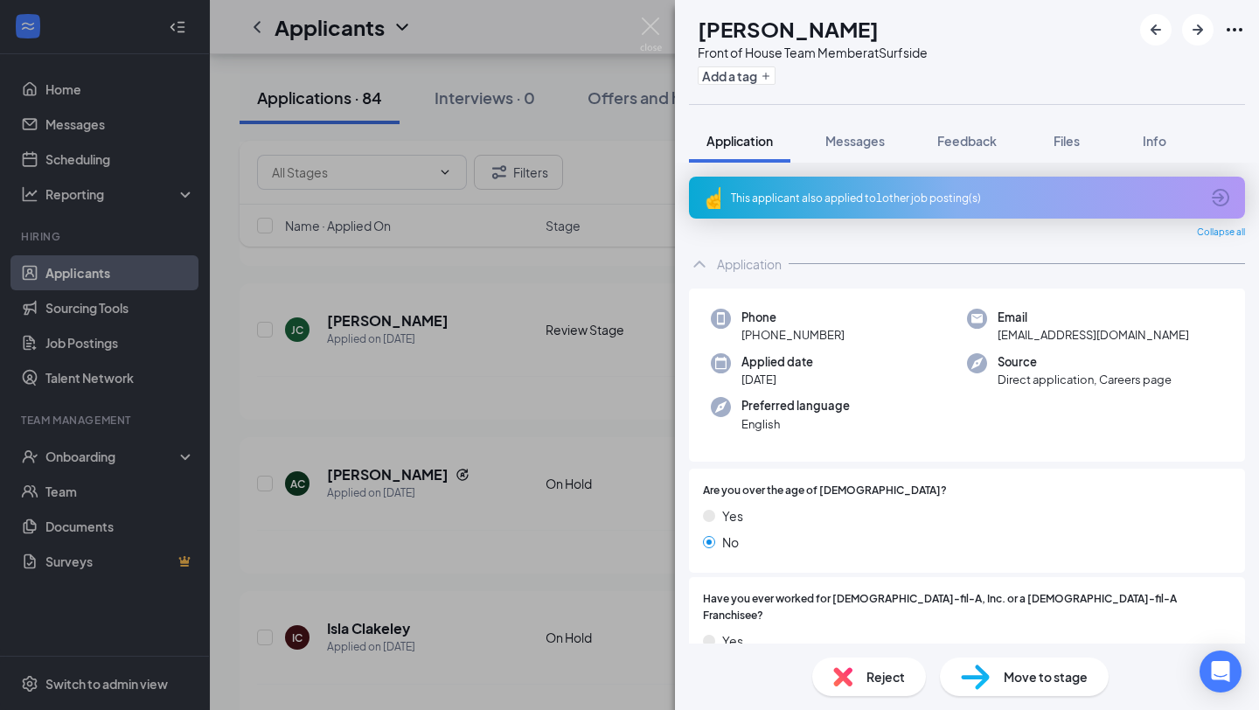
click at [923, 194] on div "This applicant also applied to 1 other job posting(s)" at bounding box center [965, 198] width 469 height 15
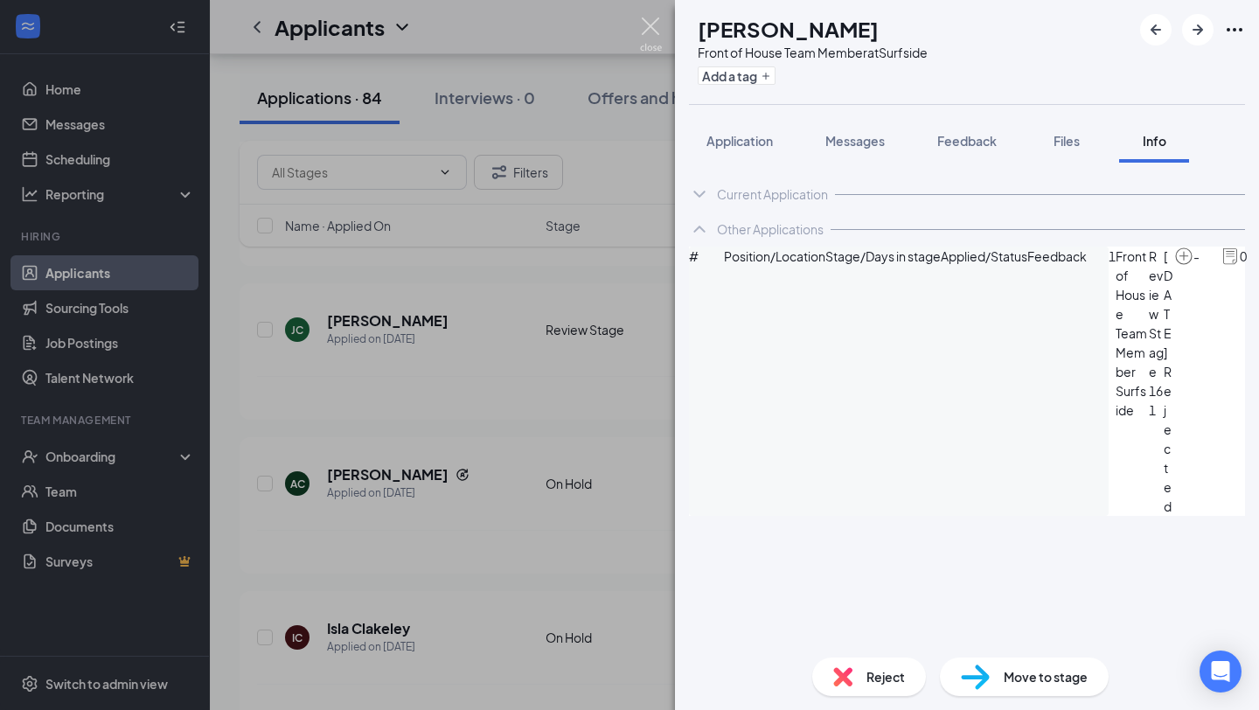
click at [651, 24] on img at bounding box center [651, 34] width 22 height 34
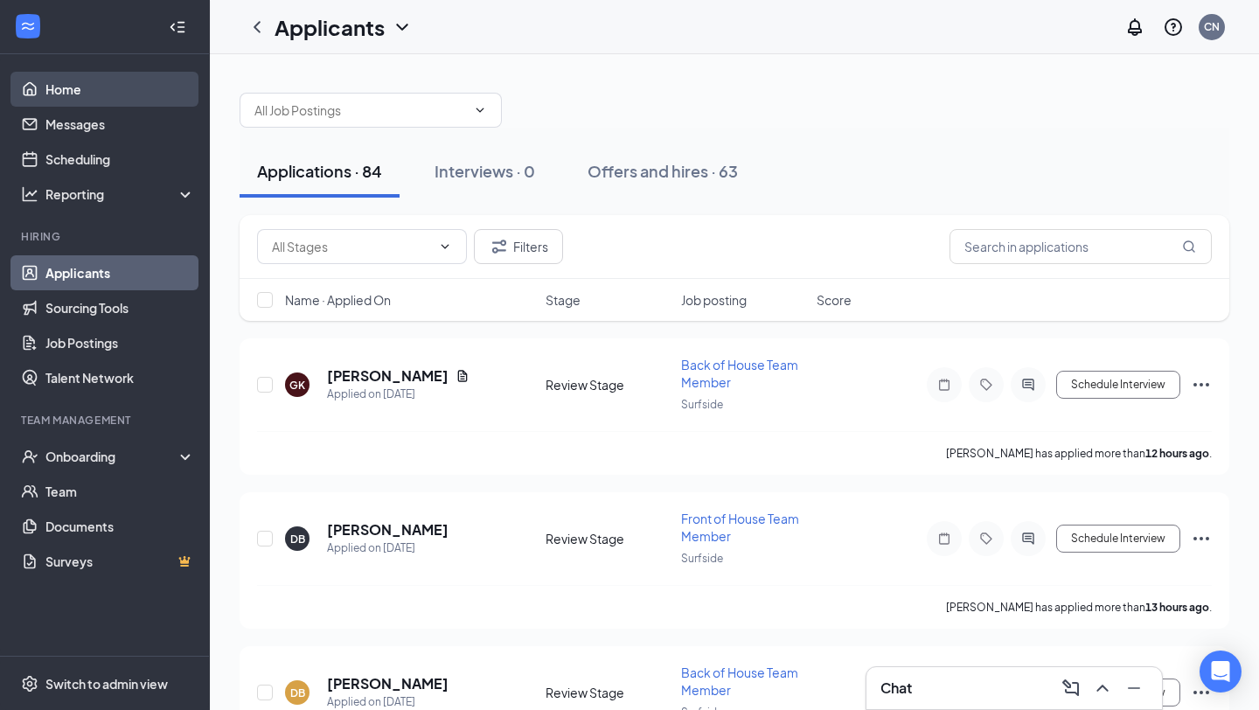
click at [89, 84] on link "Home" at bounding box center [120, 89] width 150 height 35
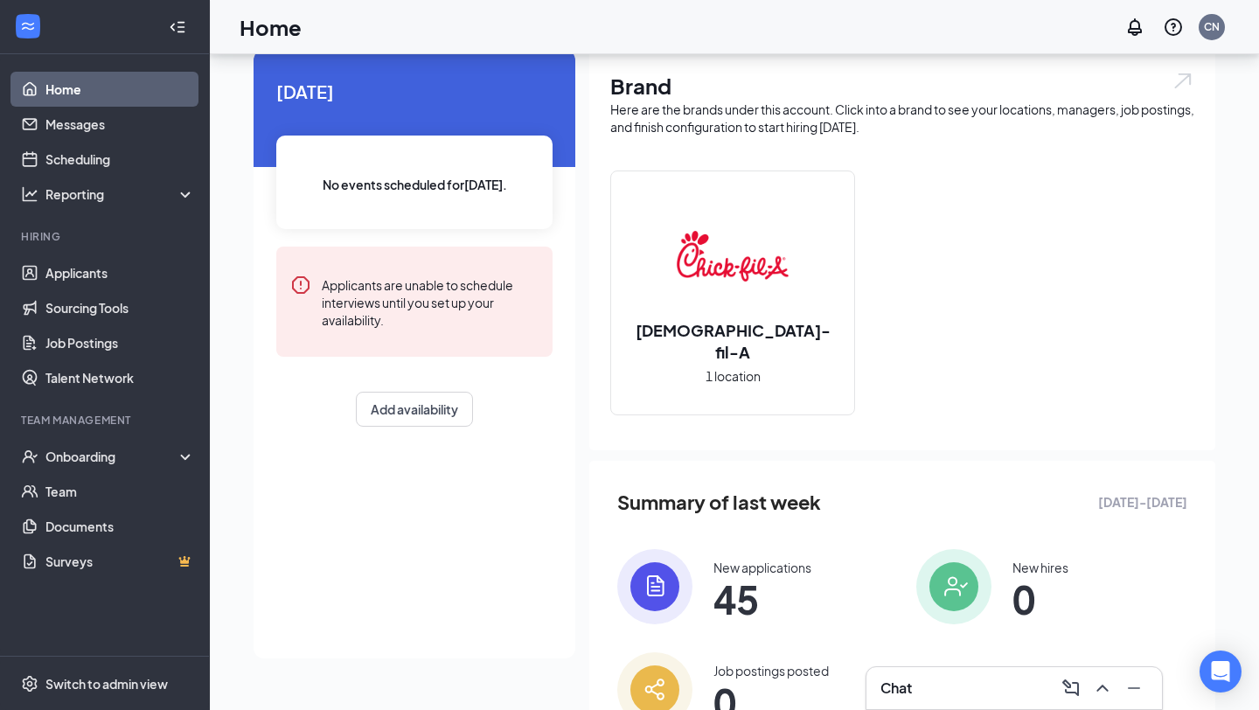
scroll to position [143, 0]
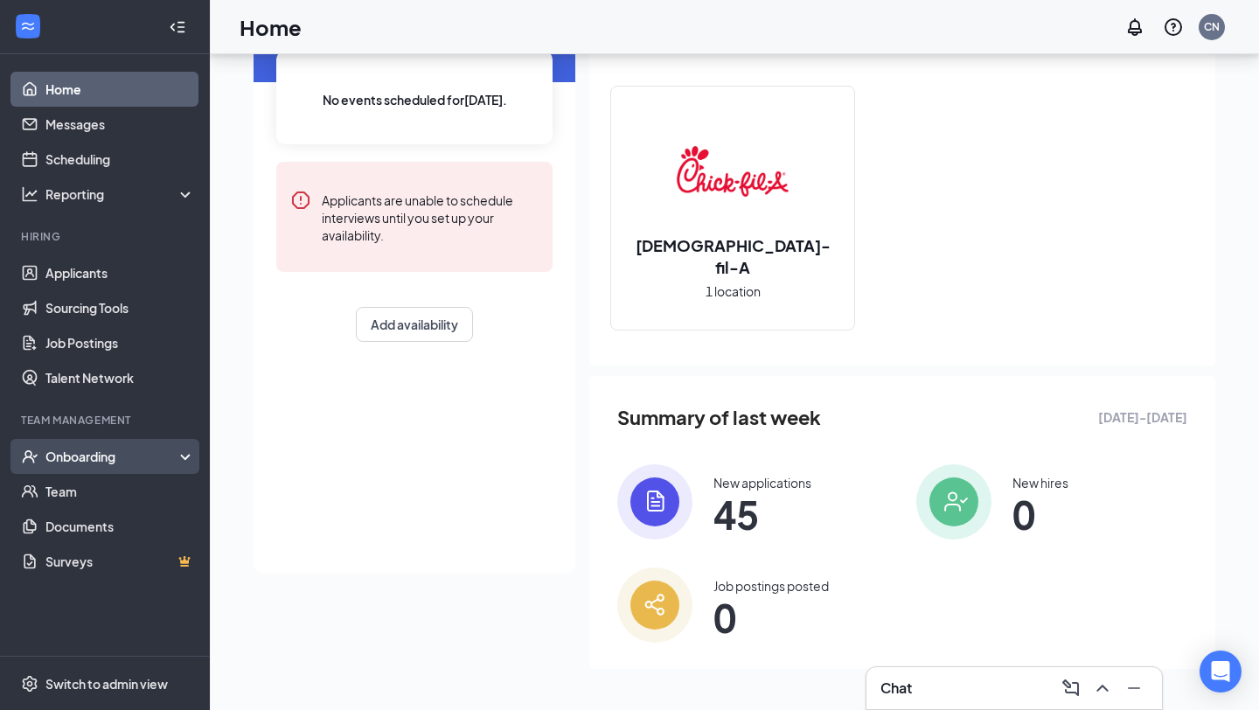
click at [122, 454] on div "Onboarding" at bounding box center [112, 456] width 135 height 17
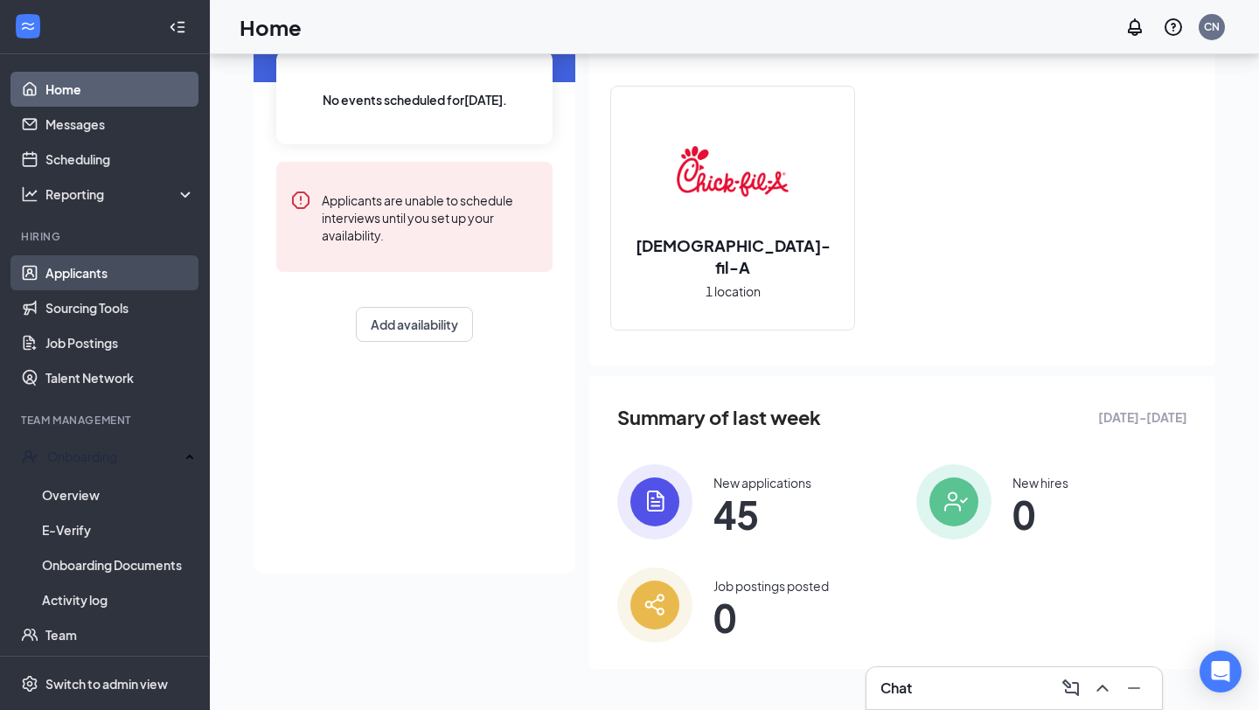
click at [96, 273] on link "Applicants" at bounding box center [120, 272] width 150 height 35
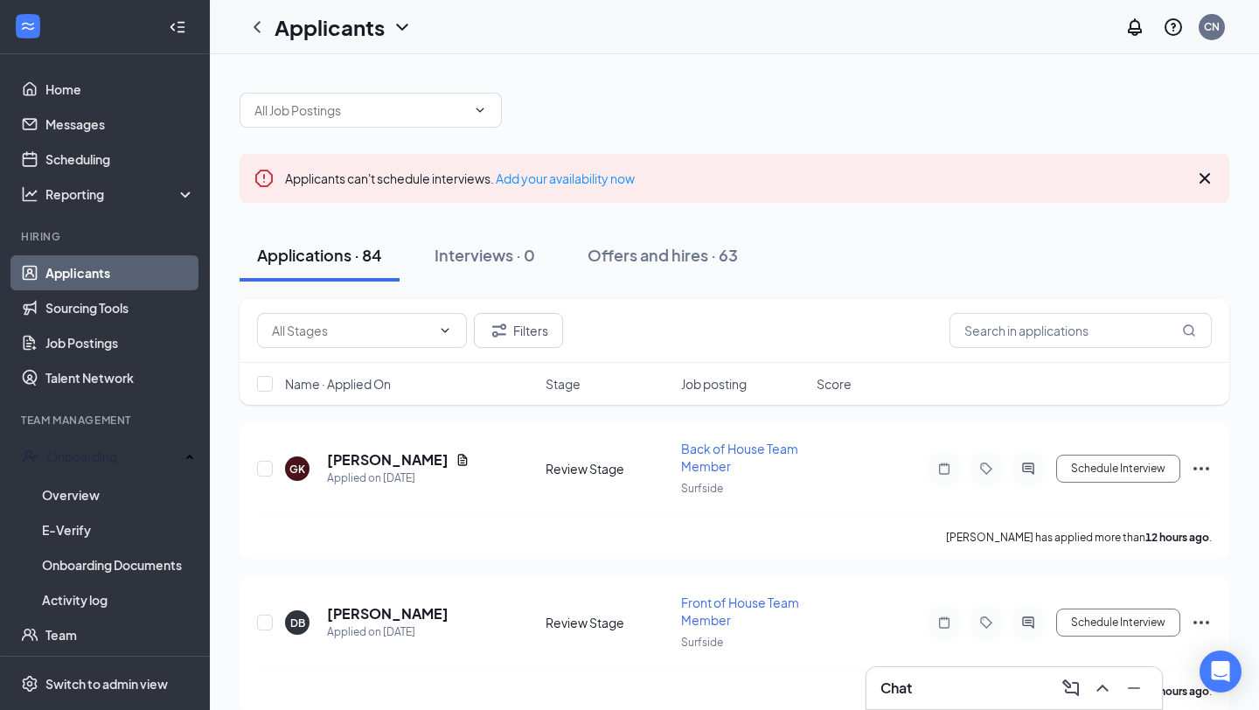
click at [1200, 185] on icon "Cross" at bounding box center [1205, 178] width 21 height 21
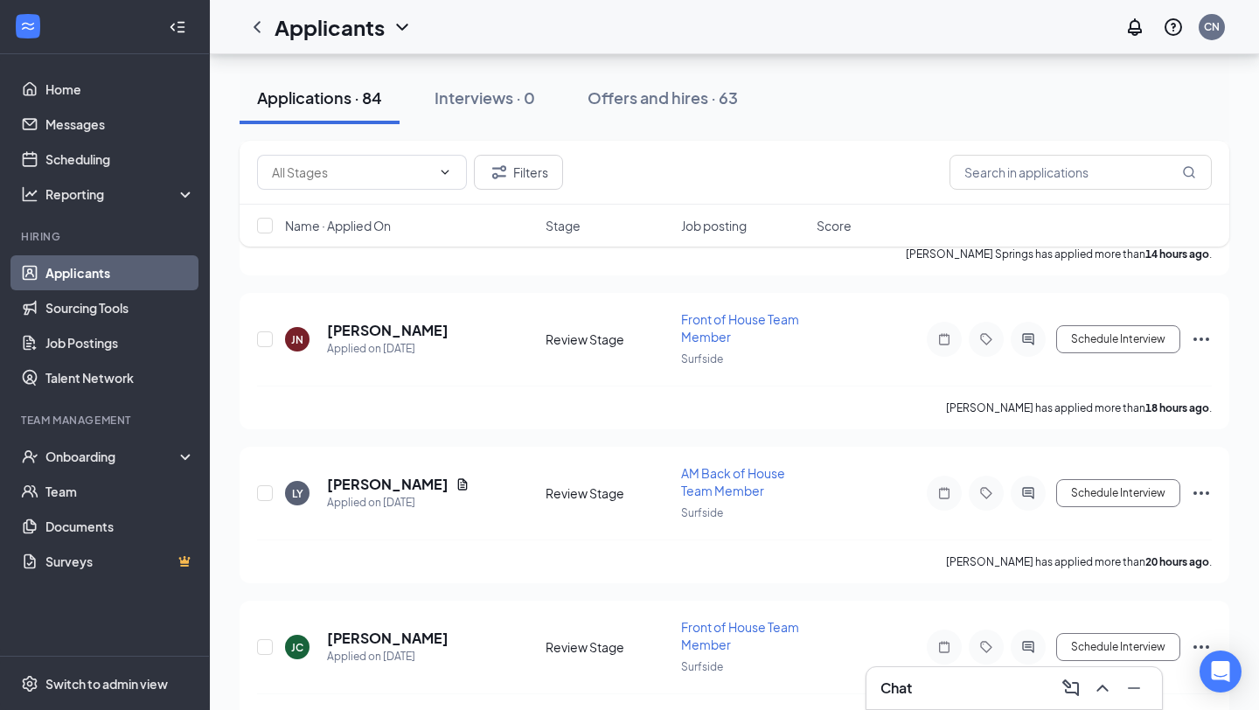
scroll to position [757, 0]
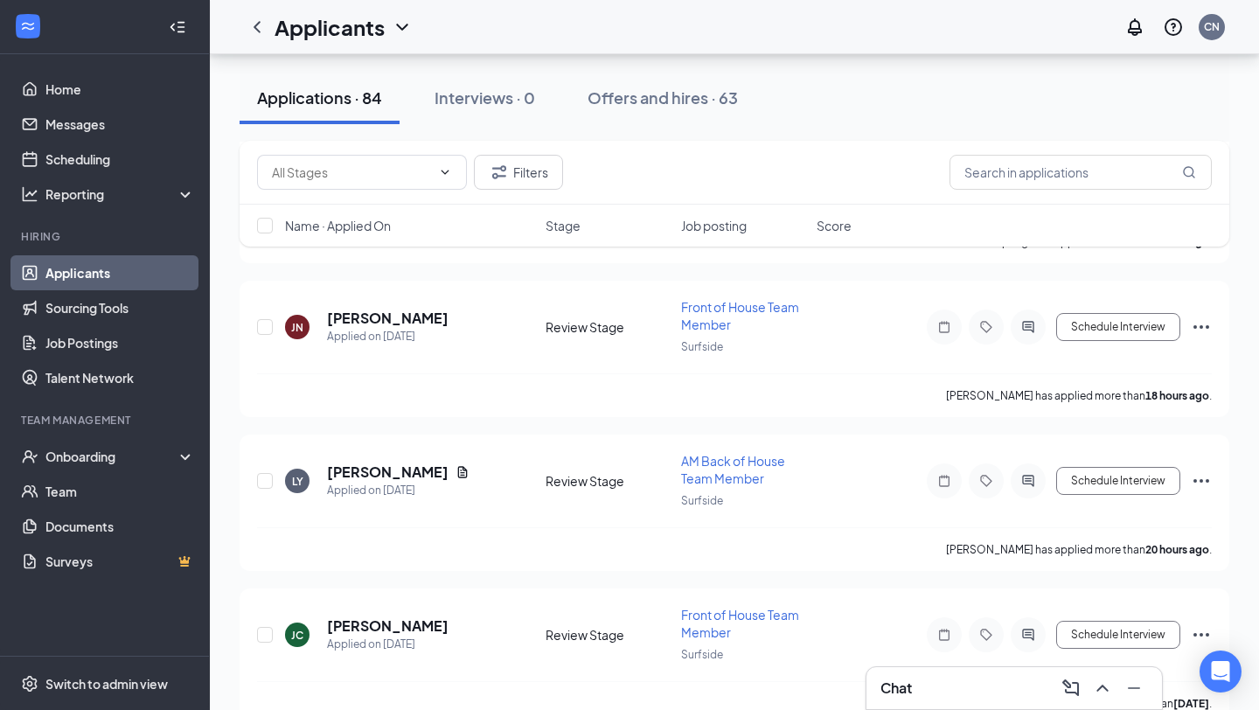
click at [914, 693] on div "Chat" at bounding box center [1015, 688] width 268 height 28
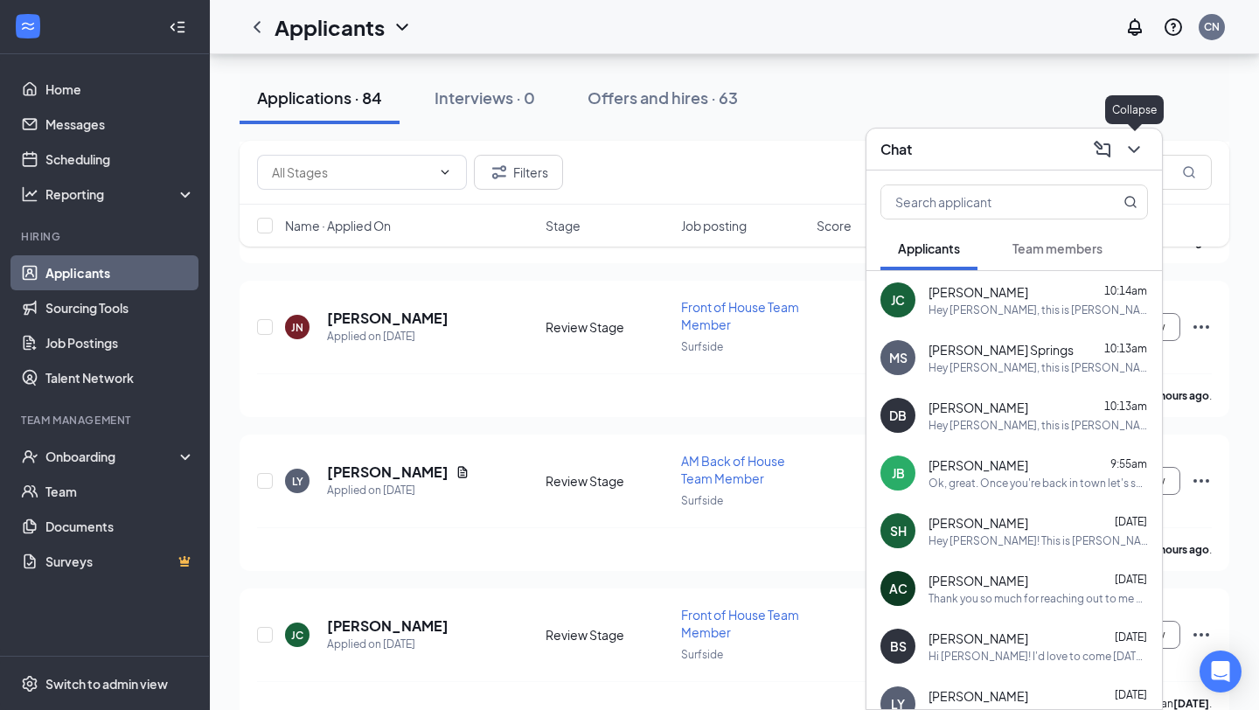
click at [1128, 149] on icon "ChevronDown" at bounding box center [1134, 149] width 21 height 21
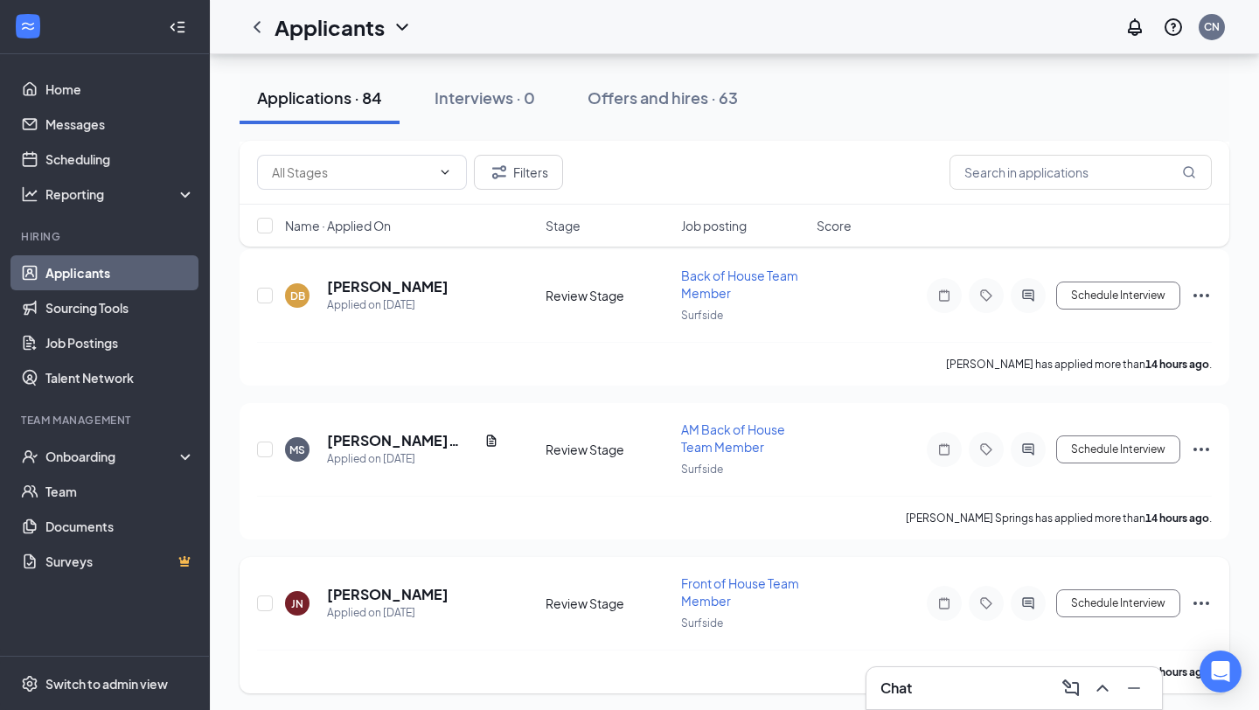
scroll to position [0, 0]
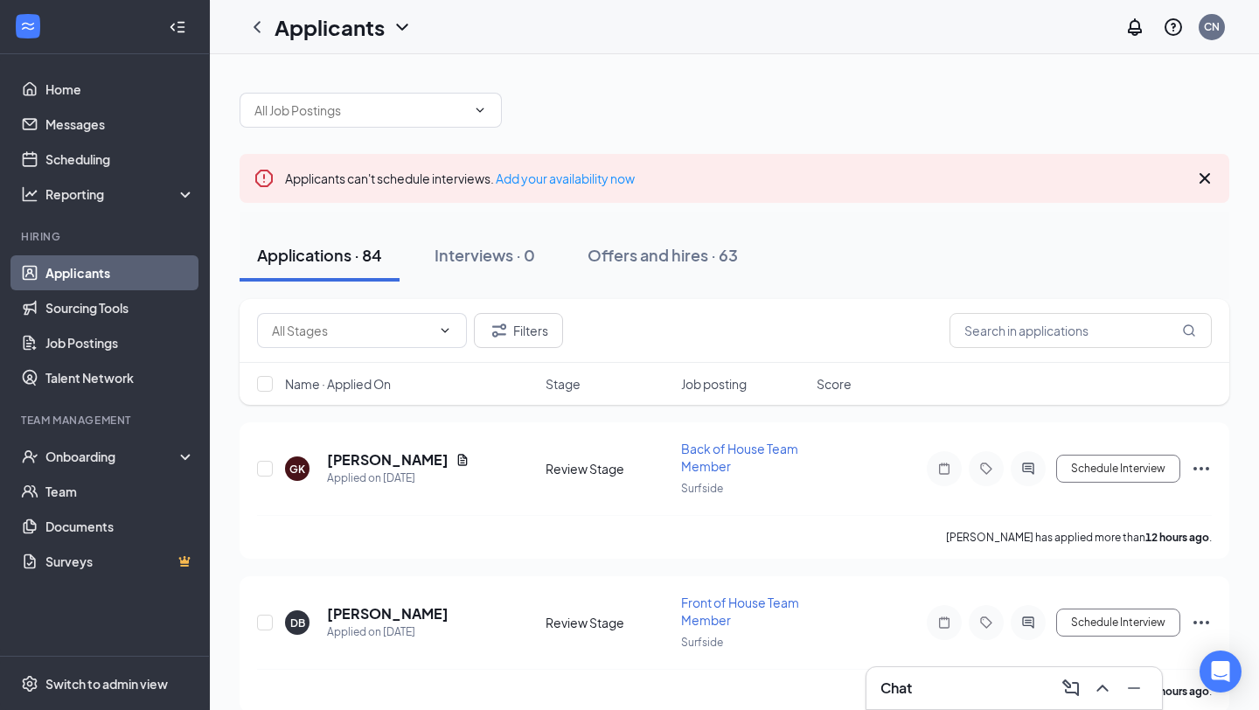
click at [1207, 180] on icon "Cross" at bounding box center [1205, 178] width 10 height 10
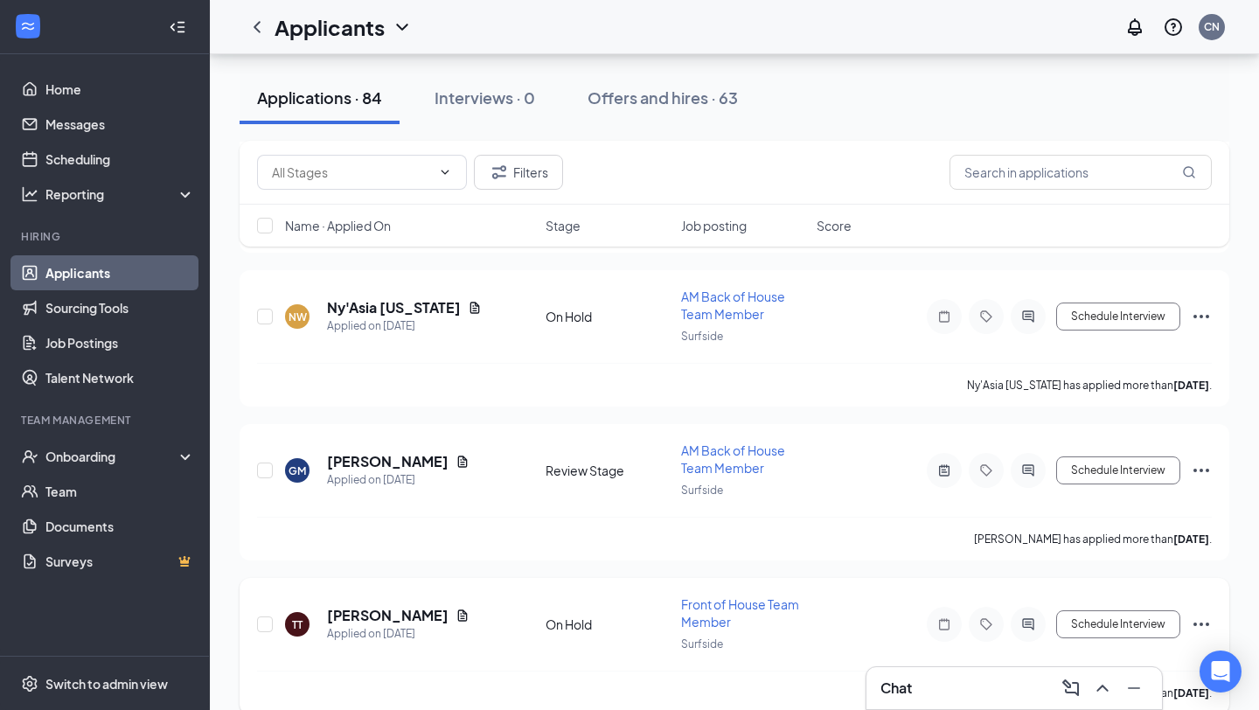
scroll to position [12134, 0]
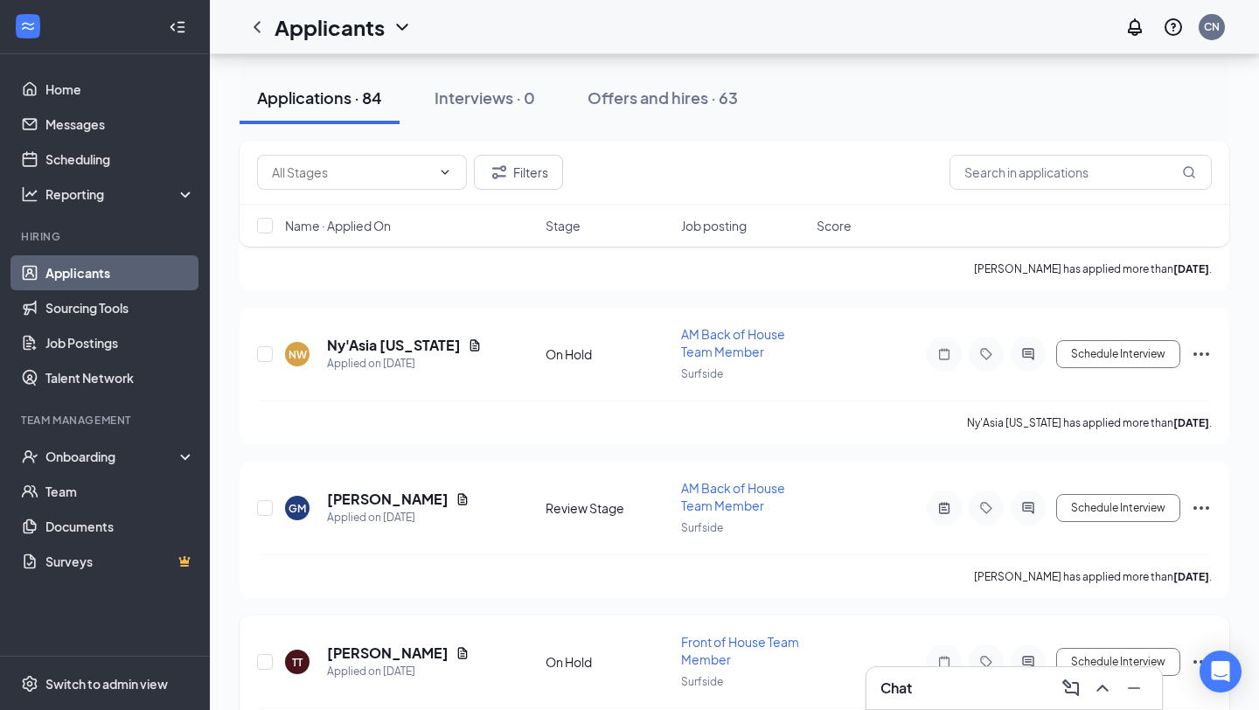
click at [397, 644] on h5 "[PERSON_NAME]" at bounding box center [388, 653] width 122 height 19
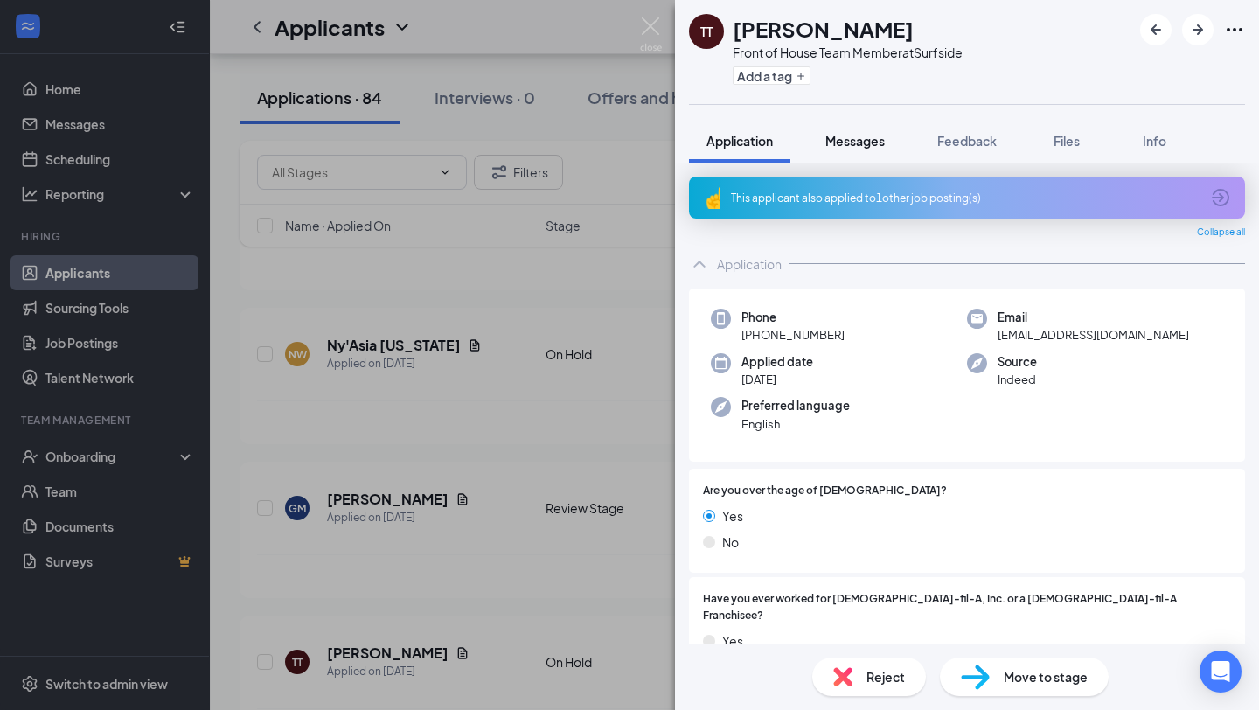
click at [867, 136] on span "Messages" at bounding box center [855, 141] width 59 height 16
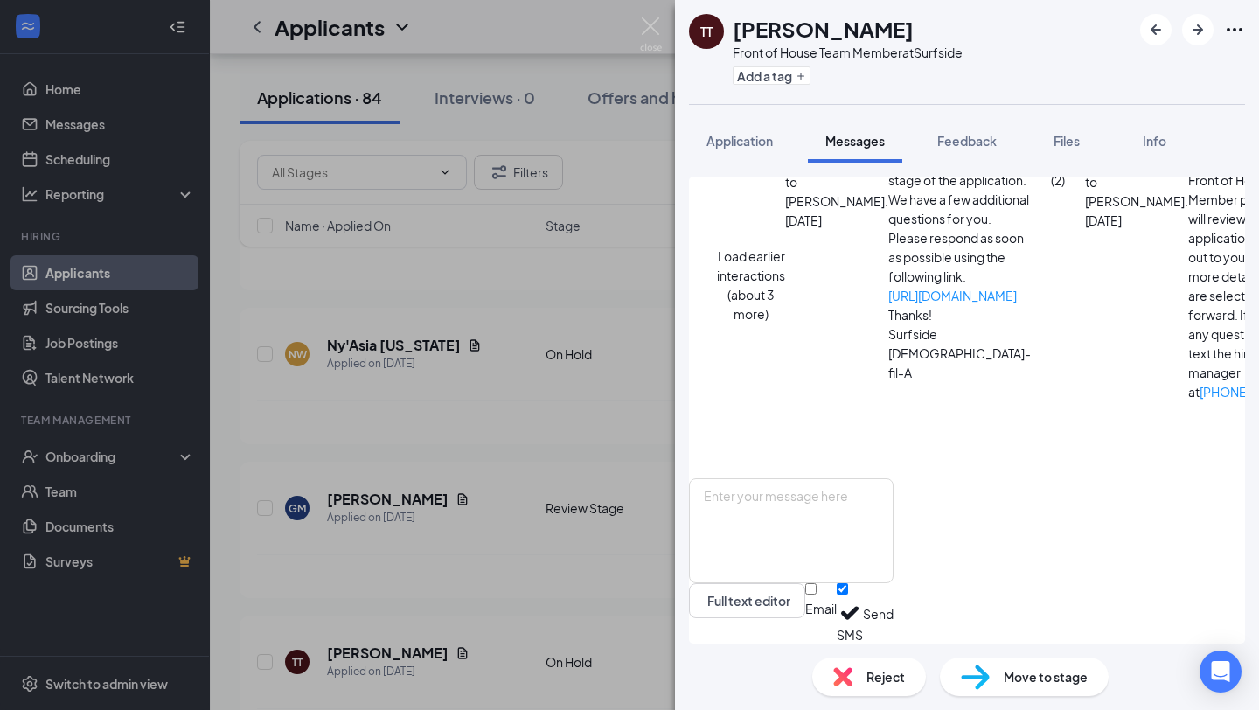
scroll to position [587, 0]
click at [875, 685] on span "Reject" at bounding box center [886, 676] width 38 height 19
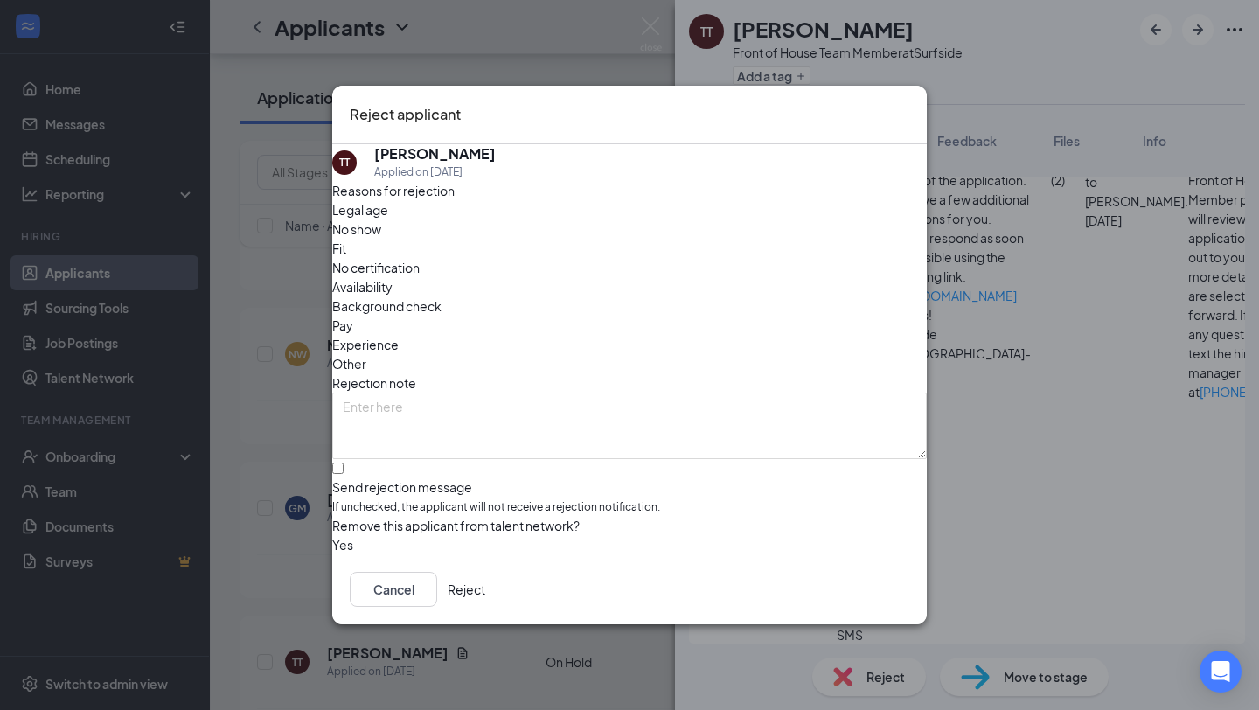
click at [485, 586] on button "Reject" at bounding box center [467, 589] width 38 height 35
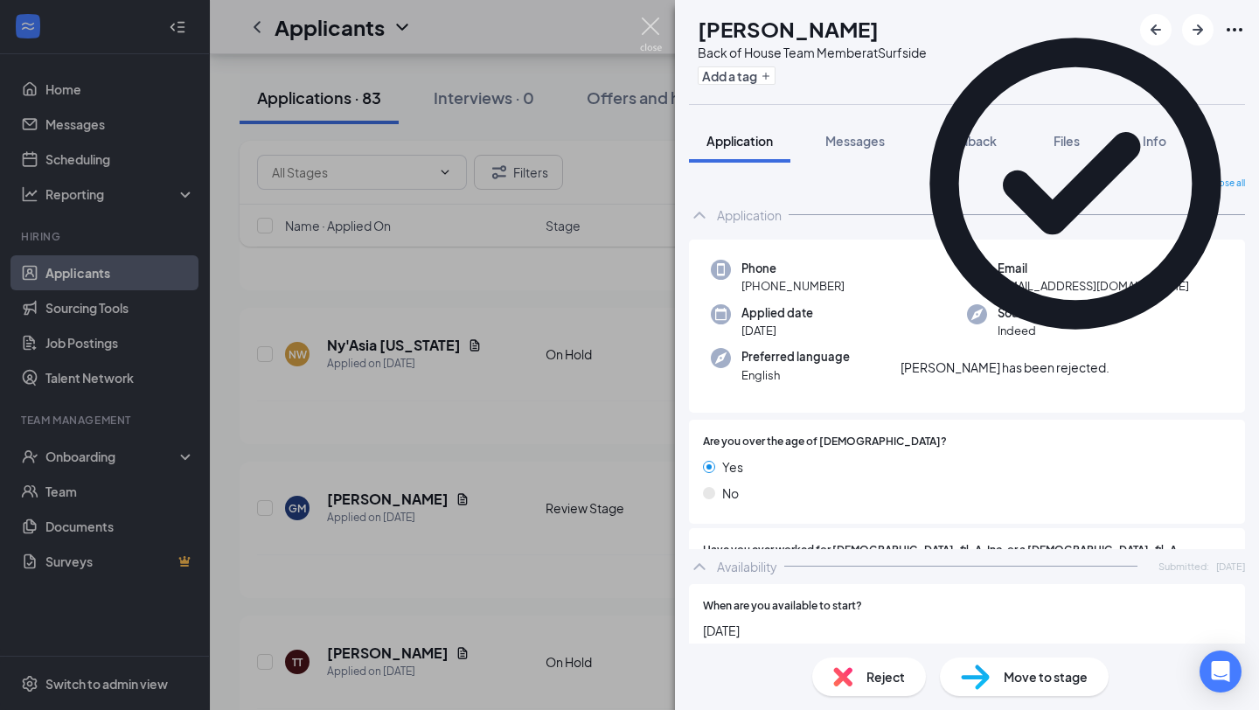
click at [650, 23] on img at bounding box center [651, 34] width 22 height 34
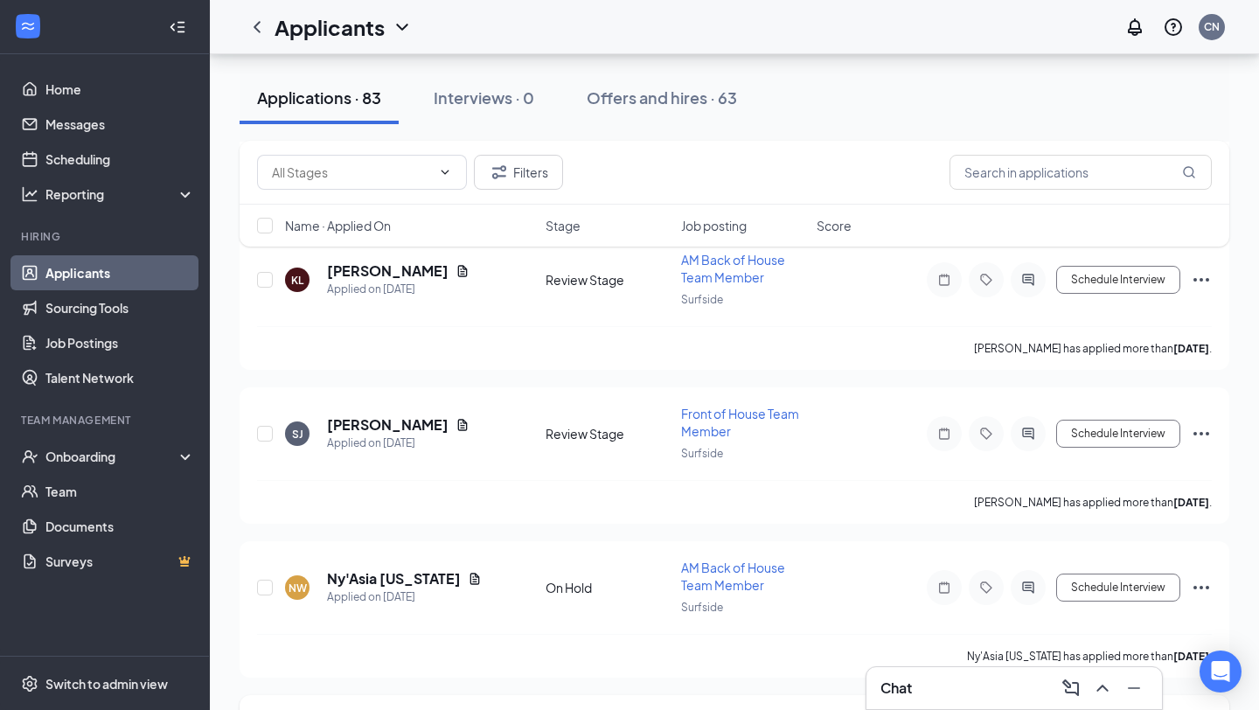
scroll to position [11892, 0]
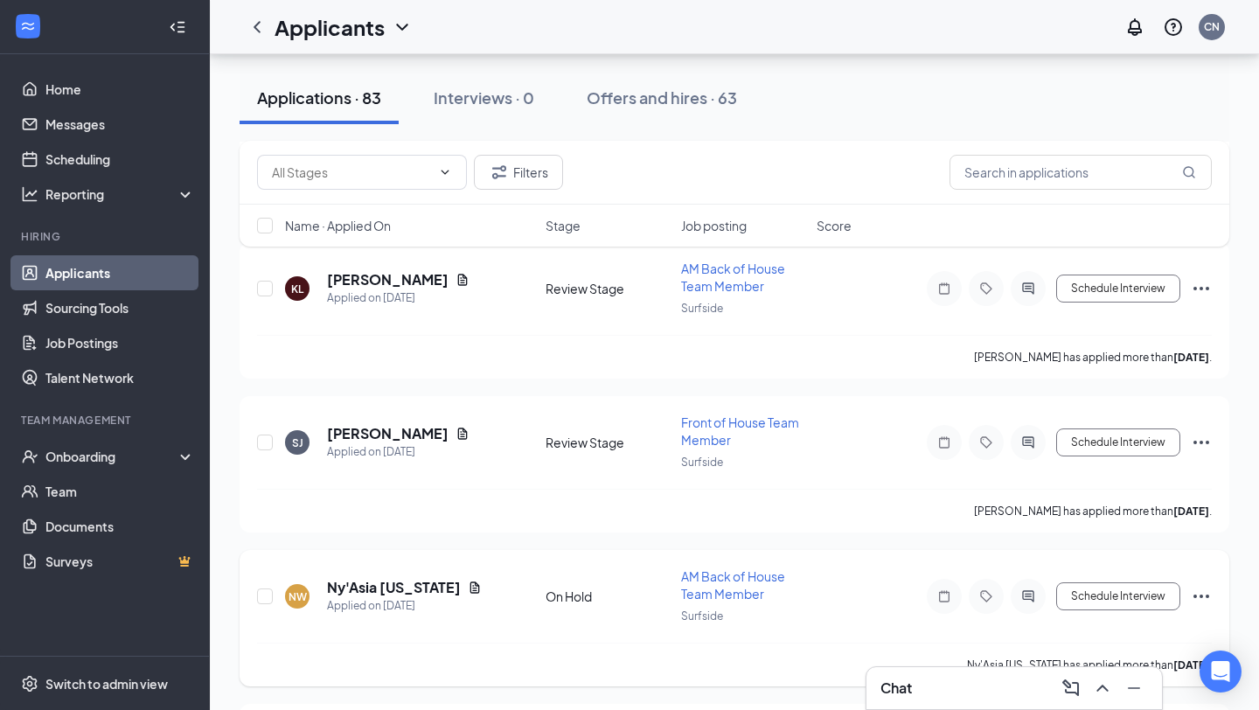
click at [382, 578] on h5 "Ny'Asia [US_STATE]" at bounding box center [394, 587] width 134 height 19
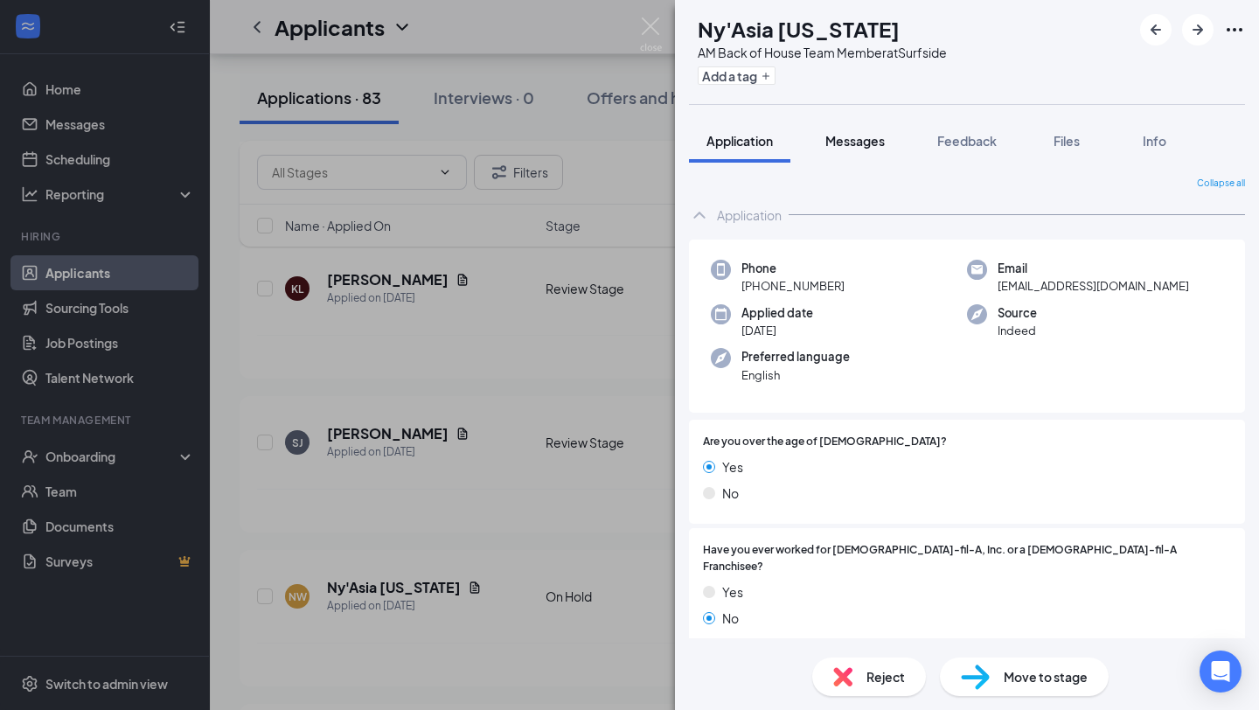
click at [876, 134] on span "Messages" at bounding box center [855, 141] width 59 height 16
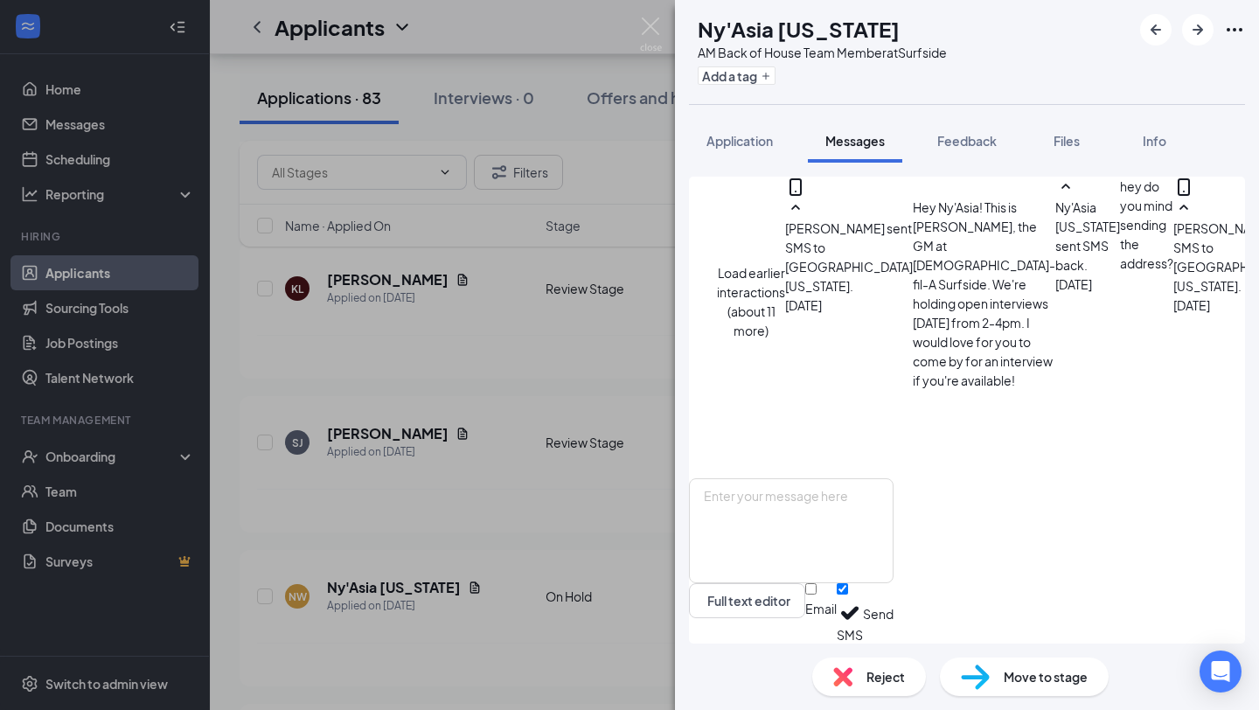
scroll to position [912, 0]
click at [858, 537] on textarea at bounding box center [791, 530] width 205 height 105
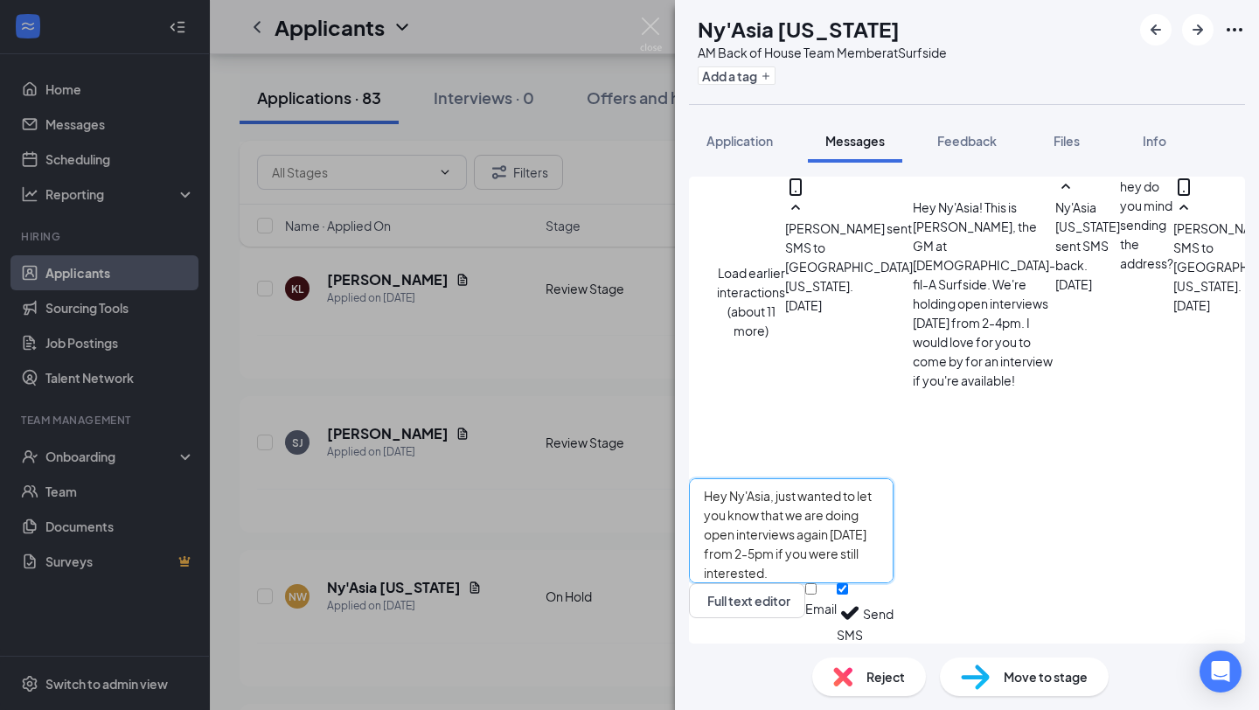
type textarea "Hey Ny'Asia, just wanted to let you know that we are doing open interviews agai…"
click at [894, 622] on button "Send" at bounding box center [878, 613] width 31 height 60
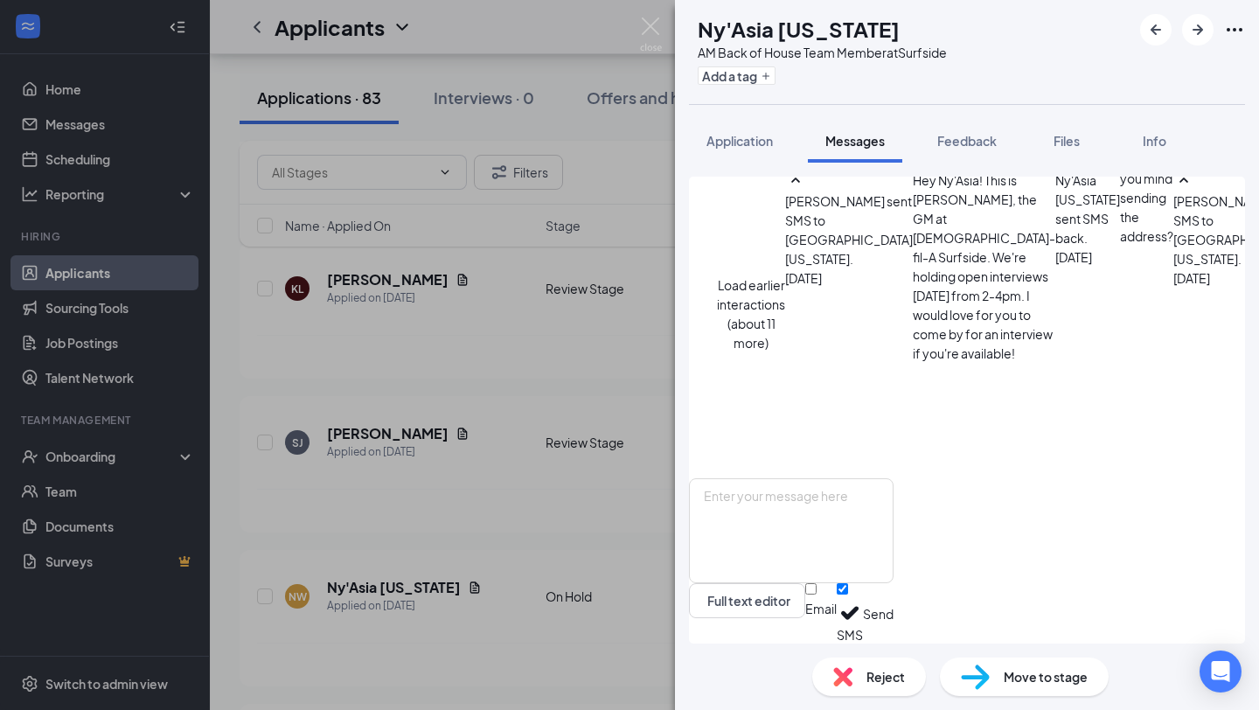
scroll to position [1063, 0]
click at [652, 24] on img at bounding box center [651, 34] width 22 height 34
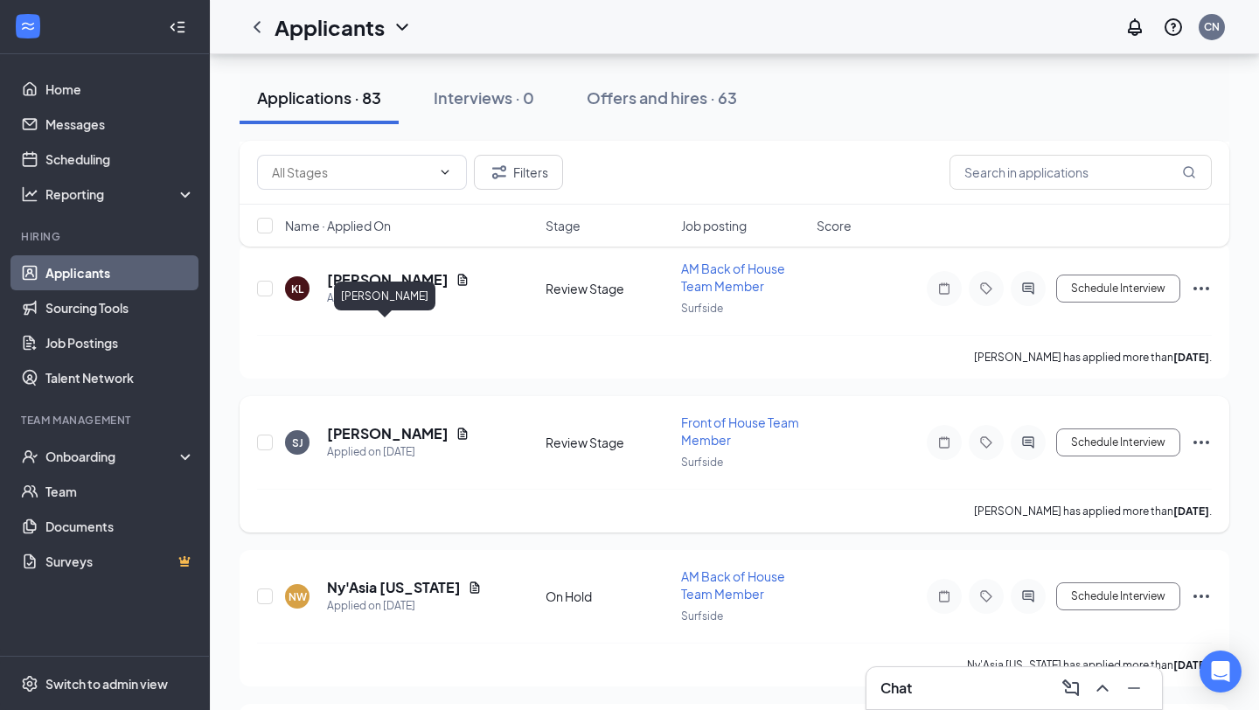
click at [398, 443] on div "Applied on [DATE]" at bounding box center [398, 451] width 143 height 17
click at [401, 424] on h5 "[PERSON_NAME]" at bounding box center [388, 433] width 122 height 19
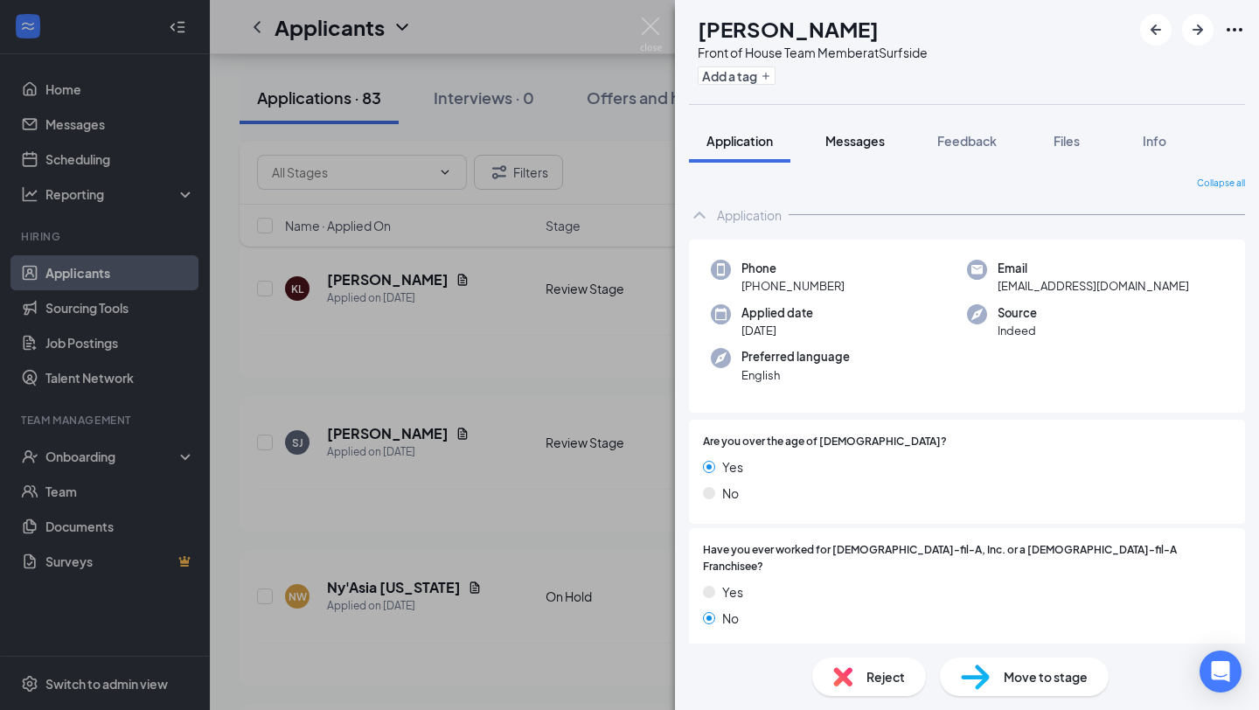
click at [858, 134] on span "Messages" at bounding box center [855, 141] width 59 height 16
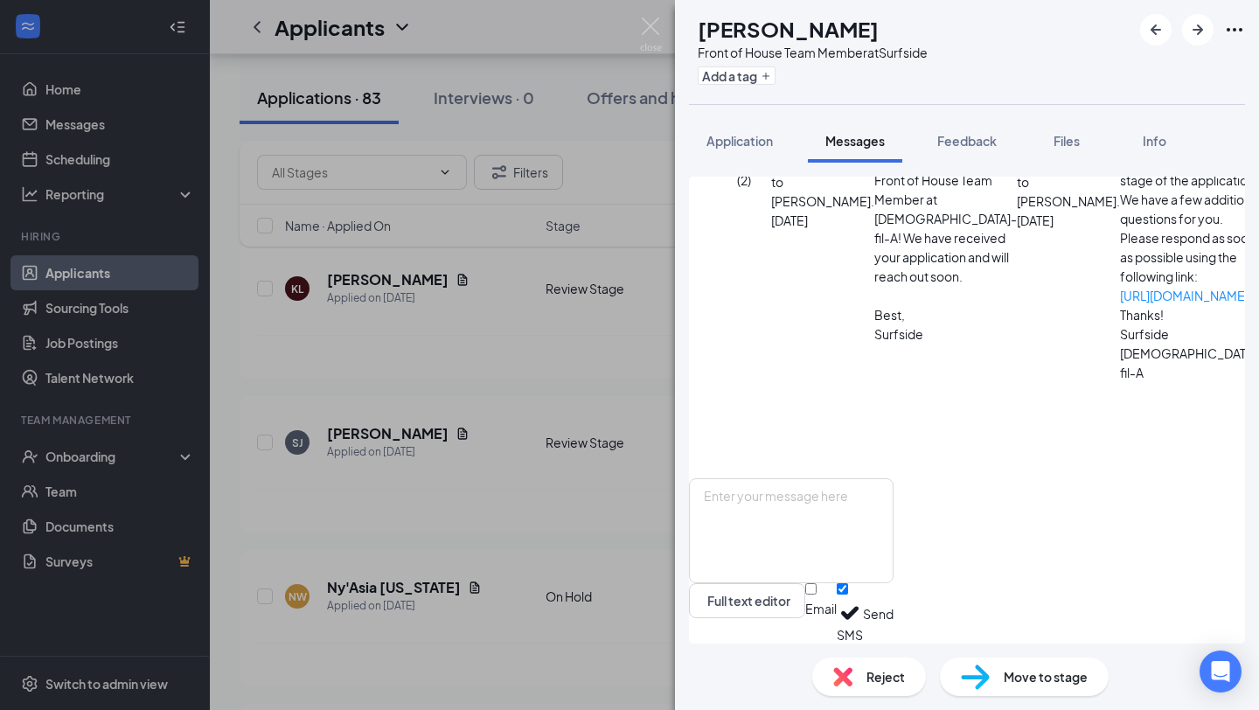
scroll to position [225, 0]
click at [869, 680] on span "Reject" at bounding box center [886, 676] width 38 height 19
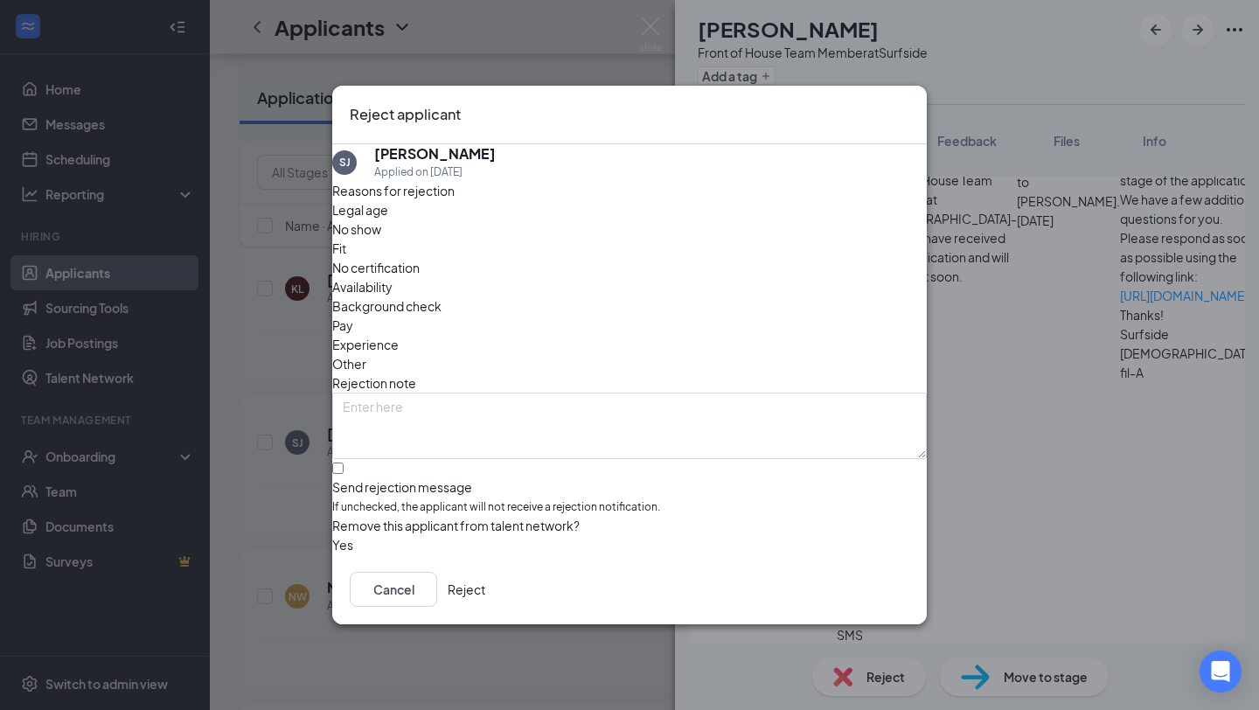
click at [485, 597] on button "Reject" at bounding box center [467, 589] width 38 height 35
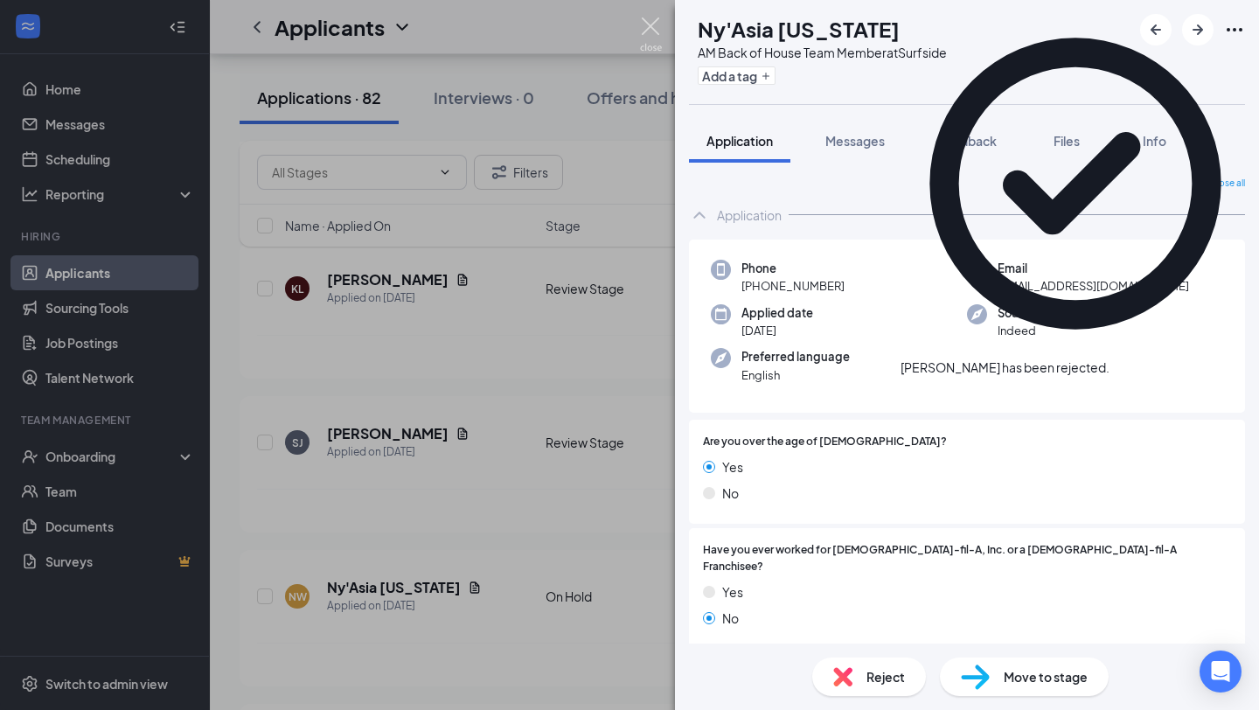
click at [648, 23] on img at bounding box center [651, 34] width 22 height 34
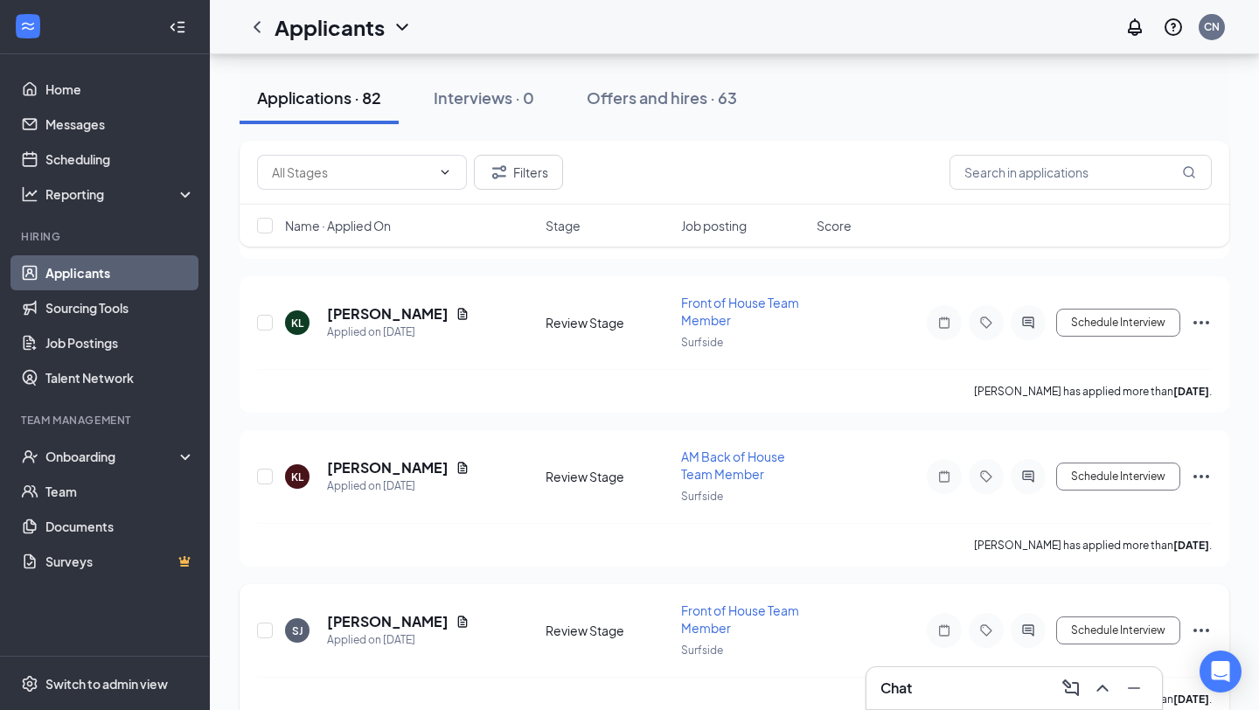
scroll to position [11685, 0]
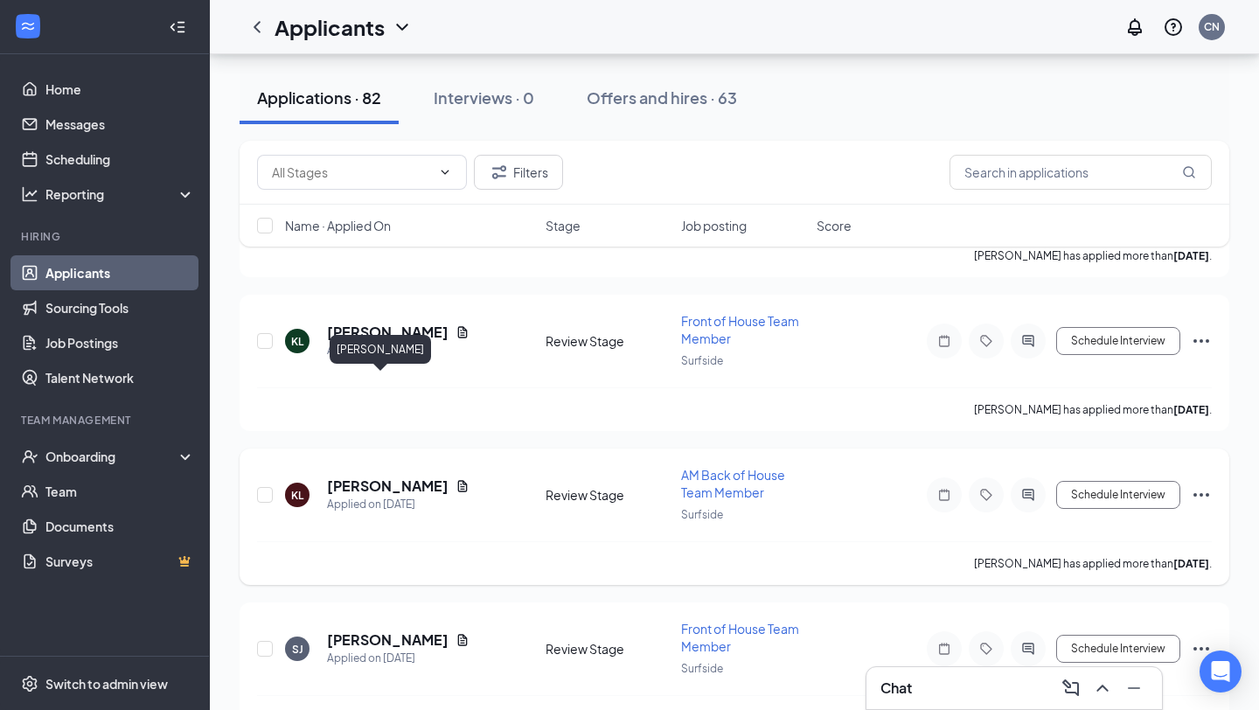
click at [356, 477] on h5 "[PERSON_NAME]" at bounding box center [388, 486] width 122 height 19
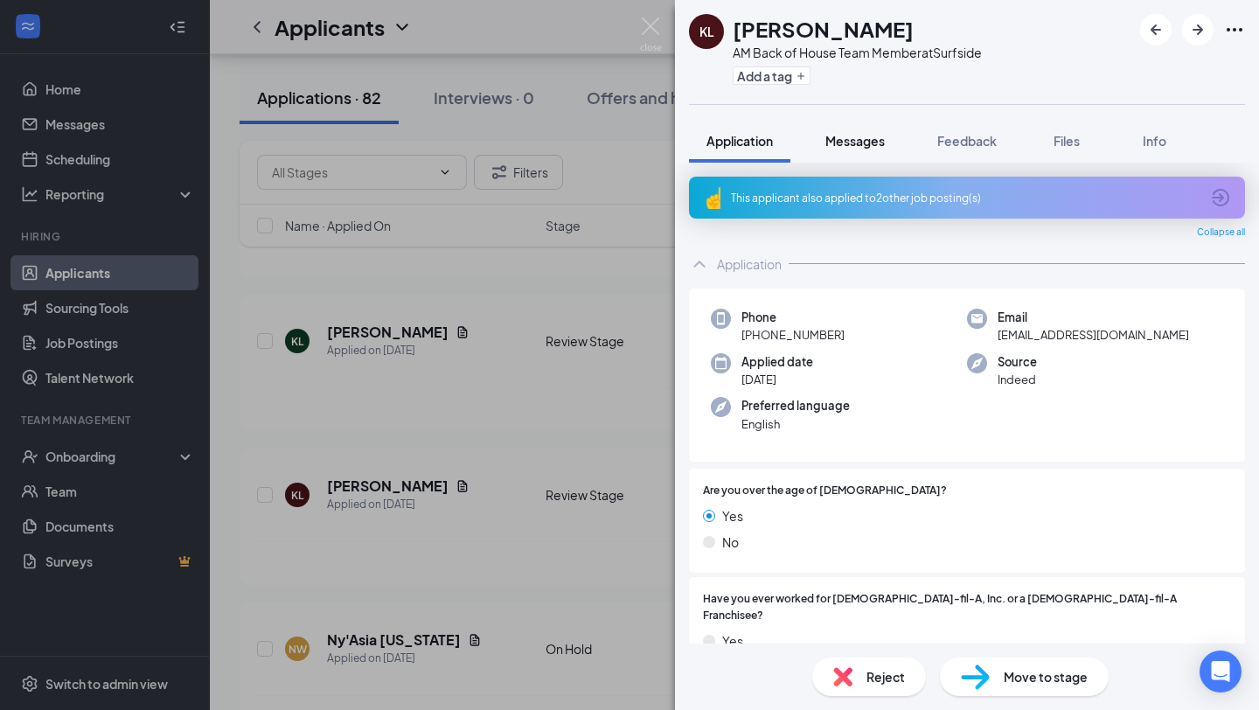
click at [868, 155] on button "Messages" at bounding box center [855, 141] width 94 height 44
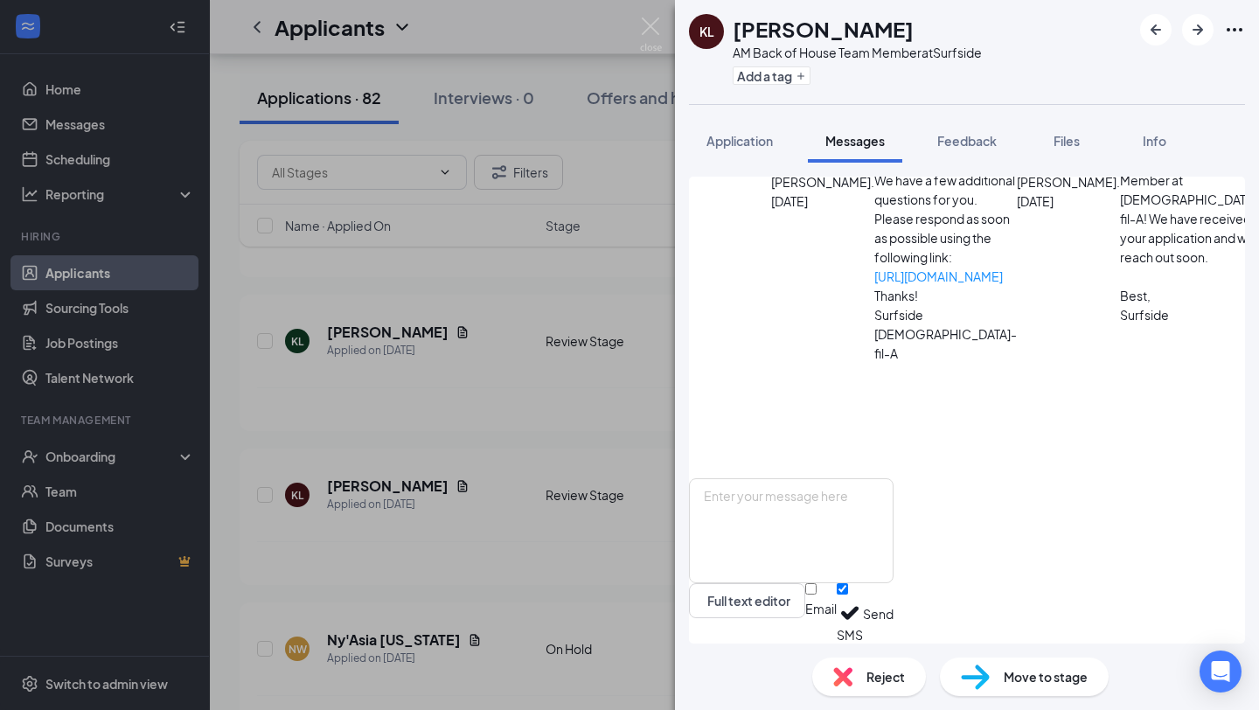
scroll to position [225, 0]
click at [536, 483] on div "KL Kalia Lord AM Back of House Team Member at Surfside Add a tag Application Me…" at bounding box center [629, 355] width 1259 height 710
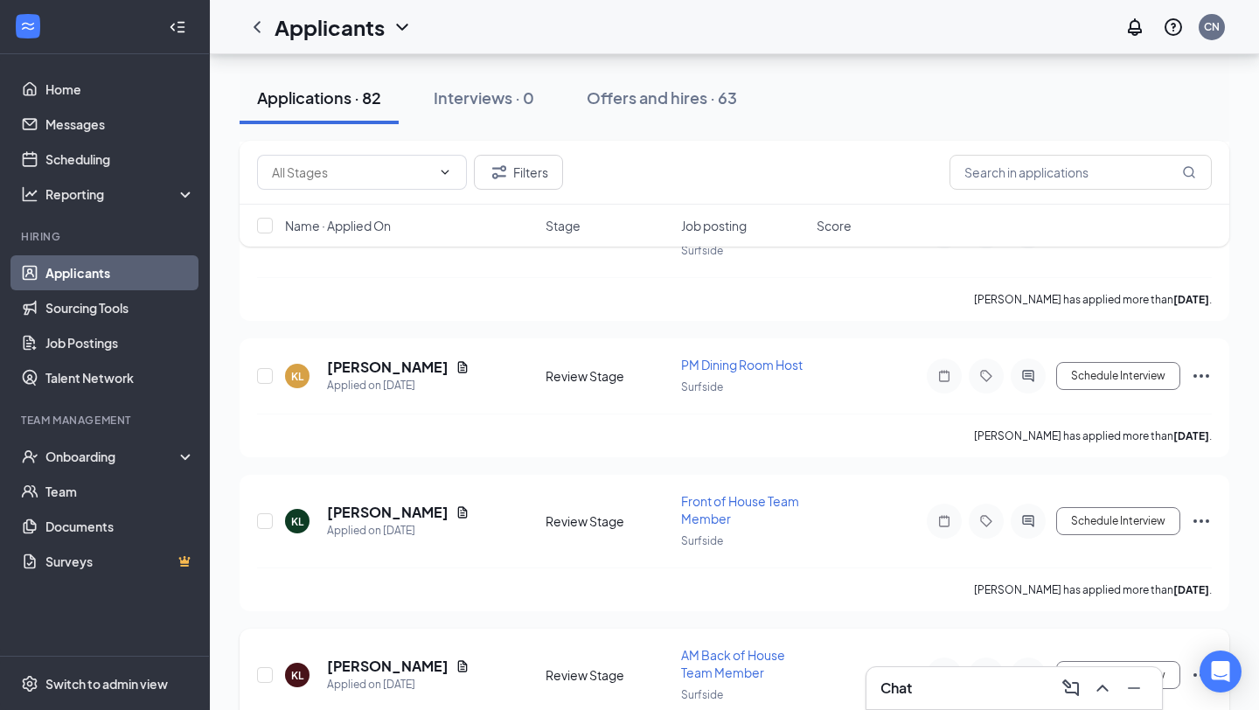
scroll to position [11468, 0]
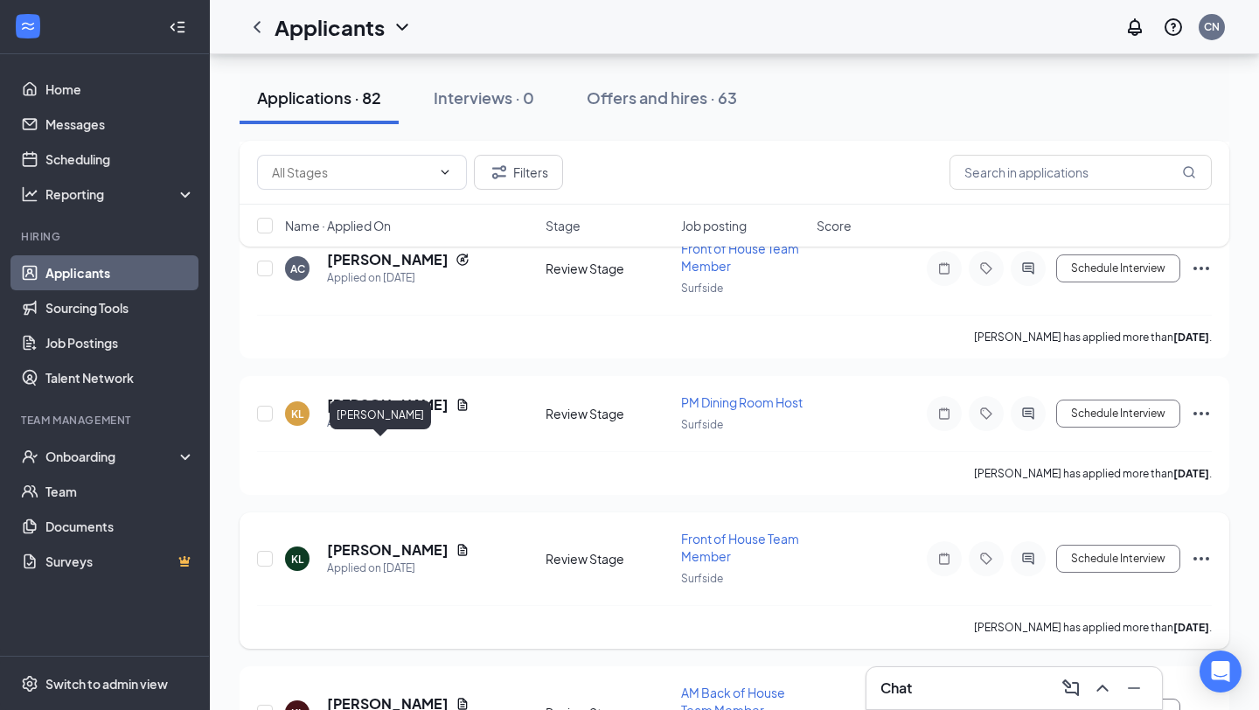
click at [353, 540] on h5 "[PERSON_NAME]" at bounding box center [388, 549] width 122 height 19
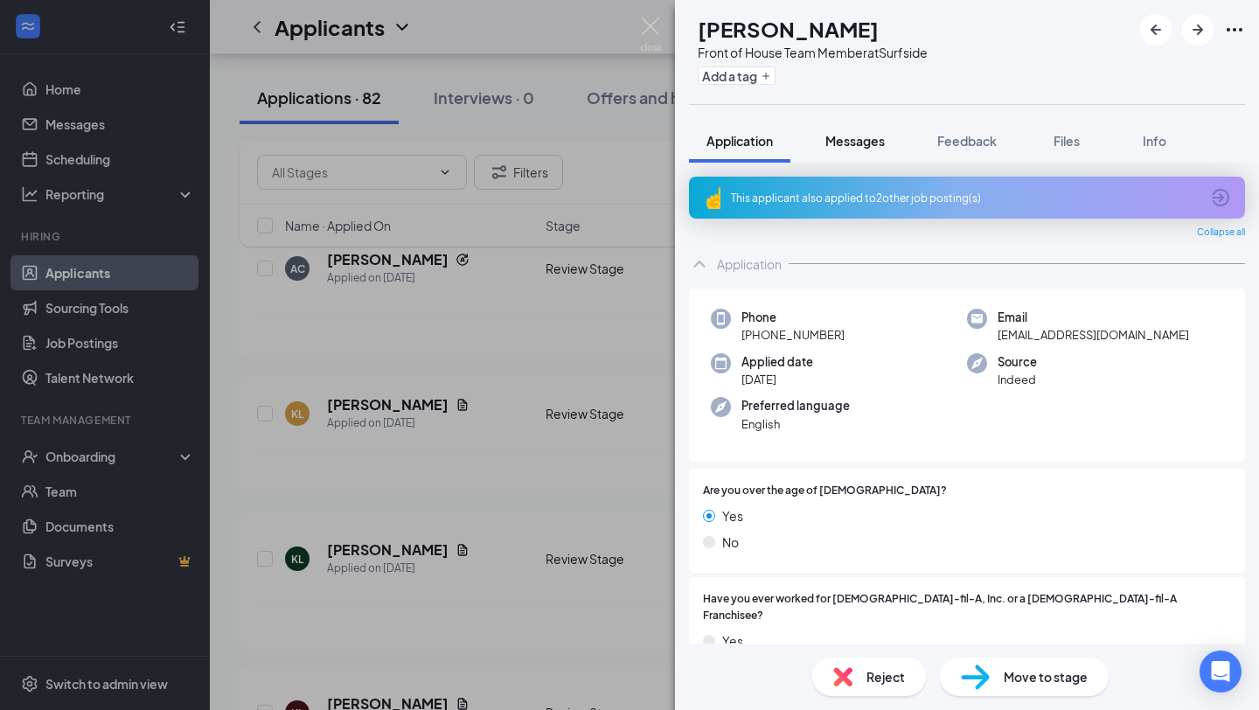
click at [864, 128] on button "Messages" at bounding box center [855, 141] width 94 height 44
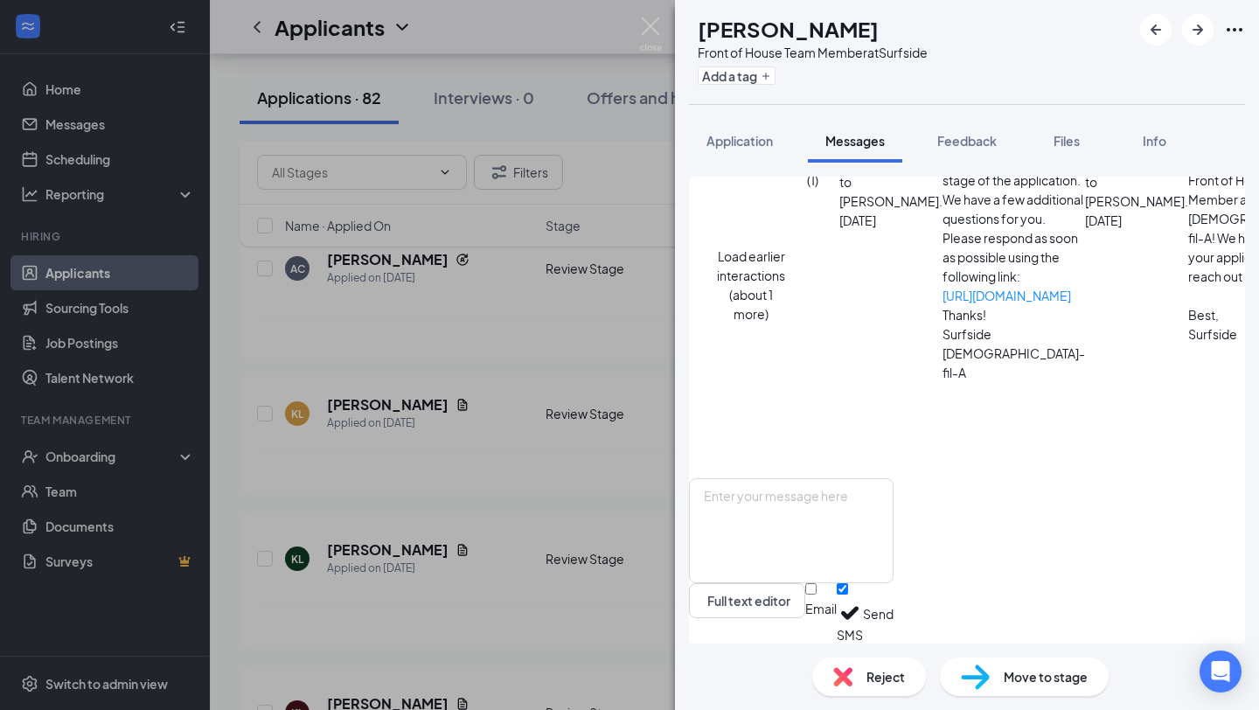
scroll to position [527, 0]
click at [868, 680] on span "Reject" at bounding box center [886, 676] width 38 height 19
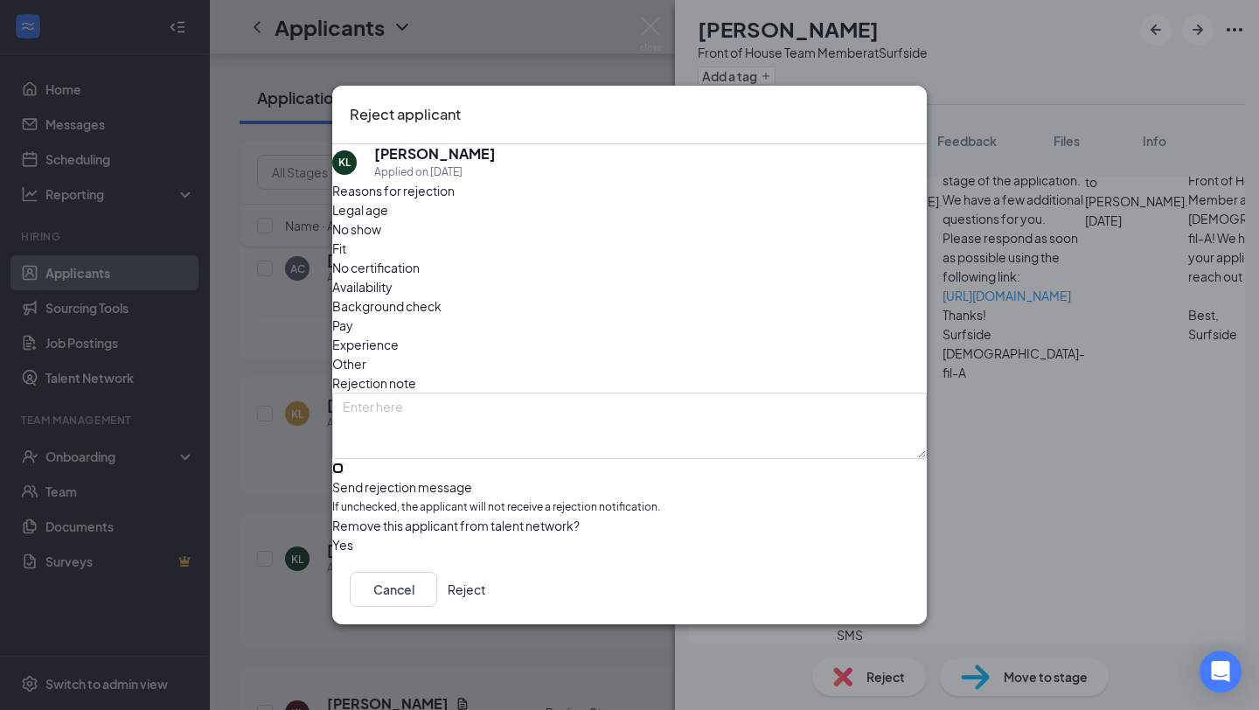
click at [344, 463] on input "Send rejection message If unchecked, the applicant will not receive a rejection…" at bounding box center [337, 468] width 11 height 11
checkbox input "true"
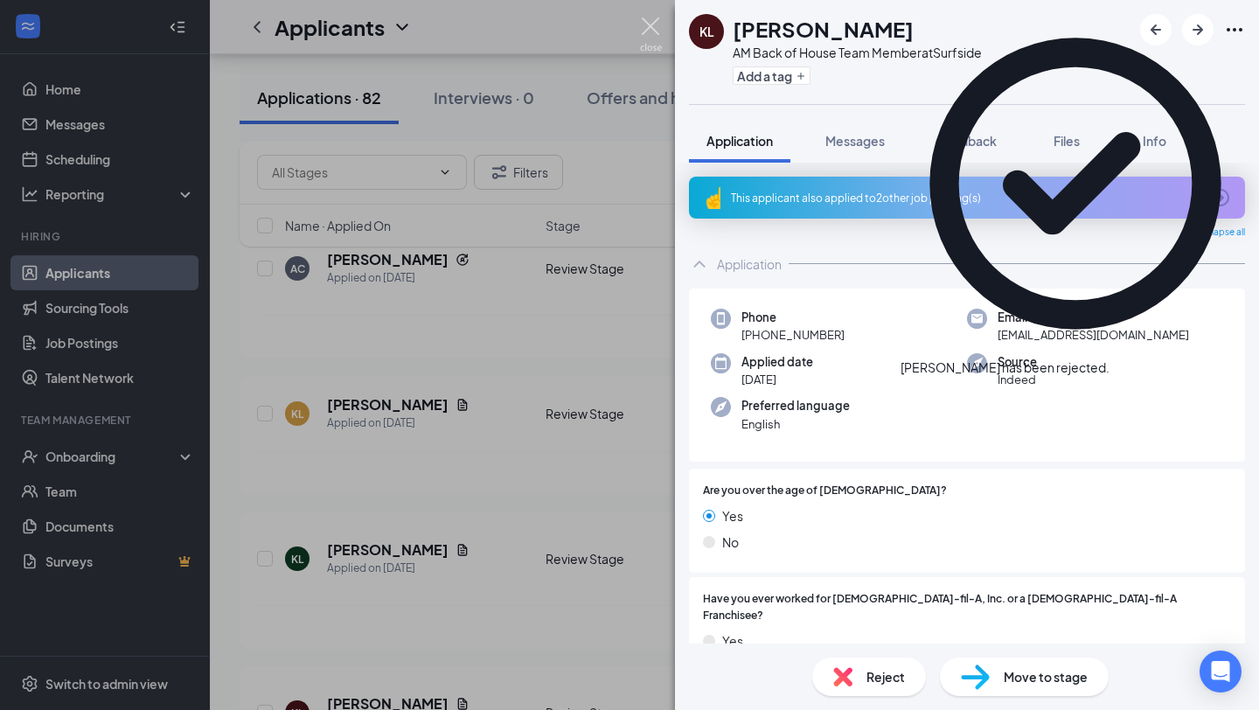
click at [649, 24] on img at bounding box center [651, 34] width 22 height 34
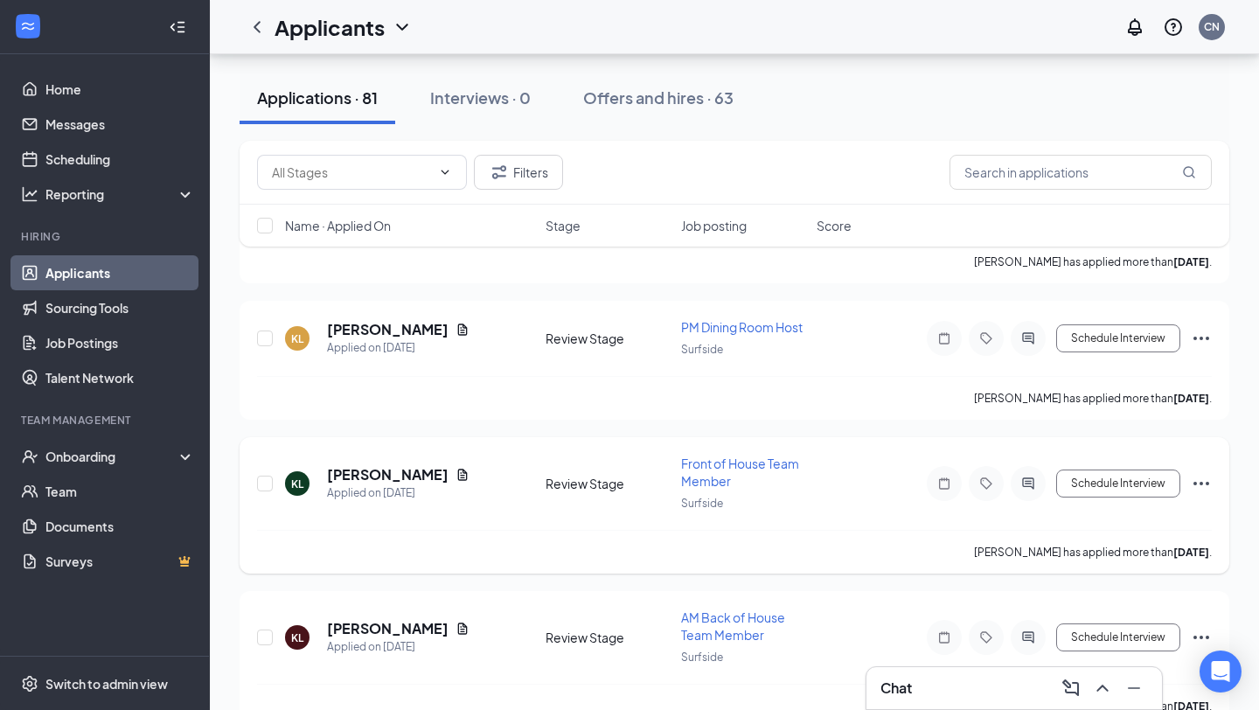
scroll to position [11547, 0]
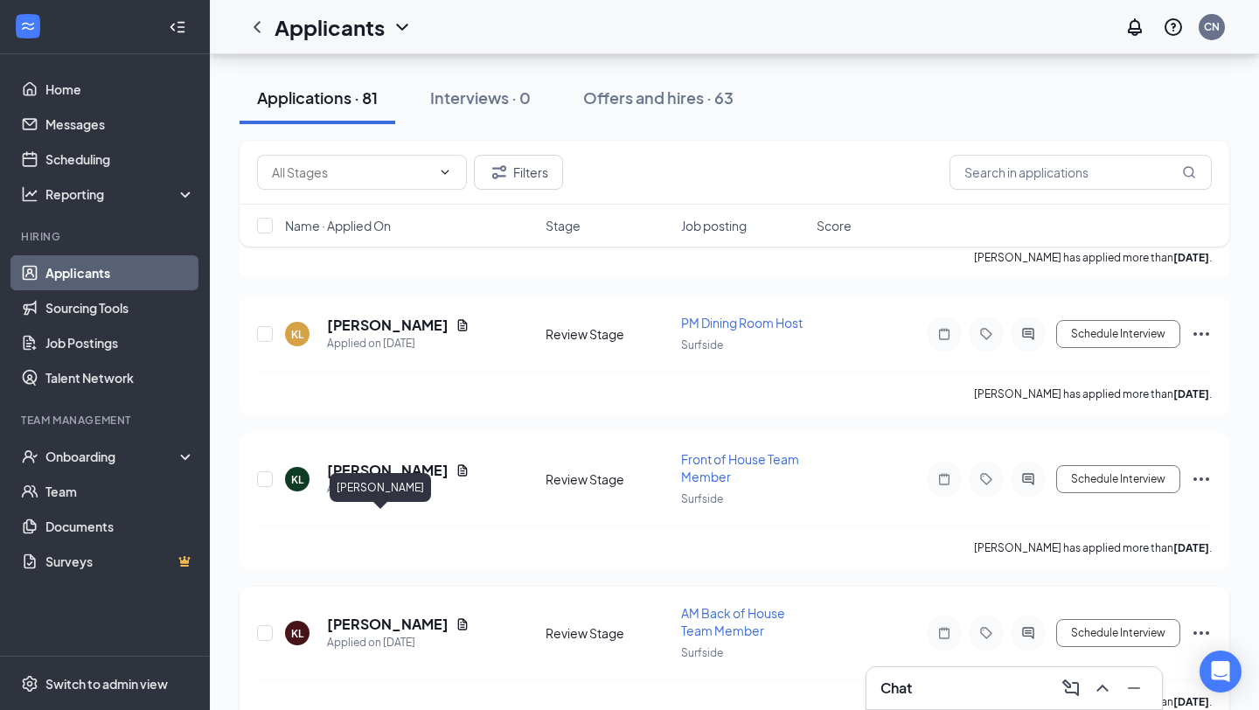
click at [345, 615] on h5 "[PERSON_NAME]" at bounding box center [388, 624] width 122 height 19
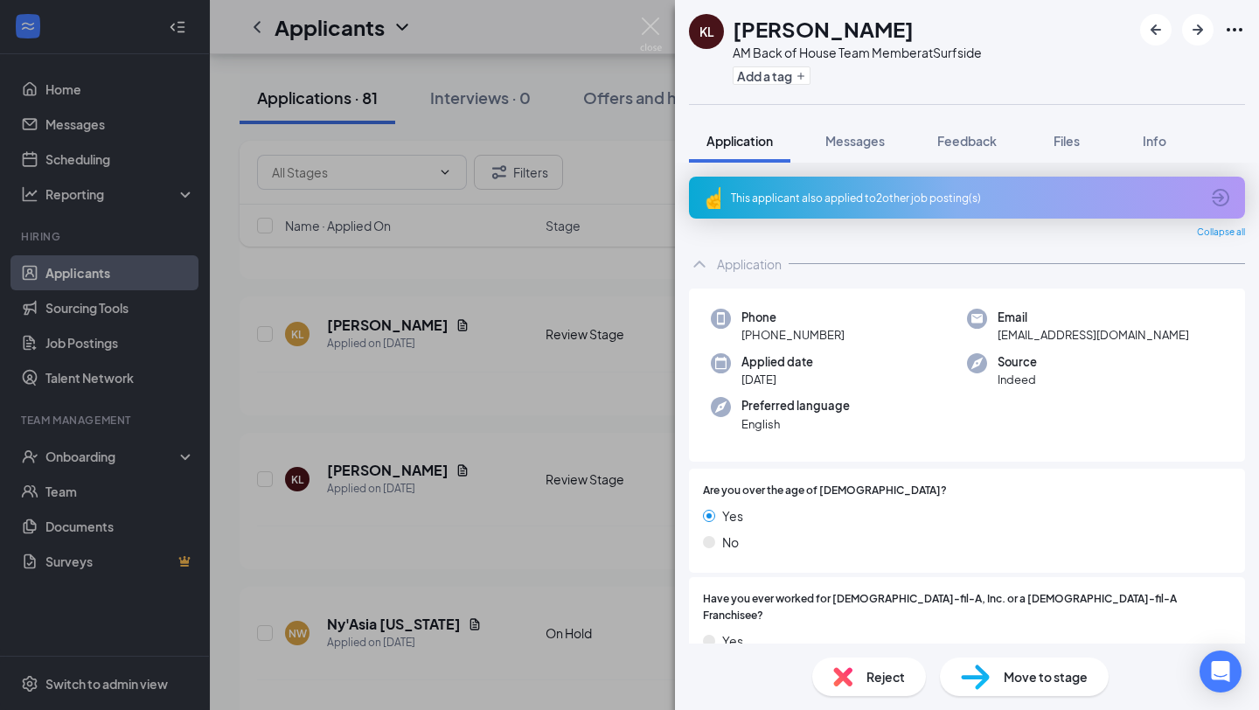
click at [851, 670] on img at bounding box center [842, 676] width 19 height 19
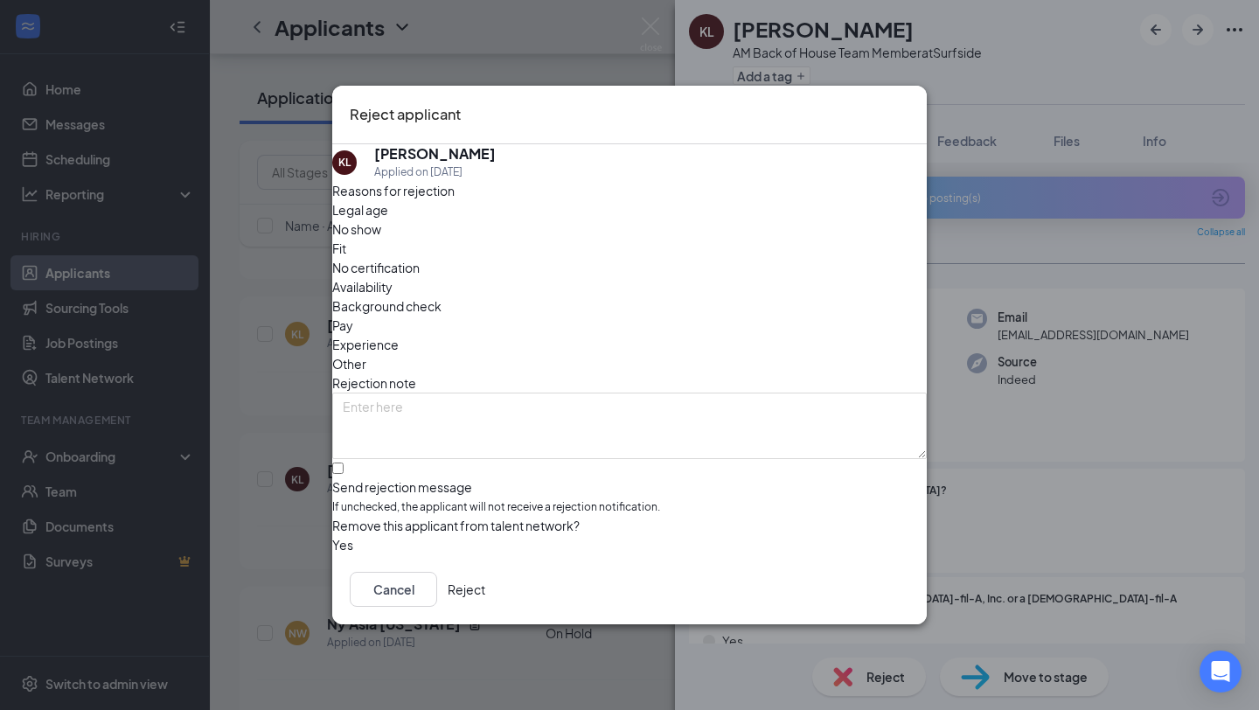
click at [485, 587] on button "Reject" at bounding box center [467, 589] width 38 height 35
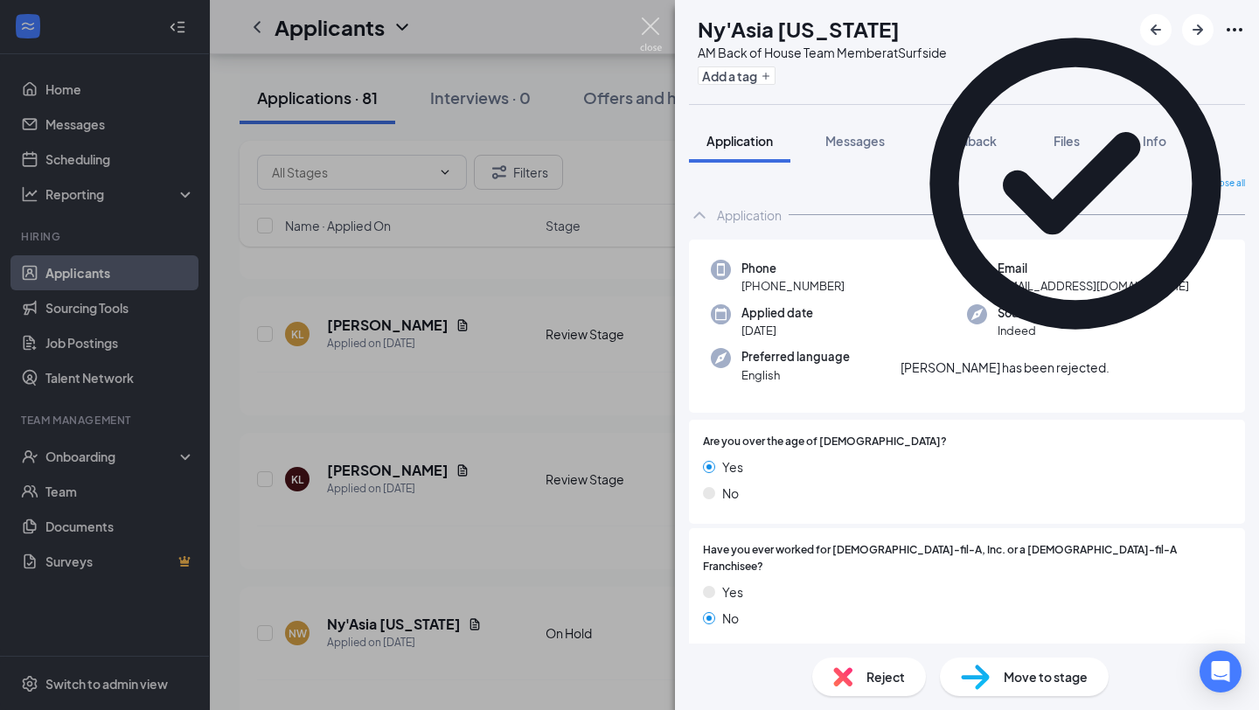
click at [656, 33] on img at bounding box center [651, 34] width 22 height 34
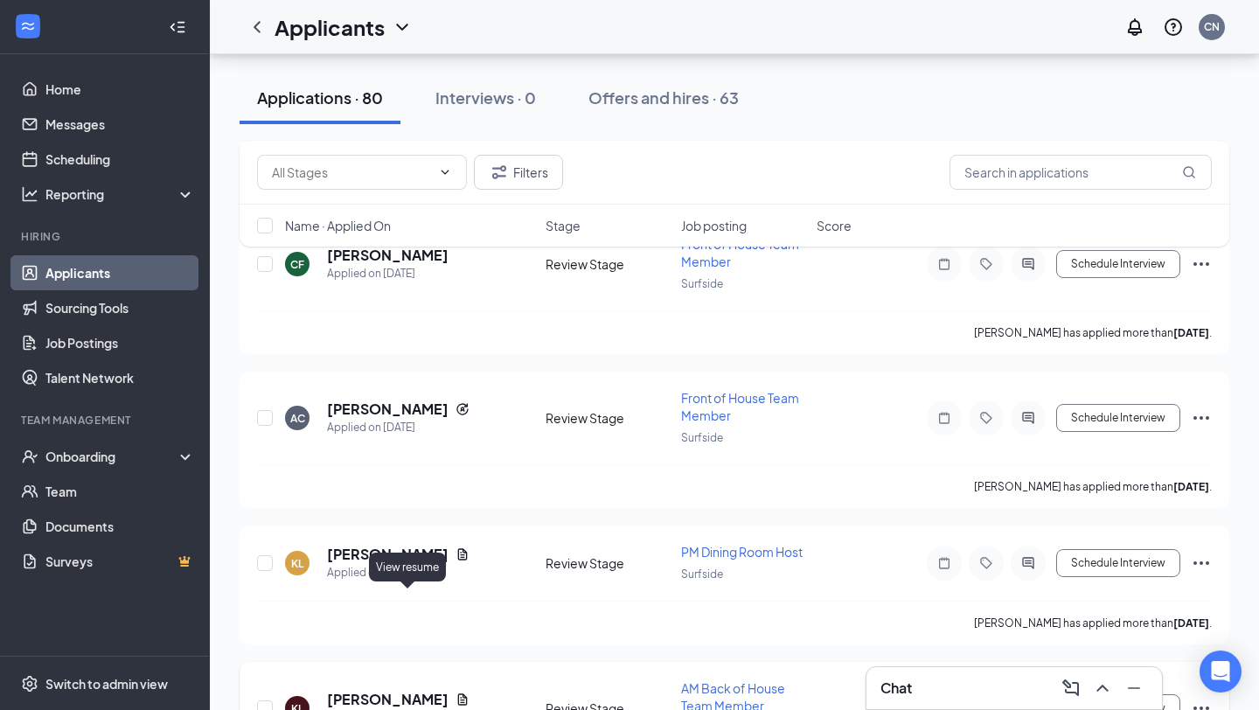
scroll to position [11309, 0]
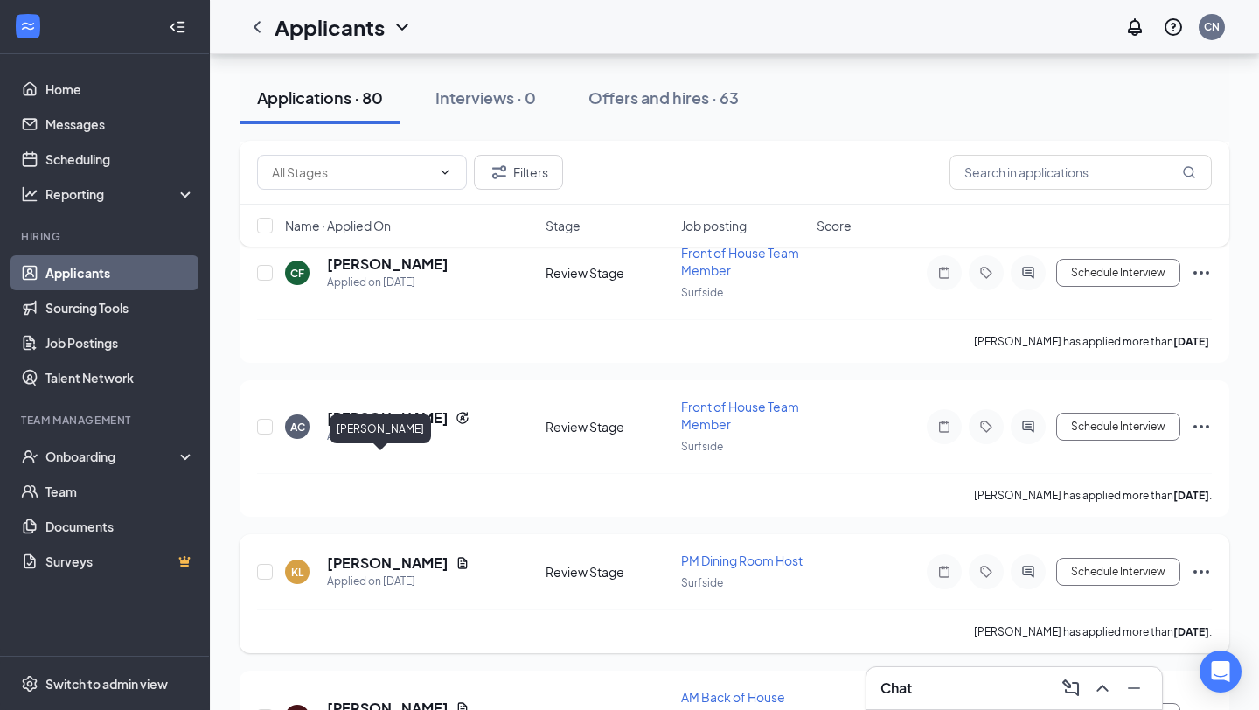
click at [365, 554] on h5 "[PERSON_NAME]" at bounding box center [388, 563] width 122 height 19
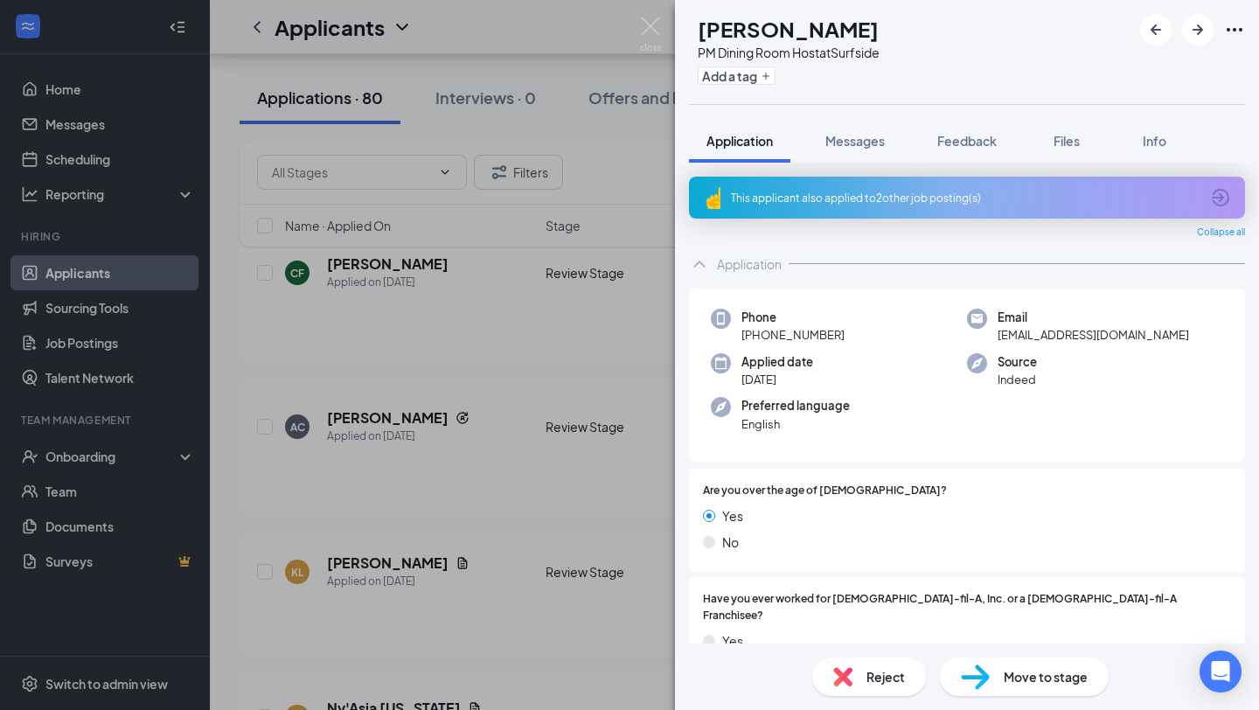
click at [863, 674] on div "Reject" at bounding box center [869, 677] width 114 height 38
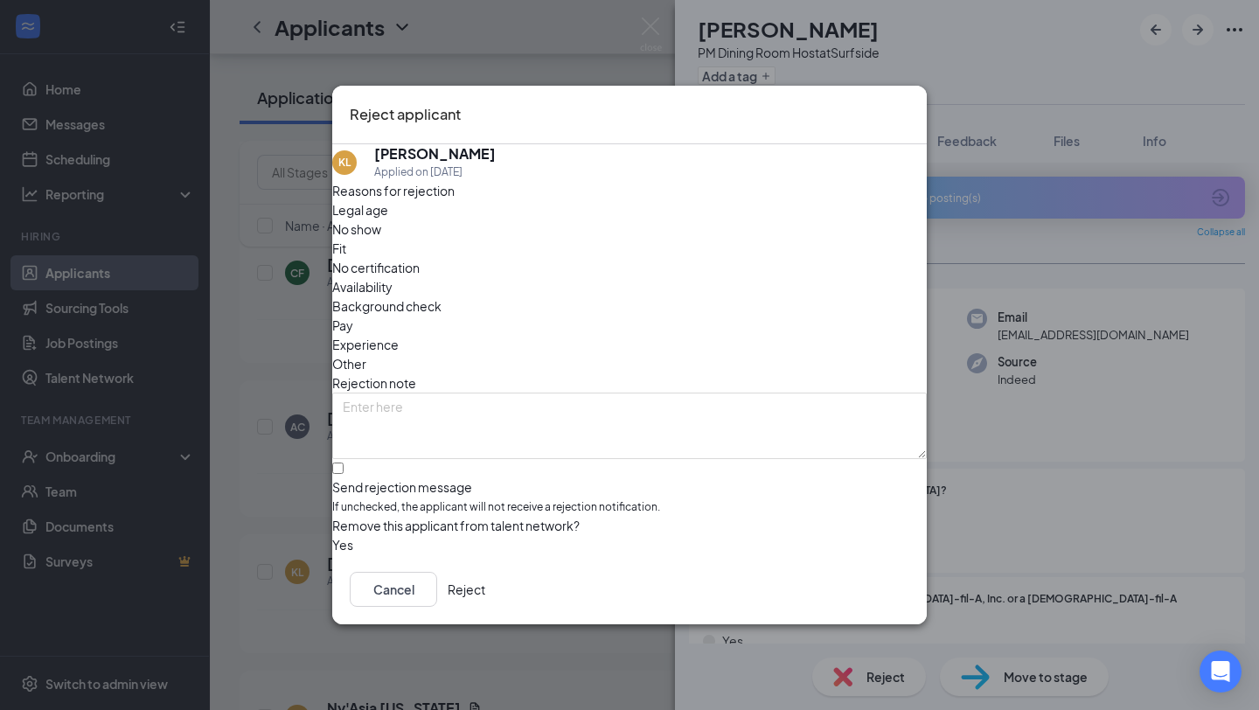
click at [485, 594] on button "Reject" at bounding box center [467, 589] width 38 height 35
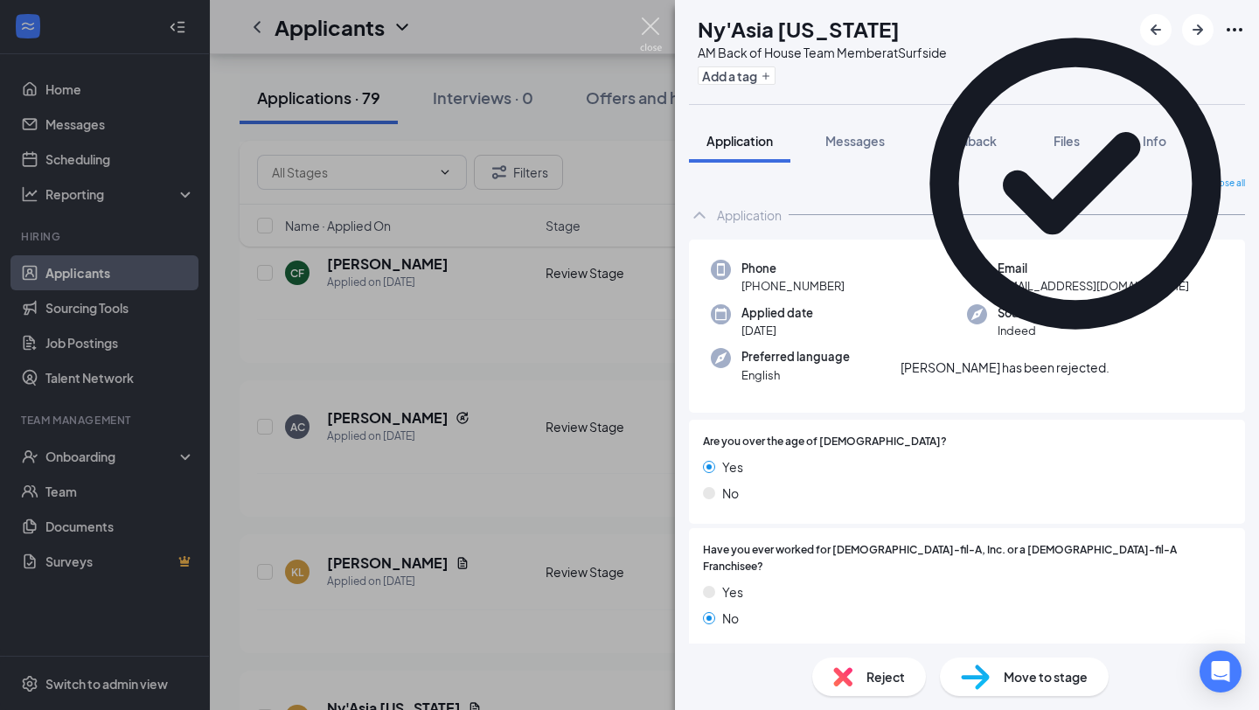
click at [652, 29] on img at bounding box center [651, 34] width 22 height 34
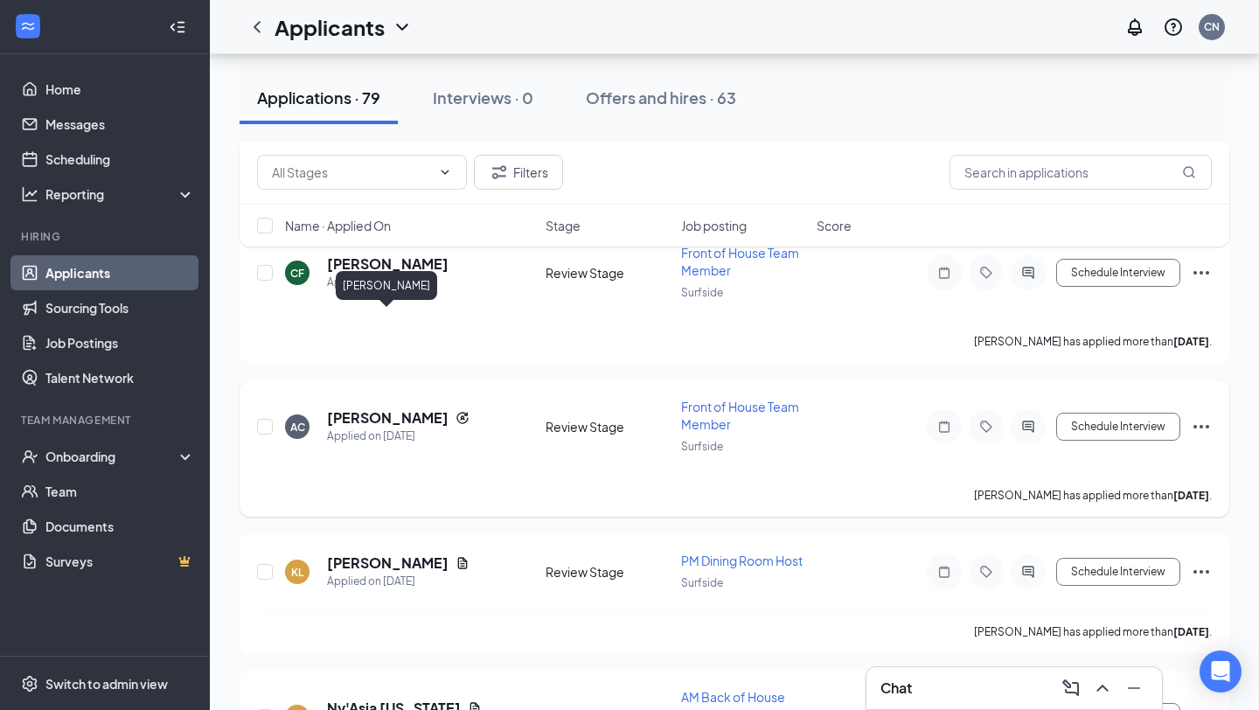
click at [386, 408] on h5 "[PERSON_NAME]" at bounding box center [388, 417] width 122 height 19
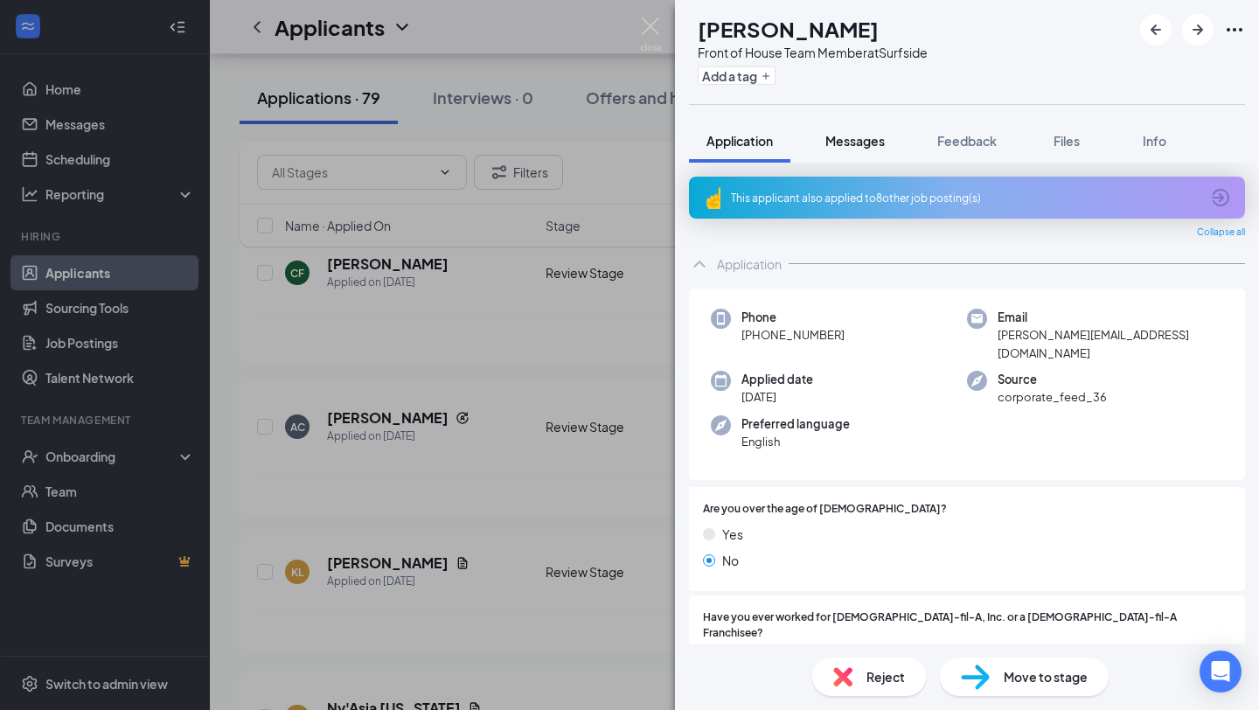
click at [868, 146] on span "Messages" at bounding box center [855, 141] width 59 height 16
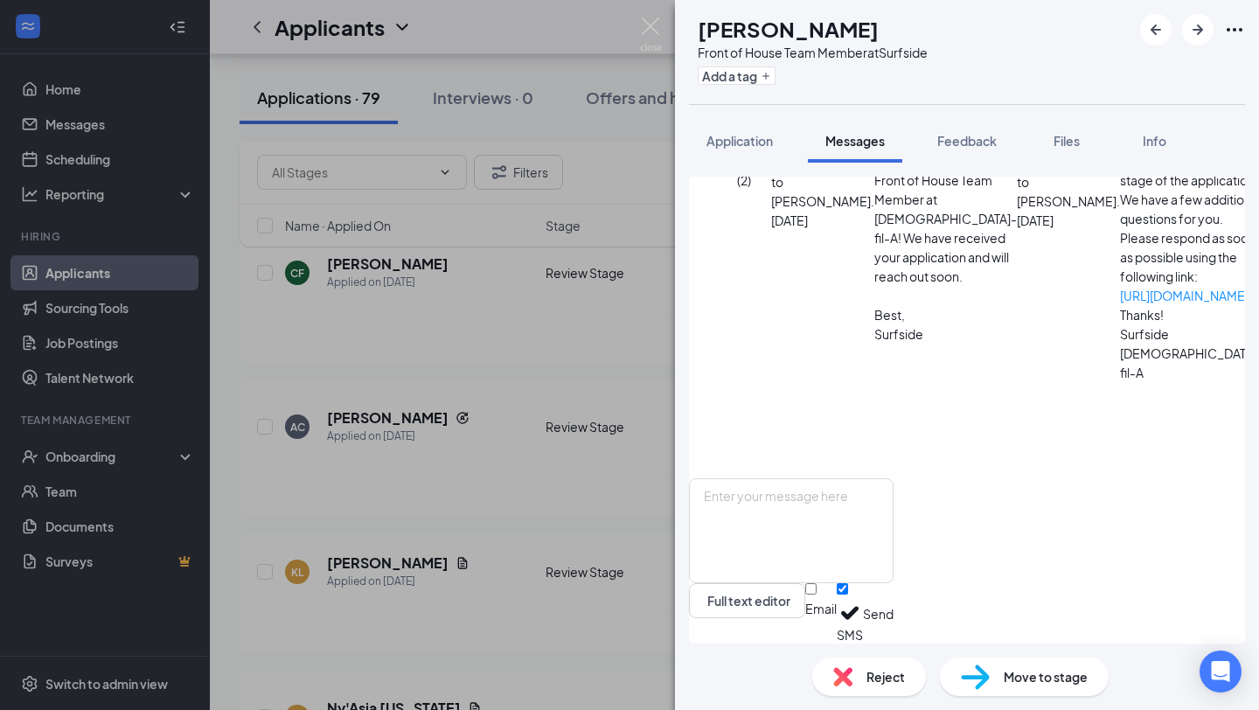
scroll to position [143, 0]
click at [723, 143] on span "Application" at bounding box center [740, 141] width 66 height 16
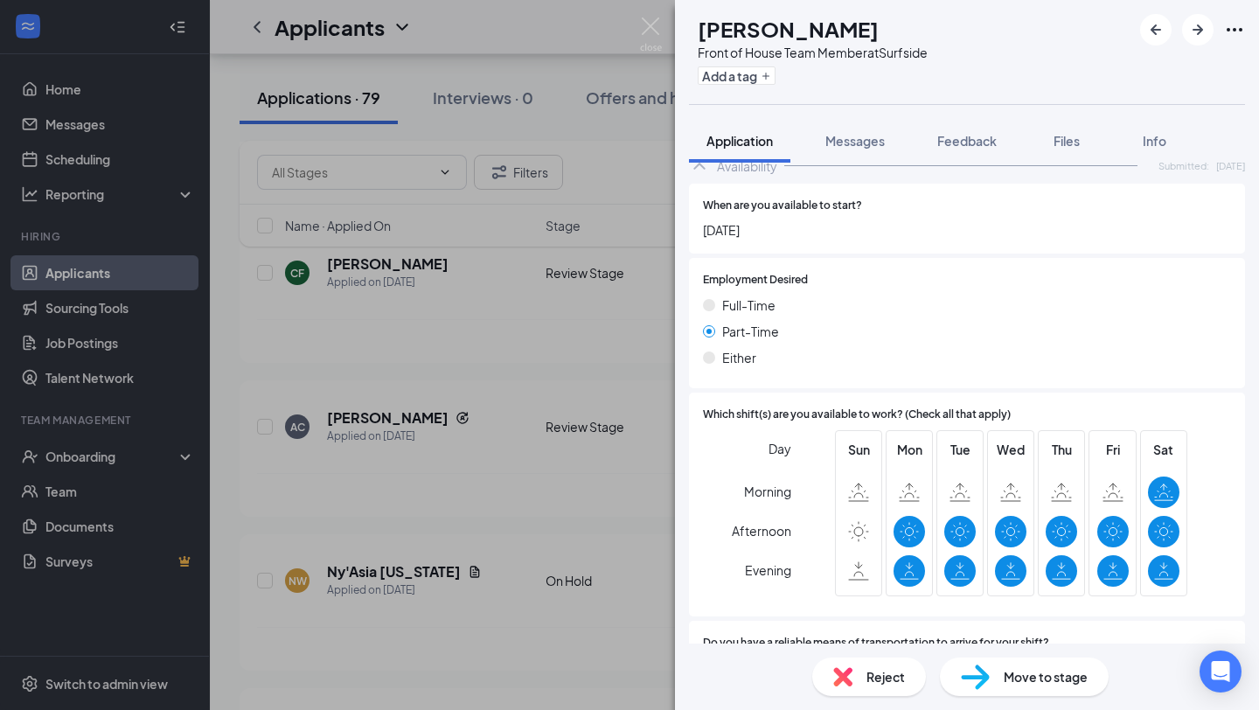
scroll to position [1039, 0]
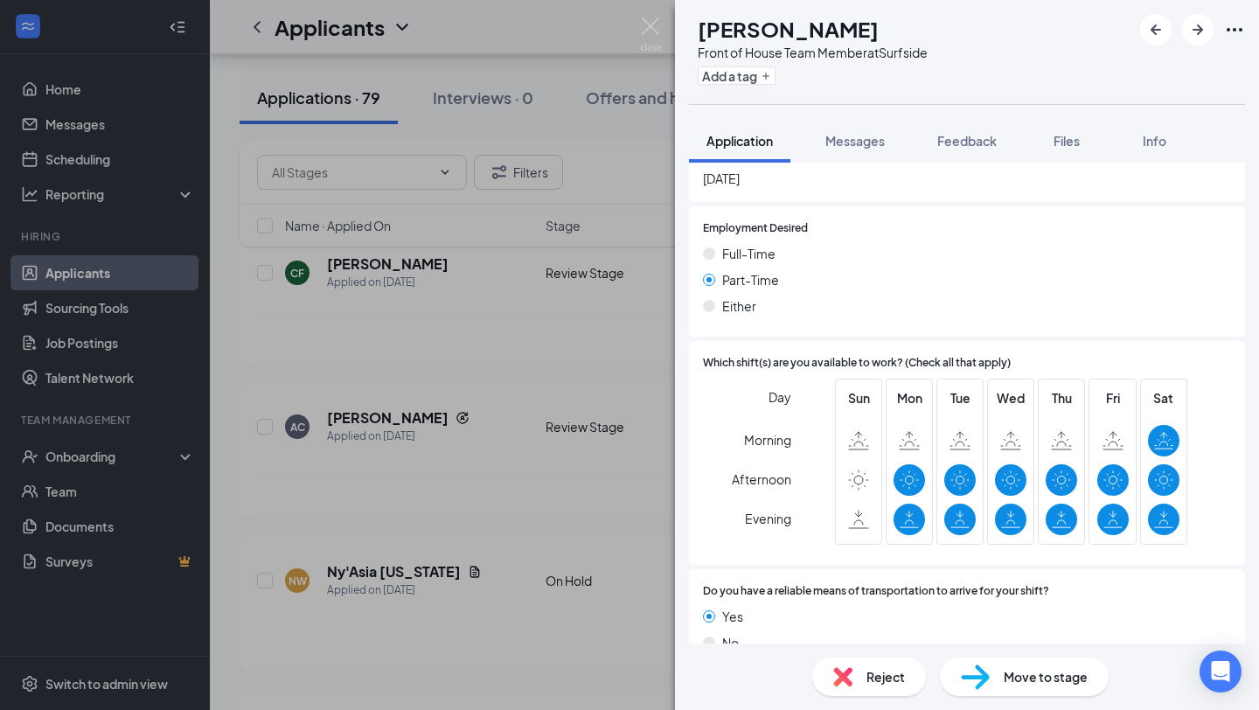
click at [864, 679] on div "Reject" at bounding box center [869, 677] width 114 height 38
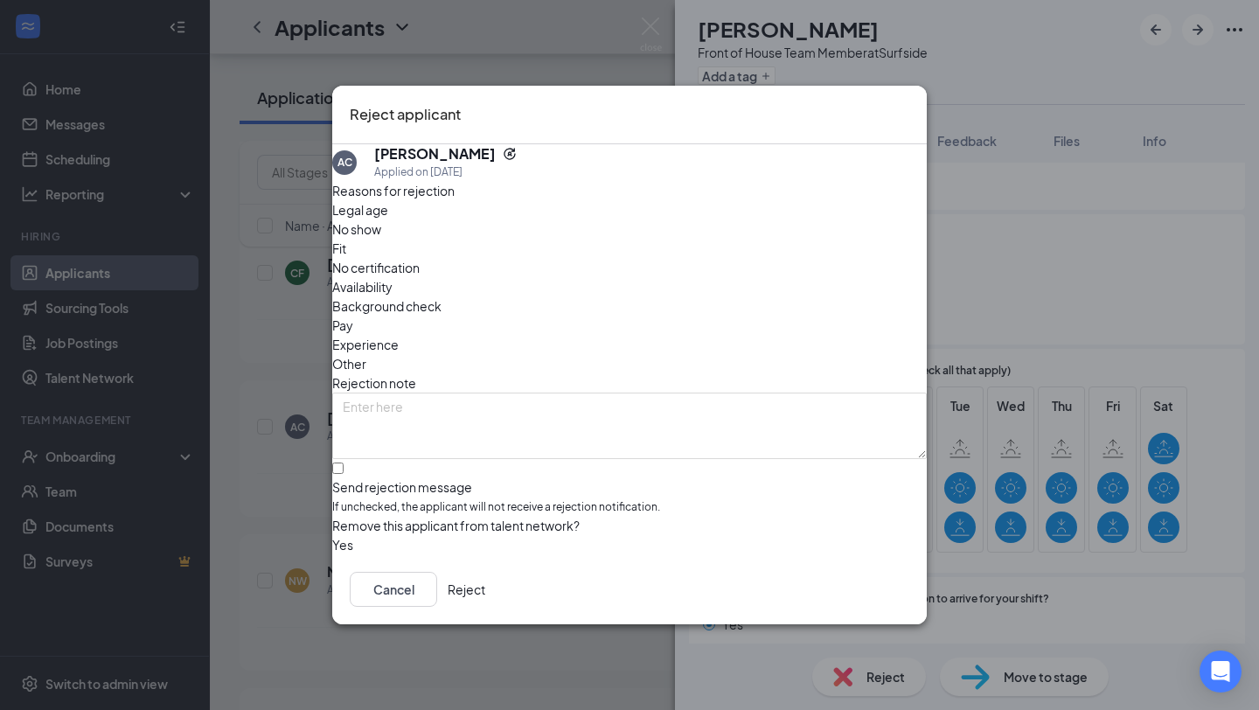
click at [762, 459] on div "Send rejection message If unchecked, the applicant will not receive a rejection…" at bounding box center [629, 488] width 595 height 58
click at [553, 427] on div "Reasons for rejection Legal age No show Fit No certification Availability Backg…" at bounding box center [629, 368] width 595 height 374
click at [344, 463] on input "Send rejection message If unchecked, the applicant will not receive a rejection…" at bounding box center [337, 468] width 11 height 11
checkbox input "true"
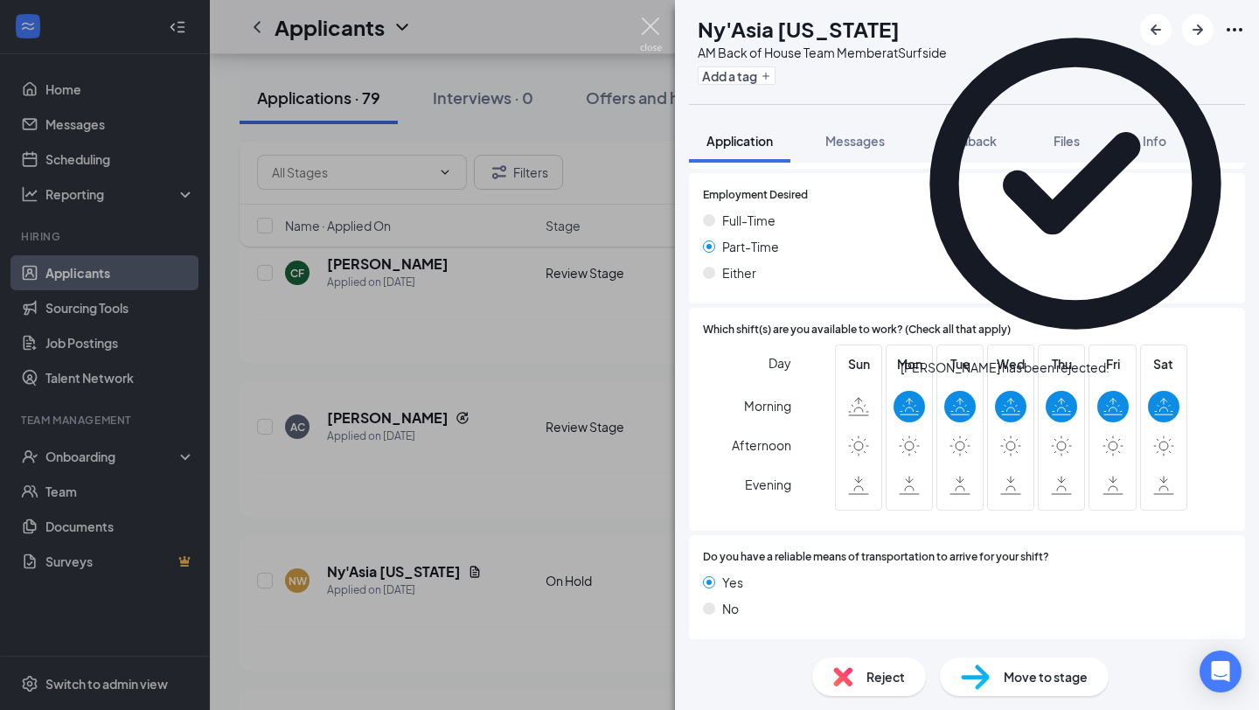
scroll to position [928, 0]
click at [652, 25] on img at bounding box center [651, 34] width 22 height 34
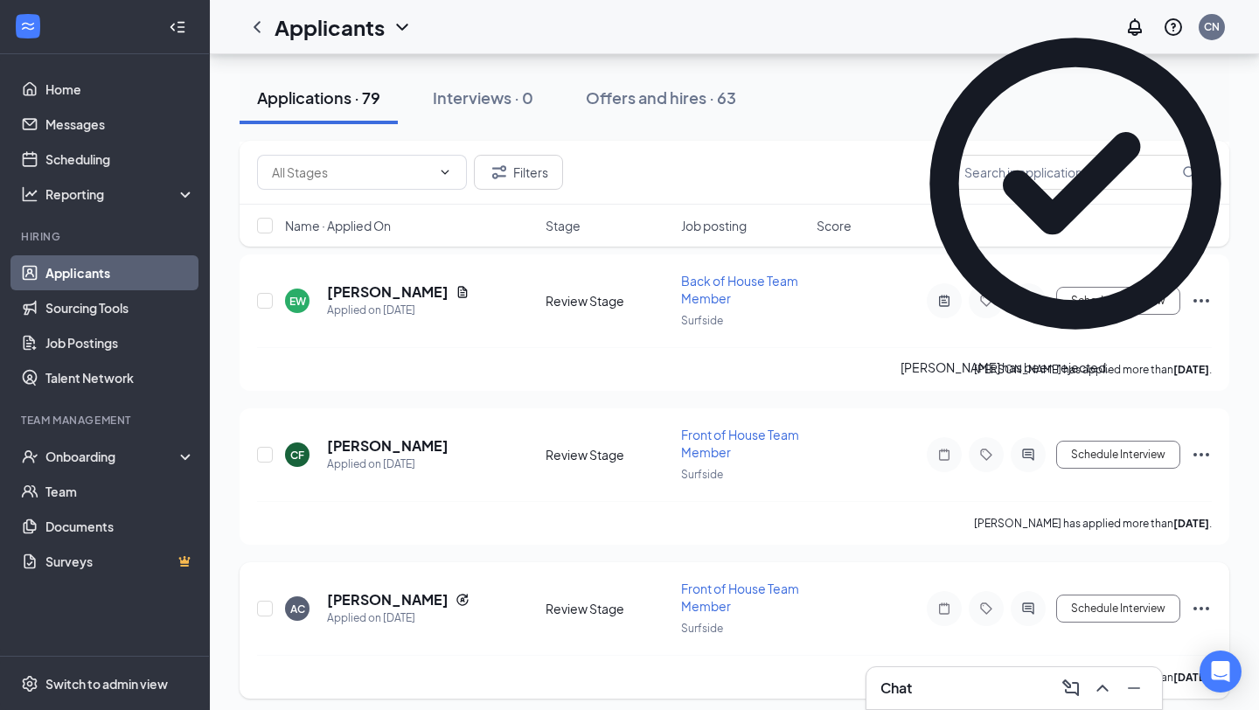
scroll to position [11035, 0]
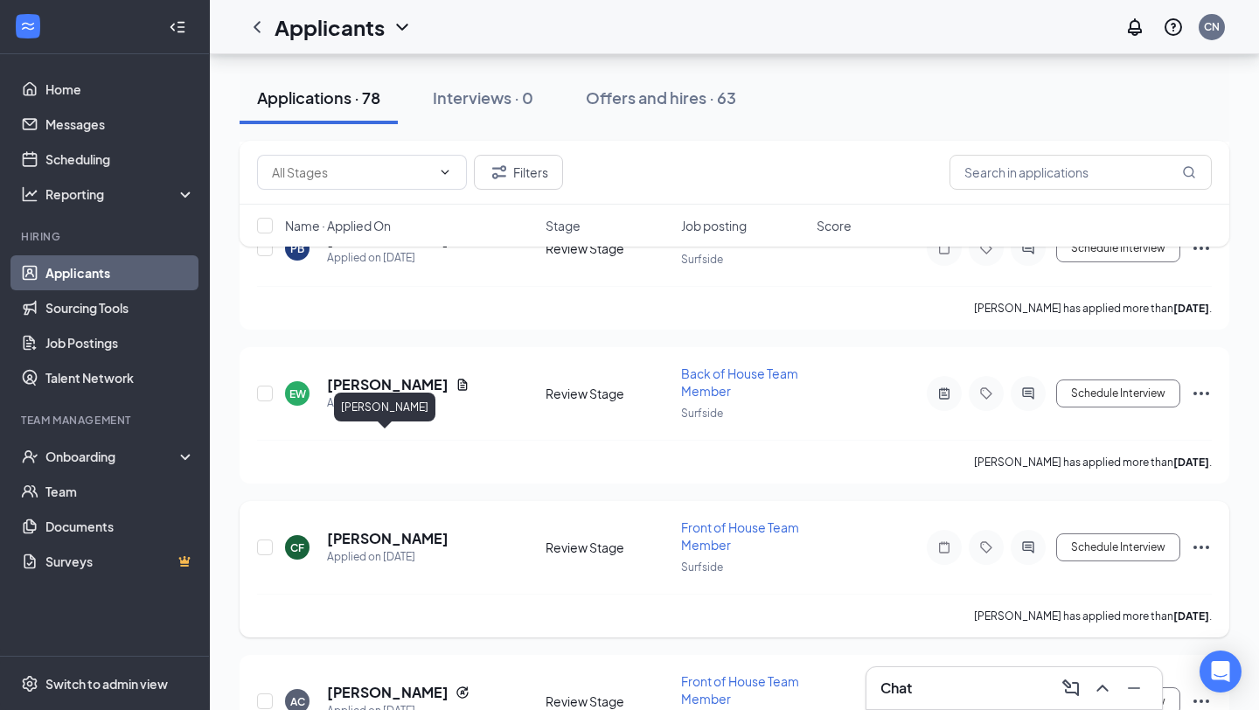
click at [387, 529] on h5 "[PERSON_NAME]" at bounding box center [388, 538] width 122 height 19
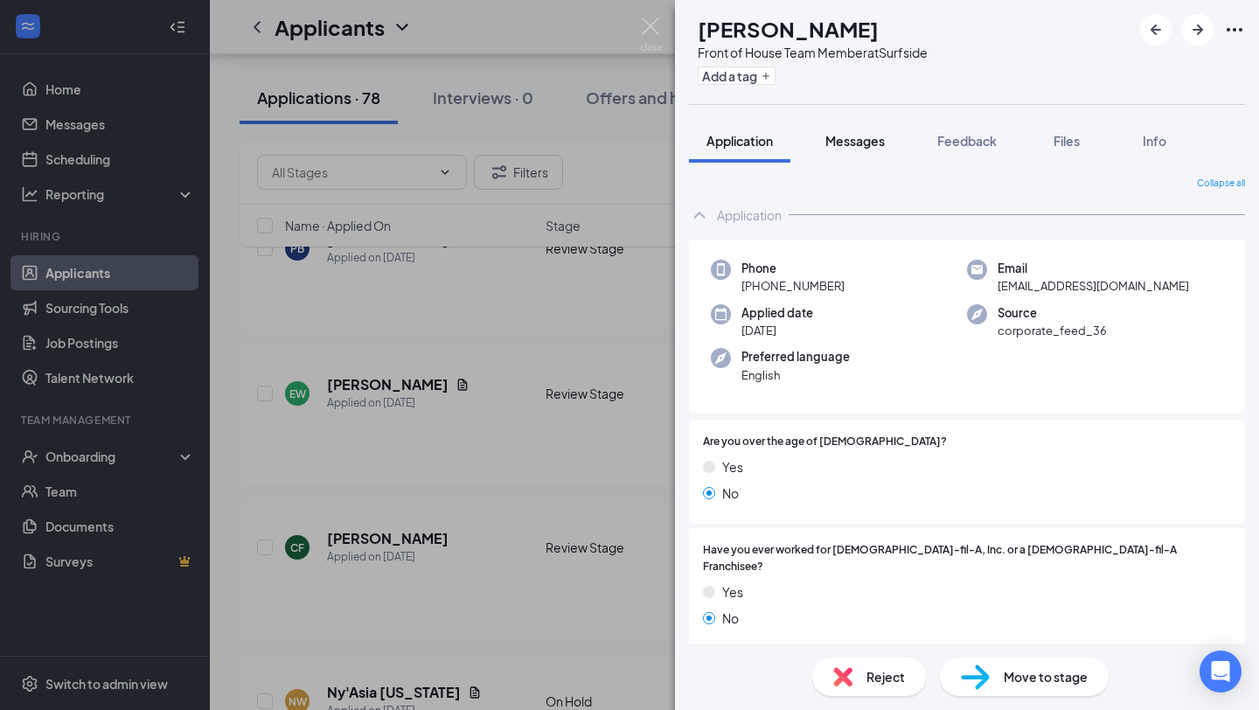
click at [847, 145] on span "Messages" at bounding box center [855, 141] width 59 height 16
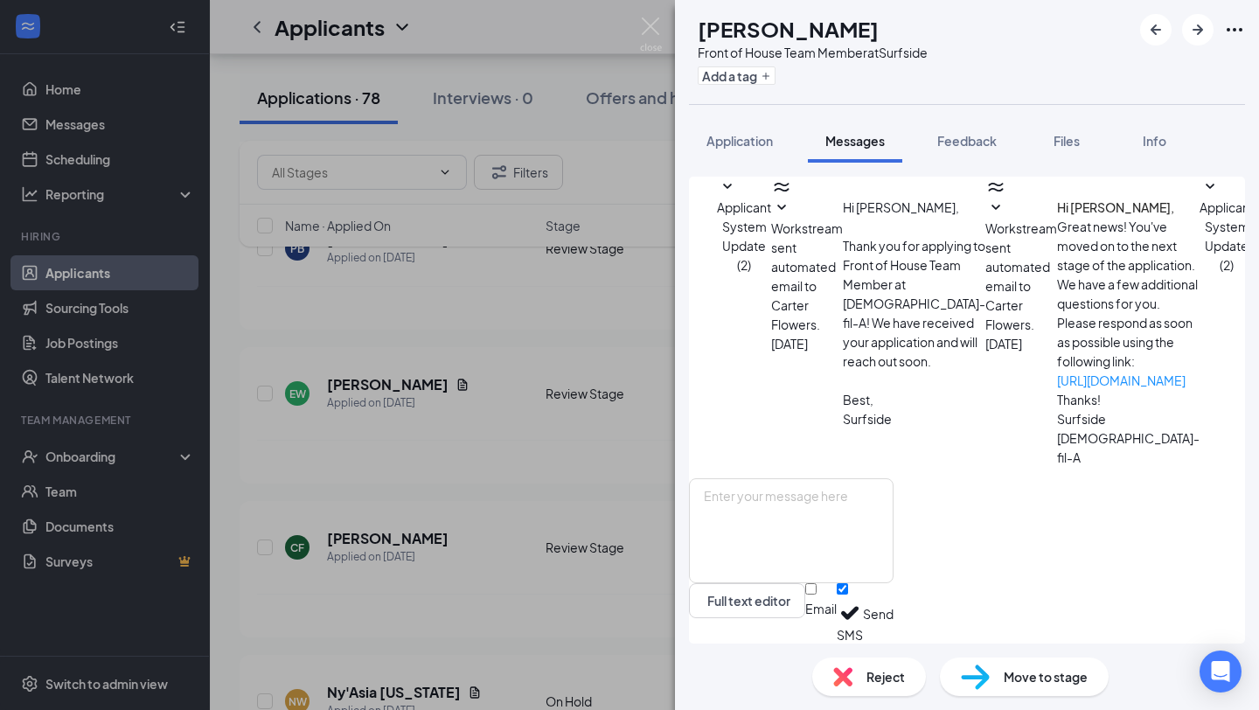
scroll to position [237, 0]
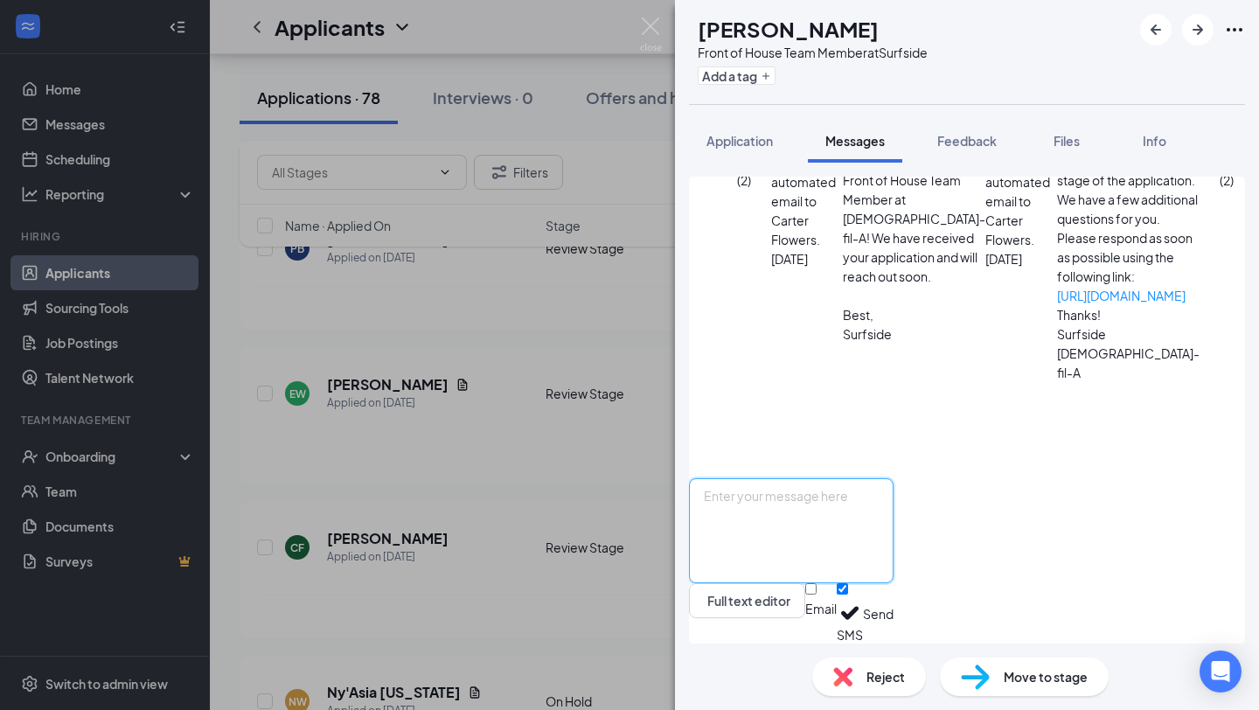
click at [865, 517] on textarea at bounding box center [791, 530] width 205 height 105
click at [880, 670] on span "Reject" at bounding box center [886, 676] width 38 height 19
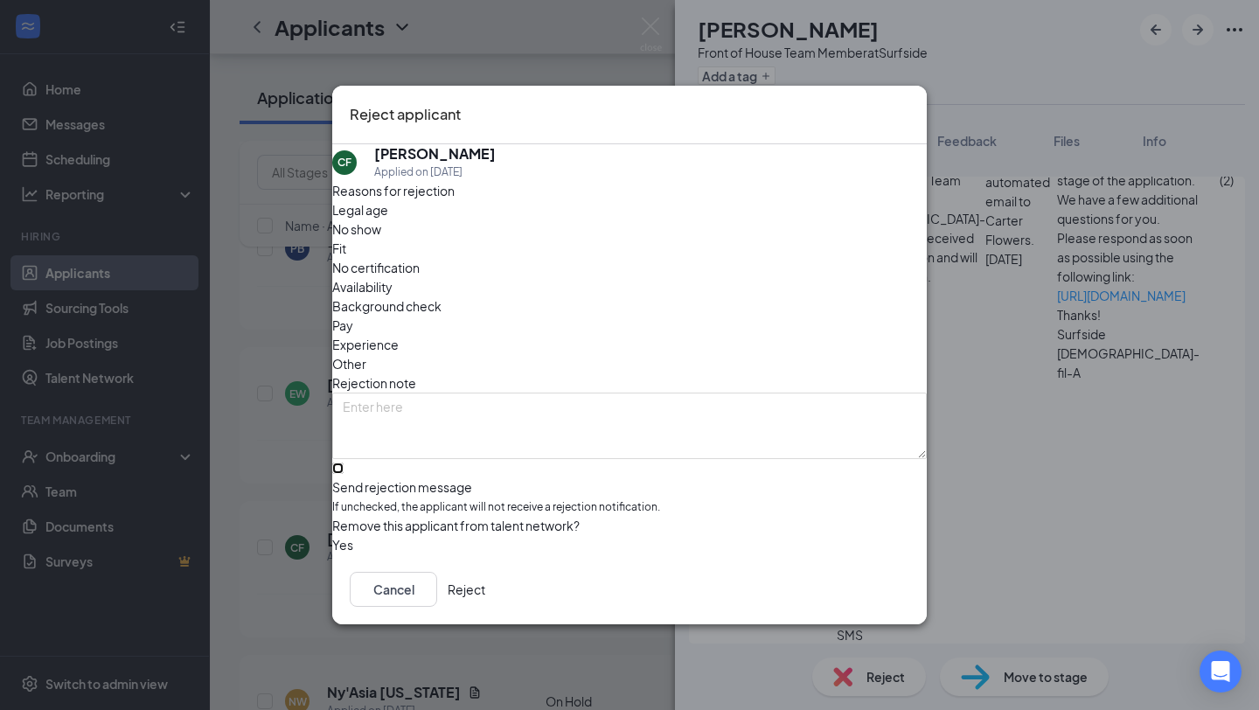
click at [344, 463] on input "Send rejection message If unchecked, the applicant will not receive a rejection…" at bounding box center [337, 468] width 11 height 11
checkbox input "true"
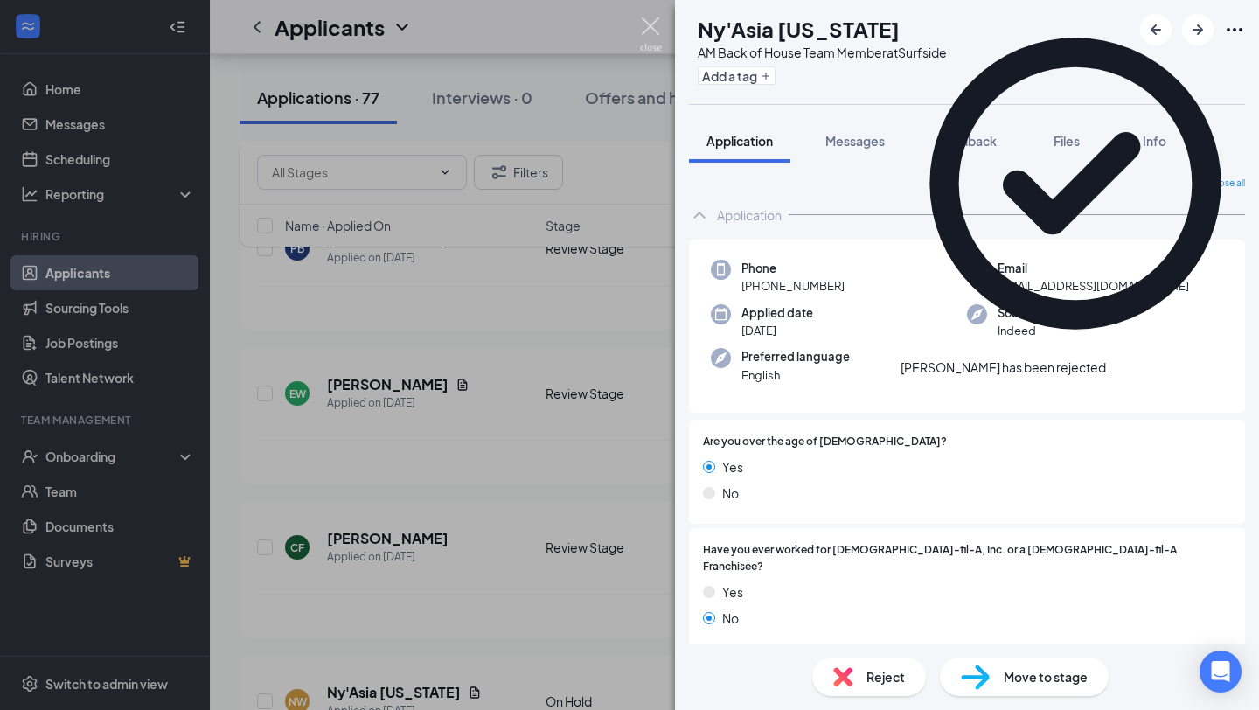
click at [645, 26] on img at bounding box center [651, 34] width 22 height 34
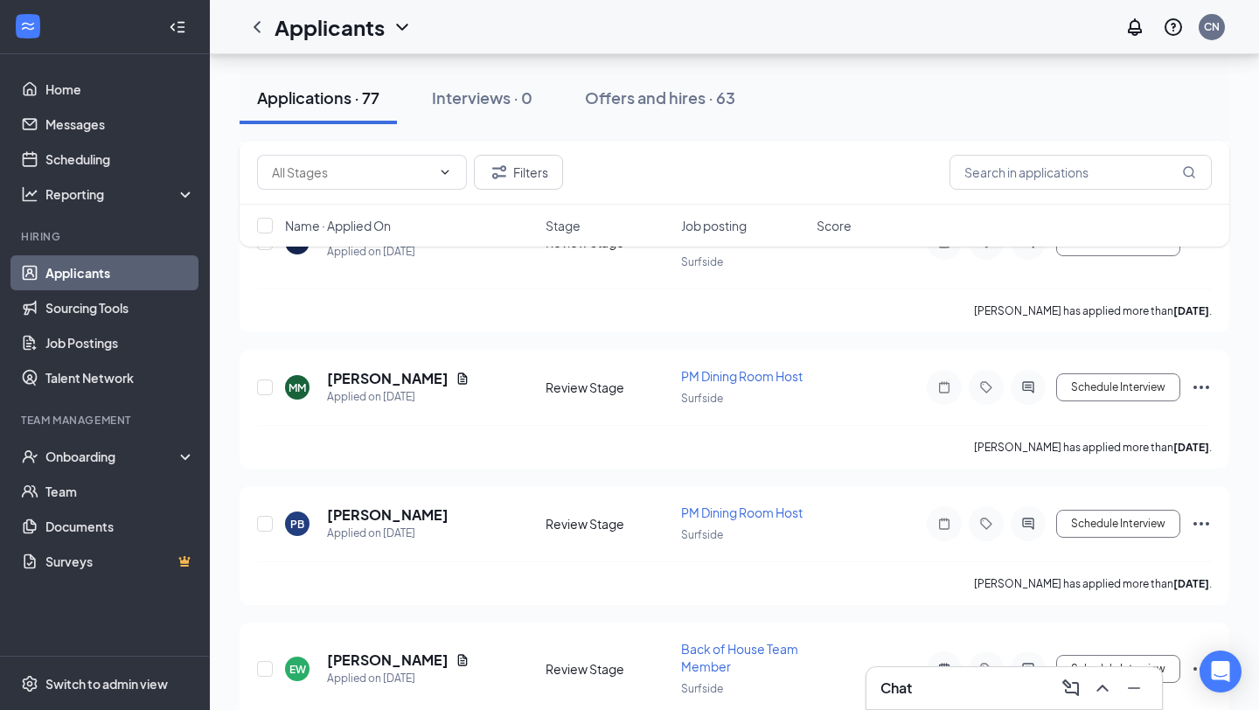
scroll to position [10755, 0]
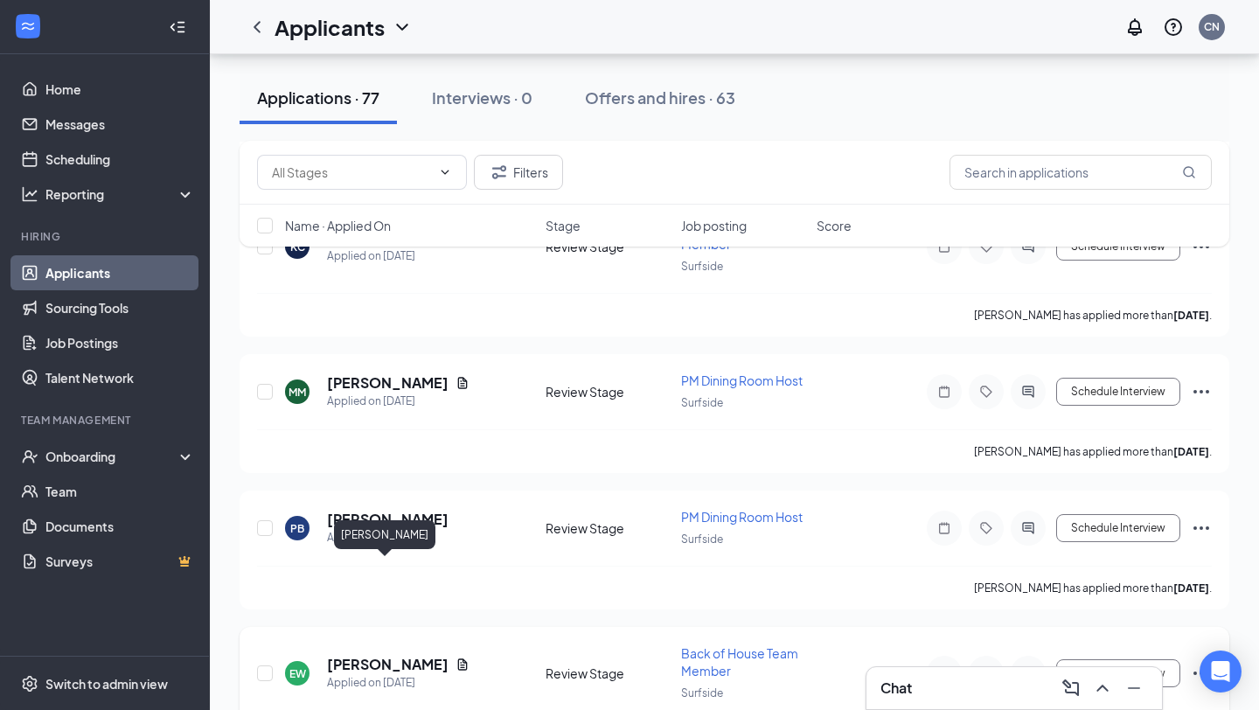
click at [382, 655] on h5 "[PERSON_NAME]" at bounding box center [388, 664] width 122 height 19
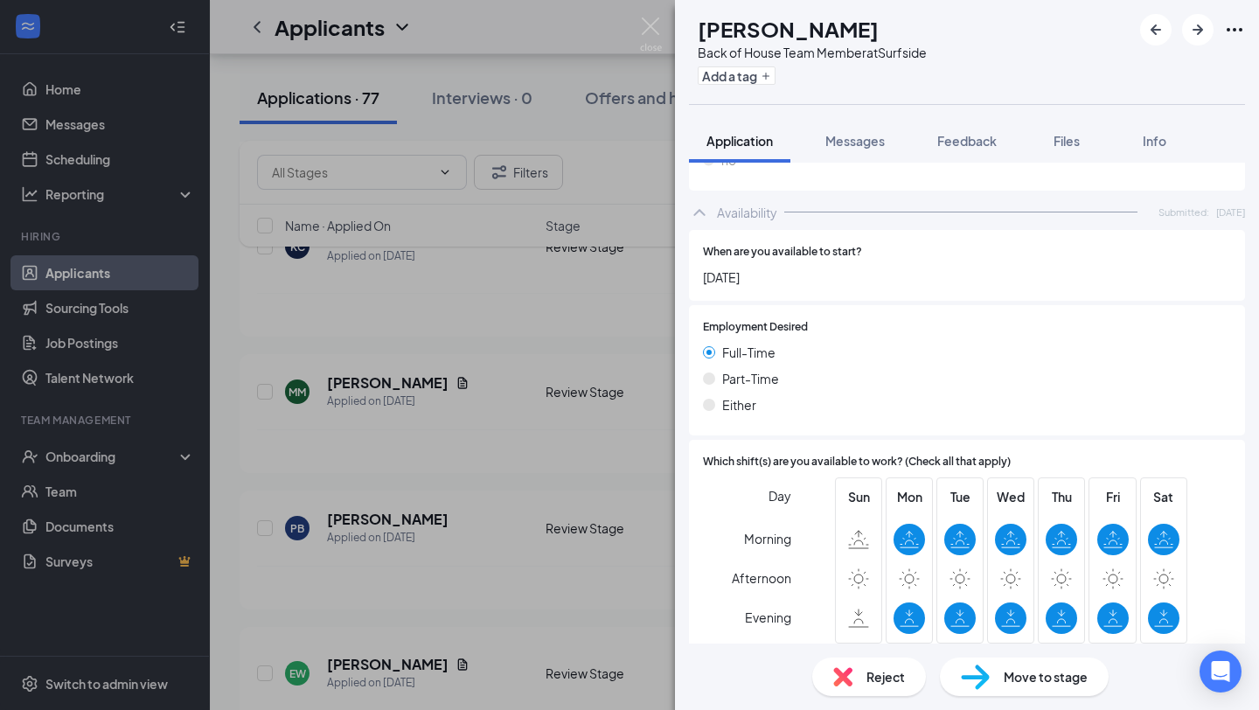
scroll to position [1104, 0]
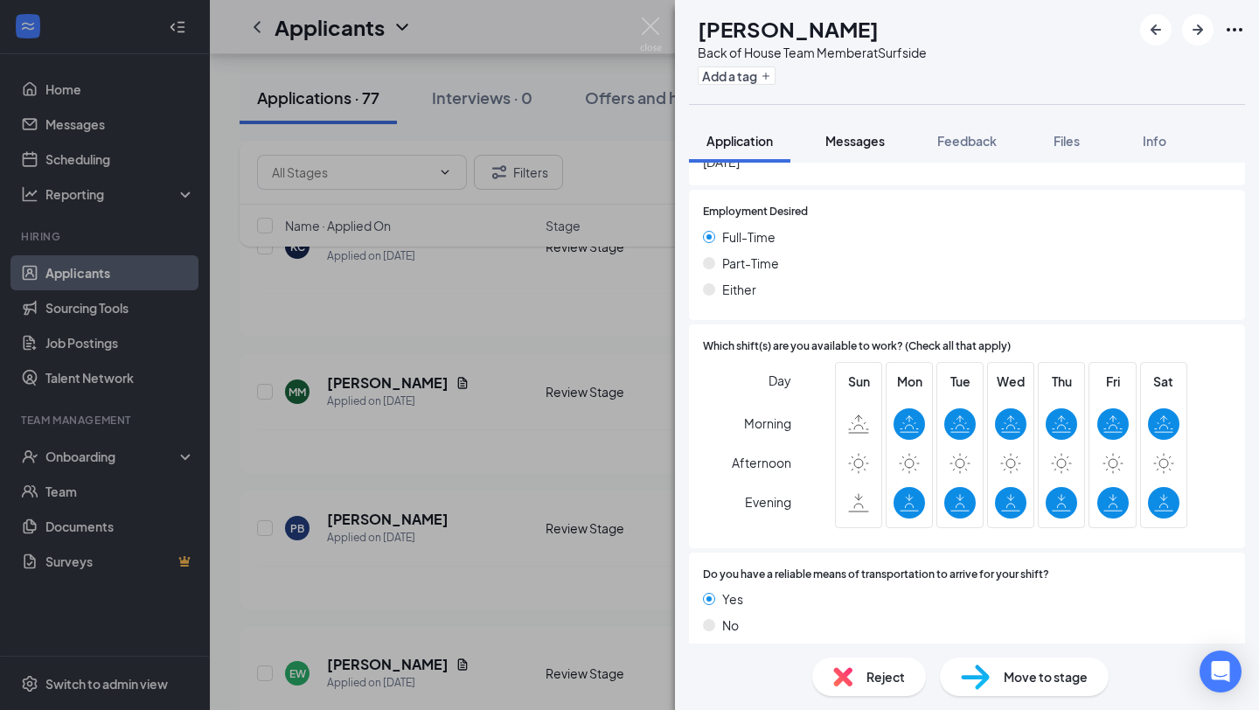
click at [849, 145] on span "Messages" at bounding box center [855, 141] width 59 height 16
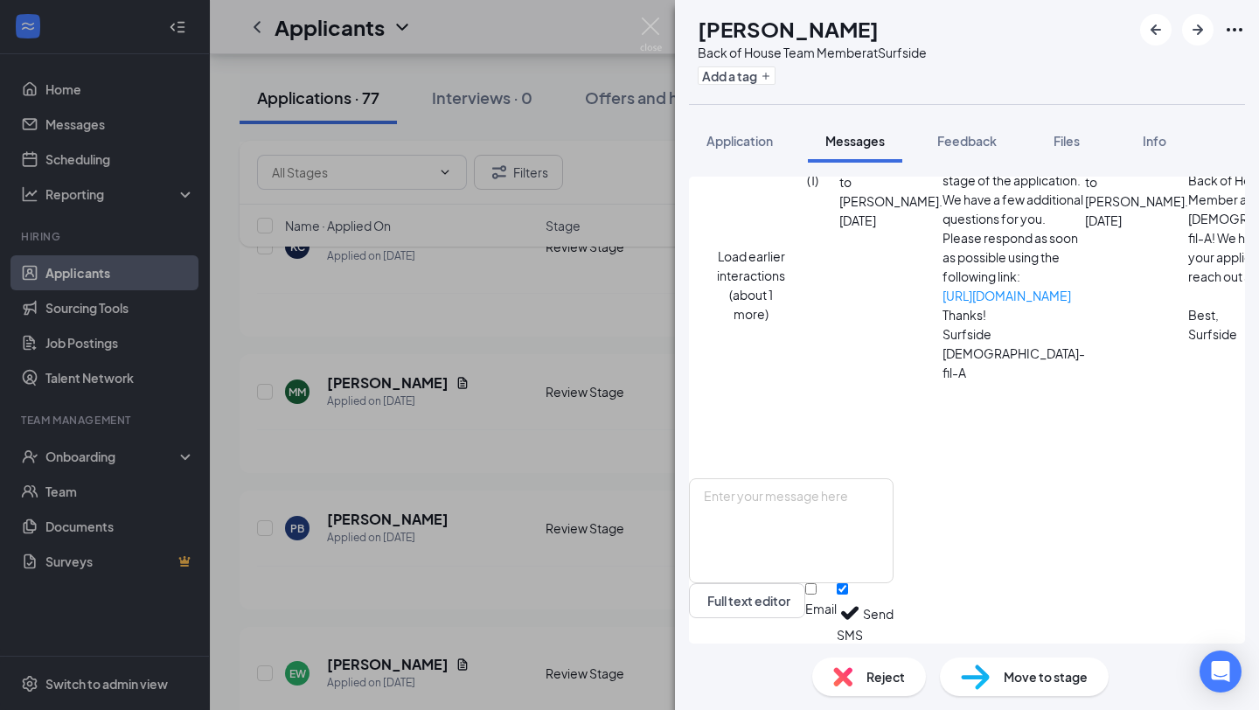
scroll to position [613, 0]
click at [854, 684] on div "Reject" at bounding box center [869, 677] width 114 height 38
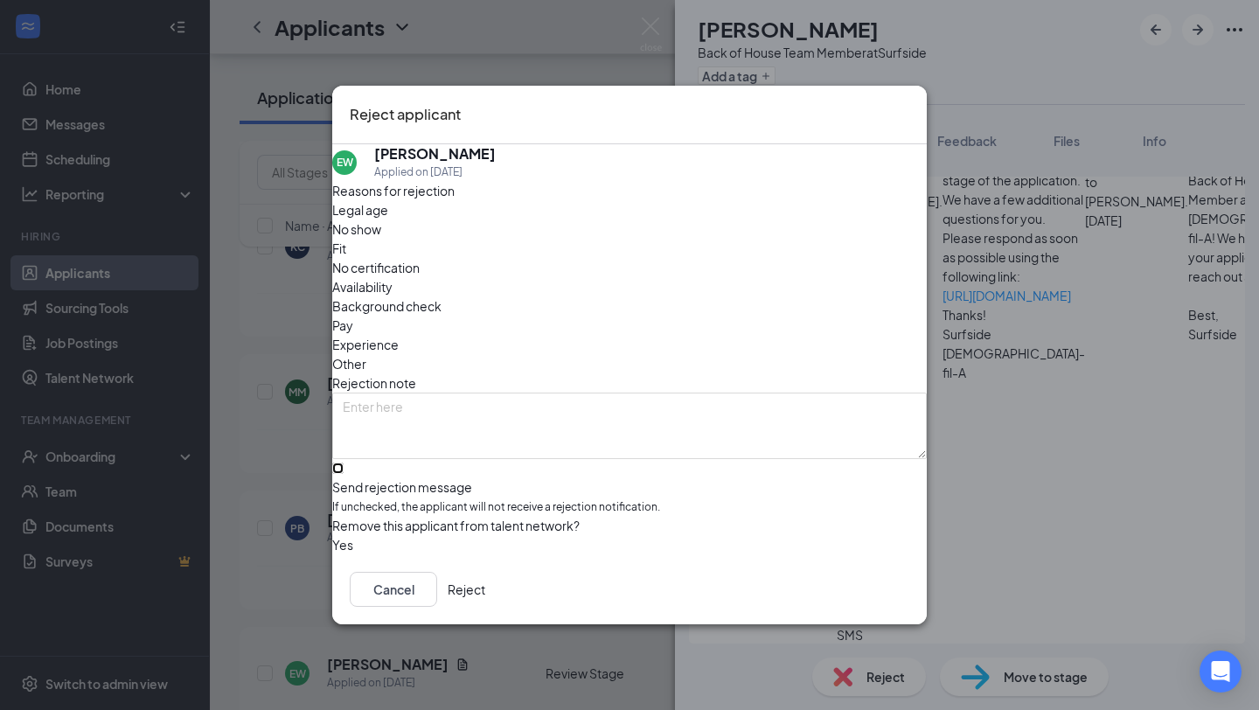
click at [344, 463] on input "Send rejection message If unchecked, the applicant will not receive a rejection…" at bounding box center [337, 468] width 11 height 11
checkbox input "true"
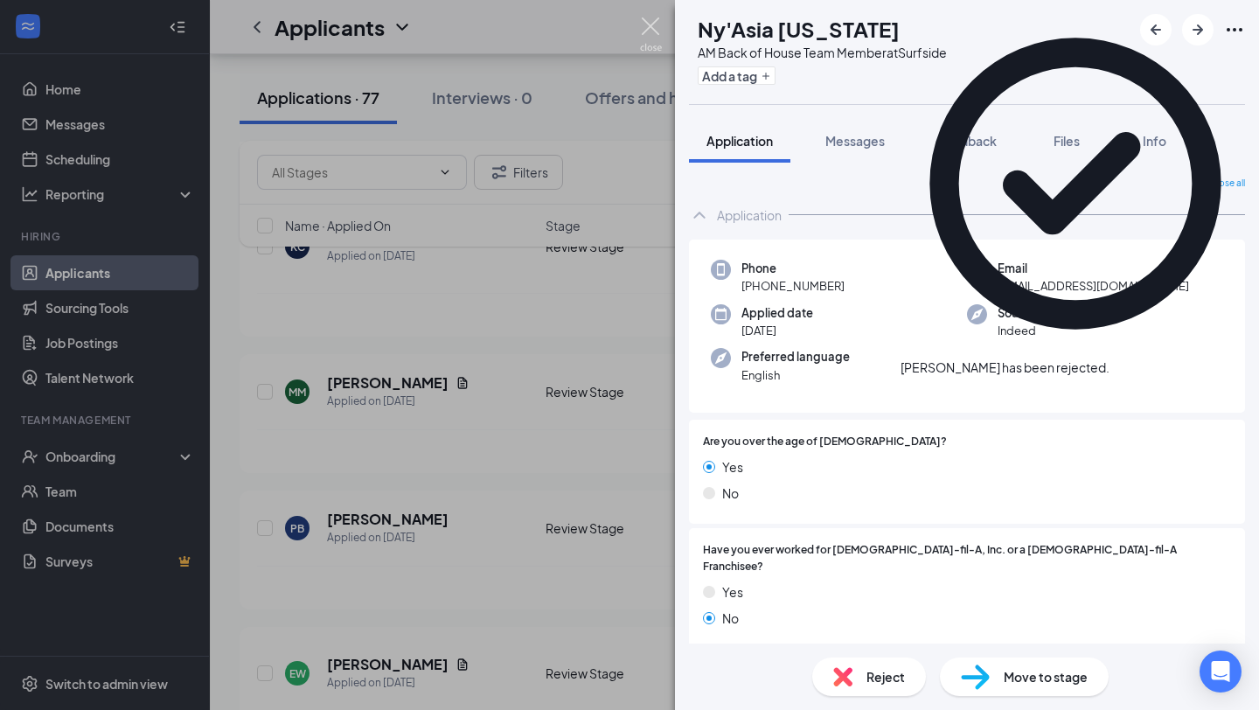
click at [647, 27] on img at bounding box center [651, 34] width 22 height 34
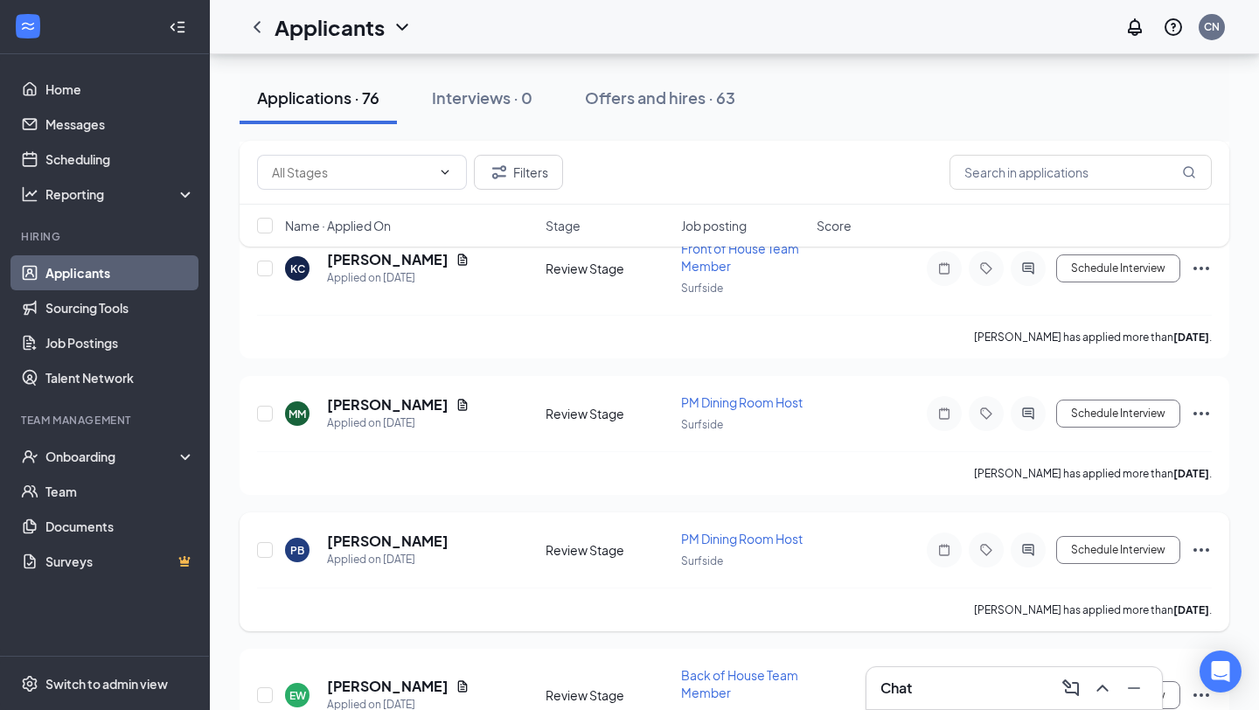
scroll to position [10695, 0]
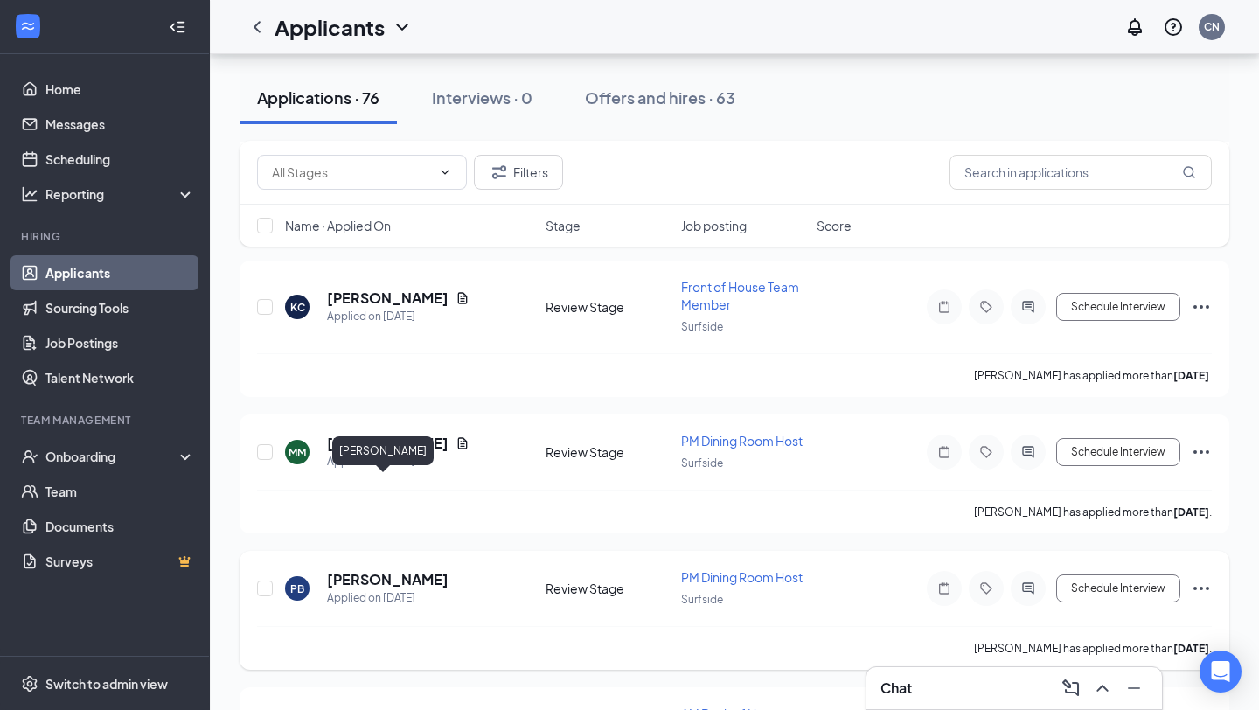
click at [379, 570] on h5 "[PERSON_NAME]" at bounding box center [388, 579] width 122 height 19
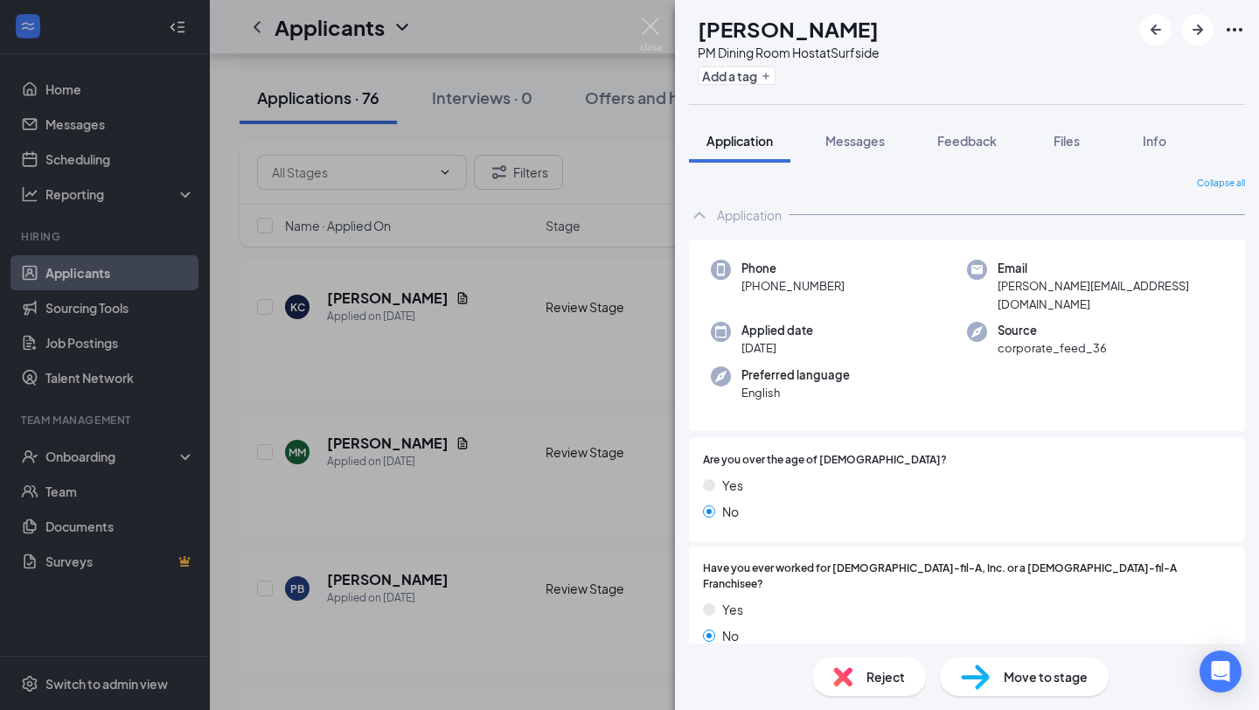
click at [862, 681] on div "Reject" at bounding box center [869, 677] width 114 height 38
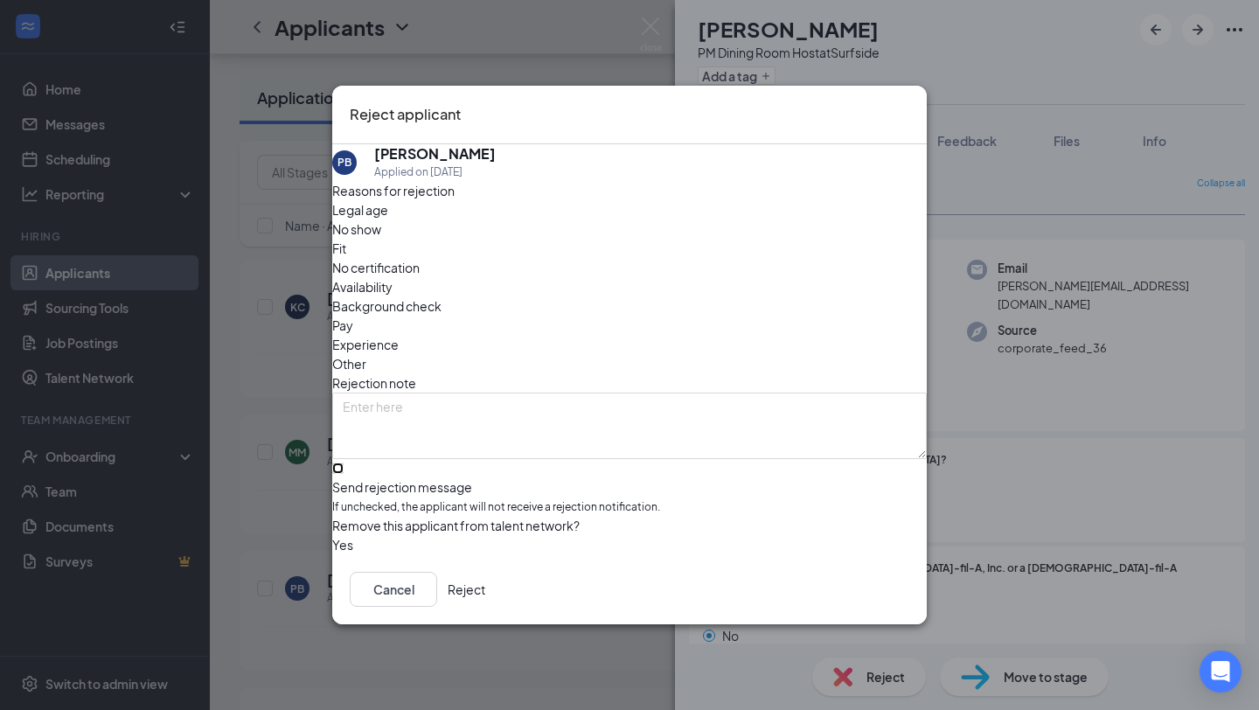
click at [344, 463] on input "Send rejection message If unchecked, the applicant will not receive a rejection…" at bounding box center [337, 468] width 11 height 11
checkbox input "true"
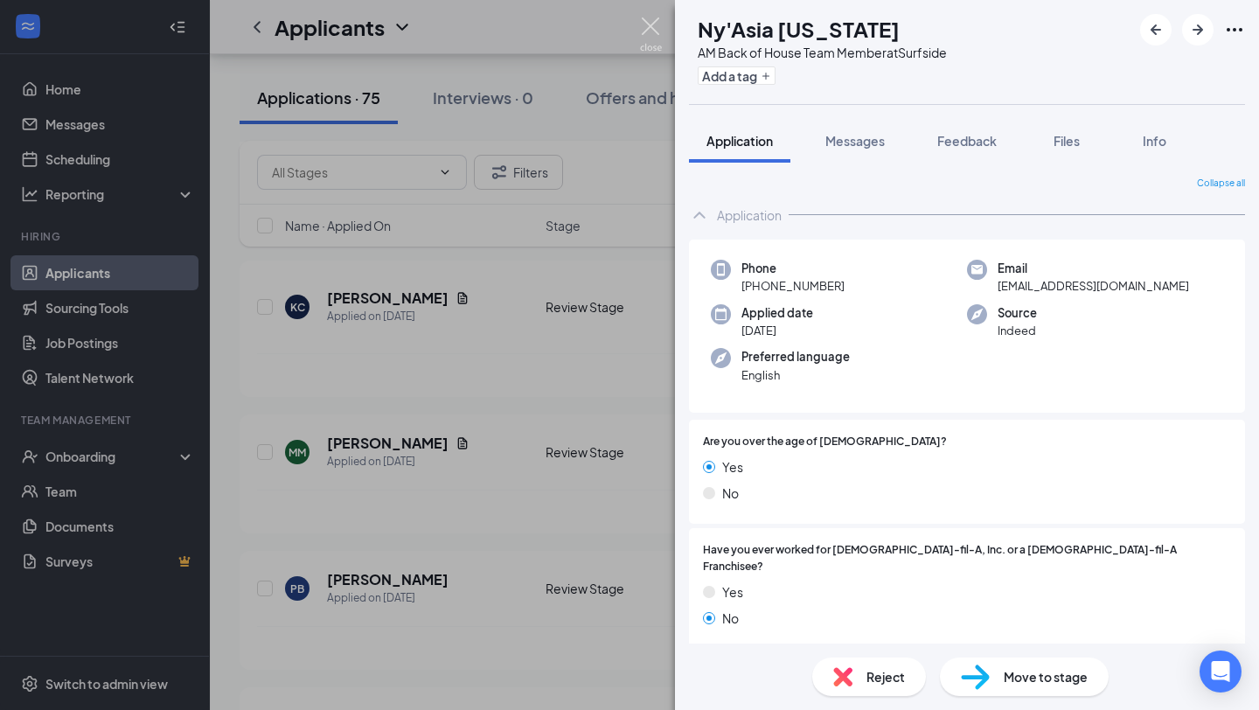
click at [657, 28] on img at bounding box center [651, 34] width 22 height 34
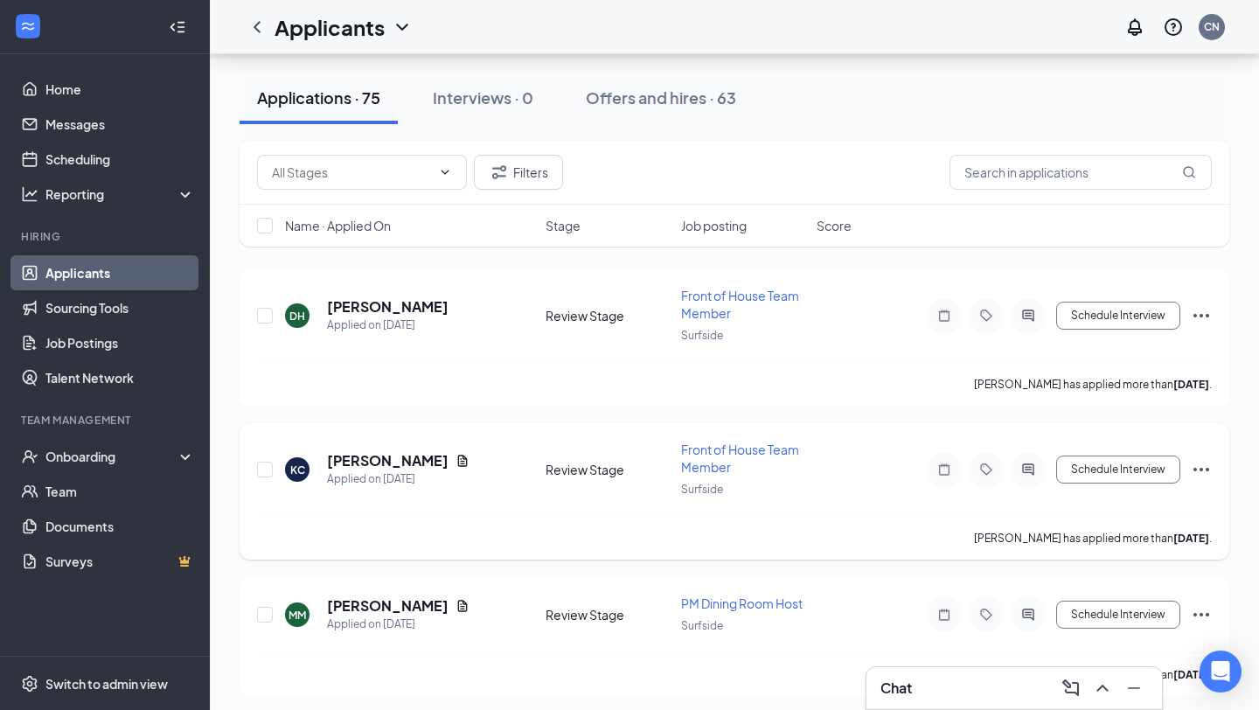
scroll to position [10529, 0]
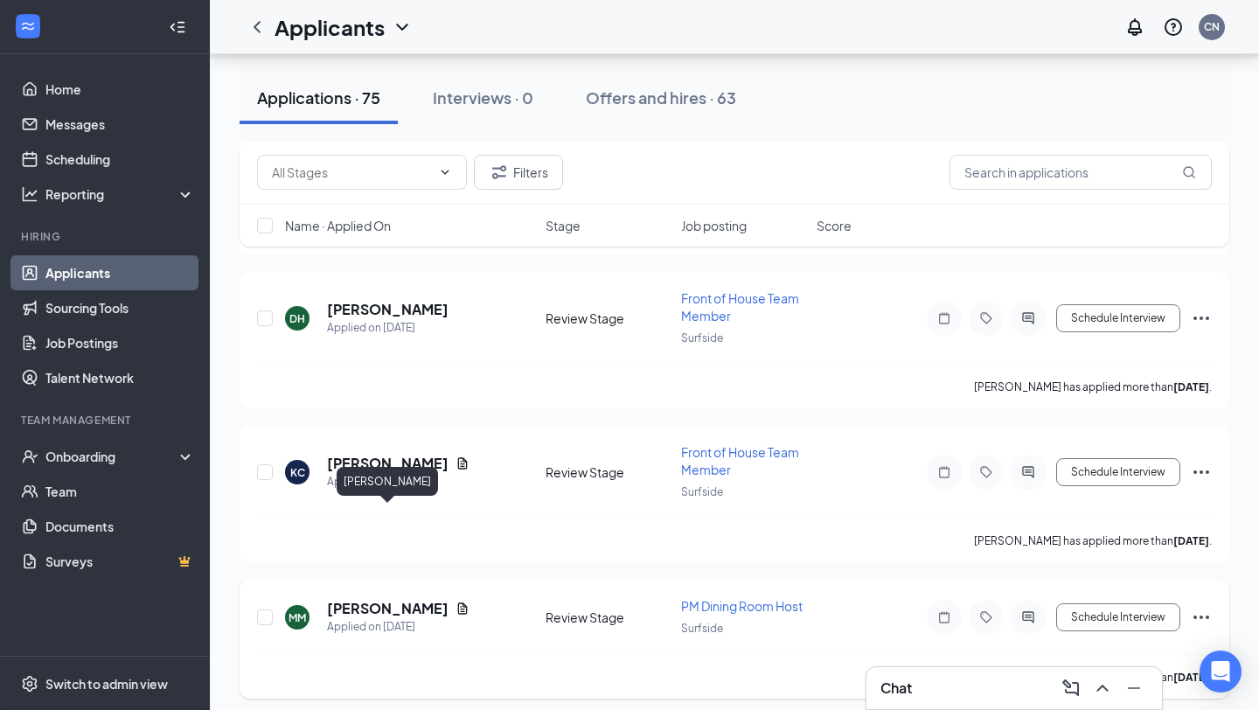
click at [399, 599] on h5 "[PERSON_NAME]" at bounding box center [388, 608] width 122 height 19
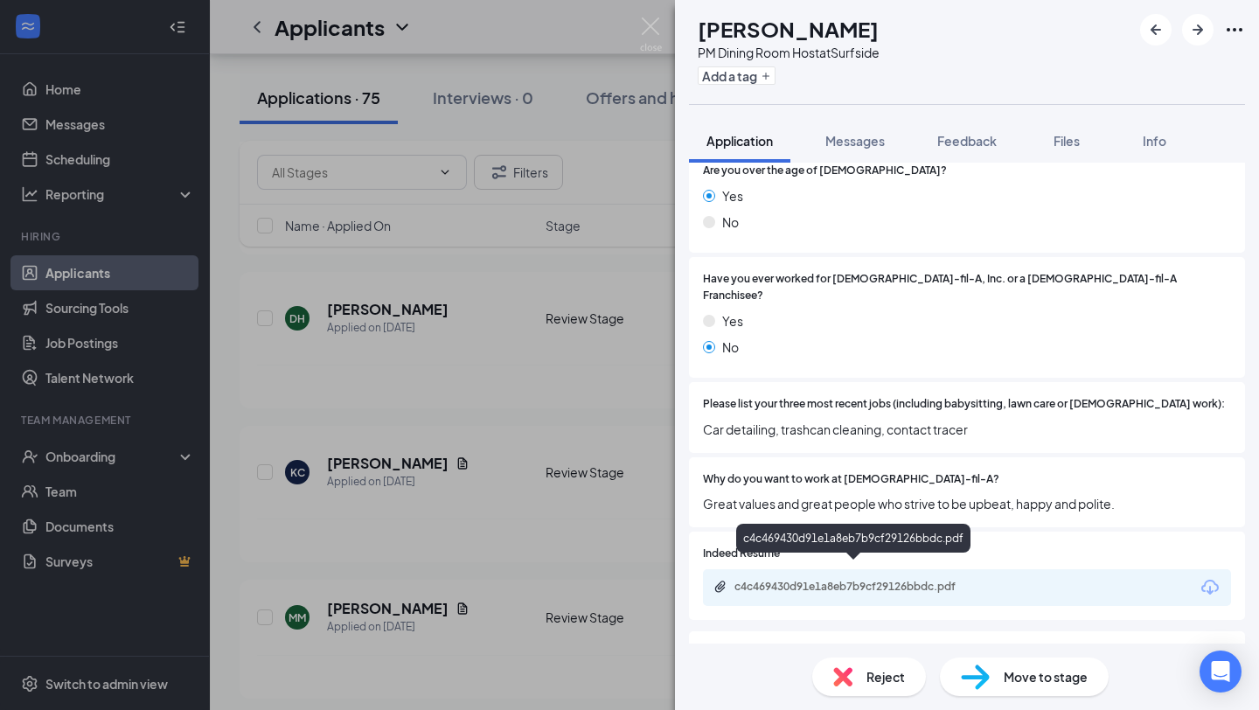
scroll to position [281, 0]
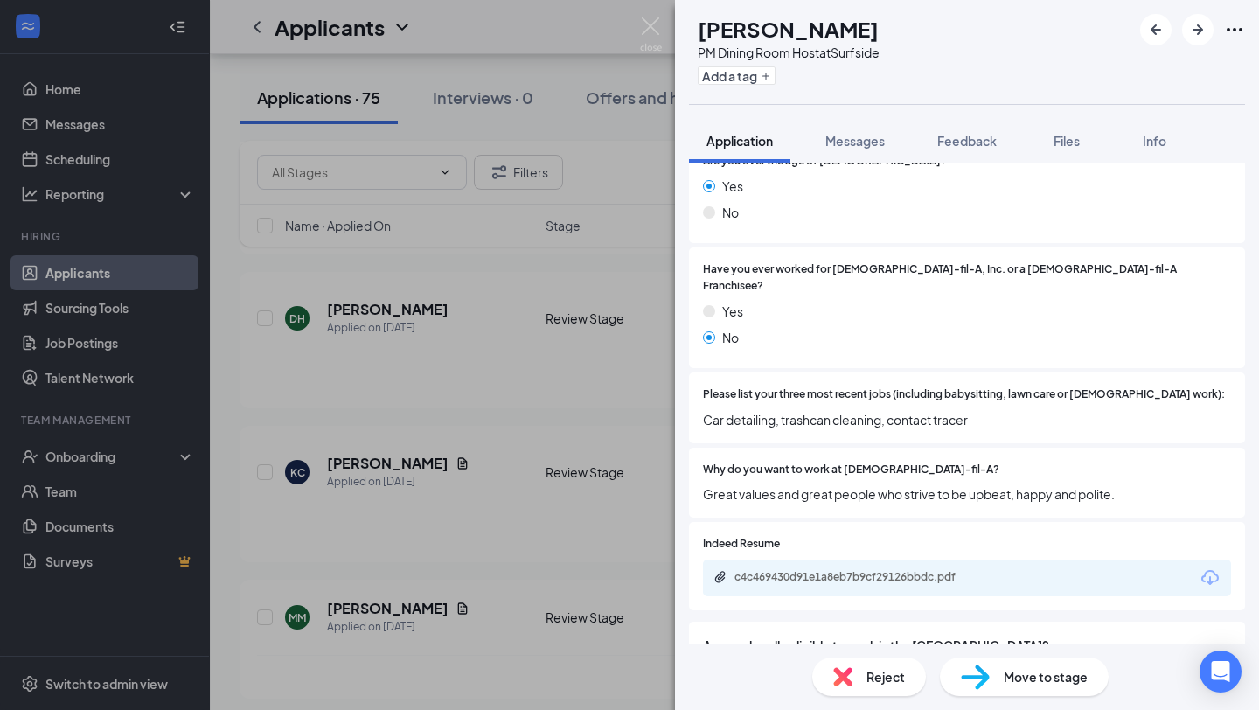
click at [895, 410] on span "Car detailing, trashcan cleaning, contact tracer" at bounding box center [967, 419] width 528 height 19
click at [969, 410] on span "Car detailing, trashcan cleaning, contact tracer" at bounding box center [967, 419] width 528 height 19
drag, startPoint x: 991, startPoint y: 399, endPoint x: 704, endPoint y: 407, distance: 287.0
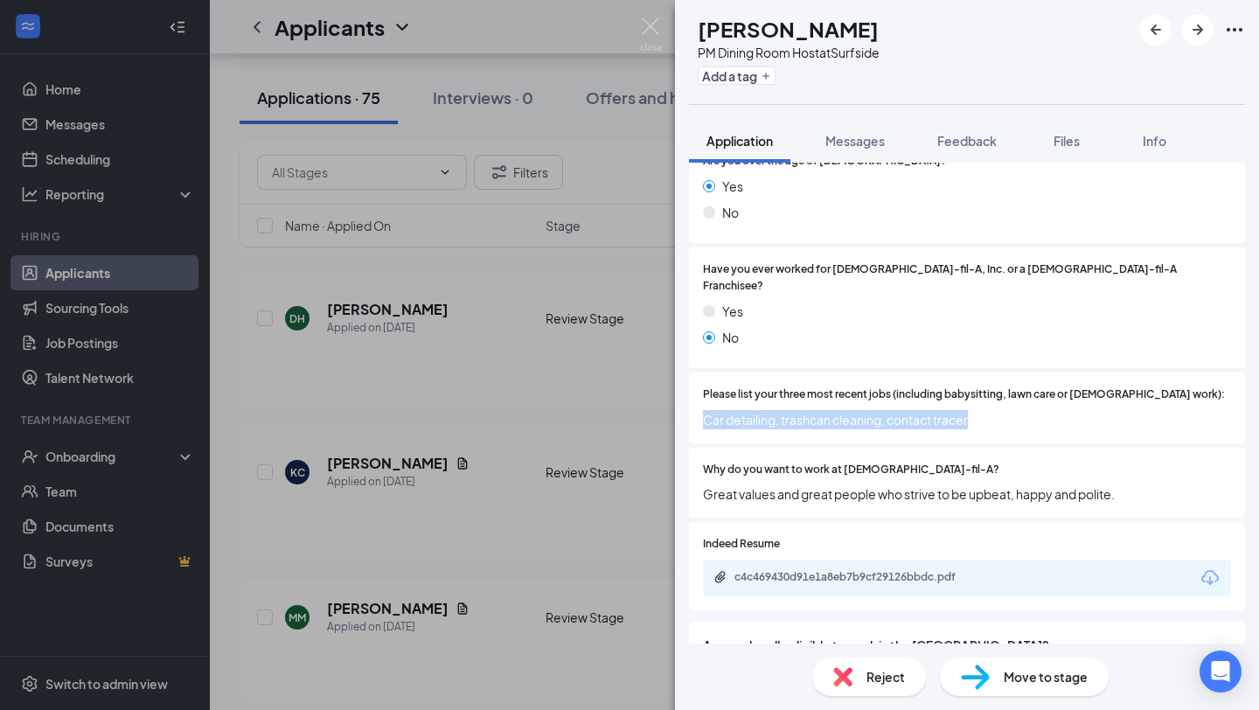
click at [703, 410] on span "Car detailing, trashcan cleaning, contact tracer" at bounding box center [967, 419] width 528 height 19
click at [772, 410] on span "Car detailing, trashcan cleaning, contact tracer" at bounding box center [967, 419] width 528 height 19
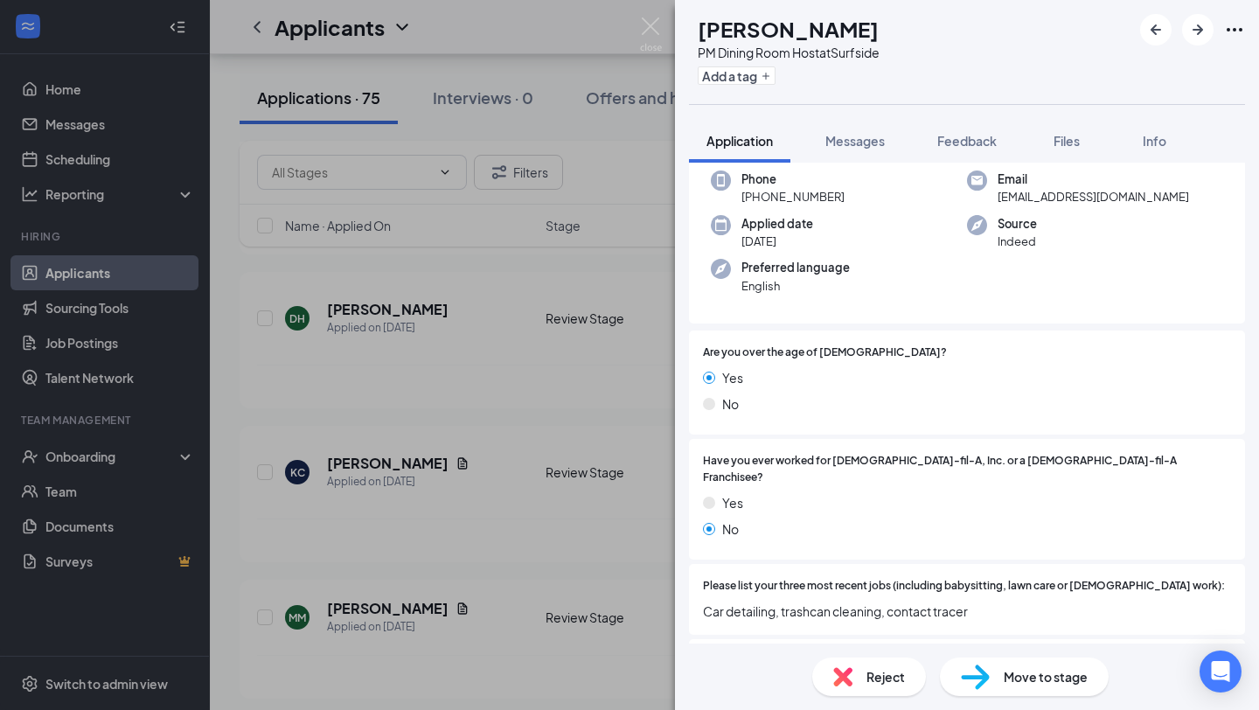
scroll to position [88, 0]
click at [884, 661] on div "Reject" at bounding box center [869, 677] width 114 height 38
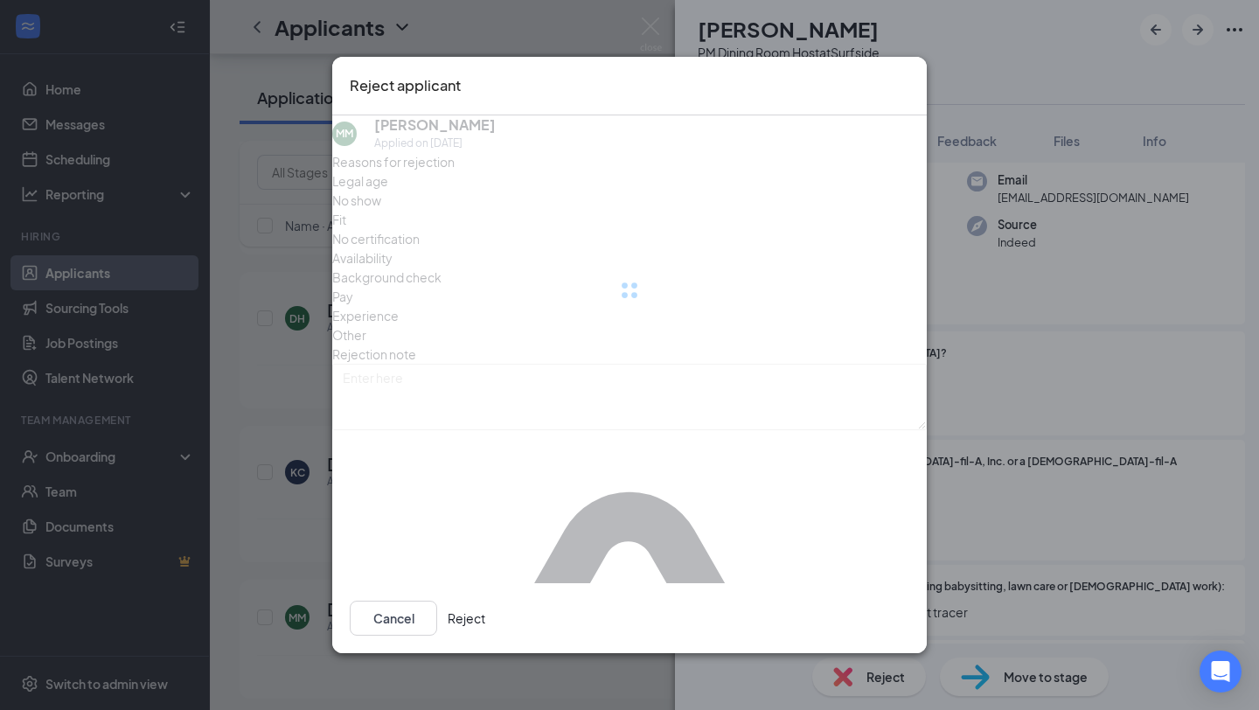
click at [874, 680] on div "Reject applicant MM Matthew Meisler Applied on Aug 11 Reasons for rejection Leg…" at bounding box center [629, 355] width 1259 height 710
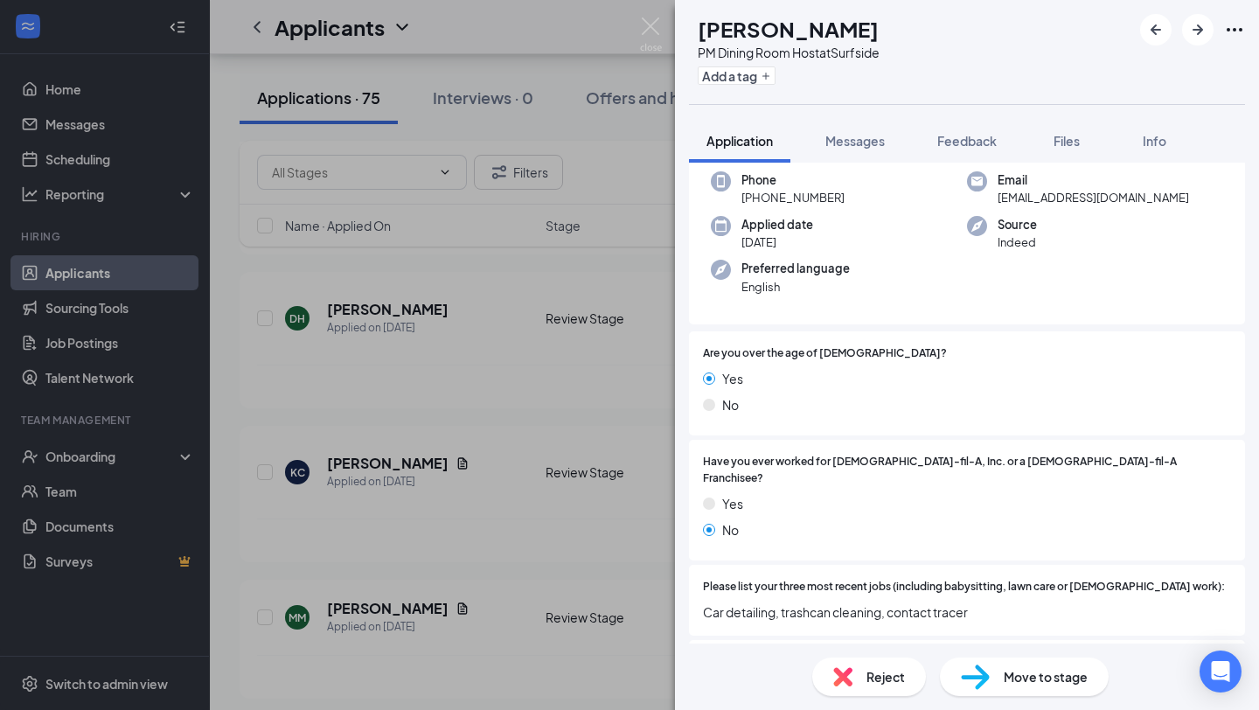
click at [874, 680] on span "Reject" at bounding box center [886, 676] width 38 height 19
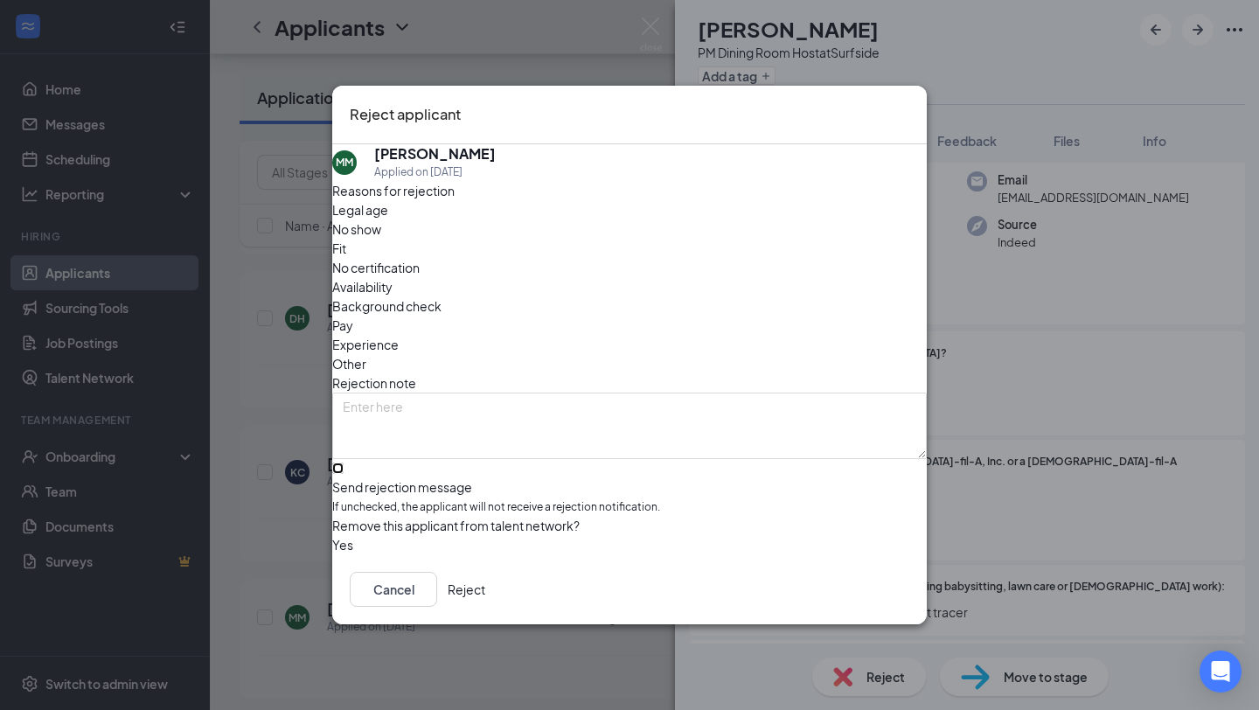
click at [344, 463] on input "Send rejection message If unchecked, the applicant will not receive a rejection…" at bounding box center [337, 468] width 11 height 11
checkbox input "true"
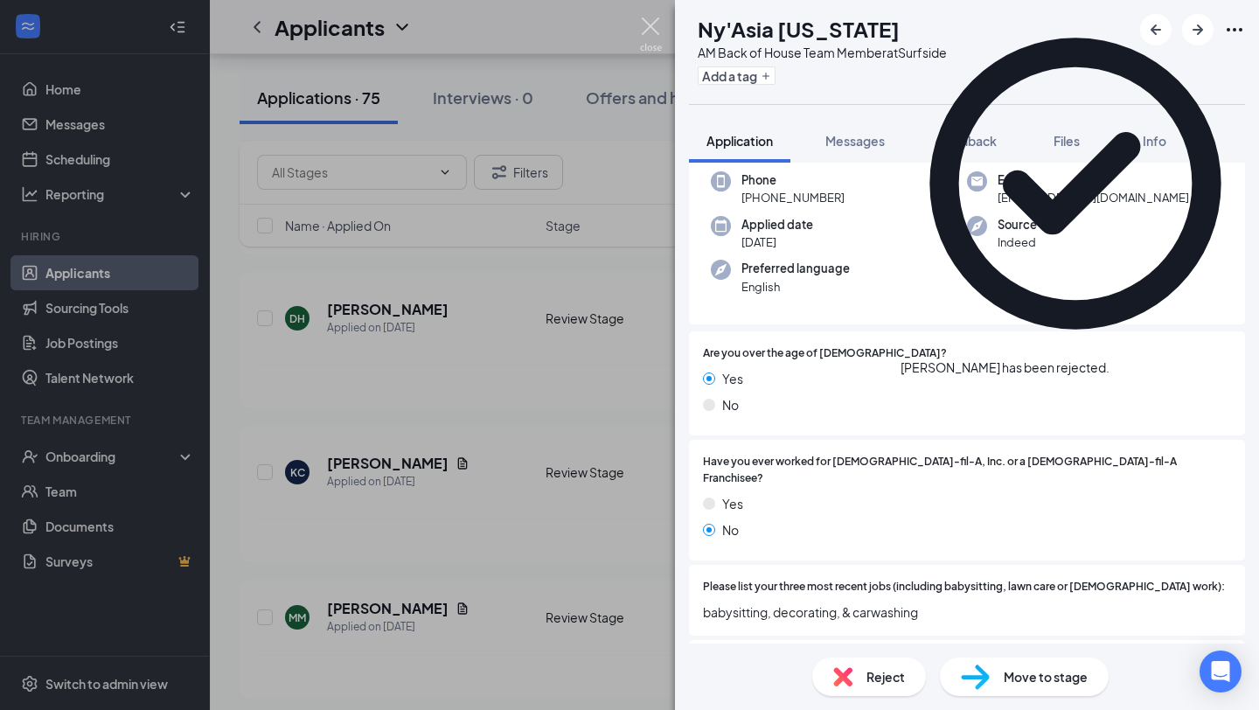
click at [648, 28] on img at bounding box center [651, 34] width 22 height 34
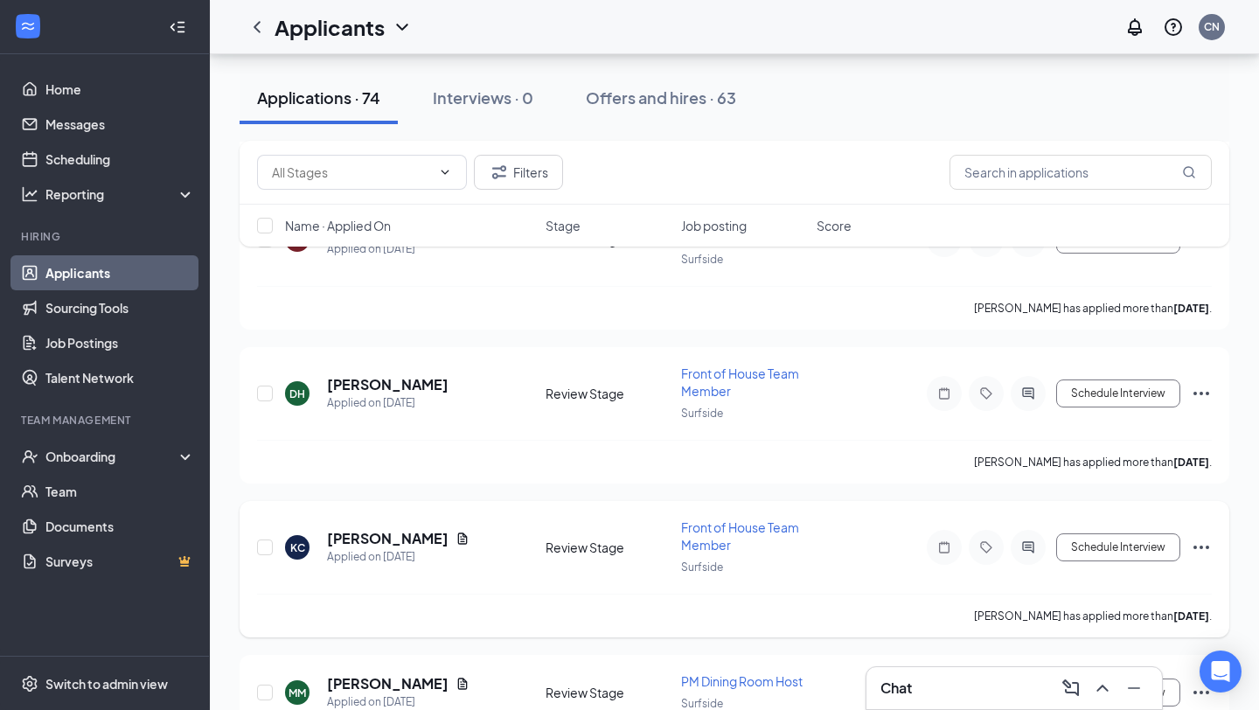
scroll to position [10425, 0]
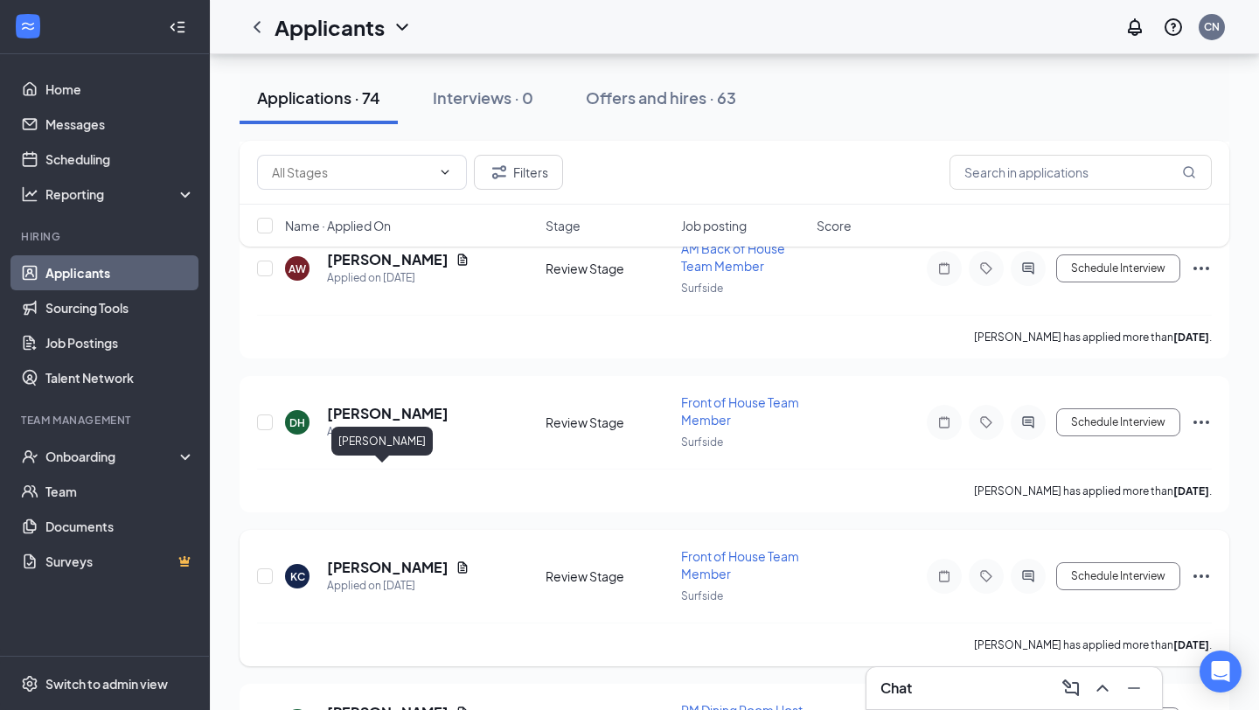
click at [362, 558] on h5 "[PERSON_NAME]" at bounding box center [388, 567] width 122 height 19
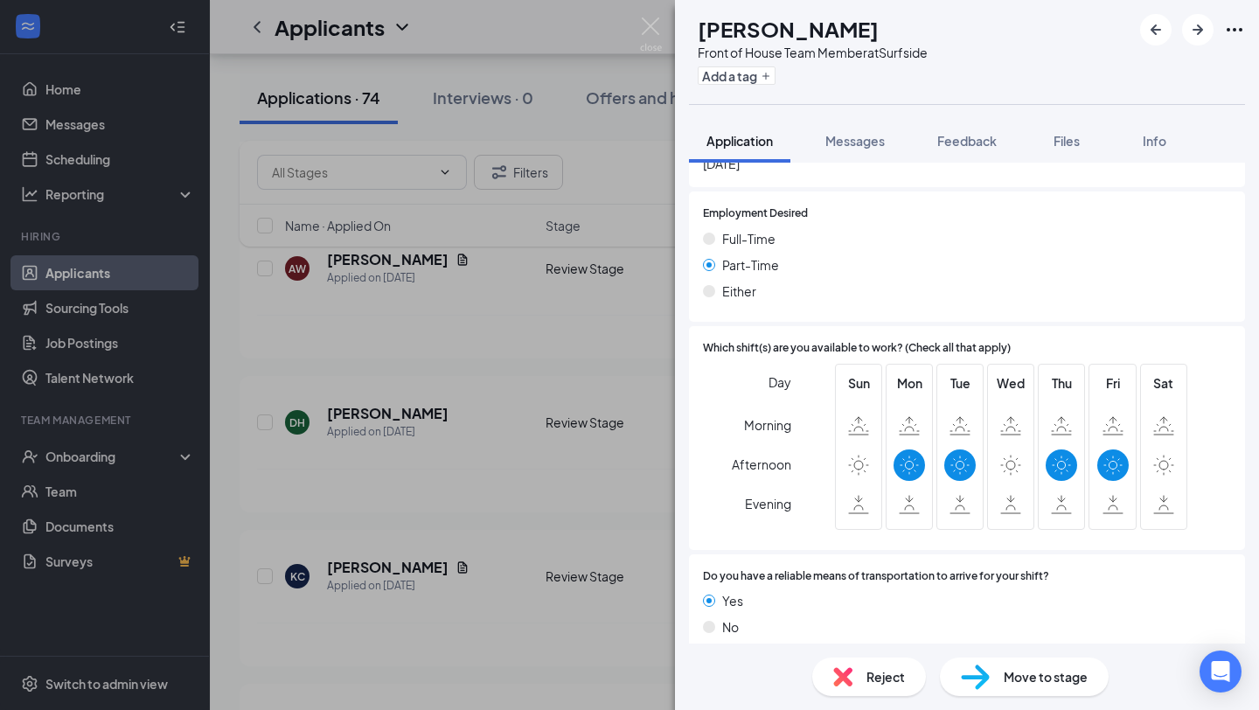
scroll to position [1065, 0]
click at [861, 680] on div "Reject" at bounding box center [869, 677] width 114 height 38
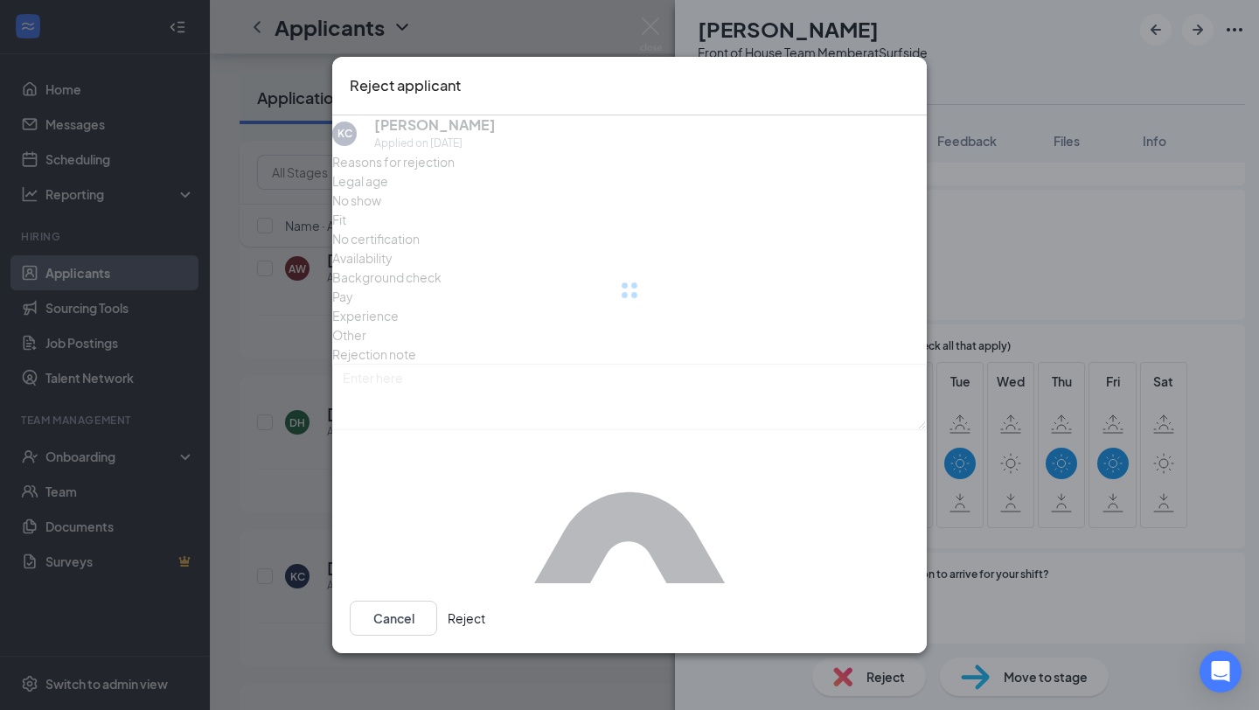
scroll to position [1057, 0]
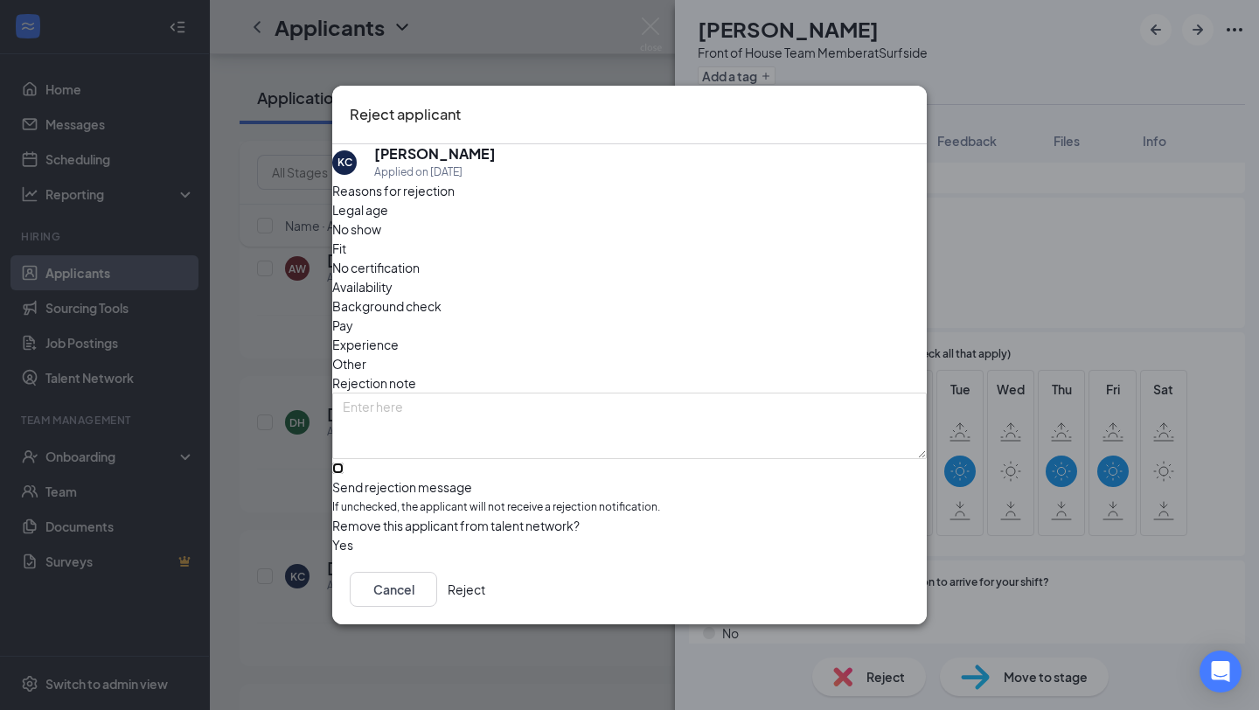
click at [344, 463] on input "Send rejection message If unchecked, the applicant will not receive a rejection…" at bounding box center [337, 468] width 11 height 11
checkbox input "true"
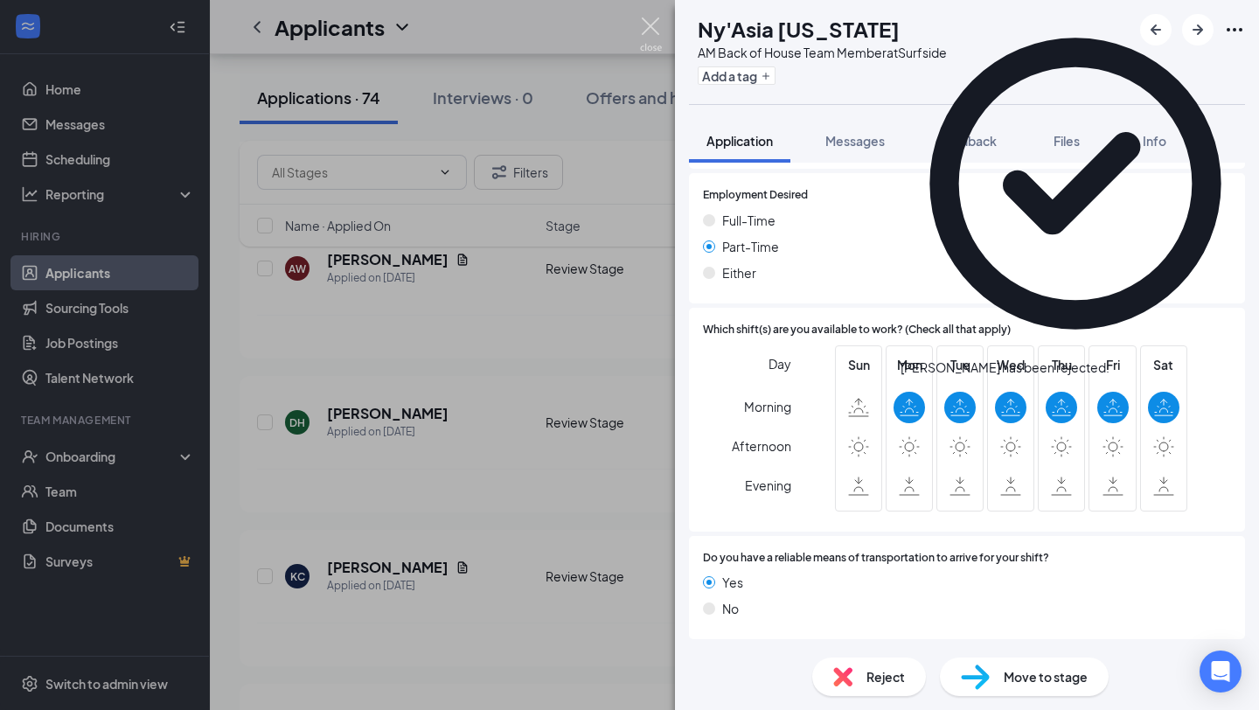
scroll to position [928, 0]
click at [651, 28] on img at bounding box center [651, 34] width 22 height 34
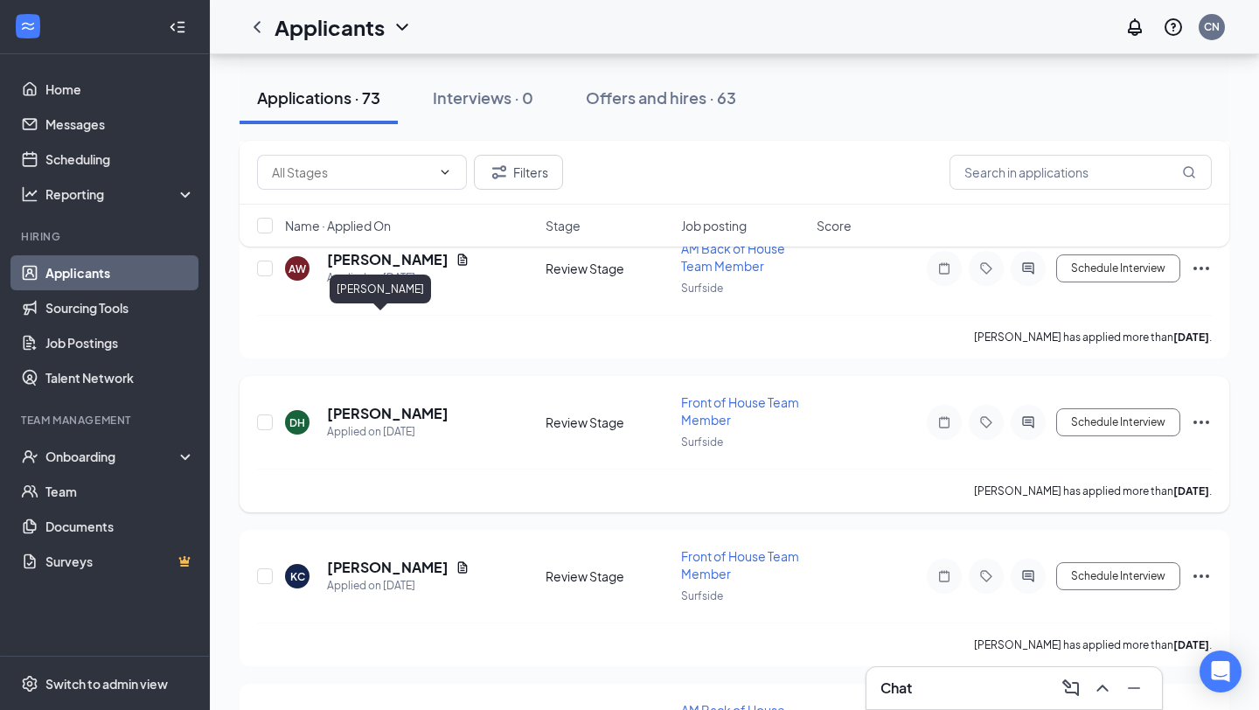
click at [368, 404] on h5 "[PERSON_NAME]" at bounding box center [388, 413] width 122 height 19
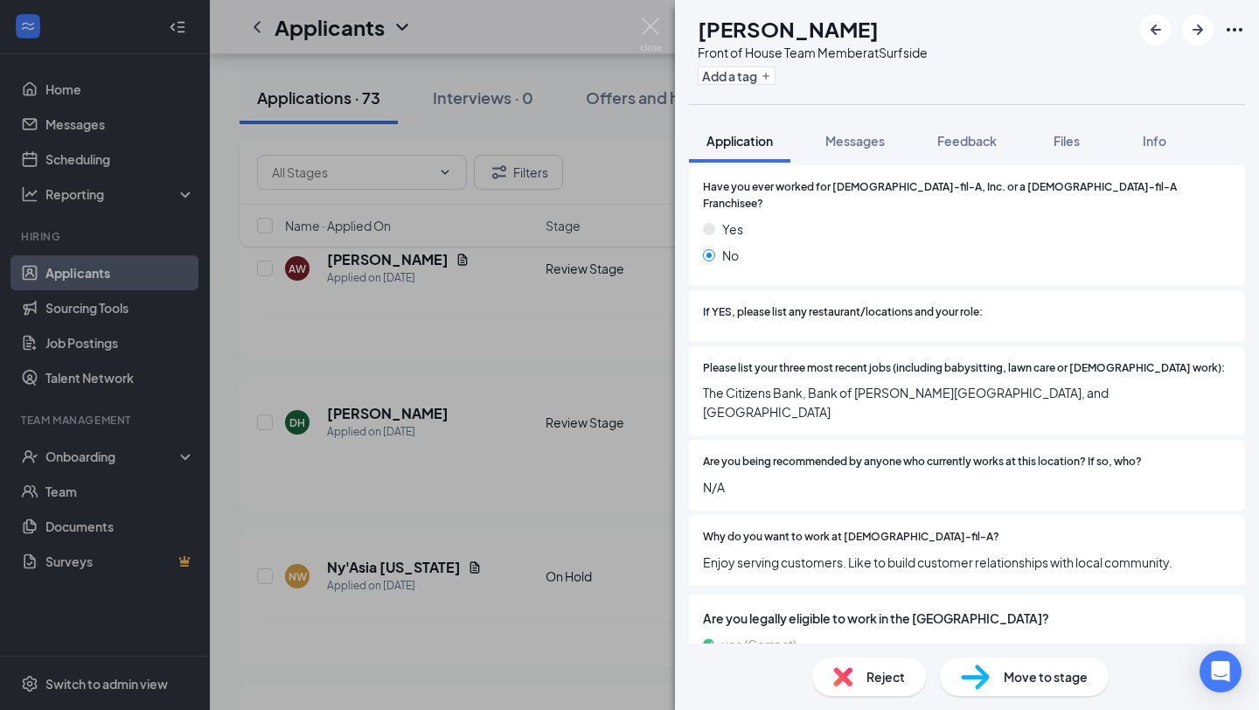
scroll to position [401, 0]
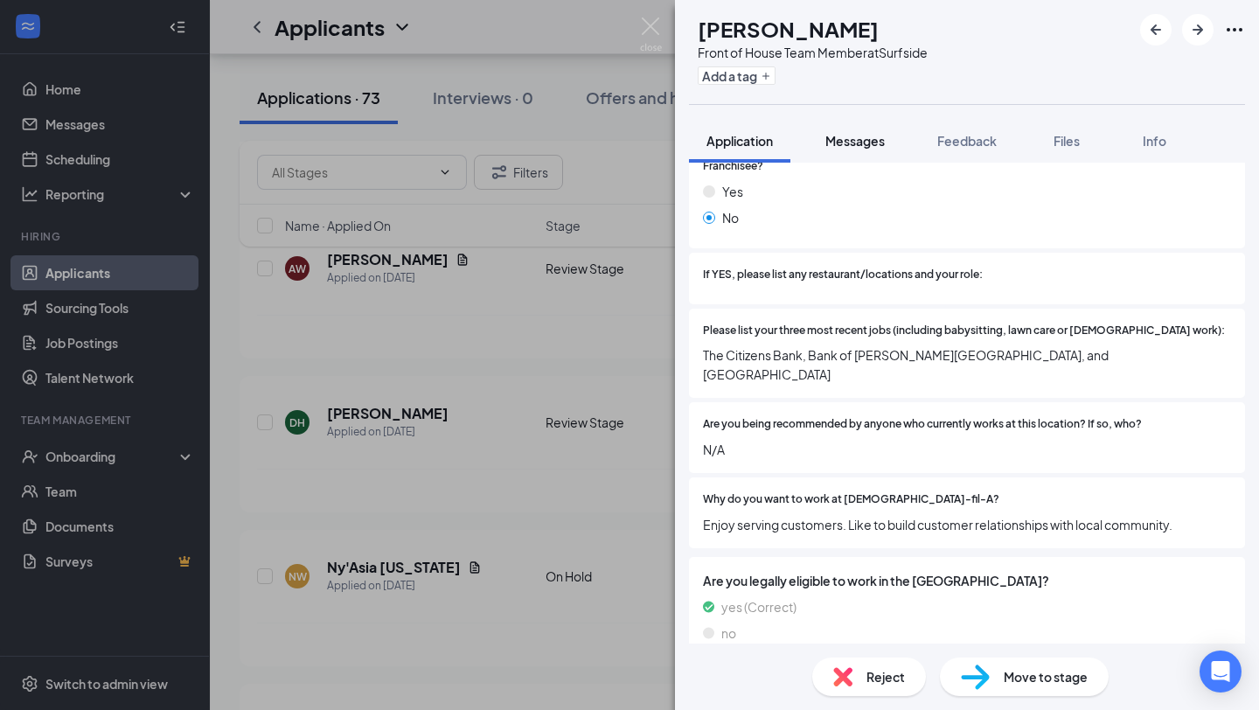
click at [847, 132] on div "Messages" at bounding box center [855, 140] width 59 height 17
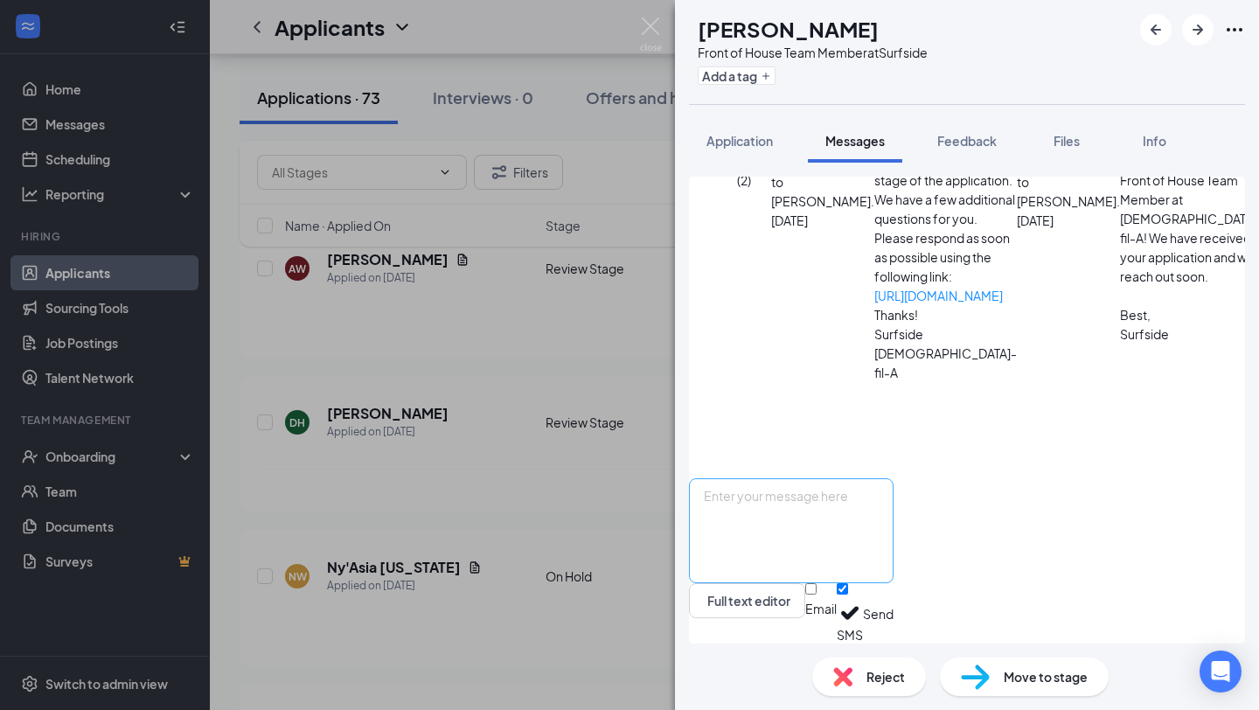
scroll to position [295, 0]
click at [879, 681] on span "Reject" at bounding box center [886, 676] width 38 height 19
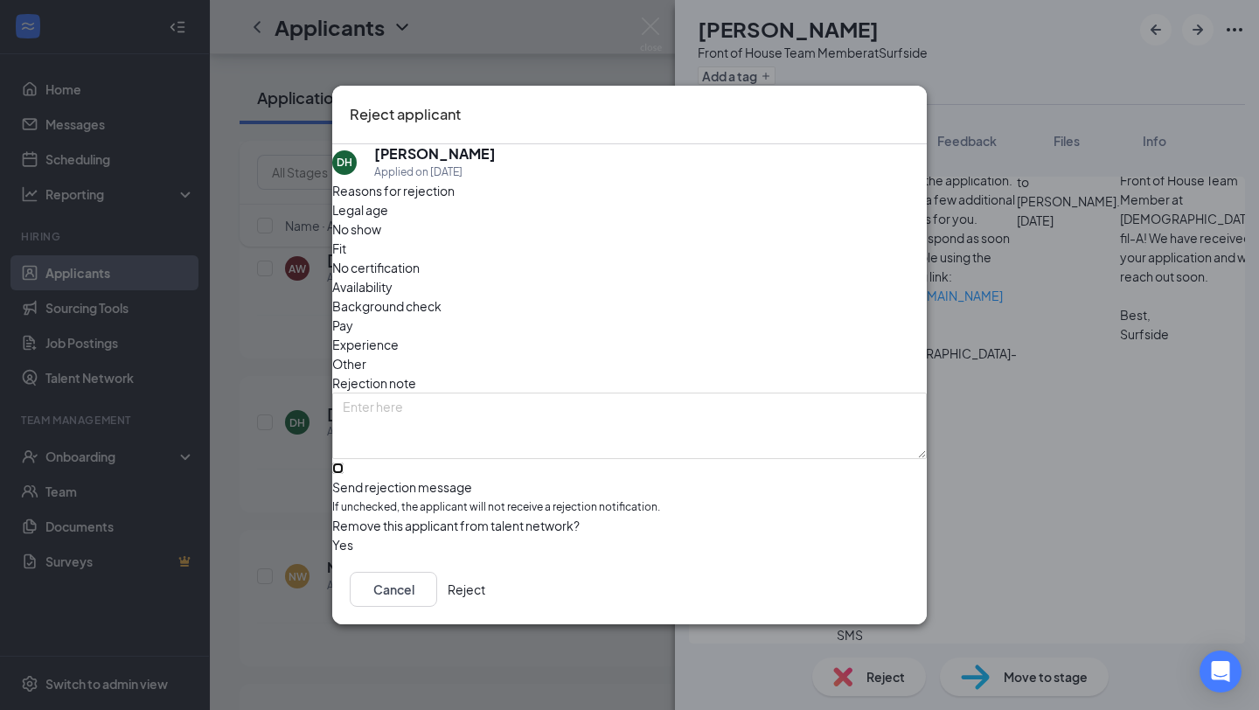
click at [344, 463] on input "Send rejection message If unchecked, the applicant will not receive a rejection…" at bounding box center [337, 468] width 11 height 11
checkbox input "true"
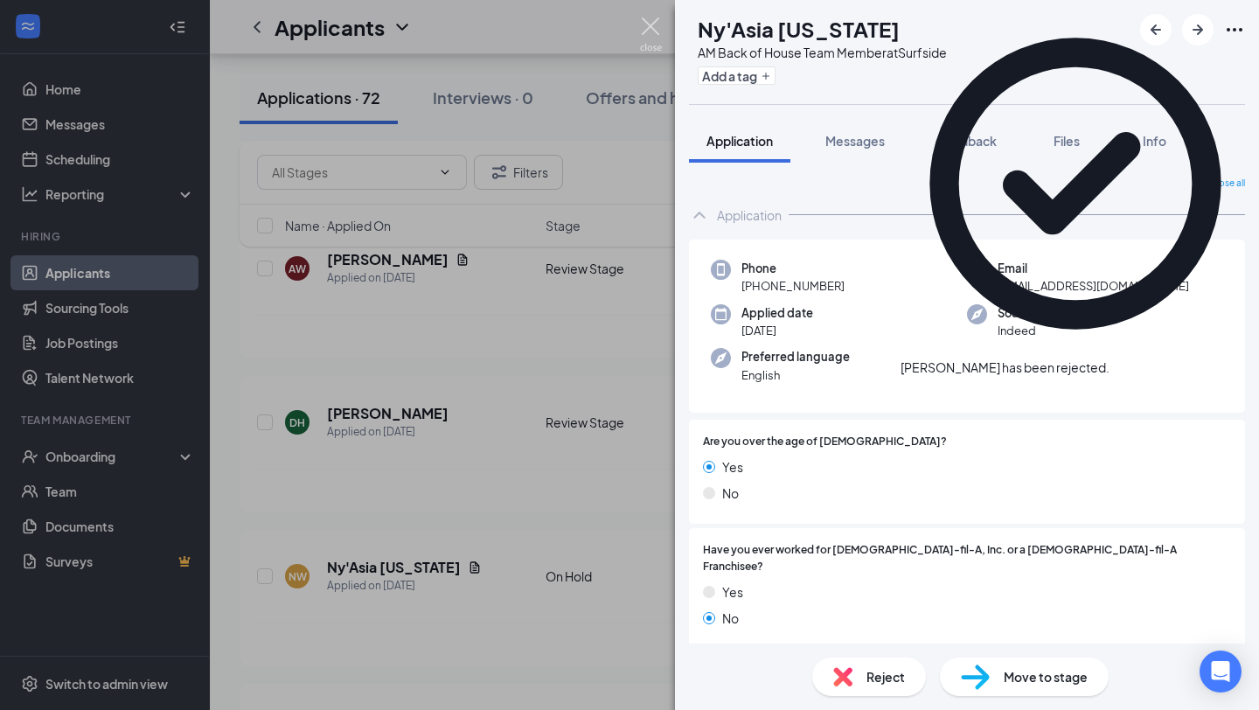
click at [659, 26] on img at bounding box center [651, 34] width 22 height 34
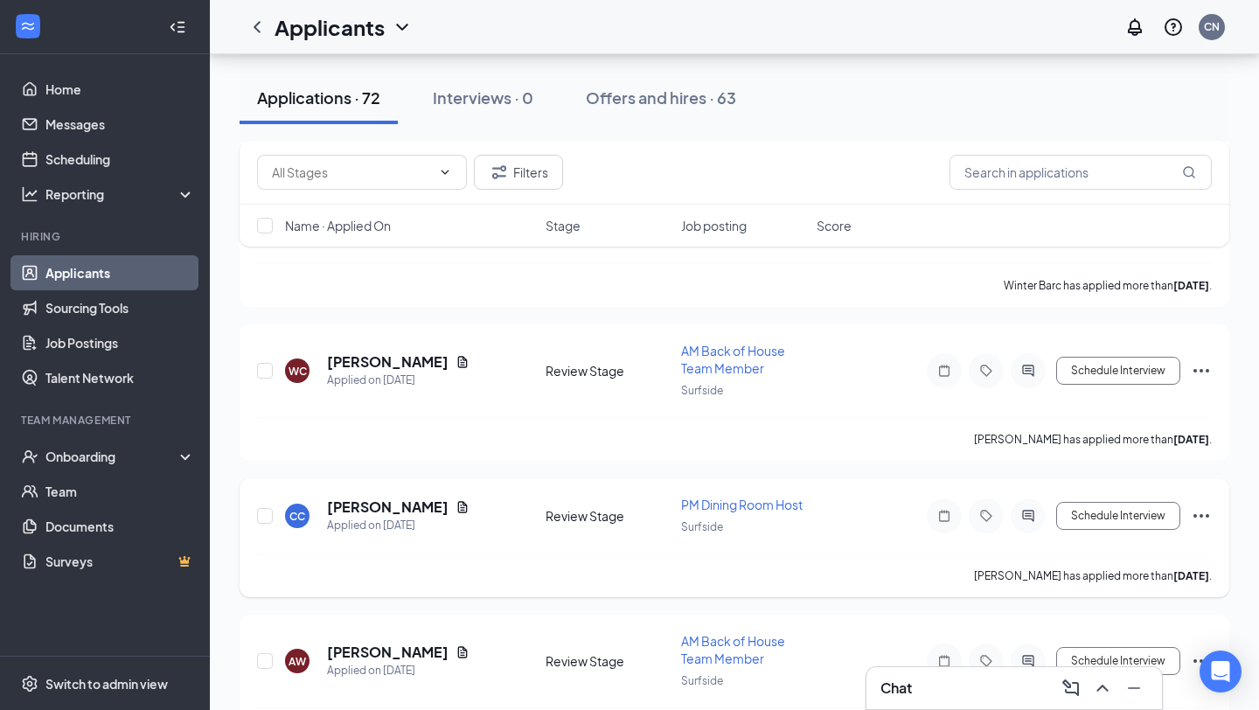
scroll to position [10022, 0]
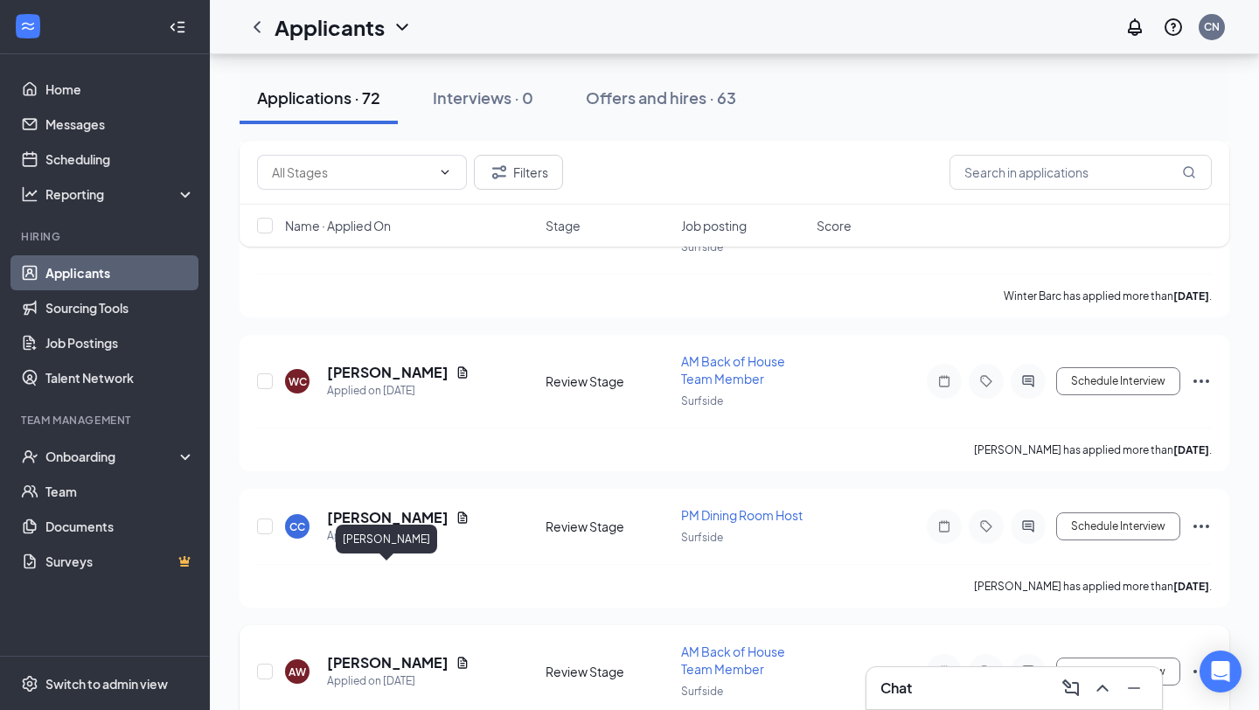
click at [396, 653] on h5 "[PERSON_NAME]" at bounding box center [388, 662] width 122 height 19
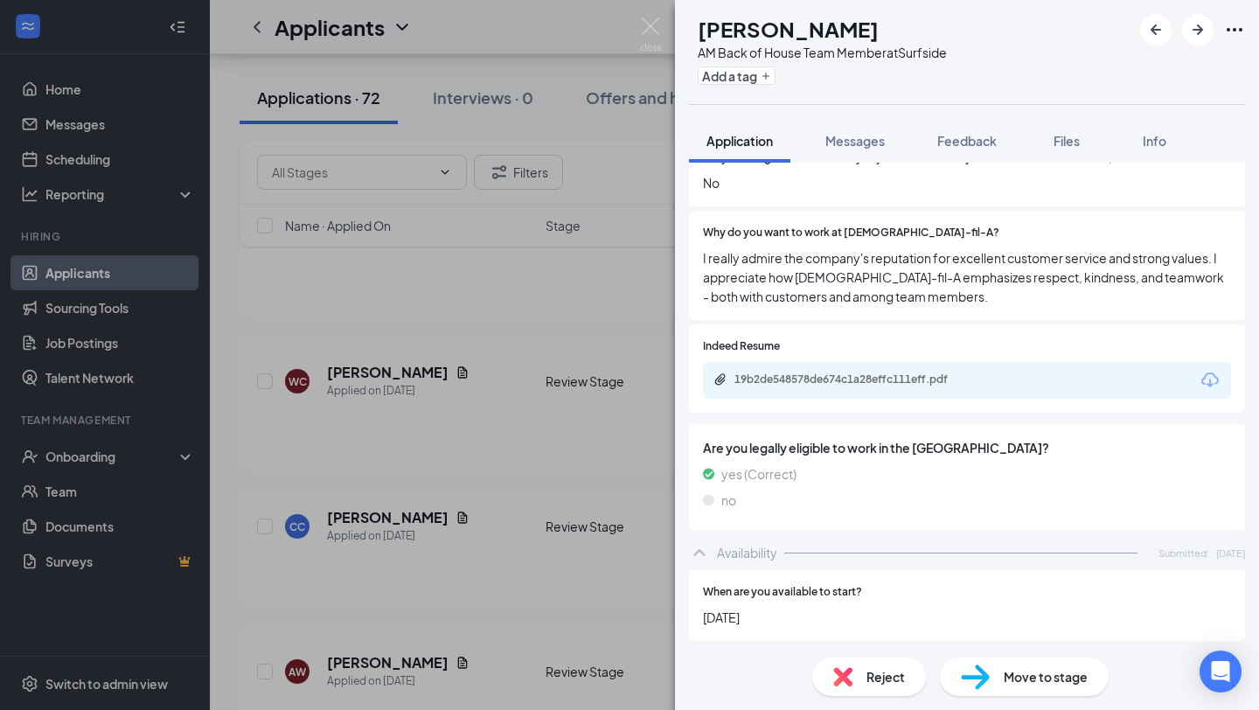
scroll to position [652, 0]
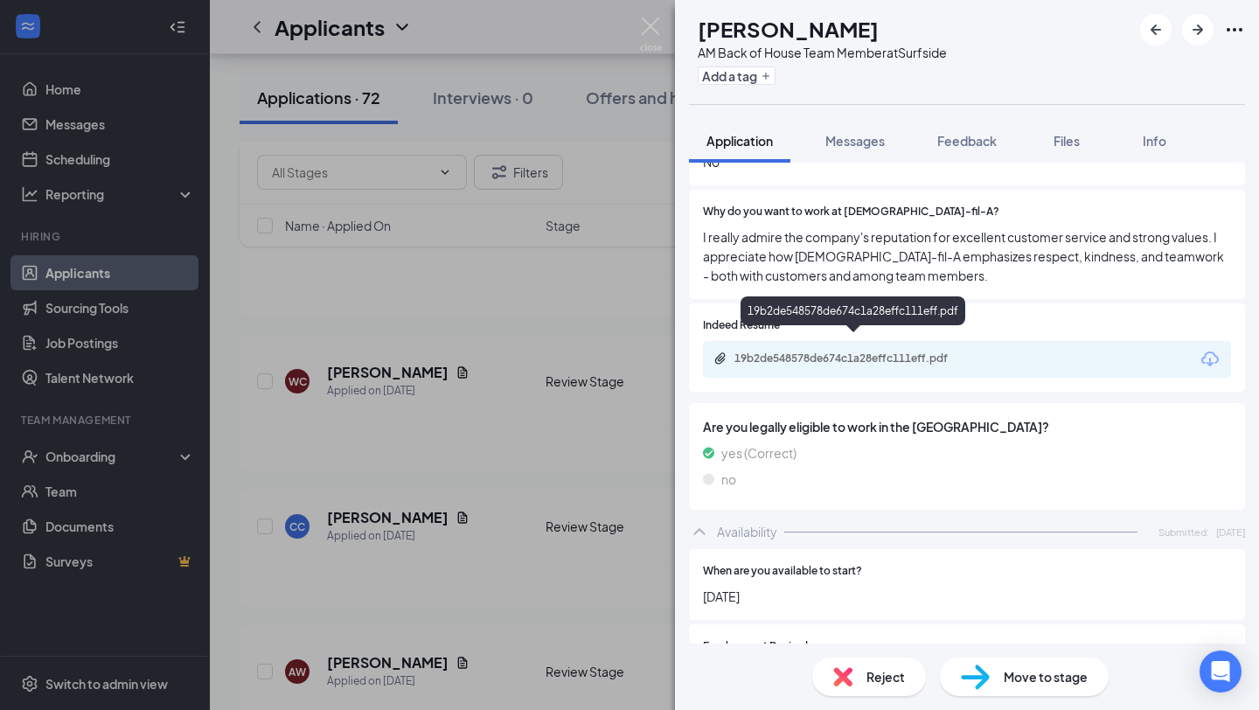
click at [922, 352] on div "19b2de548578de674c1a28effc111eff.pdf" at bounding box center [857, 359] width 245 height 14
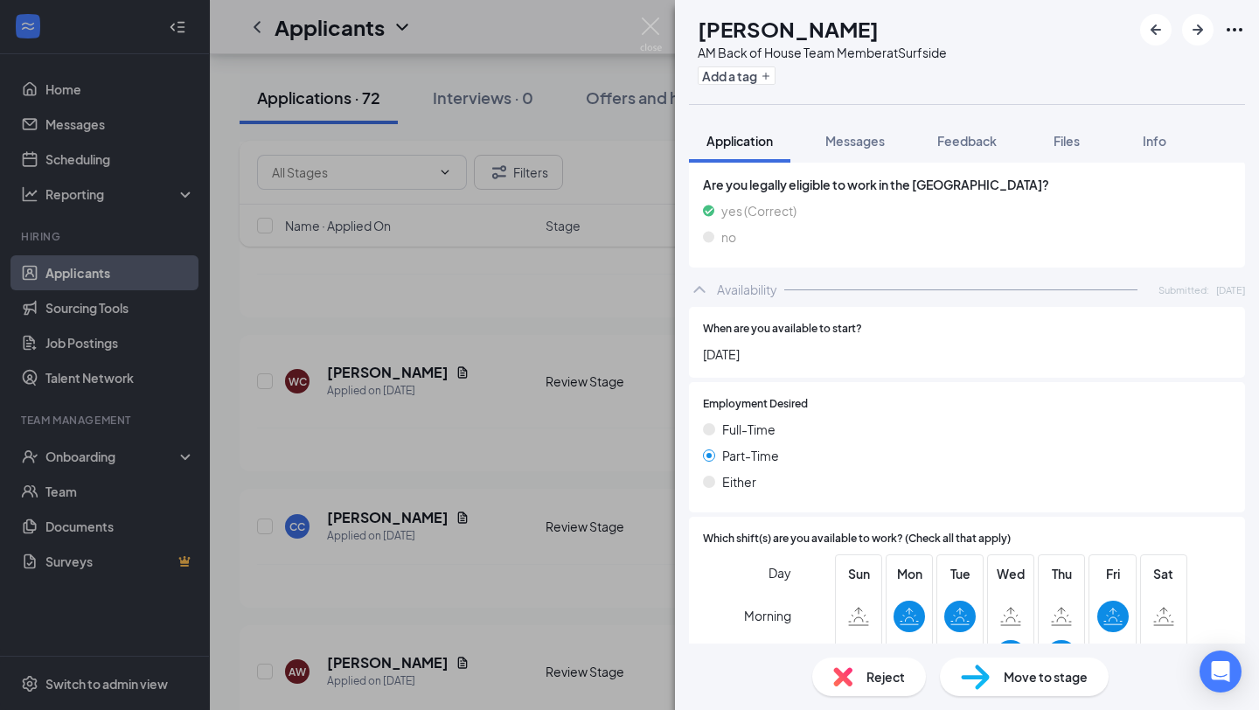
scroll to position [863, 0]
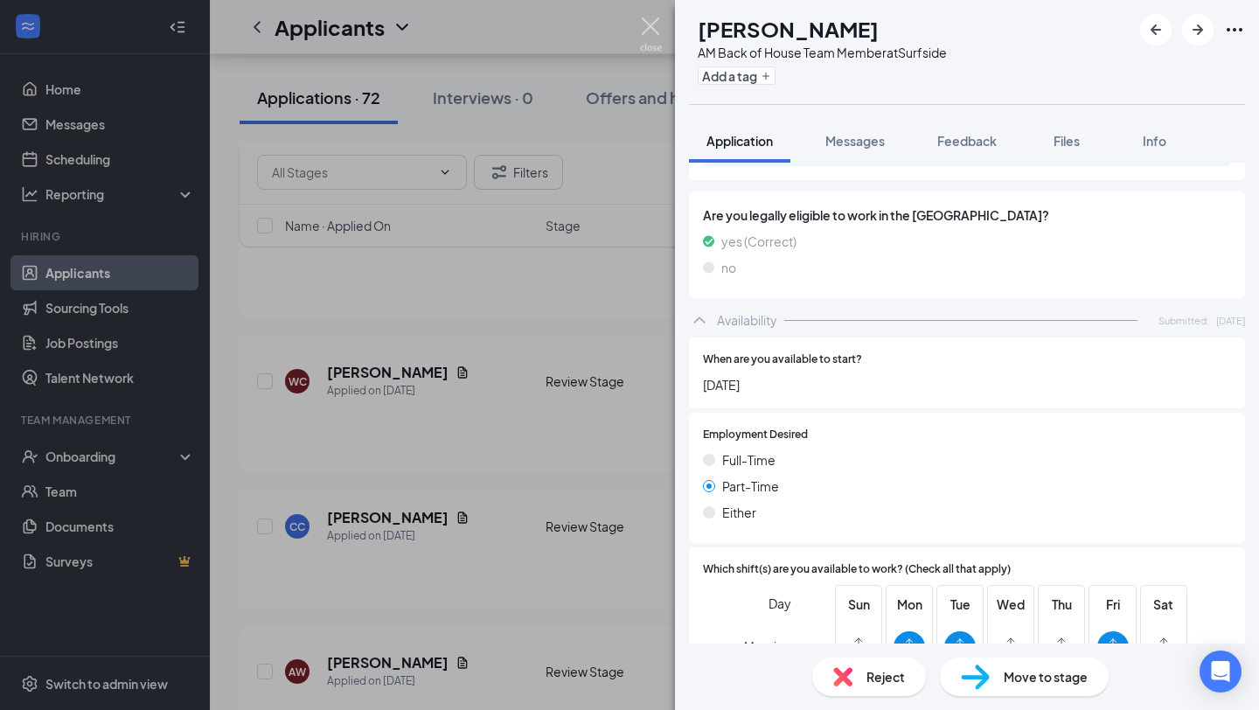
click at [651, 31] on img at bounding box center [651, 34] width 22 height 34
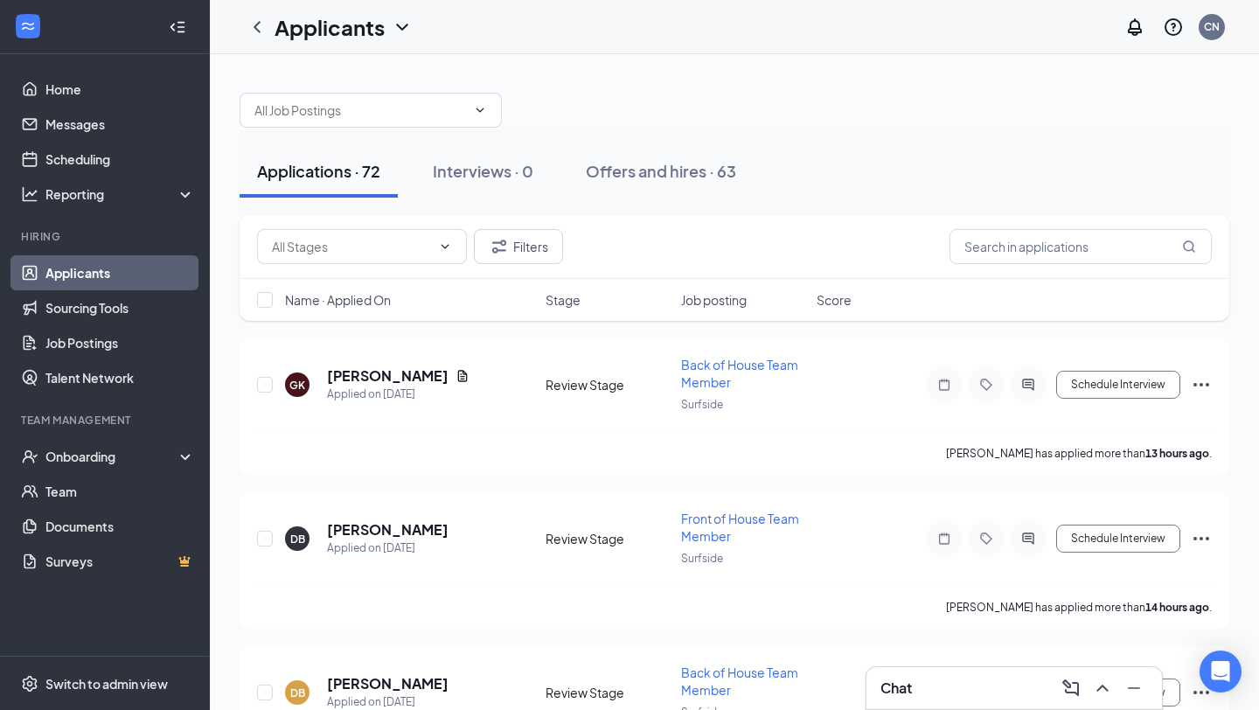
click at [969, 678] on div "Chat" at bounding box center [1015, 688] width 268 height 28
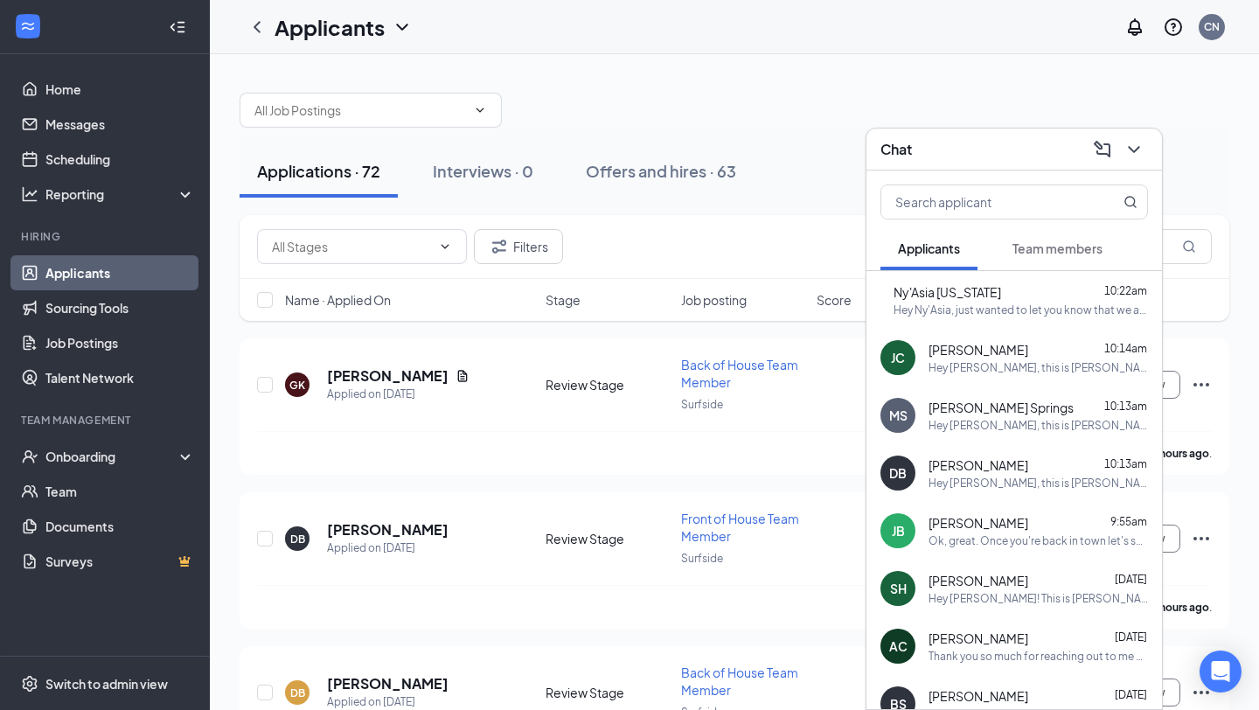
click at [1024, 242] on span "Team members" at bounding box center [1058, 248] width 90 height 16
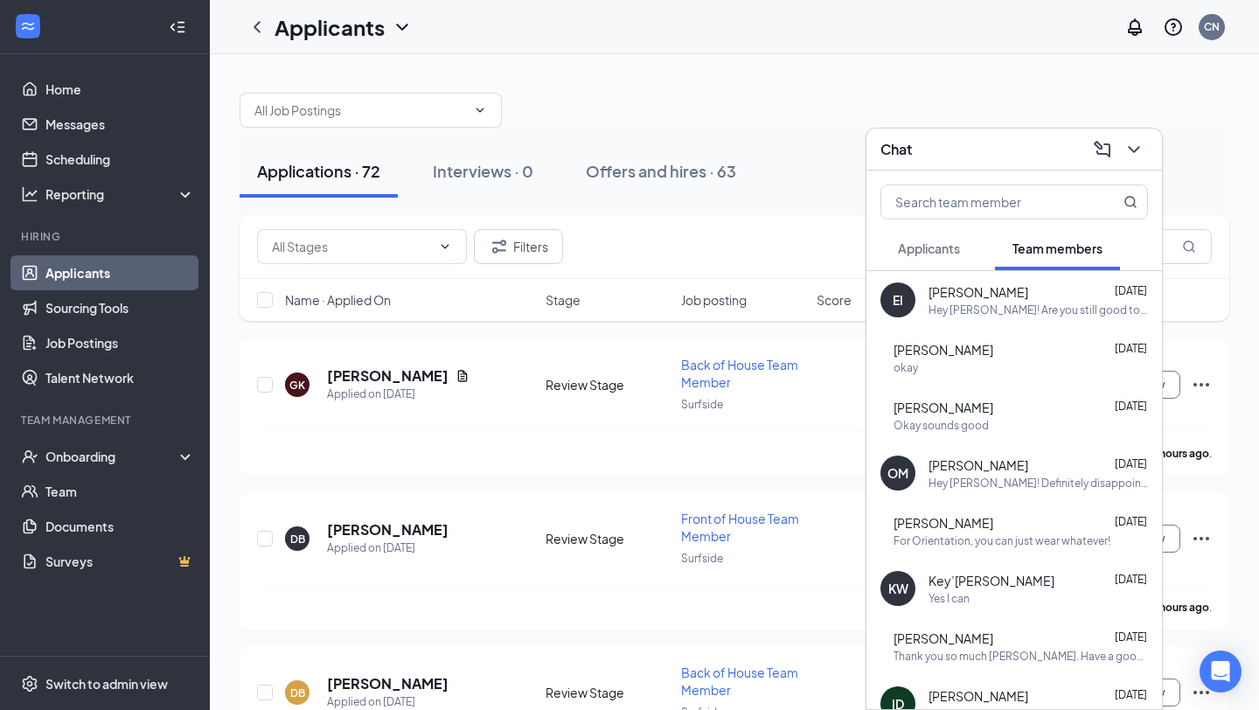
click at [956, 248] on span "Applicants" at bounding box center [929, 248] width 62 height 16
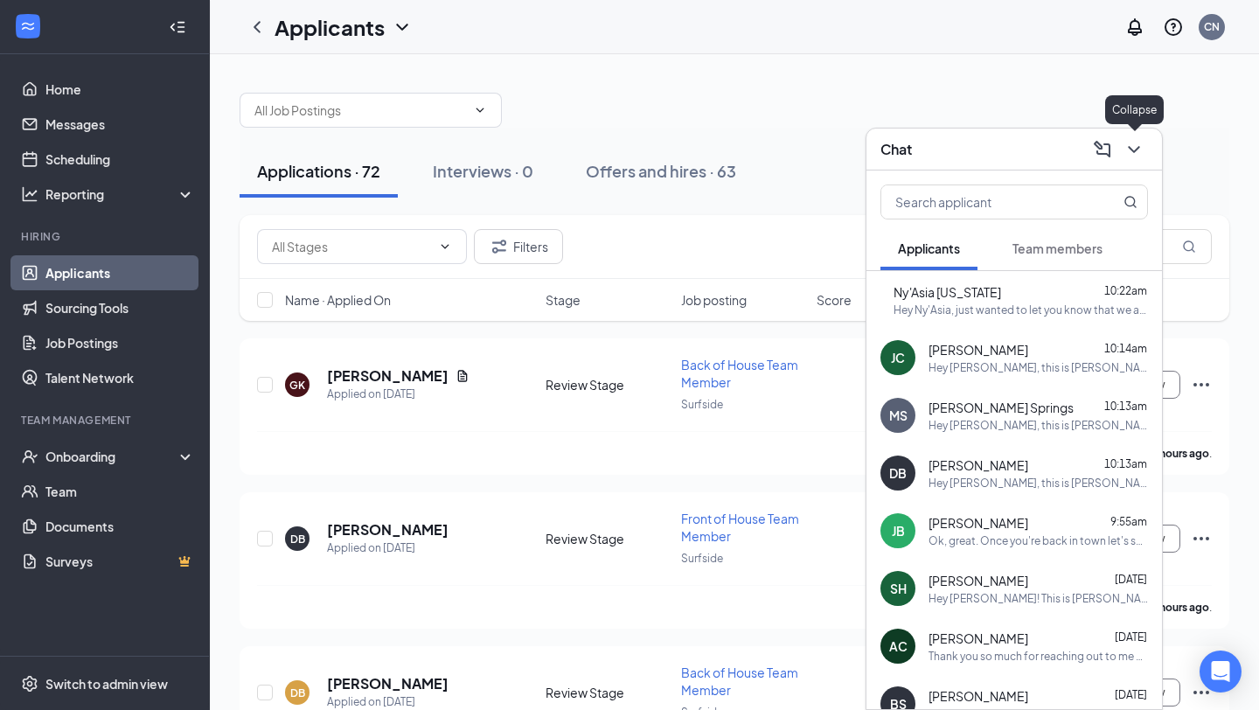
click at [1132, 143] on icon "ChevronDown" at bounding box center [1134, 149] width 21 height 21
